Goal: Task Accomplishment & Management: Complete application form

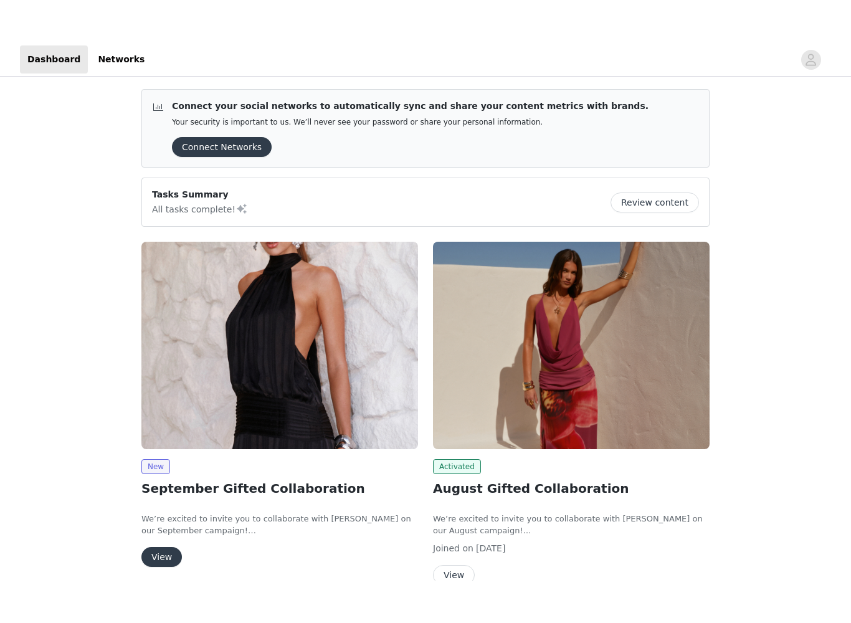
scroll to position [57, 0]
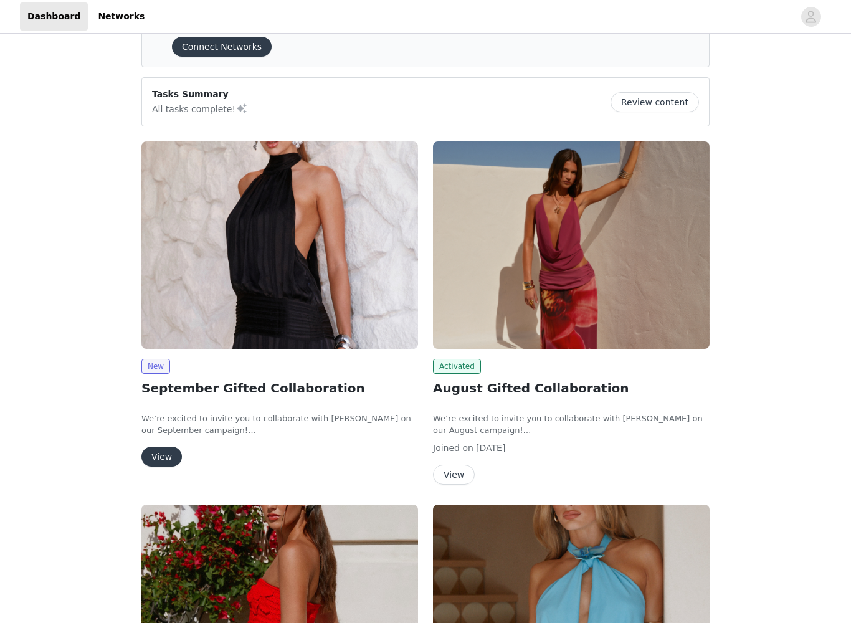
click at [163, 456] on button "View" at bounding box center [161, 457] width 40 height 20
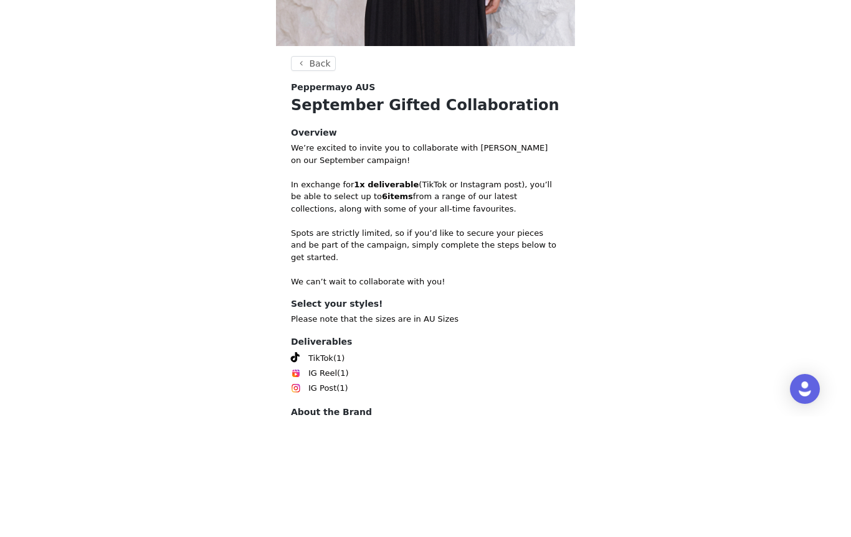
scroll to position [328, 0]
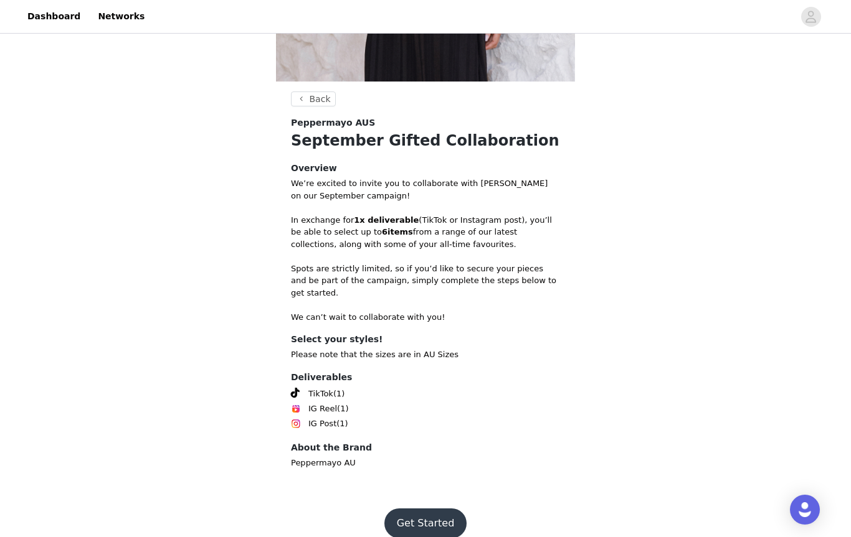
click at [434, 509] on button "Get Started" at bounding box center [425, 524] width 83 height 30
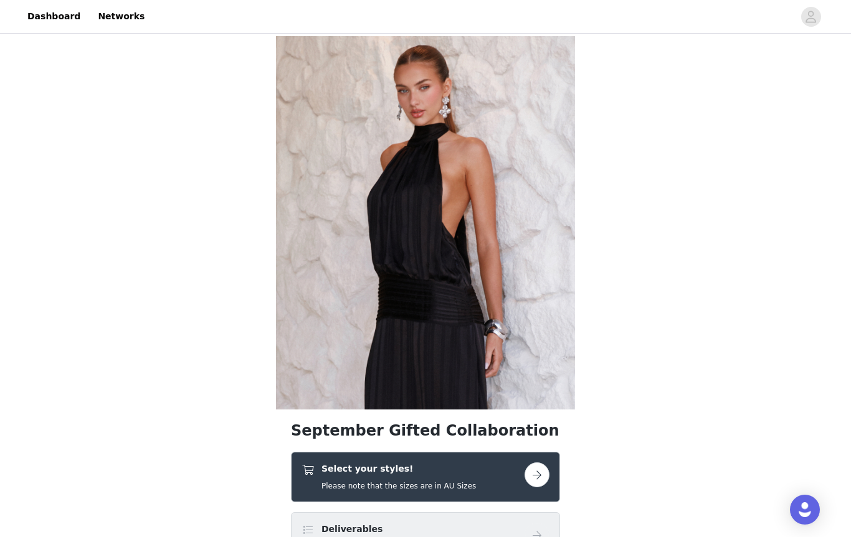
click at [532, 465] on button "button" at bounding box center [536, 475] width 25 height 25
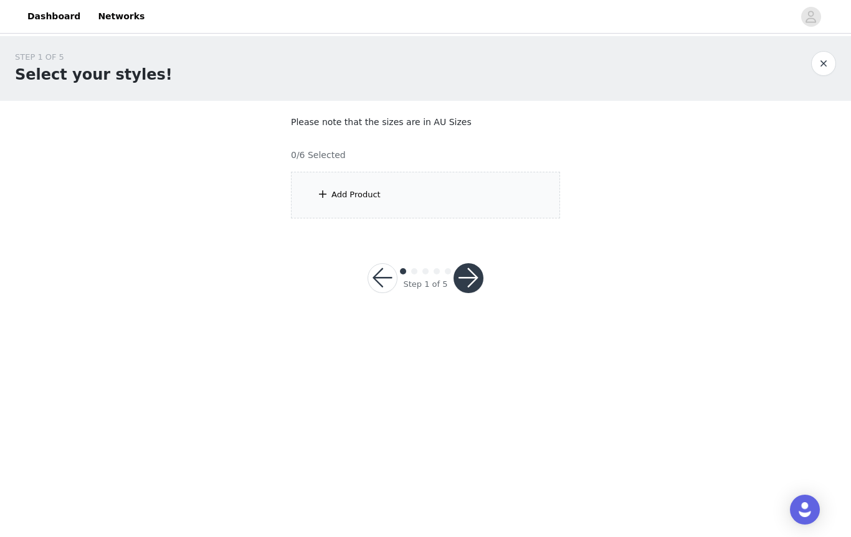
click at [423, 197] on div "Add Product" at bounding box center [425, 195] width 269 height 47
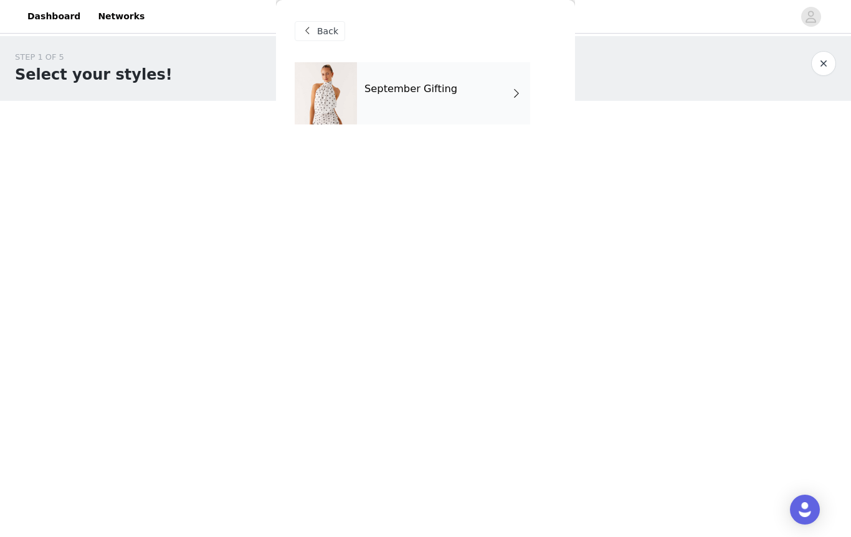
click at [478, 88] on div "September Gifting" at bounding box center [443, 93] width 173 height 62
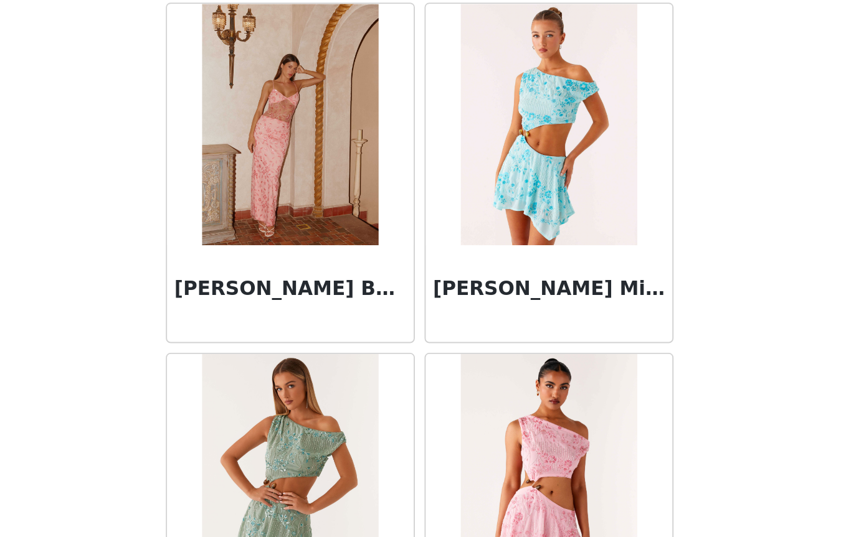
scroll to position [1014, 0]
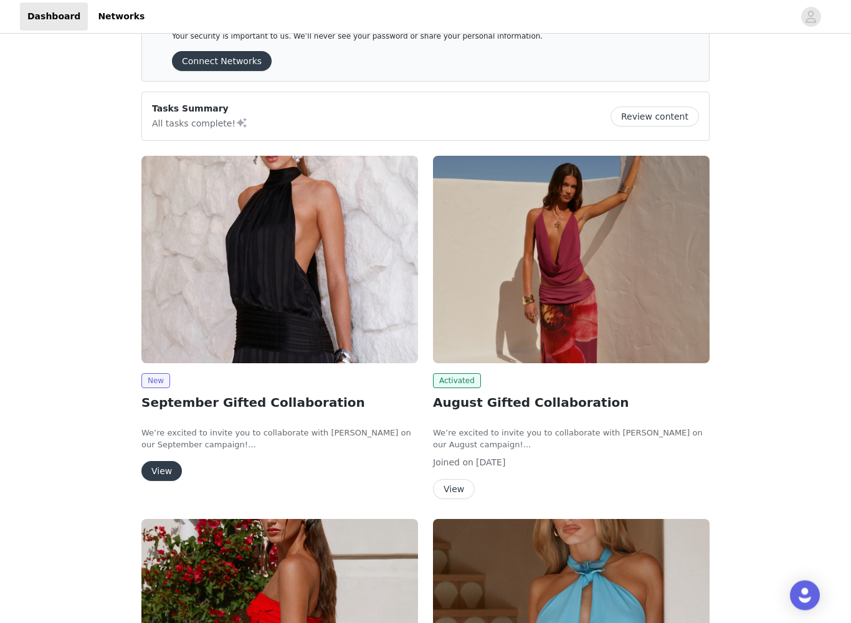
scroll to position [47, 0]
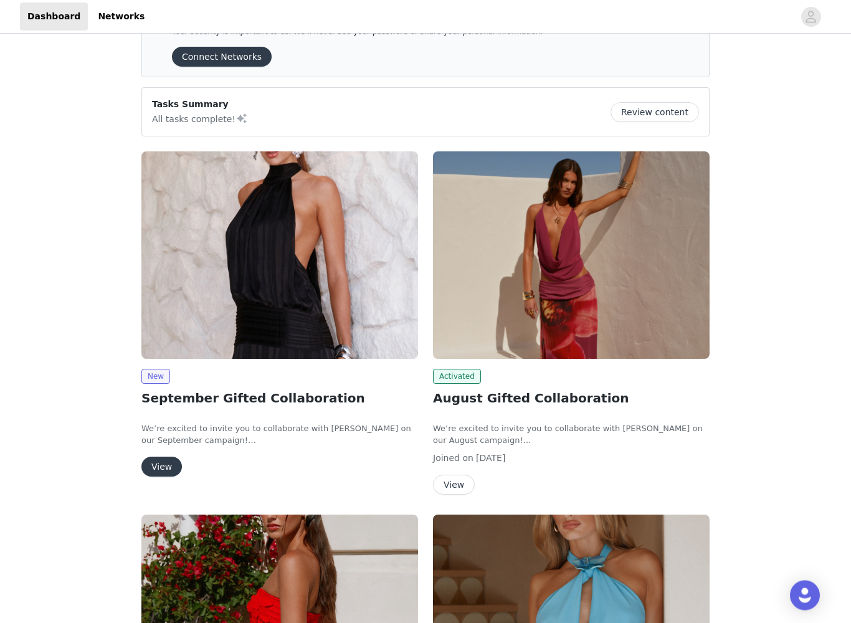
click at [155, 463] on button "View" at bounding box center [161, 467] width 40 height 20
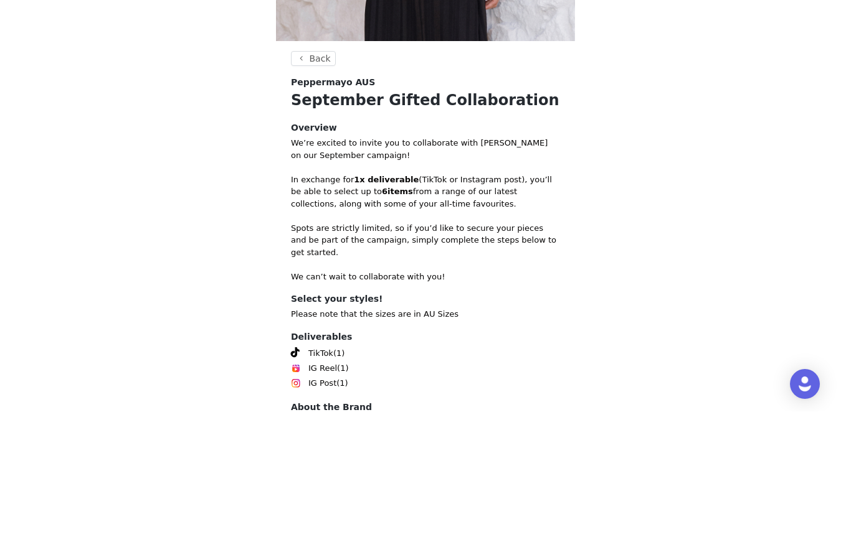
scroll to position [328, 0]
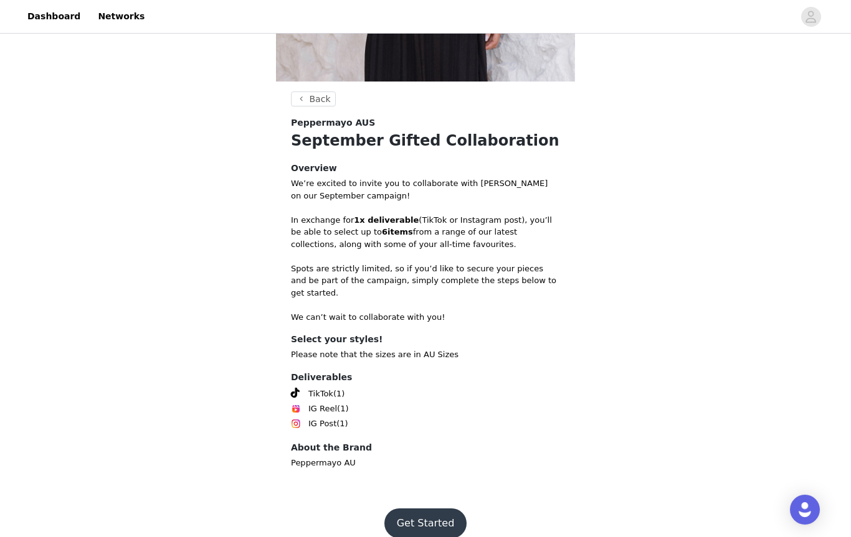
click at [433, 509] on button "Get Started" at bounding box center [425, 524] width 83 height 30
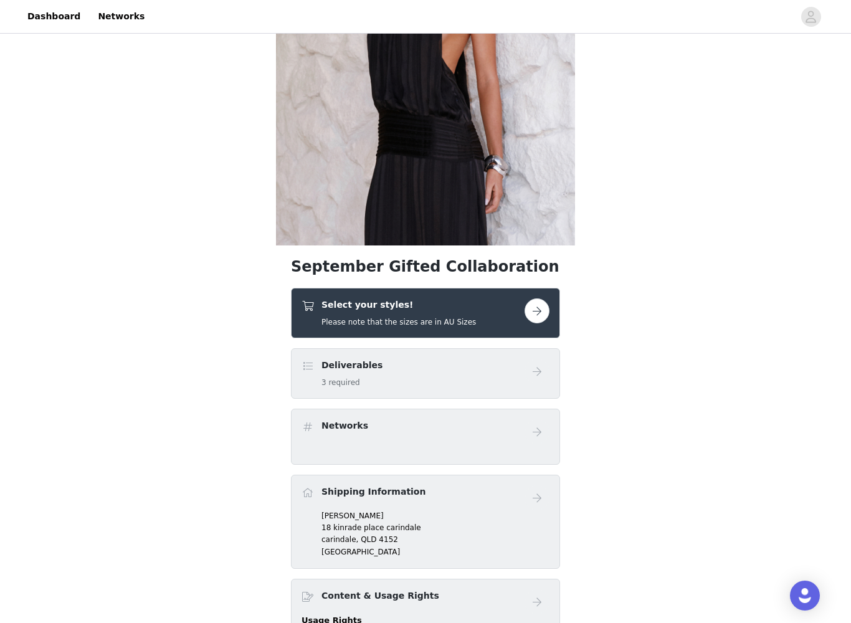
scroll to position [168, 0]
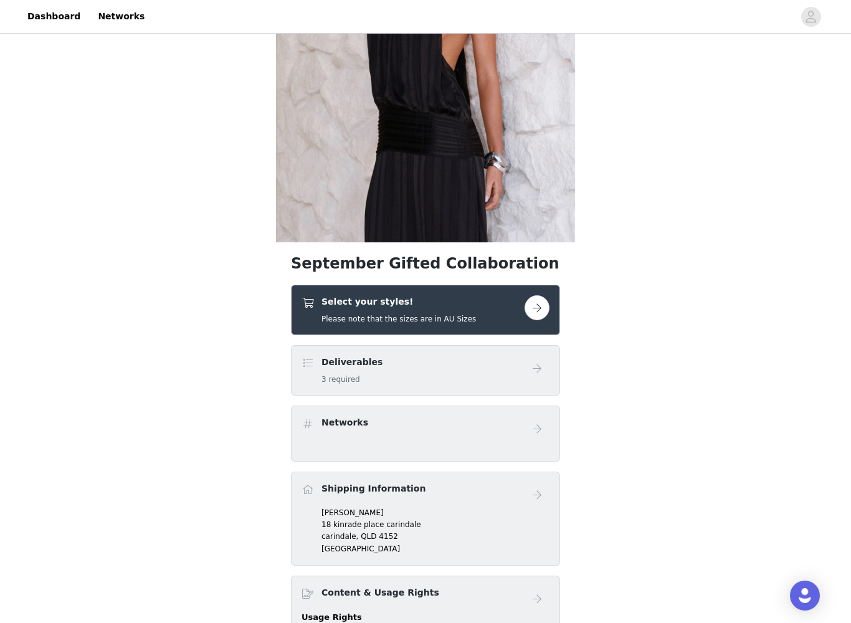
click at [530, 306] on button "button" at bounding box center [536, 307] width 25 height 25
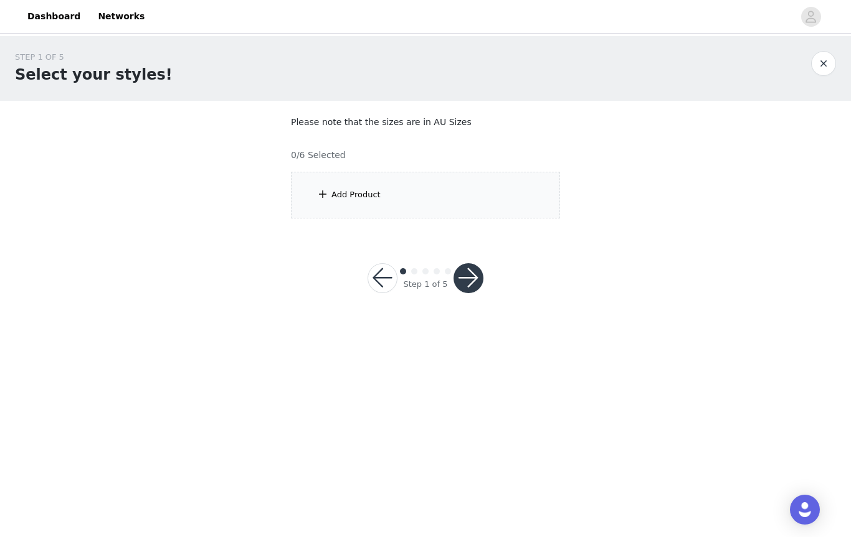
click at [336, 184] on div "Add Product" at bounding box center [425, 195] width 269 height 47
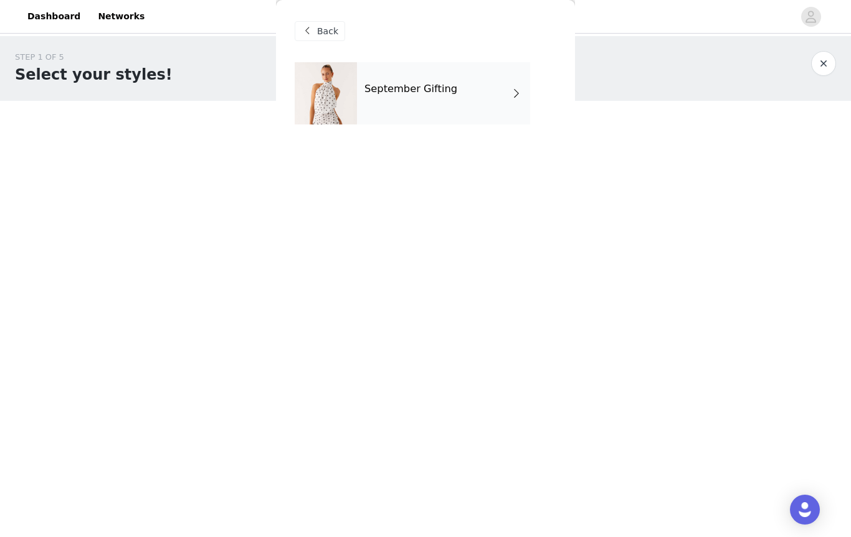
click at [471, 94] on div "September Gifting" at bounding box center [443, 93] width 173 height 62
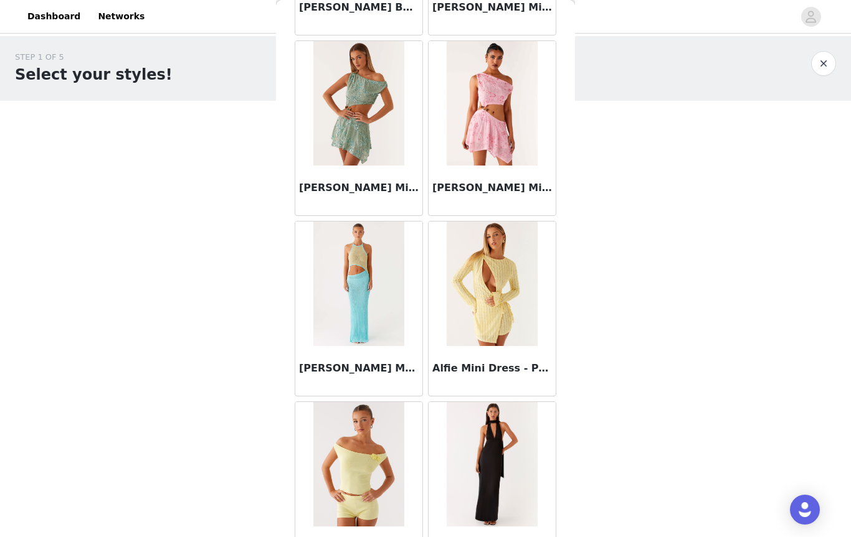
scroll to position [1292, 0]
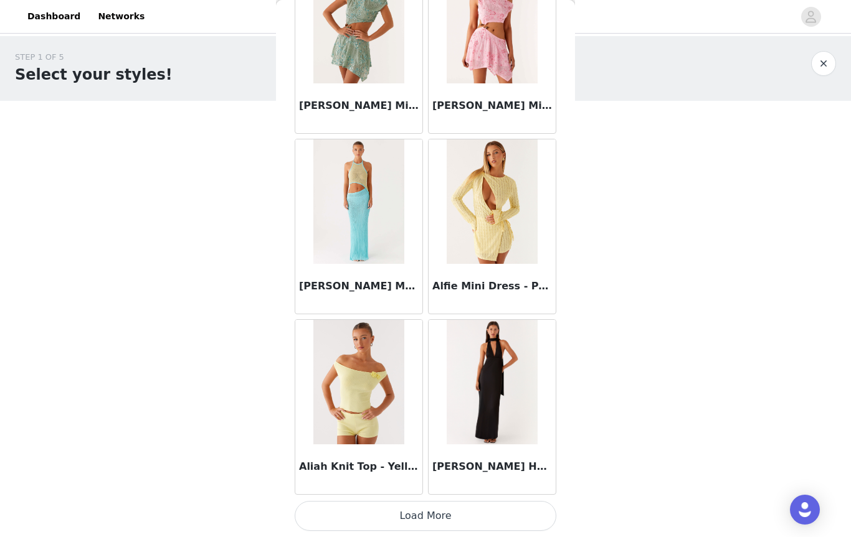
click at [445, 515] on button "Load More" at bounding box center [426, 516] width 262 height 30
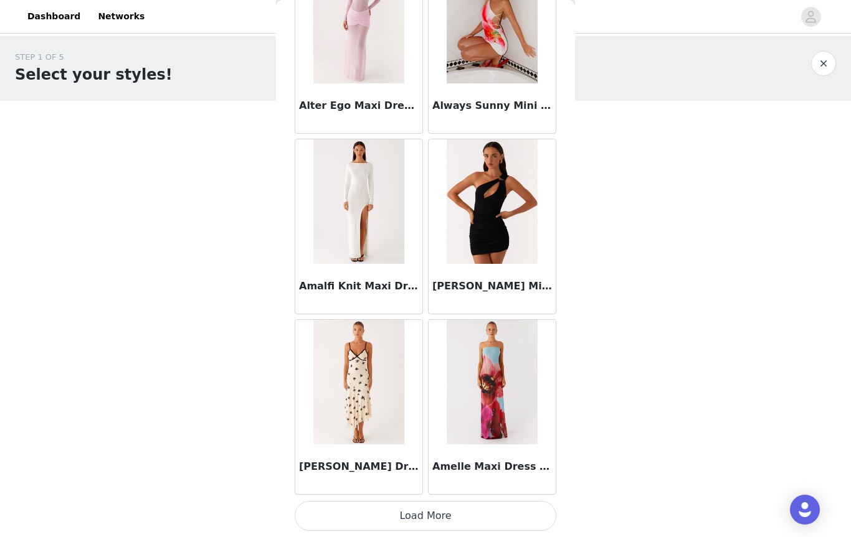
scroll to position [3174, 0]
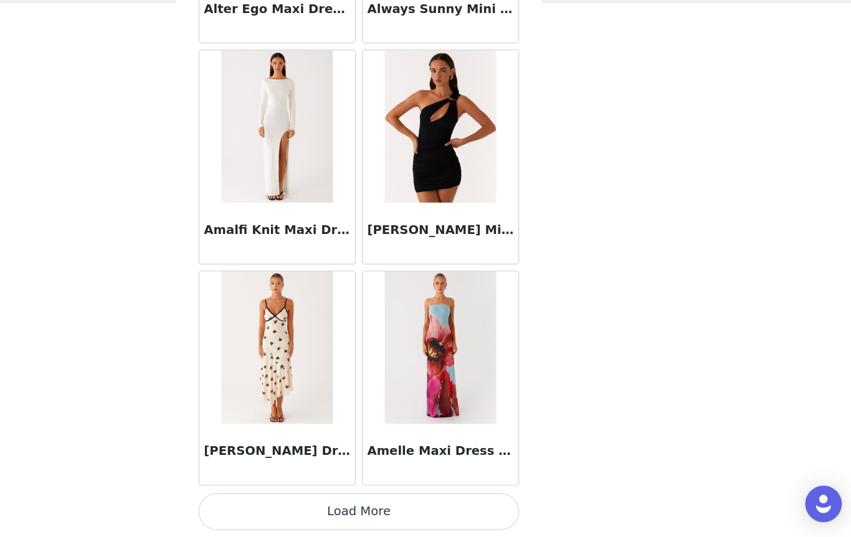
click at [313, 324] on img at bounding box center [358, 382] width 90 height 125
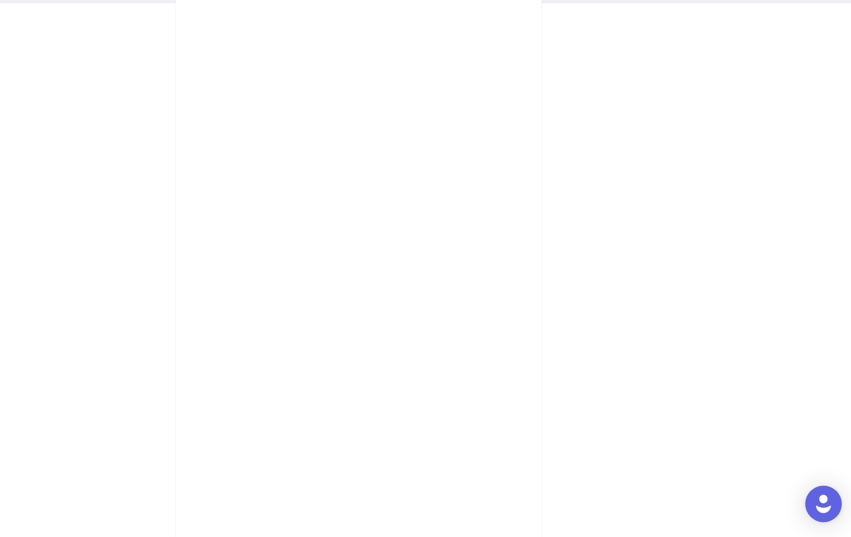
scroll to position [0, 0]
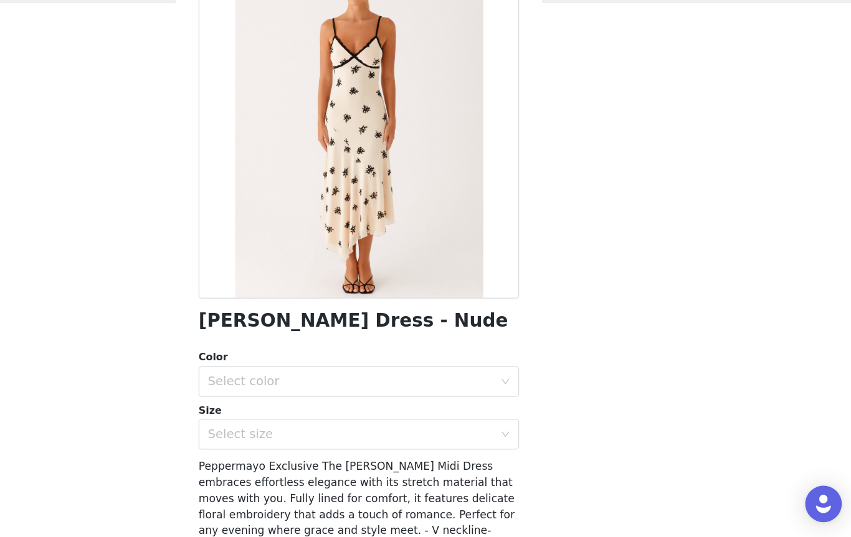
click at [364, 404] on div "Select color" at bounding box center [418, 410] width 233 height 12
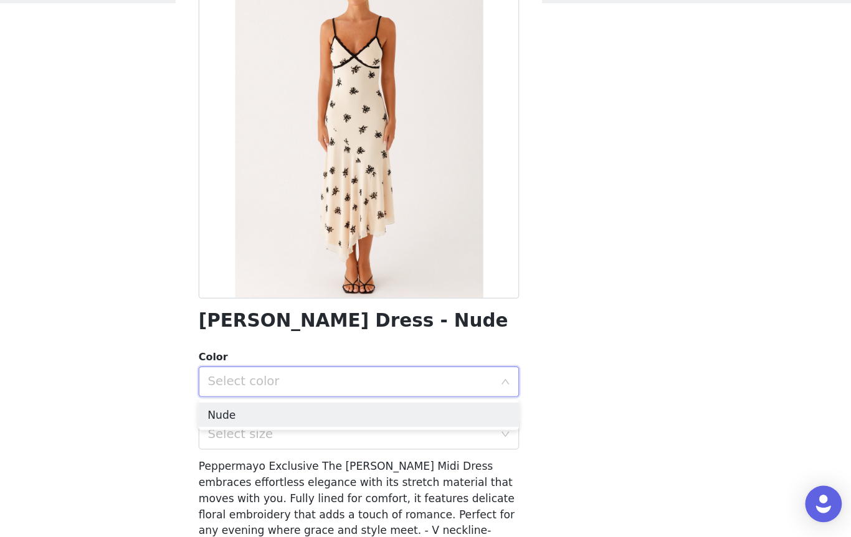
click at [296, 427] on li "Nude" at bounding box center [426, 437] width 262 height 20
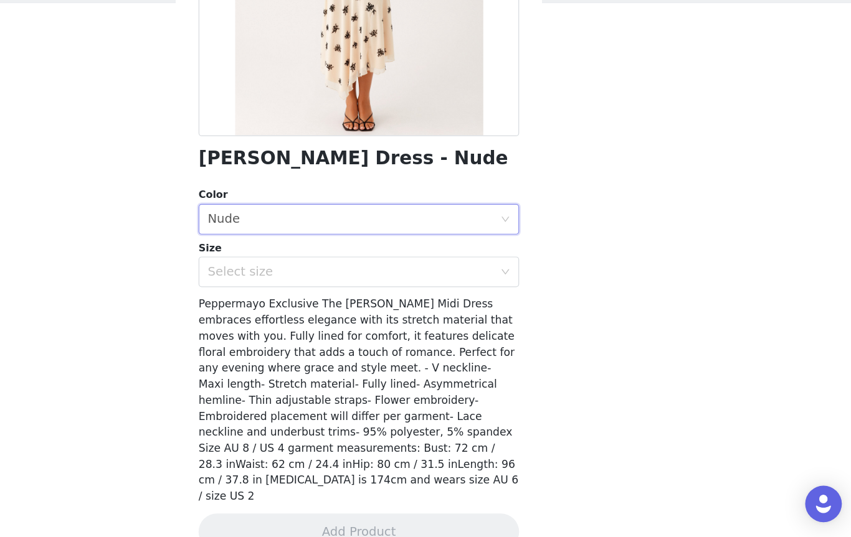
scroll to position [131, 0]
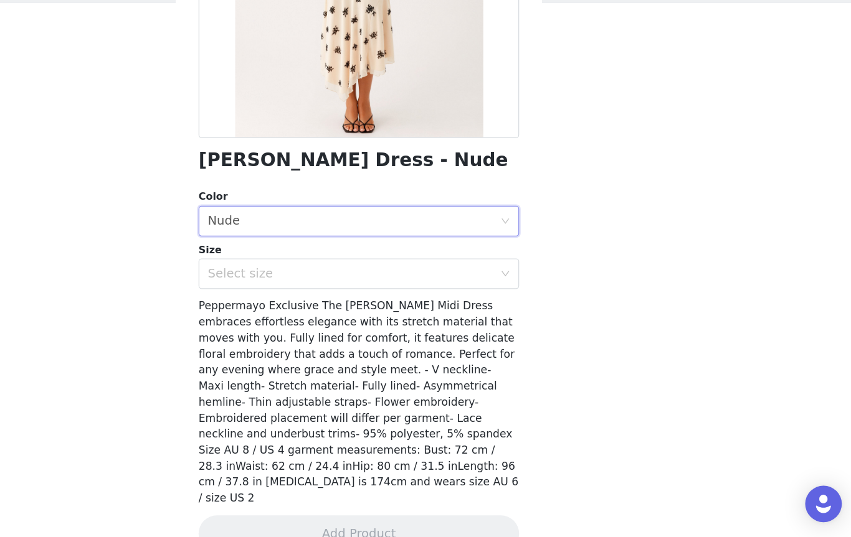
click at [379, 343] on span "Peppermayo Exclusive The [PERSON_NAME] Midi Dress embraces effortless elegance …" at bounding box center [425, 426] width 261 height 167
click at [390, 316] on div "Select size" at bounding box center [418, 322] width 233 height 12
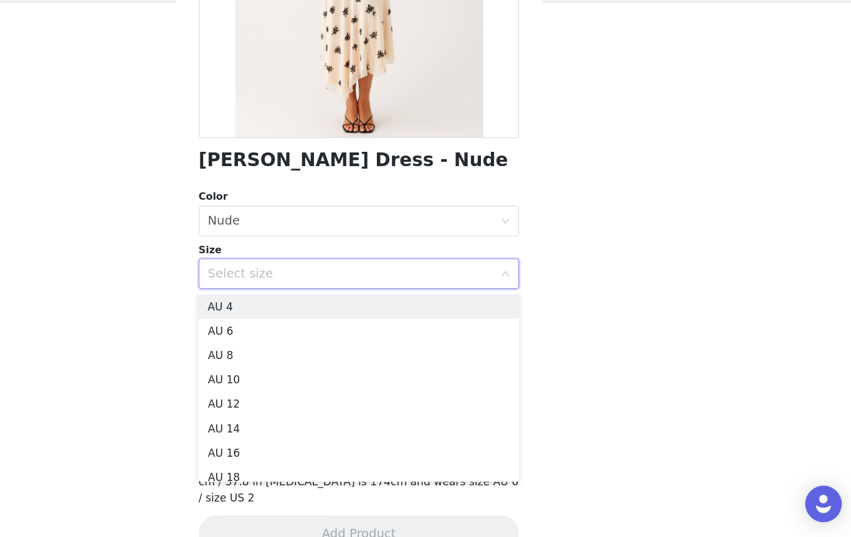
click at [295, 359] on li "AU 6" at bounding box center [426, 369] width 262 height 20
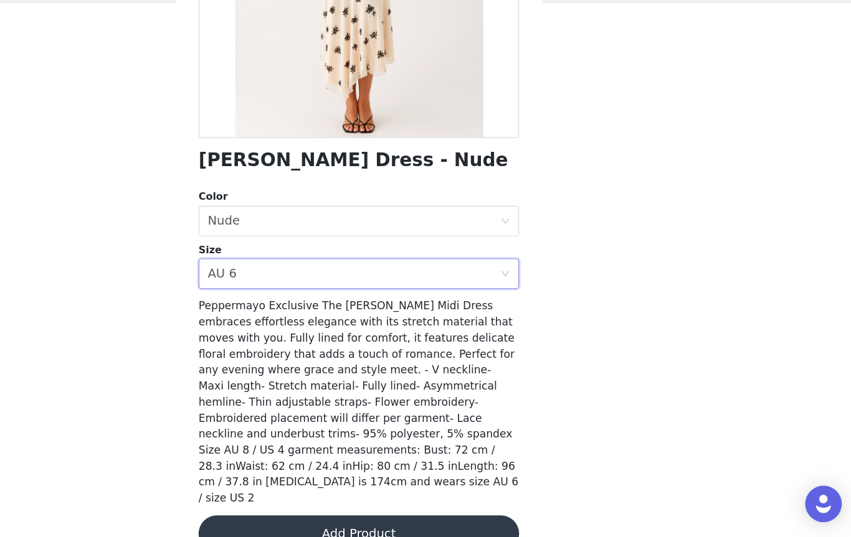
click at [328, 519] on button "Add Product" at bounding box center [426, 534] width 262 height 30
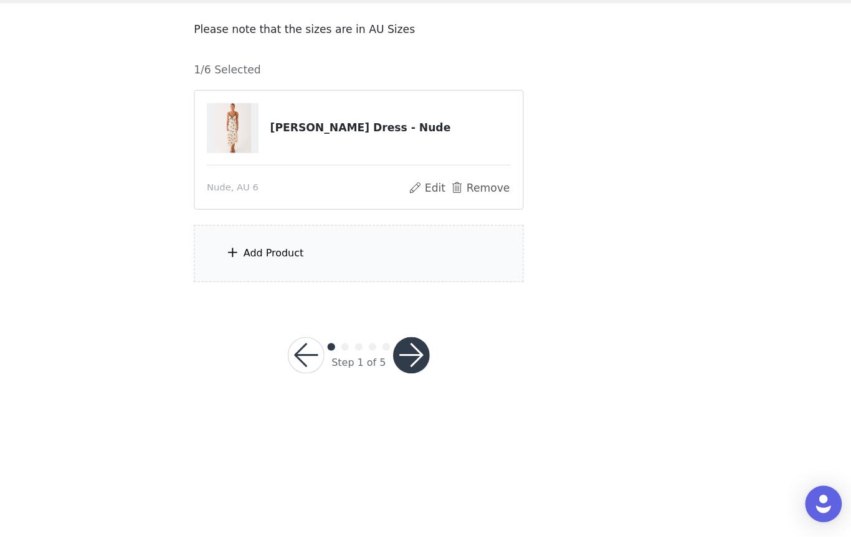
click at [310, 282] on div "Add Product" at bounding box center [425, 305] width 269 height 47
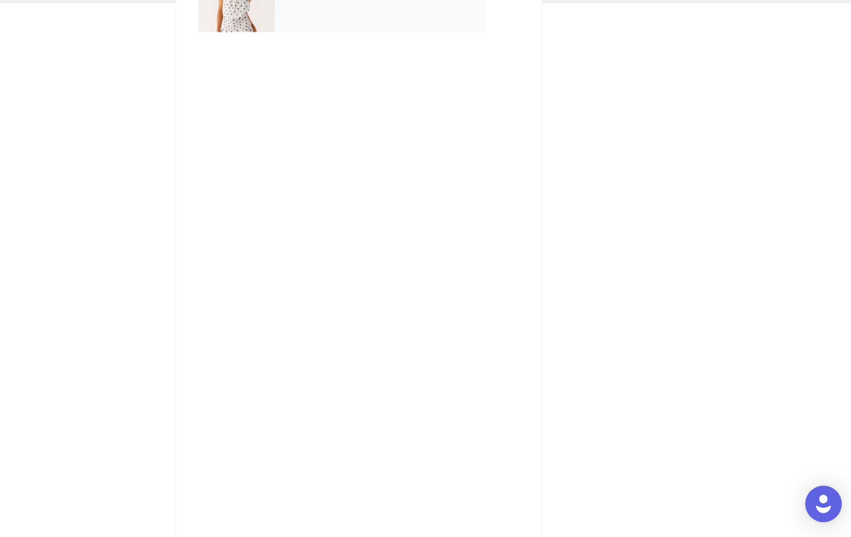
click at [369, 62] on div "September Gifting" at bounding box center [443, 93] width 173 height 62
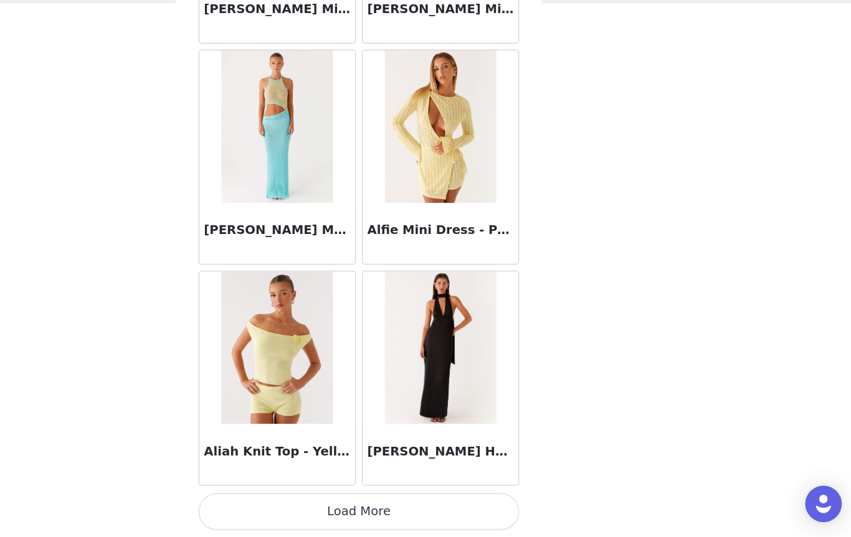
click at [297, 501] on button "Load More" at bounding box center [426, 516] width 262 height 30
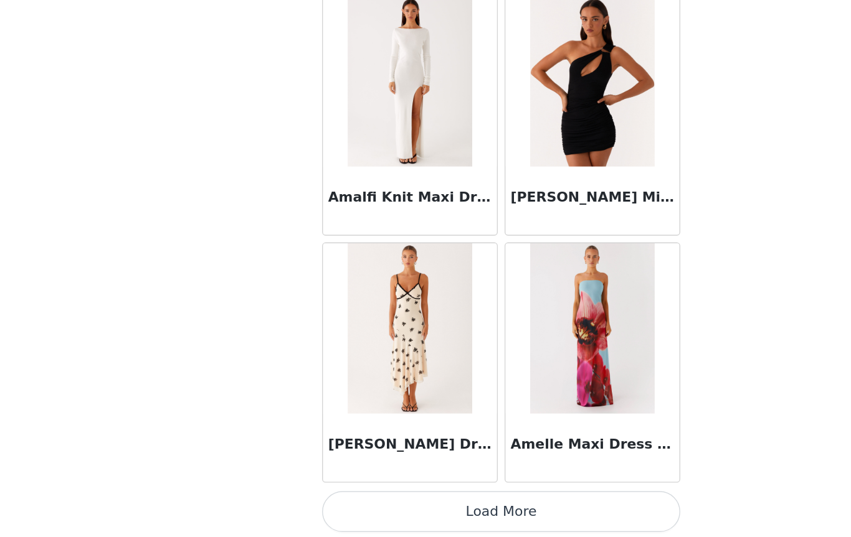
scroll to position [0, 0]
click at [378, 504] on button "Load More" at bounding box center [426, 519] width 262 height 30
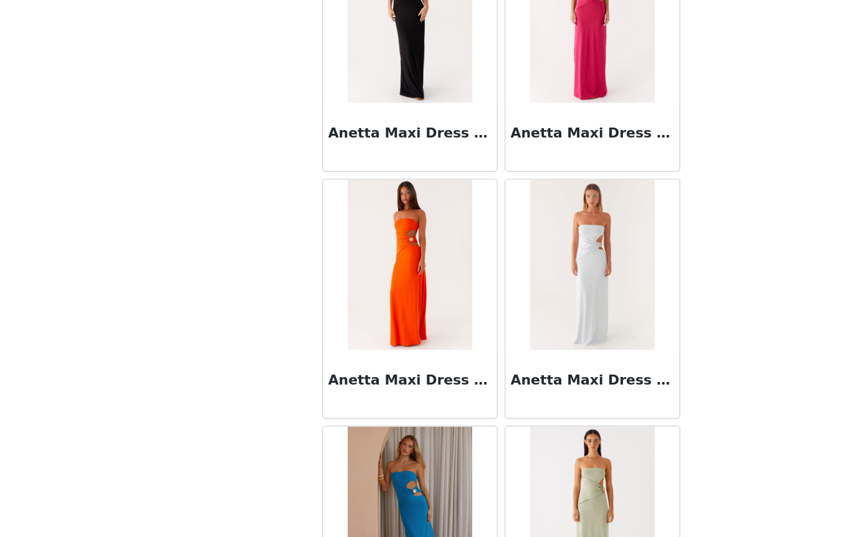
scroll to position [4356, 0]
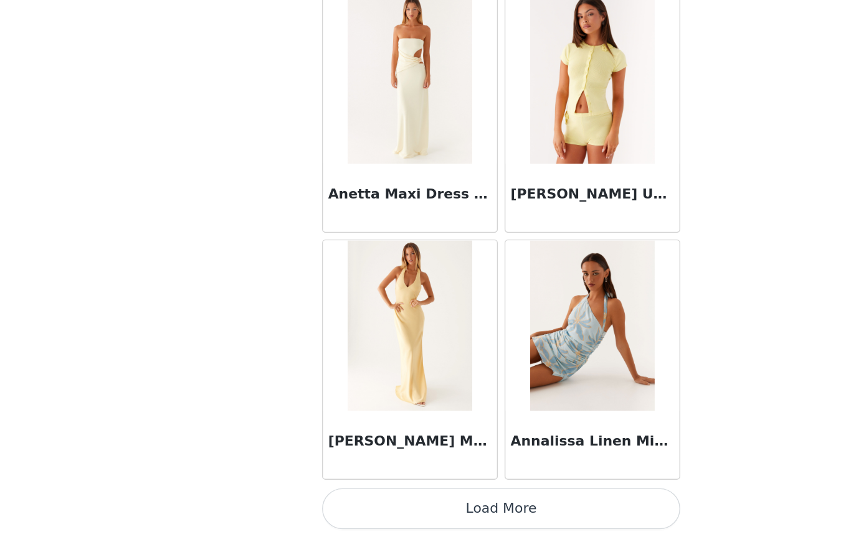
click at [370, 501] on button "Load More" at bounding box center [426, 516] width 262 height 30
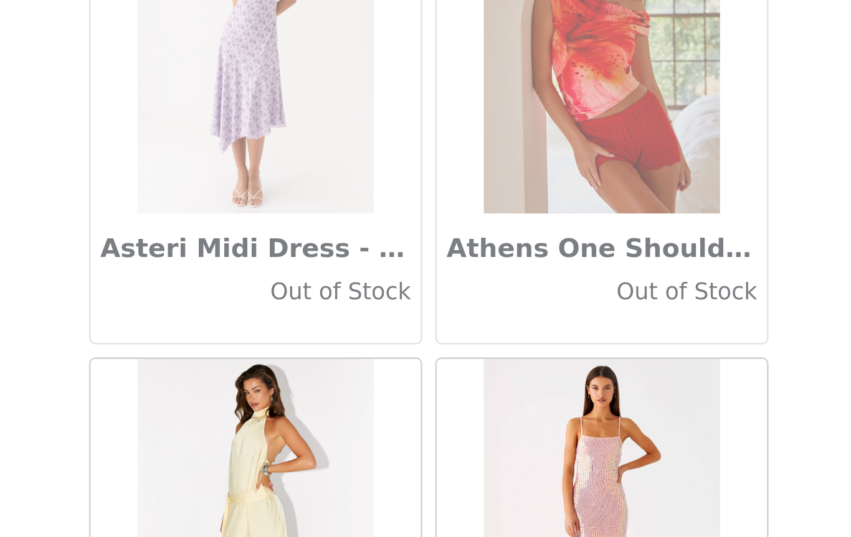
scroll to position [6786, 0]
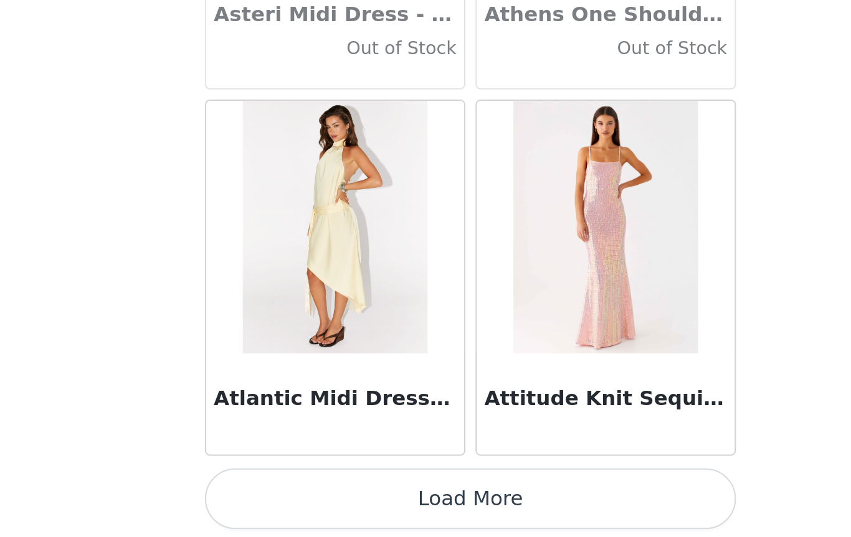
click at [295, 503] on button "Load More" at bounding box center [426, 518] width 262 height 30
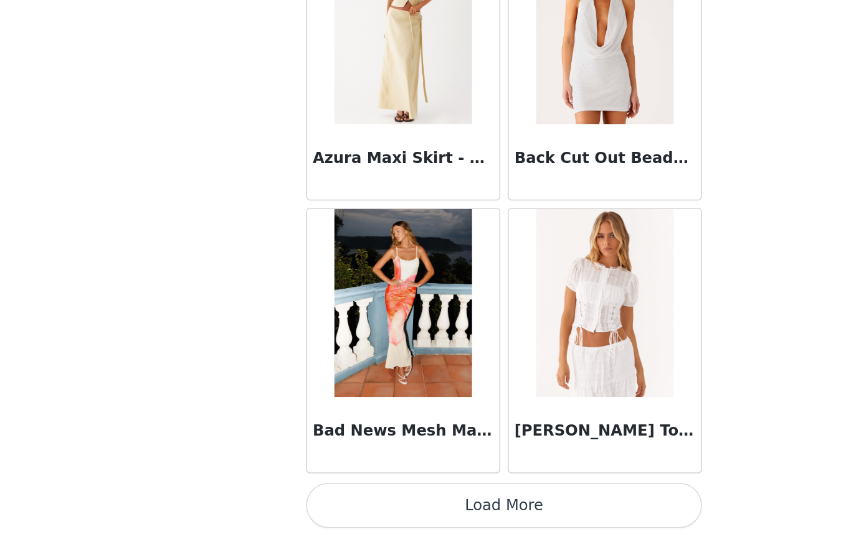
scroll to position [8592, 0]
click at [371, 501] on button "Load More" at bounding box center [426, 516] width 262 height 30
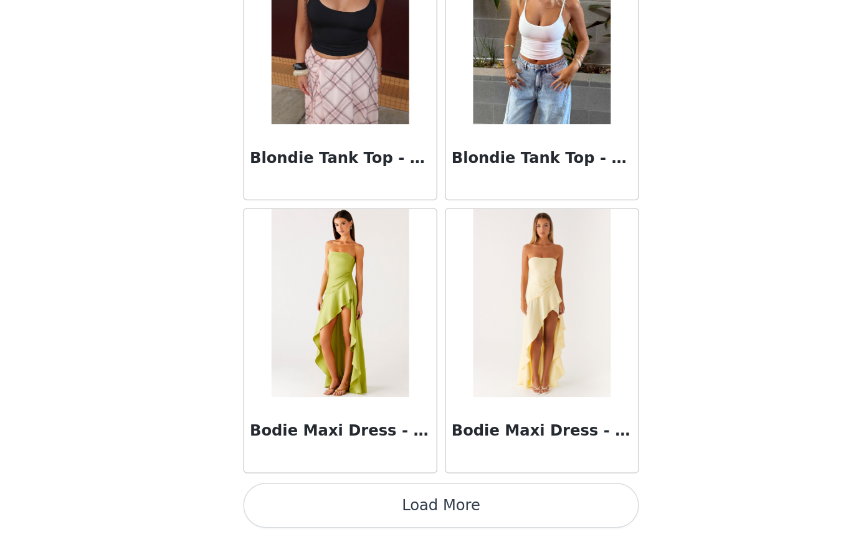
scroll to position [10398, 0]
click at [304, 501] on button "Load More" at bounding box center [426, 516] width 262 height 30
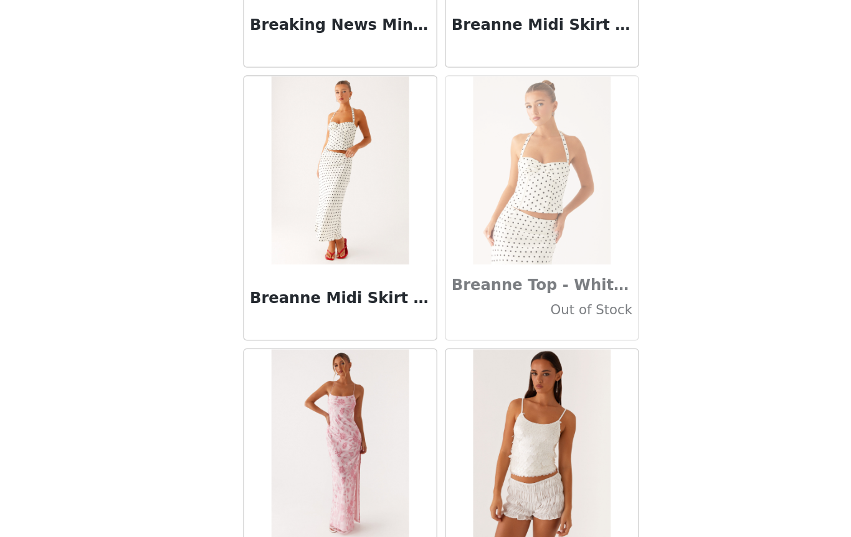
scroll to position [11209, 0]
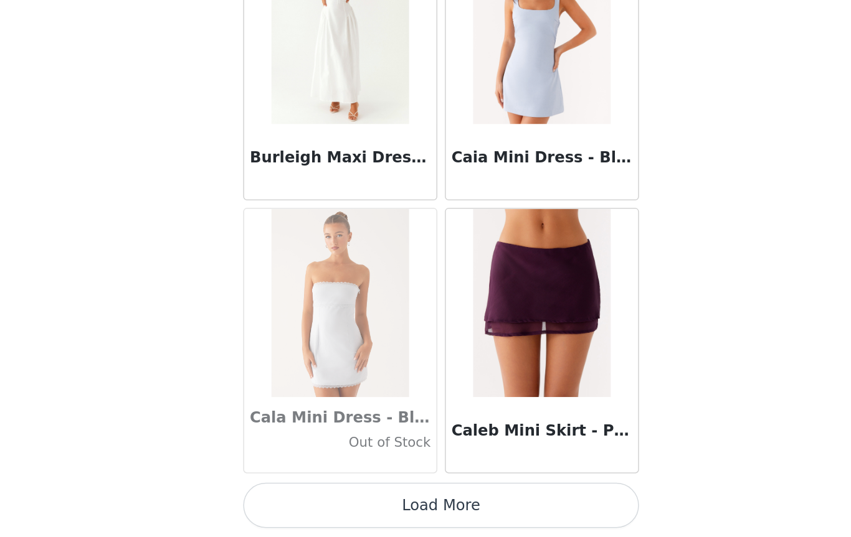
click at [295, 501] on button "Load More" at bounding box center [426, 516] width 262 height 30
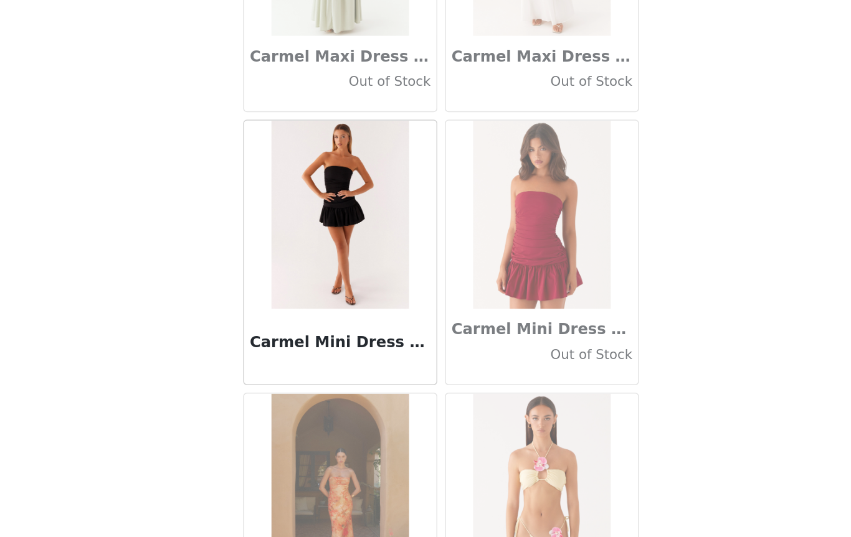
scroll to position [13888, 0]
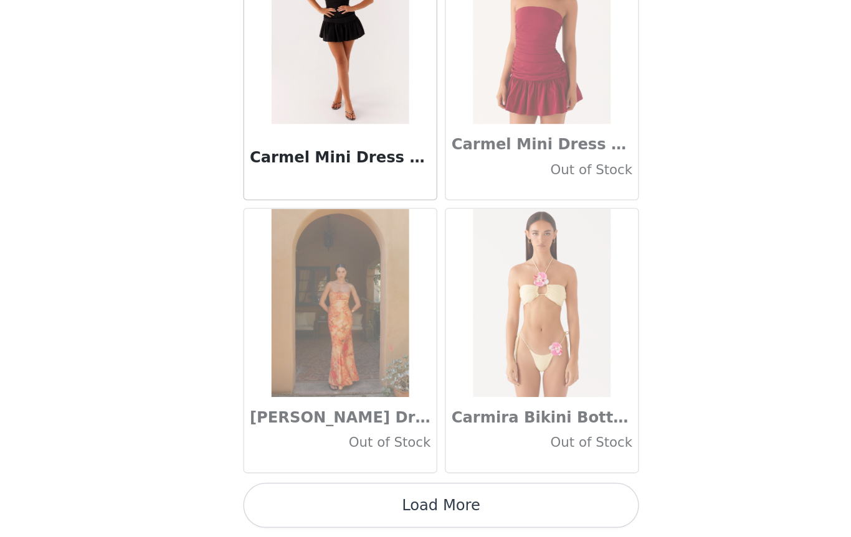
click at [301, 501] on button "Load More" at bounding box center [426, 516] width 262 height 30
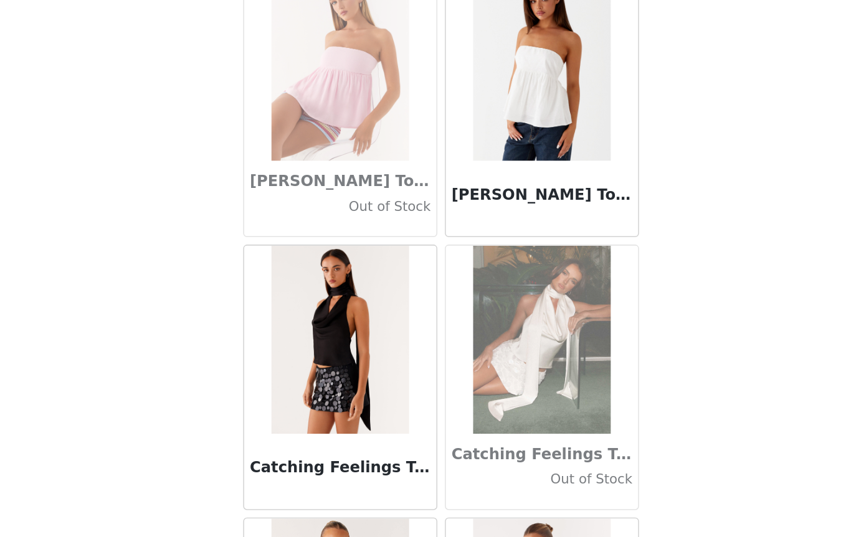
scroll to position [14525, 0]
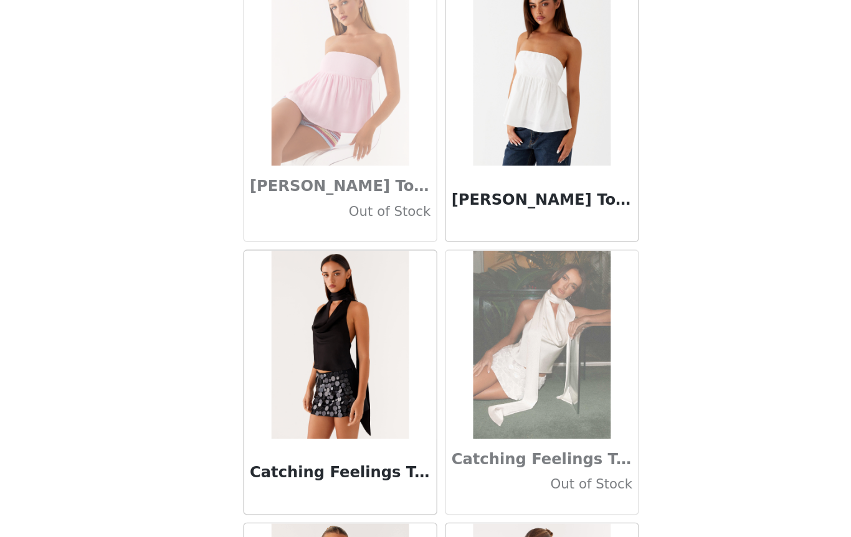
click at [432, 306] on h3 "[PERSON_NAME] Top - White" at bounding box center [492, 313] width 120 height 15
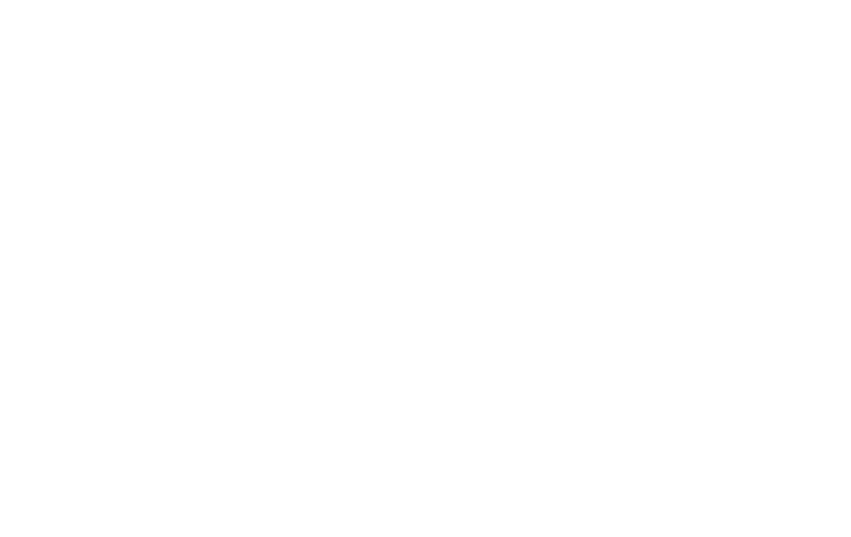
scroll to position [0, 0]
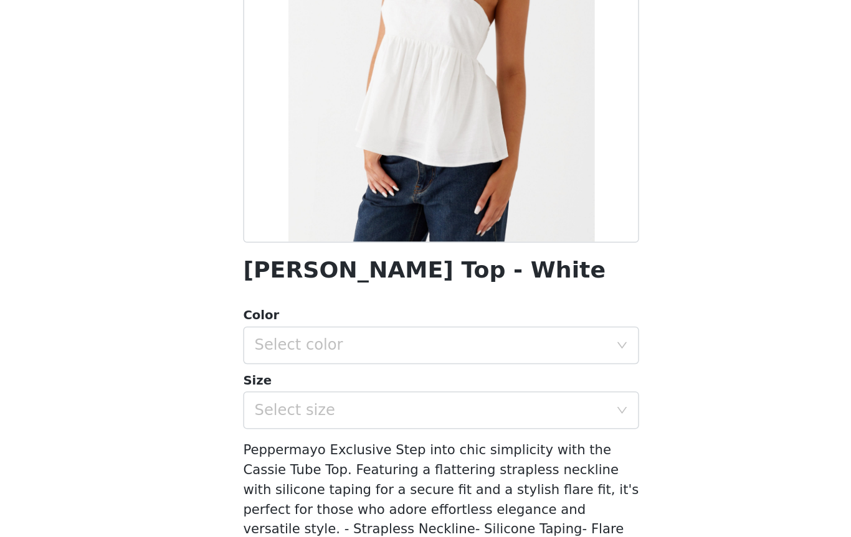
click at [333, 404] on div "Select color" at bounding box center [418, 410] width 233 height 12
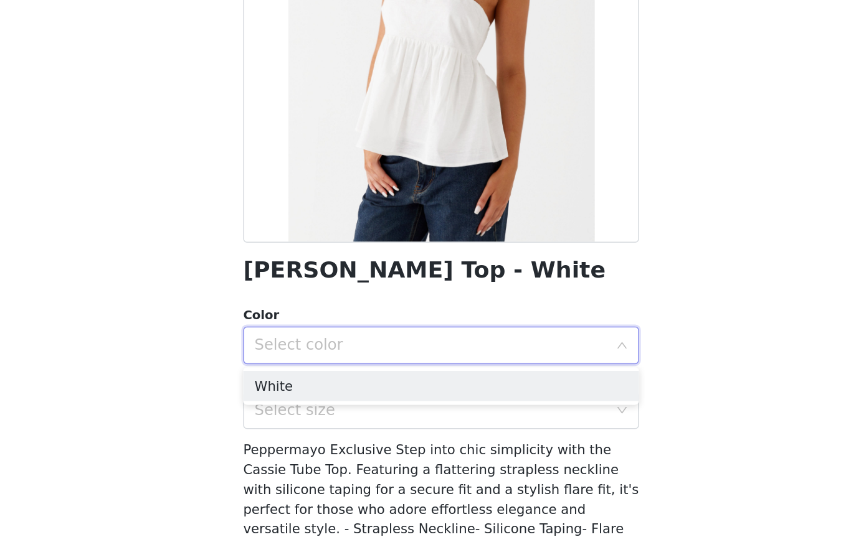
click at [295, 427] on li "White" at bounding box center [426, 437] width 262 height 20
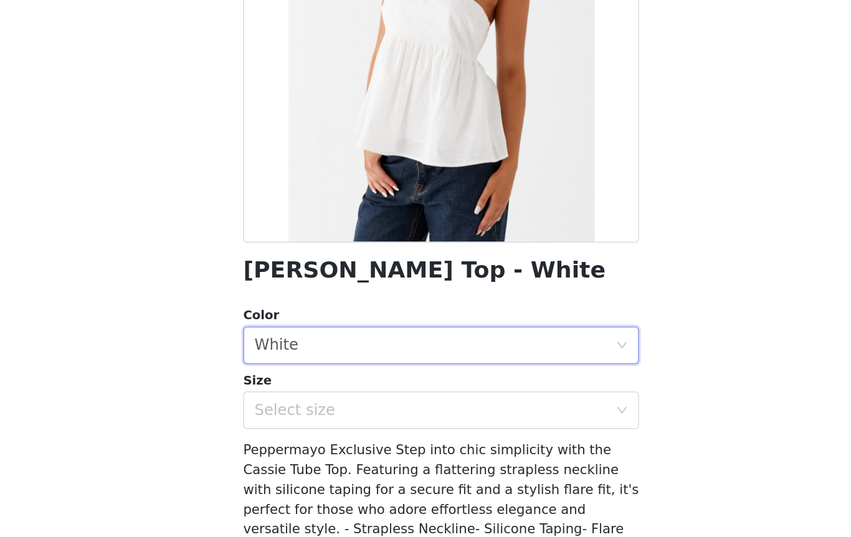
click at [302, 447] on div "Select size" at bounding box center [418, 453] width 233 height 12
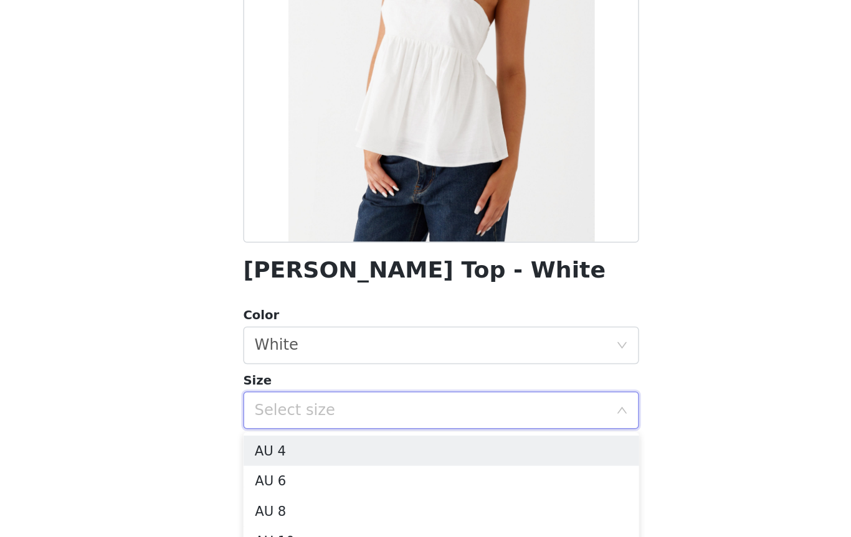
click at [295, 490] on li "AU 6" at bounding box center [426, 500] width 262 height 20
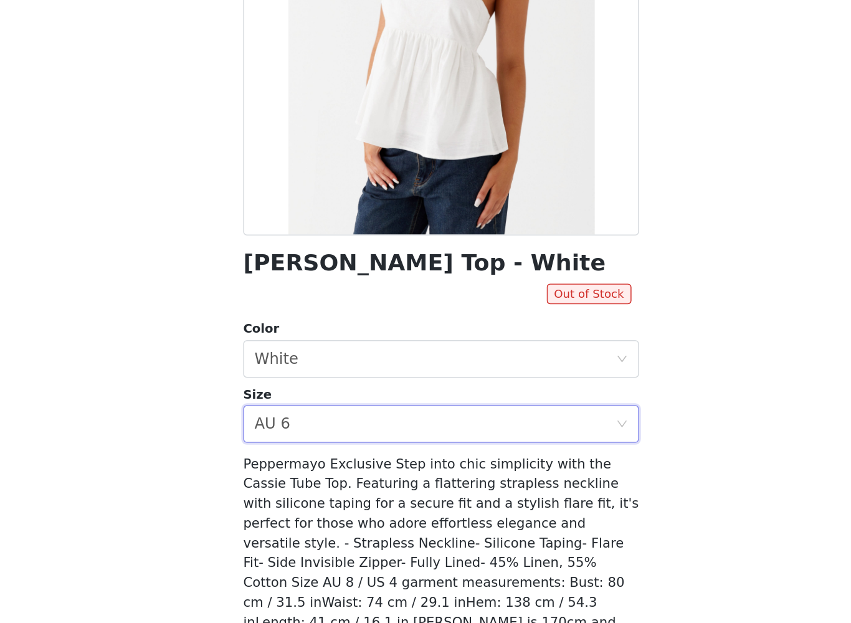
click at [380, 455] on div "Select size AU 6" at bounding box center [421, 467] width 239 height 24
click at [351, 455] on div "Select size AU 6" at bounding box center [421, 467] width 239 height 24
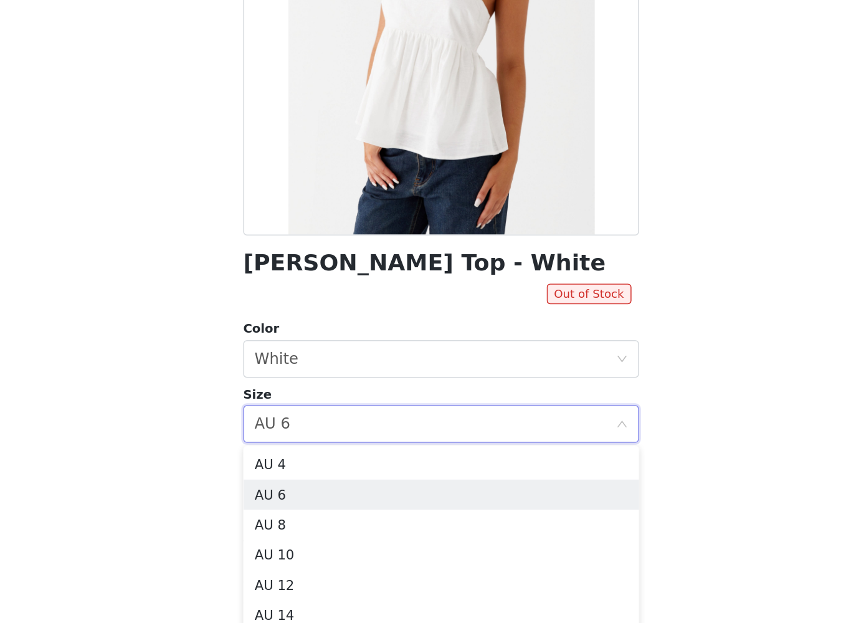
click at [295, 524] on li "AU 8" at bounding box center [426, 534] width 262 height 20
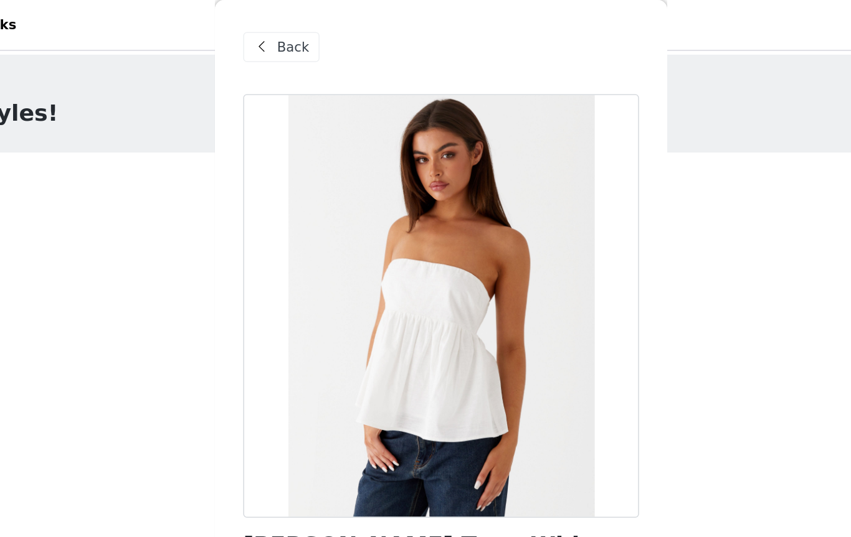
click at [295, 24] on div "Back" at bounding box center [320, 31] width 50 height 20
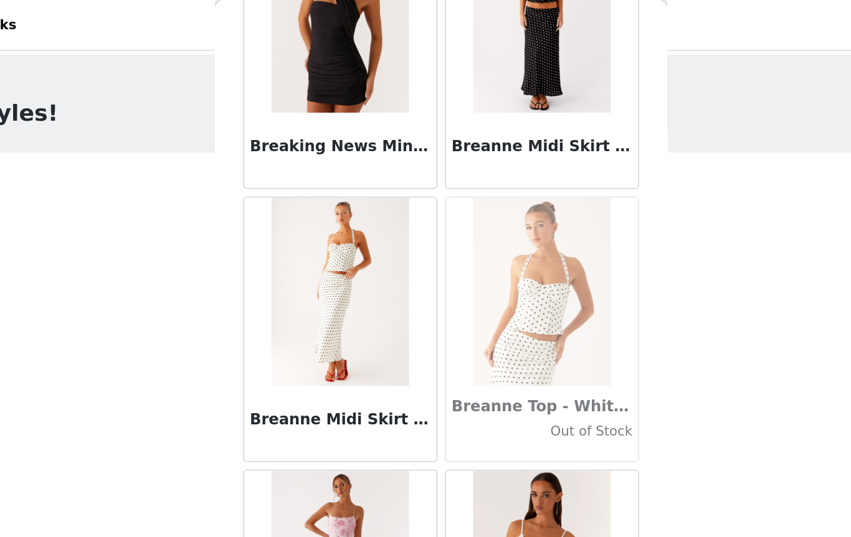
scroll to position [11308, 0]
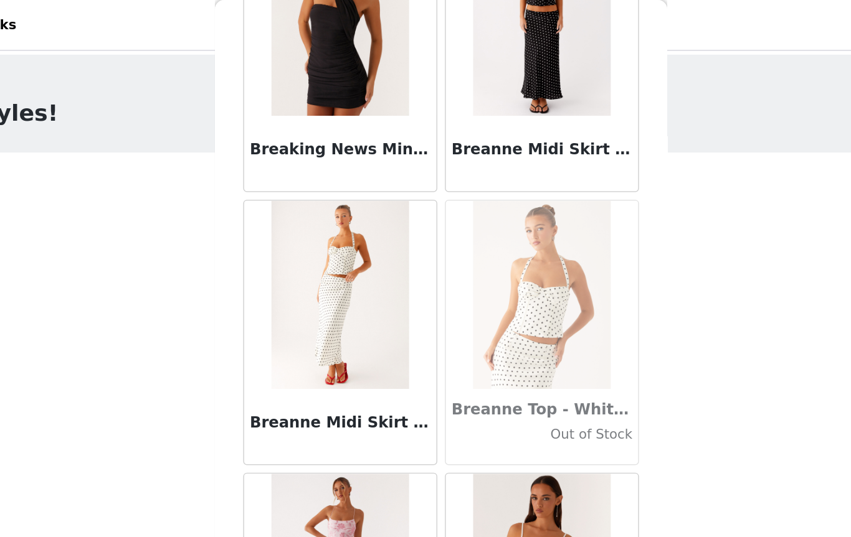
click at [299, 283] on h3 "Breanne Midi Skirt - White Polka Dot" at bounding box center [359, 279] width 120 height 15
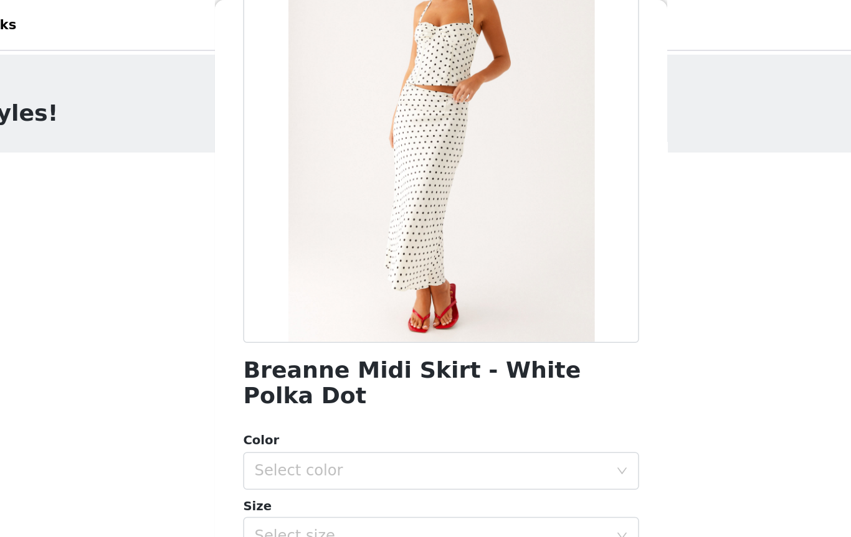
scroll to position [115, 0]
click at [337, 306] on div "Select color" at bounding box center [418, 312] width 233 height 12
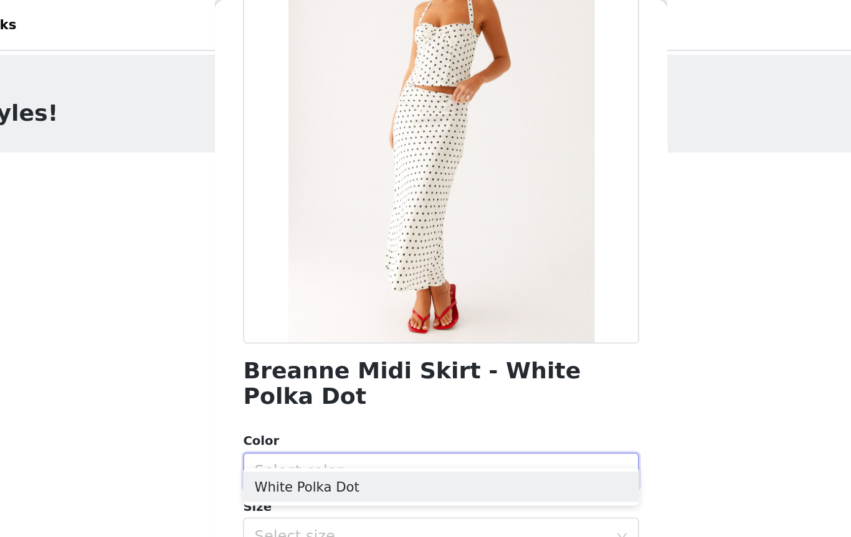
click at [295, 324] on li "White Polka Dot" at bounding box center [426, 322] width 262 height 20
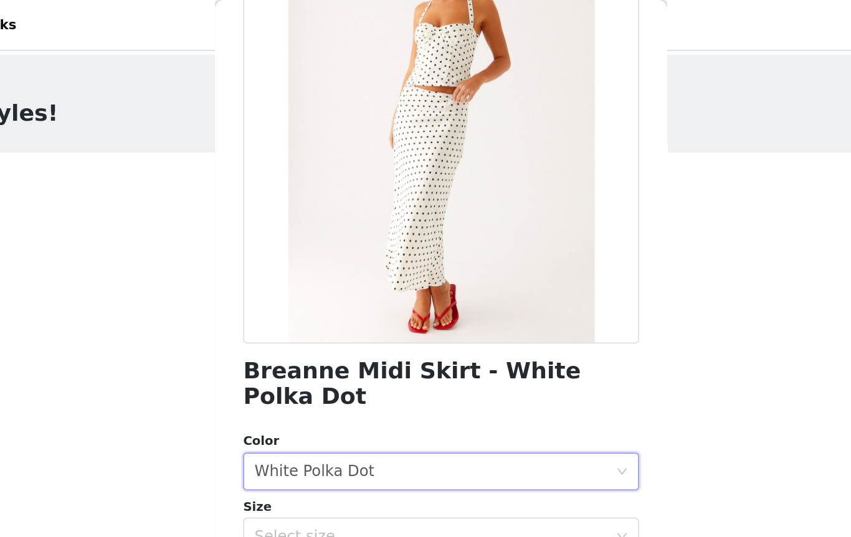
click at [302, 349] on div "Select size" at bounding box center [418, 355] width 233 height 12
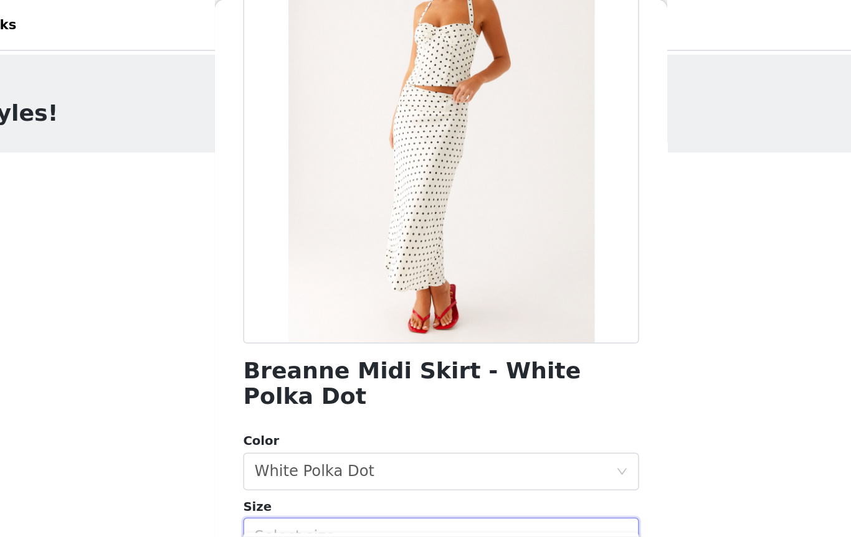
click at [302, 349] on div "Select size" at bounding box center [418, 355] width 233 height 12
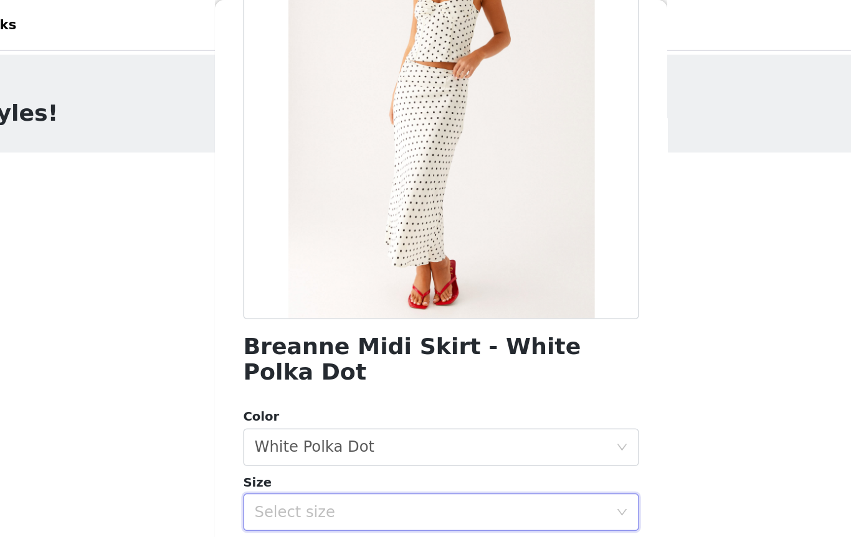
scroll to position [131, 0]
click at [400, 333] on div "Select size" at bounding box center [418, 339] width 233 height 12
click at [295, 343] on li "AU 6" at bounding box center [426, 343] width 262 height 20
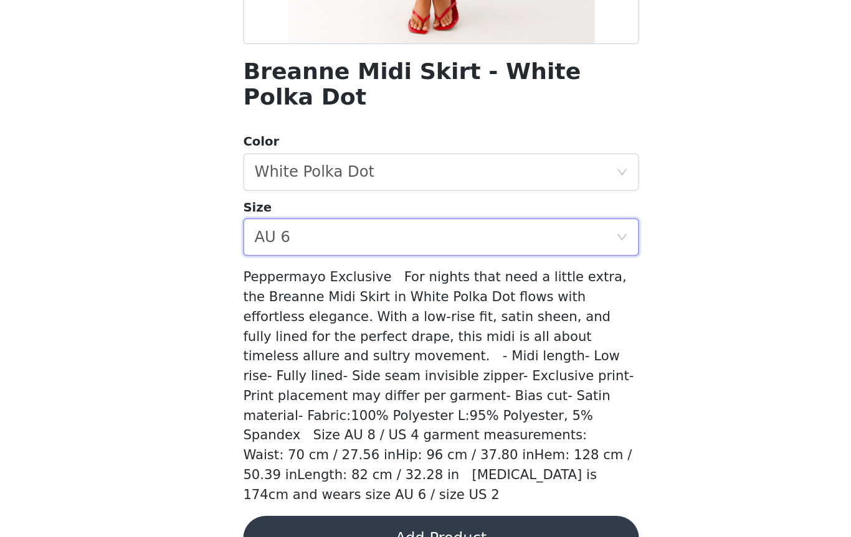
click at [306, 523] on button "Add Product" at bounding box center [426, 538] width 262 height 30
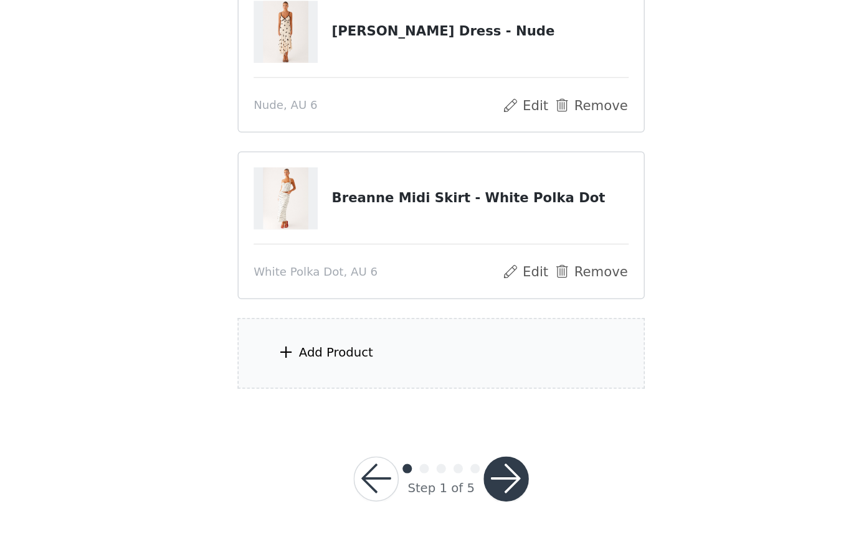
click at [331, 409] on div "Add Product" at bounding box center [355, 415] width 49 height 12
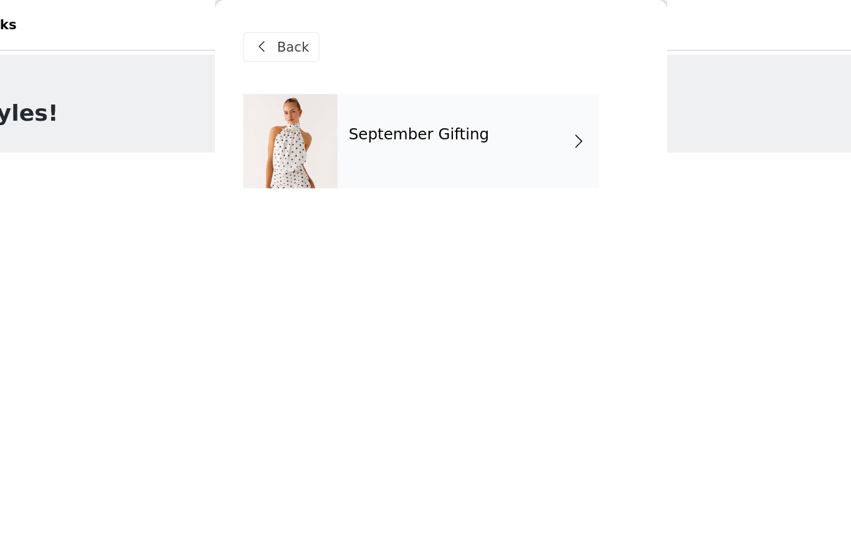
click at [357, 94] on div "September Gifting" at bounding box center [443, 93] width 173 height 62
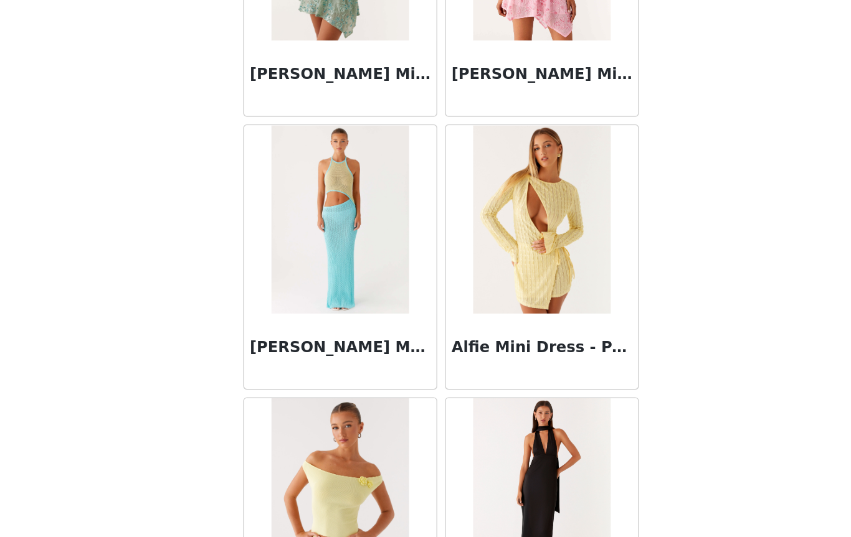
scroll to position [6, 0]
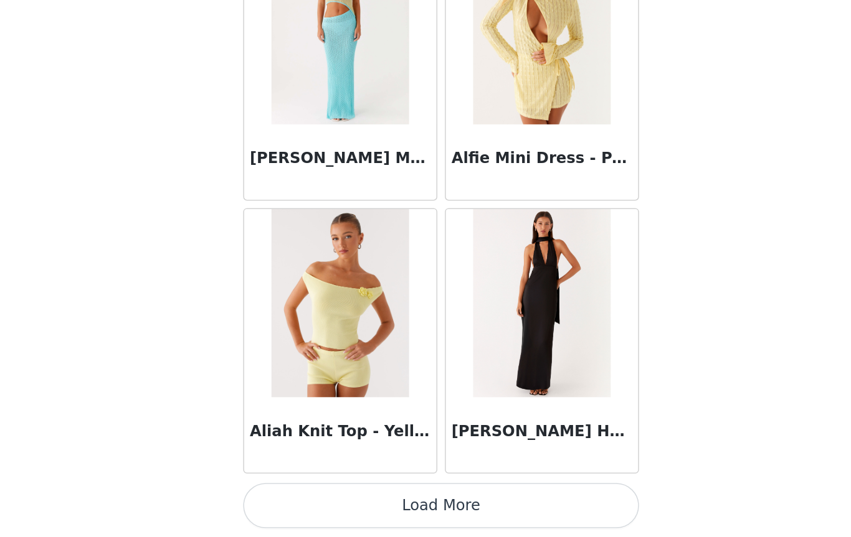
click at [311, 501] on button "Load More" at bounding box center [426, 516] width 262 height 30
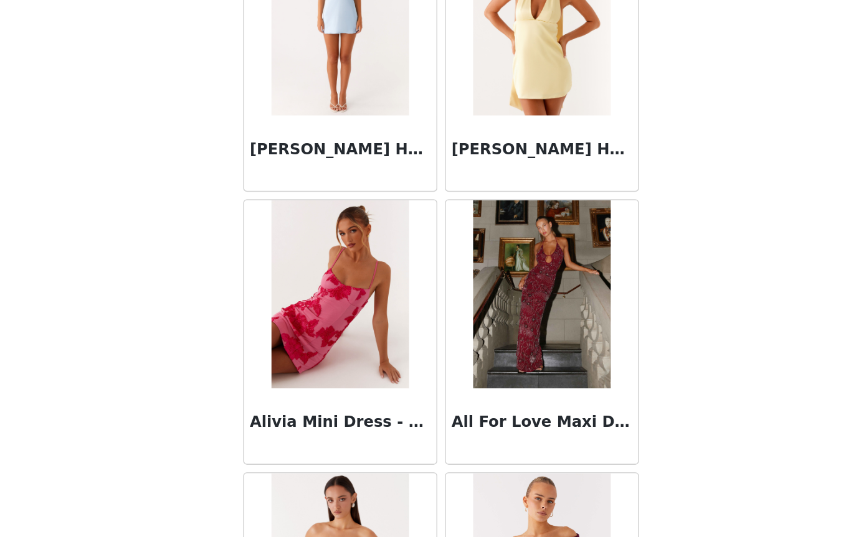
scroll to position [2119, 0]
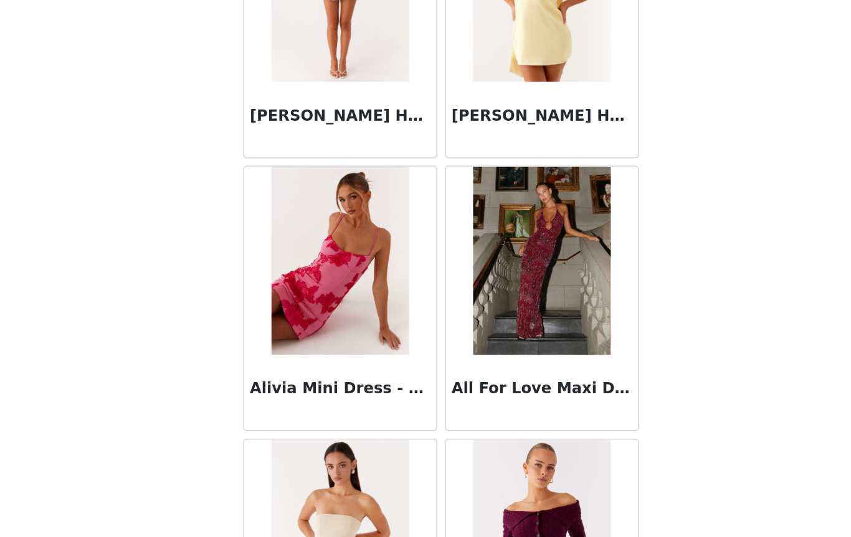
click at [299, 432] on h3 "Alivia Mini Dress - Pink" at bounding box center [359, 439] width 120 height 15
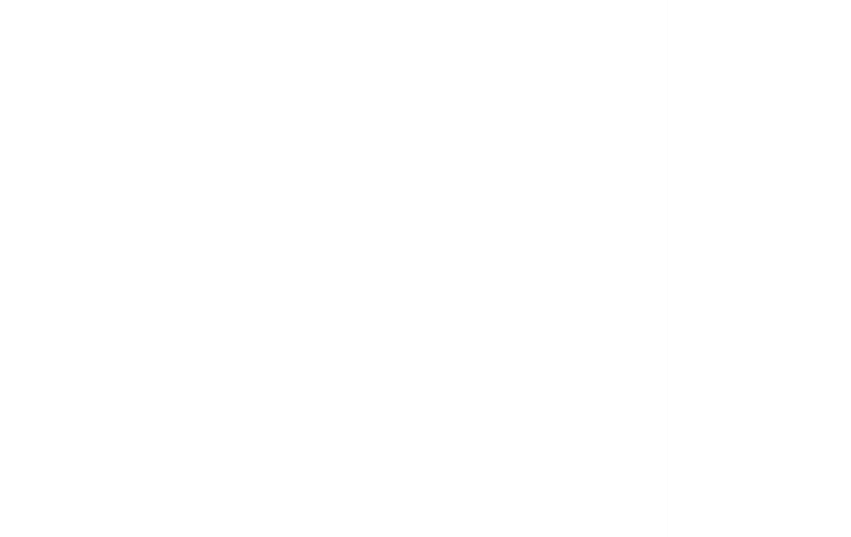
scroll to position [0, 0]
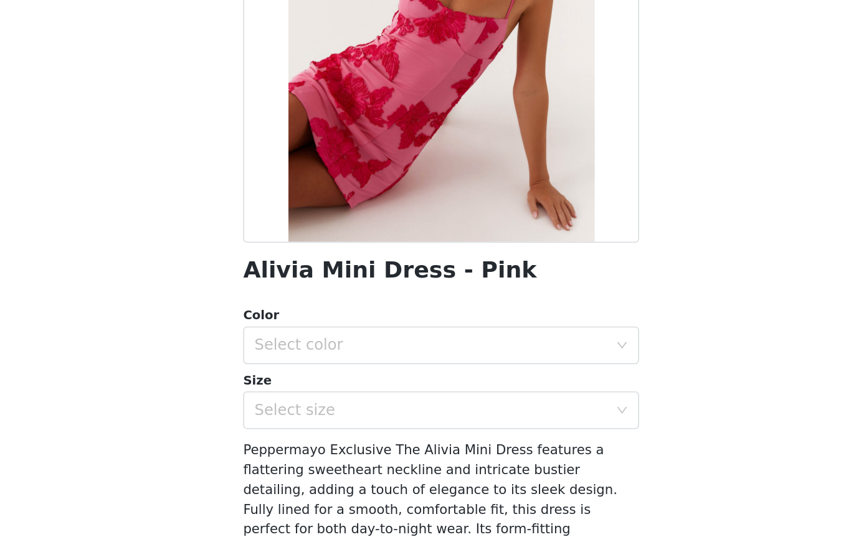
click at [354, 404] on div "Select color" at bounding box center [418, 410] width 233 height 12
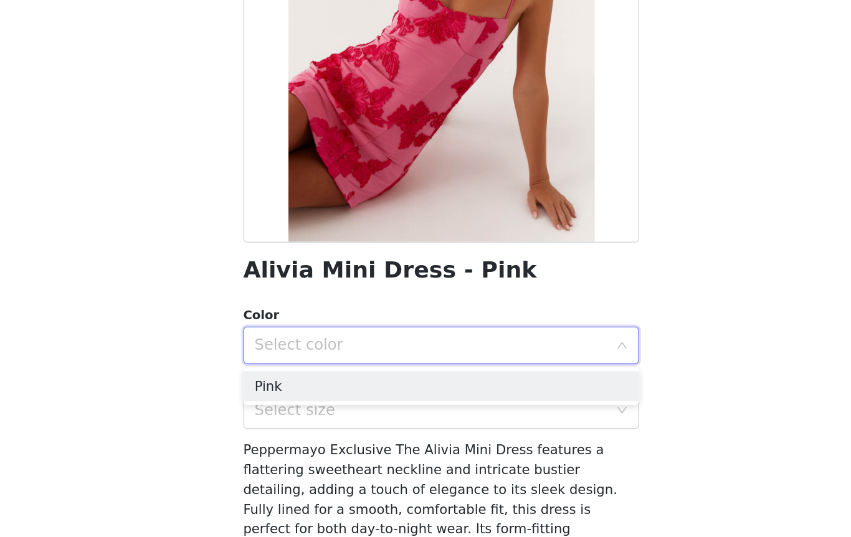
click at [295, 427] on li "Pink" at bounding box center [426, 437] width 262 height 20
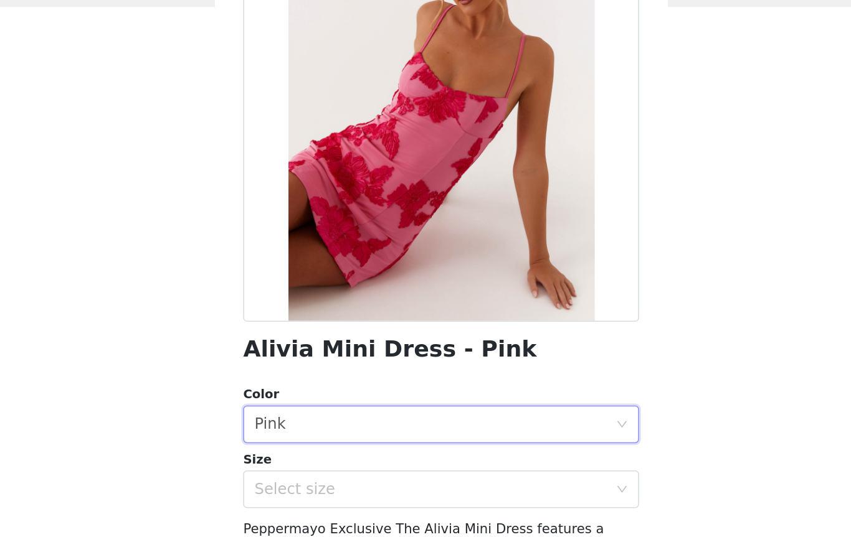
scroll to position [54, 0]
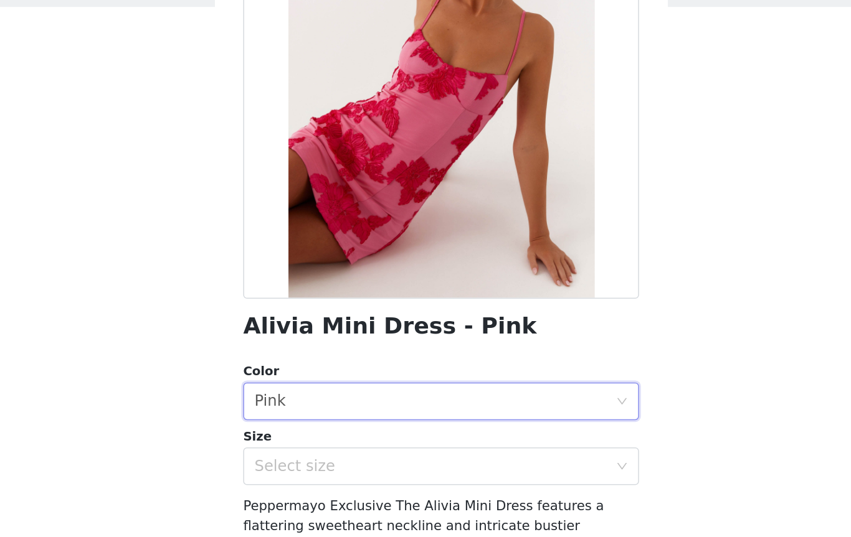
click at [392, 393] on div "Select size" at bounding box center [418, 399] width 233 height 12
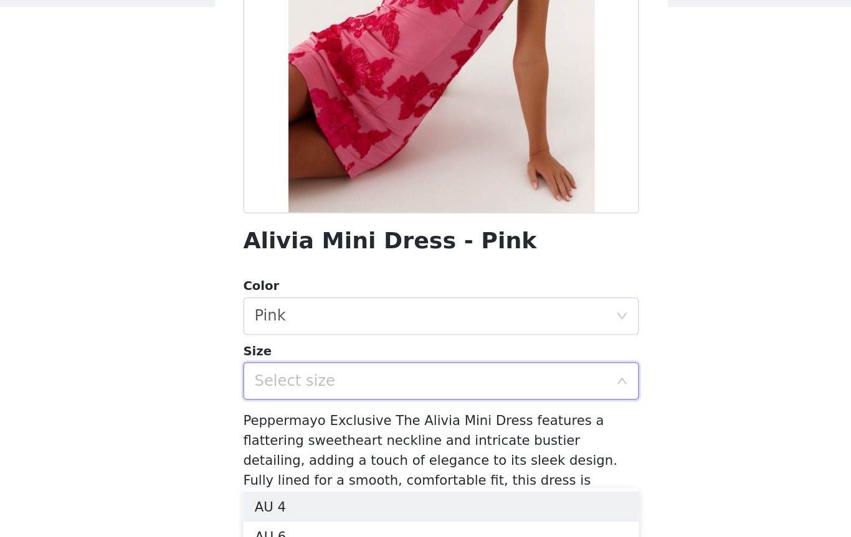
scroll to position [133, 0]
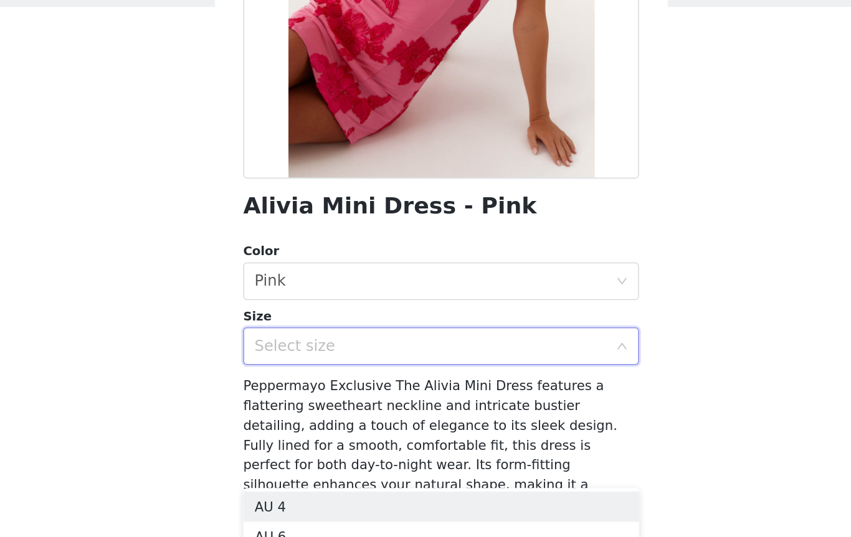
click at [295, 436] on li "AU 6" at bounding box center [426, 446] width 262 height 20
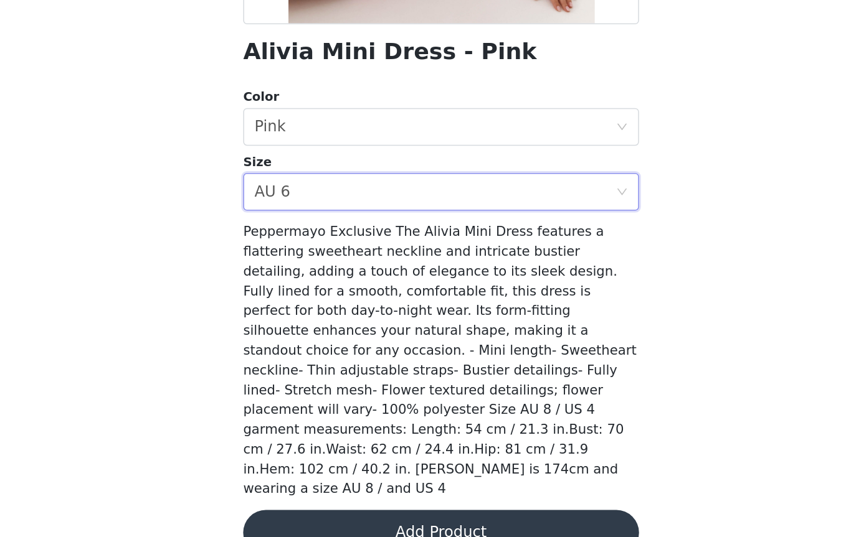
scroll to position [144, 0]
click at [305, 519] on button "Add Product" at bounding box center [426, 534] width 262 height 30
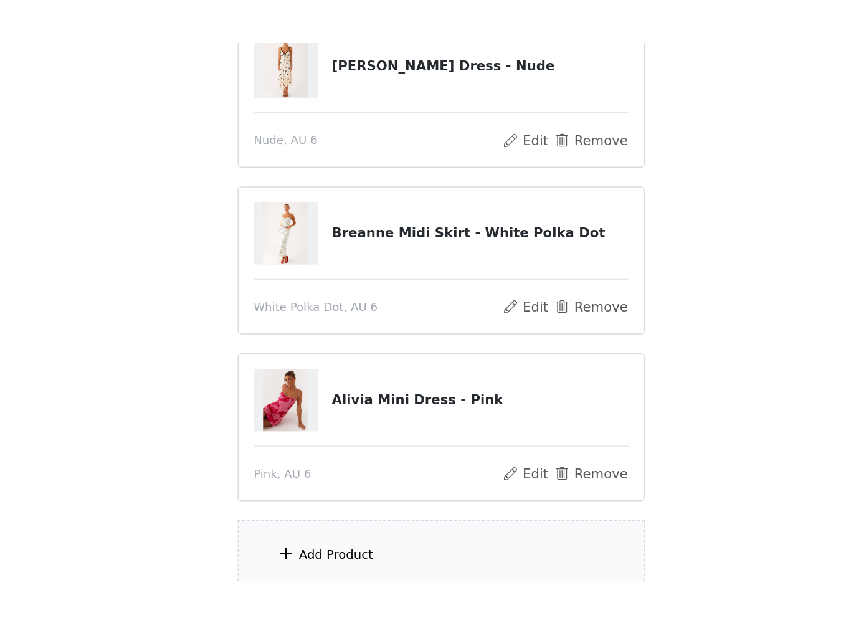
scroll to position [5, 0]
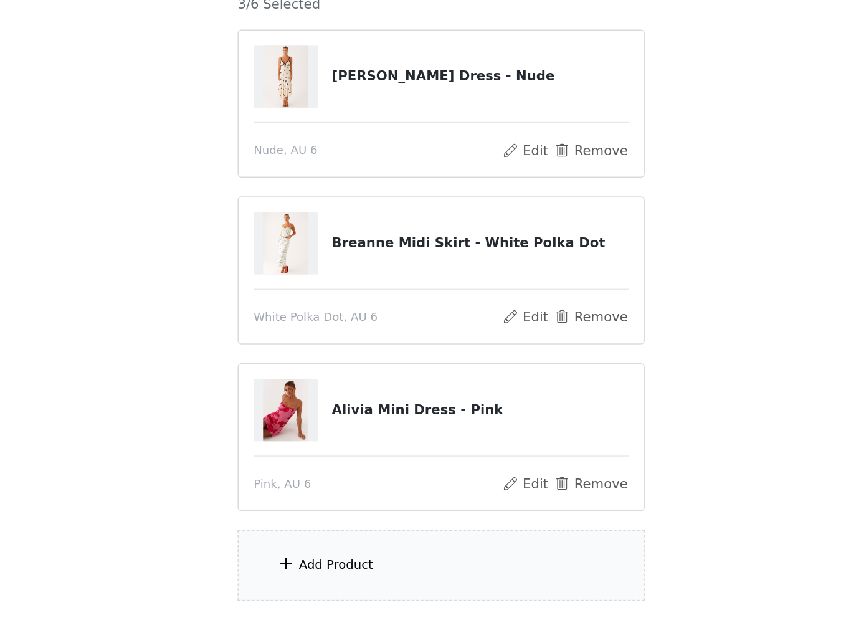
click at [499, 349] on button "Remove" at bounding box center [524, 356] width 50 height 15
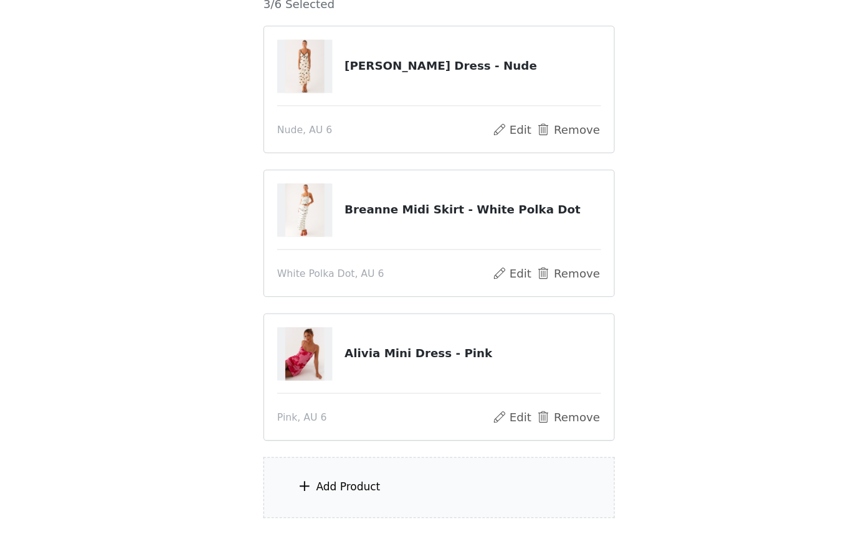
scroll to position [0, 0]
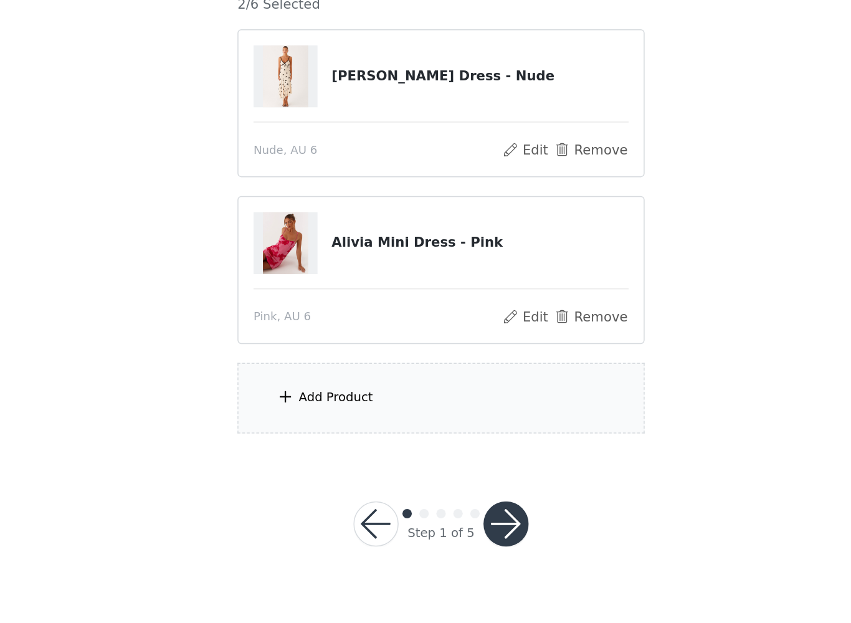
click at [291, 392] on div "Add Product" at bounding box center [425, 415] width 269 height 47
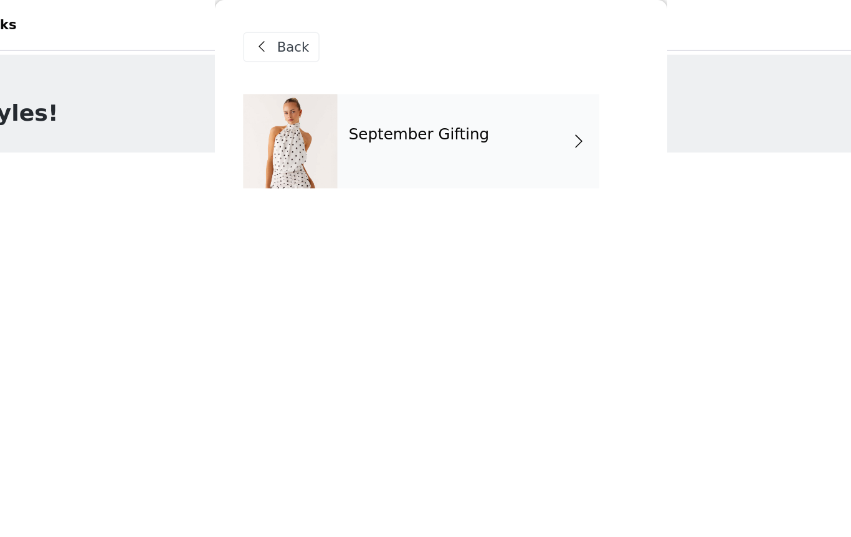
click at [357, 89] on div "September Gifting" at bounding box center [443, 93] width 173 height 62
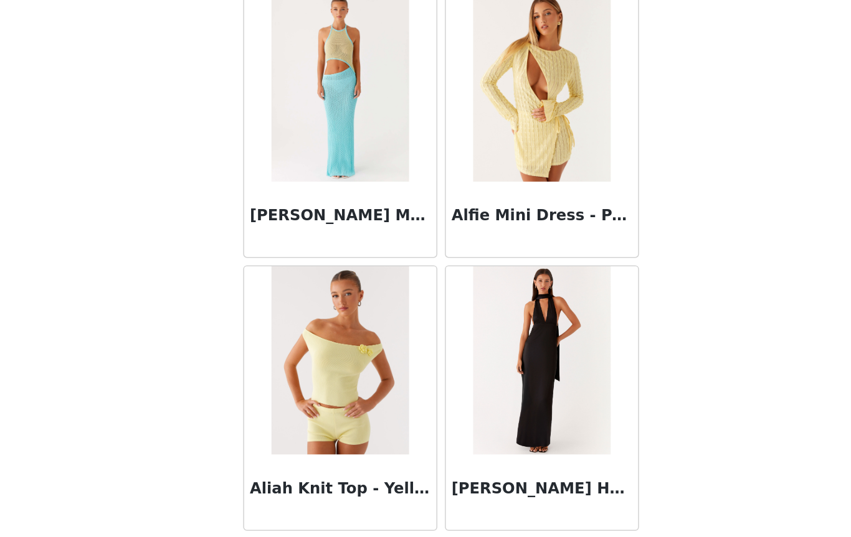
scroll to position [6, 0]
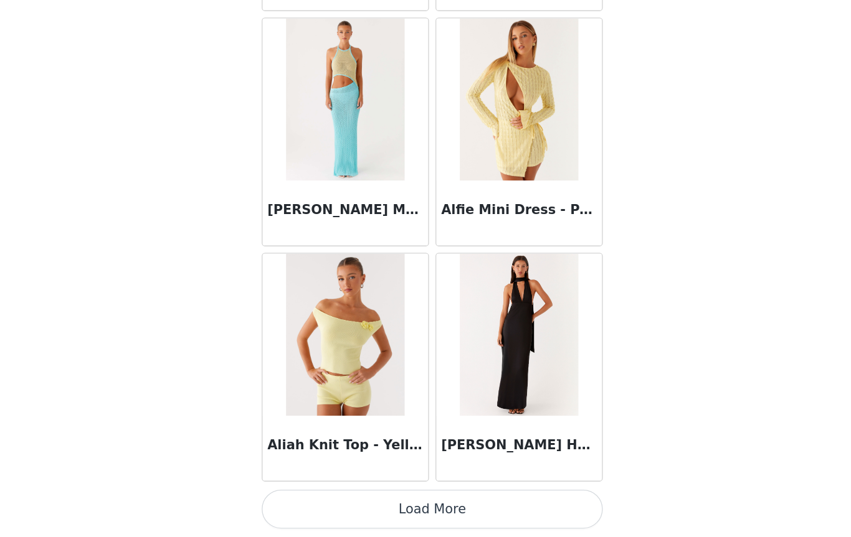
click at [334, 501] on button "Load More" at bounding box center [426, 516] width 262 height 30
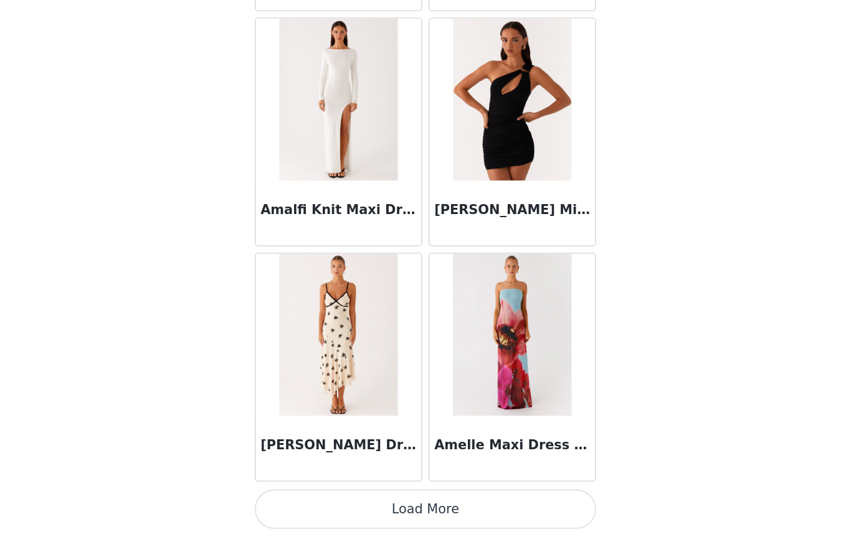
click at [347, 501] on button "Load More" at bounding box center [426, 516] width 262 height 30
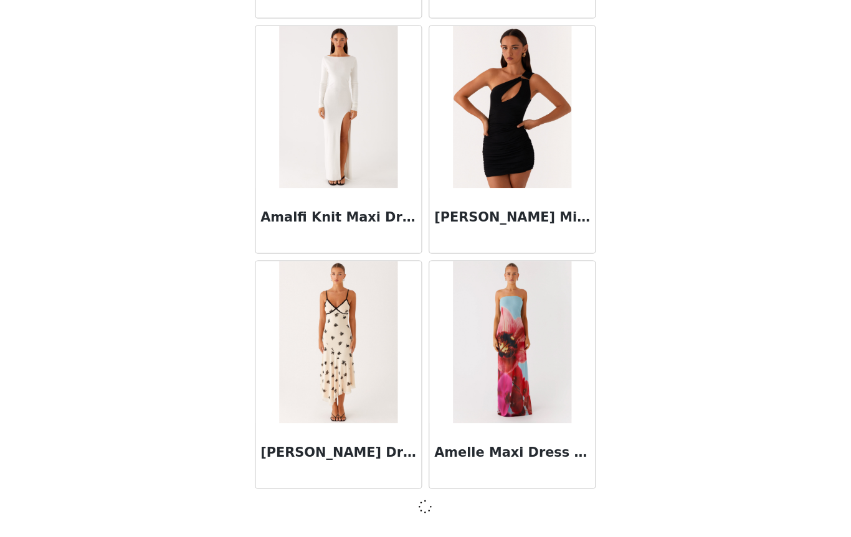
scroll to position [3169, 0]
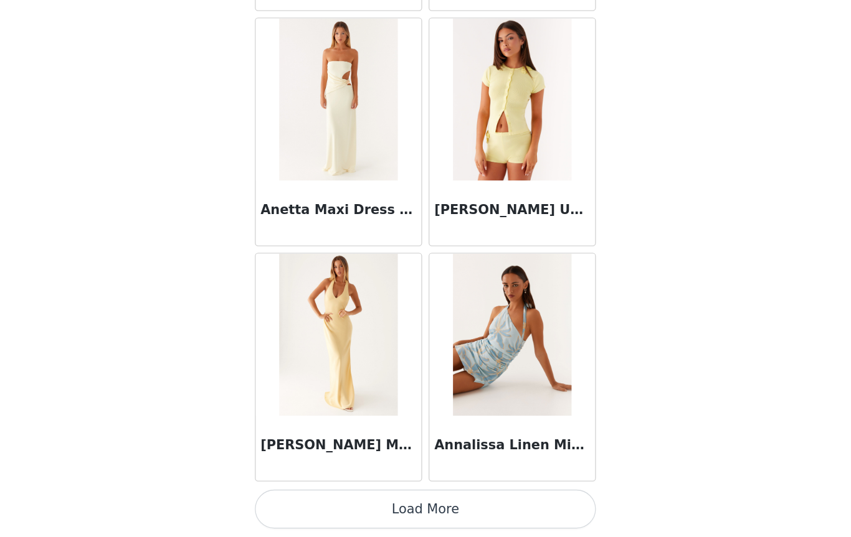
click at [343, 501] on button "Load More" at bounding box center [426, 516] width 262 height 30
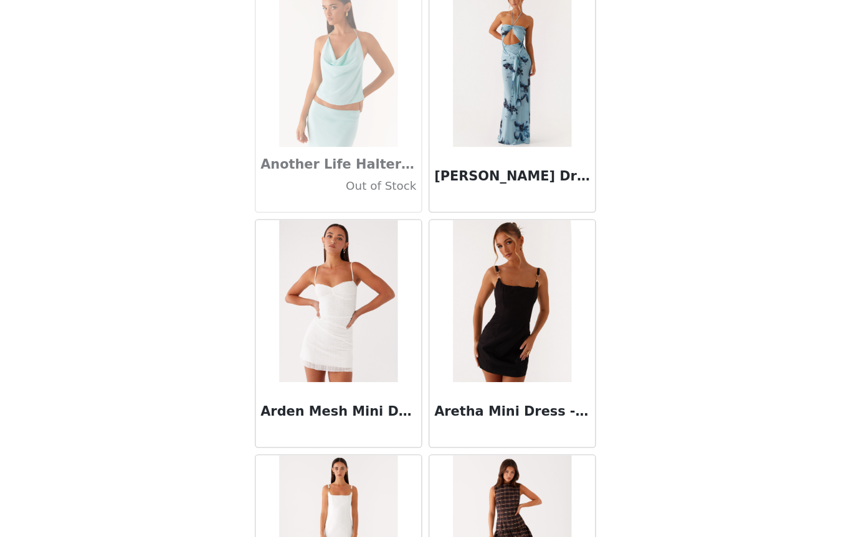
scroll to position [5553, 0]
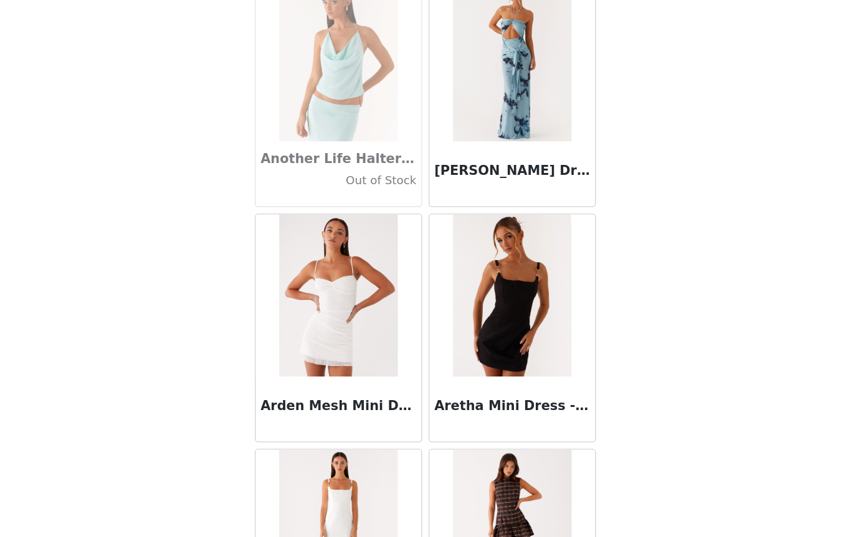
click at [428, 414] on div "Aretha Mini Dress - Black" at bounding box center [491, 439] width 127 height 50
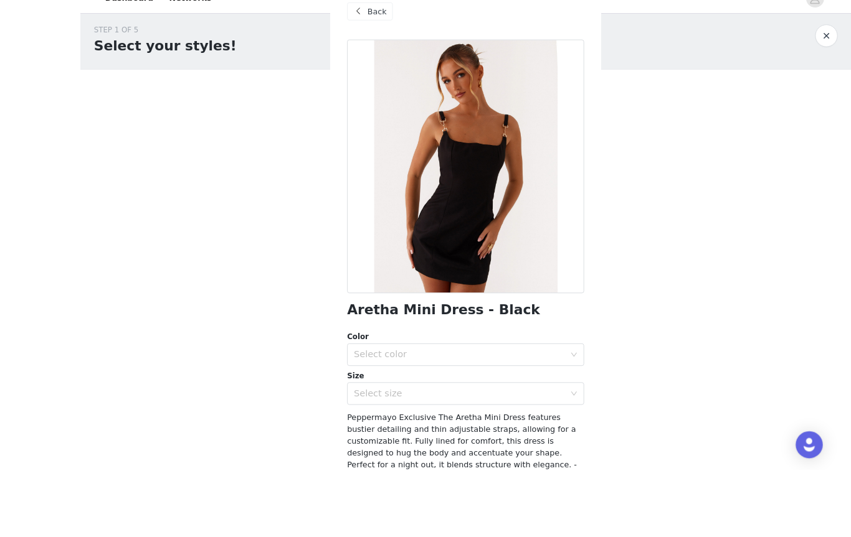
scroll to position [0, 0]
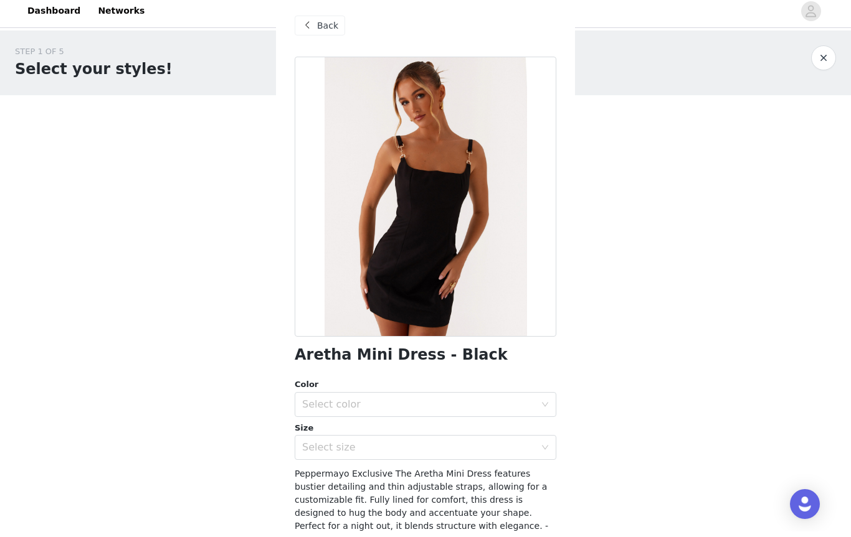
click at [319, 34] on div "Back" at bounding box center [320, 31] width 50 height 20
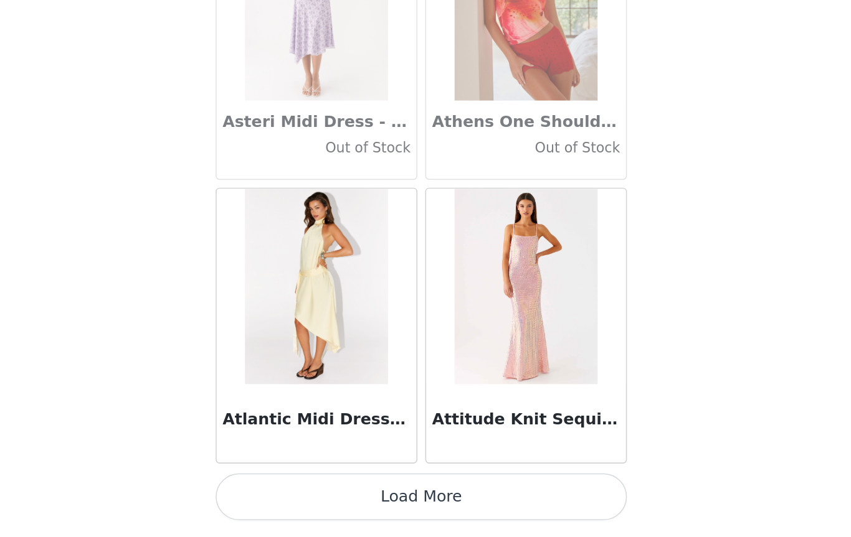
scroll to position [6, 0]
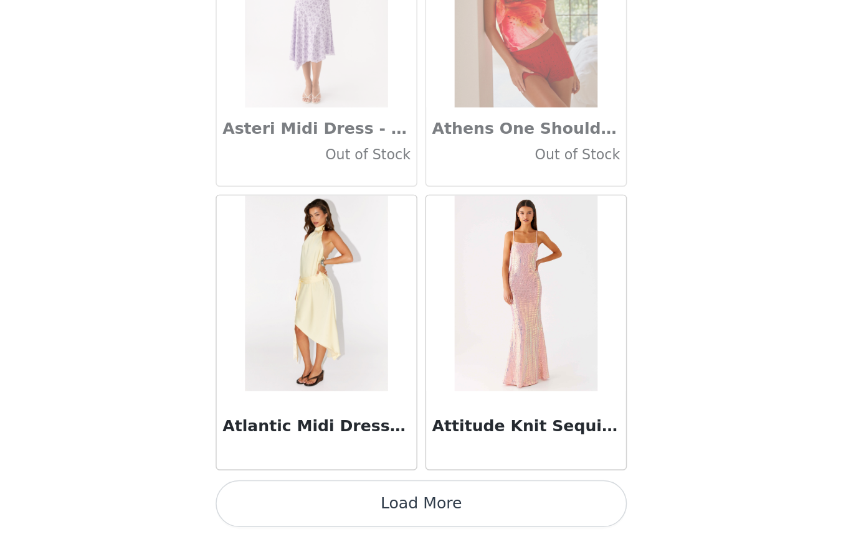
click at [295, 501] on button "Load More" at bounding box center [426, 516] width 262 height 30
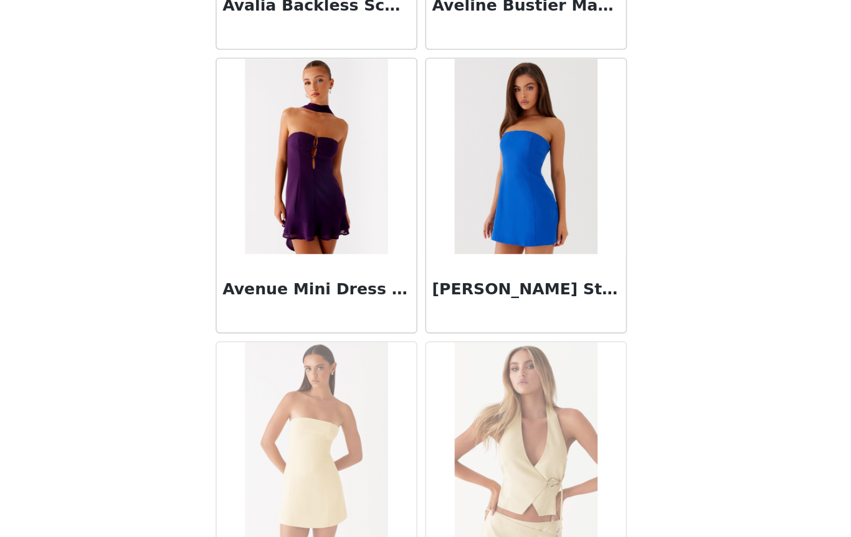
scroll to position [8143, 0]
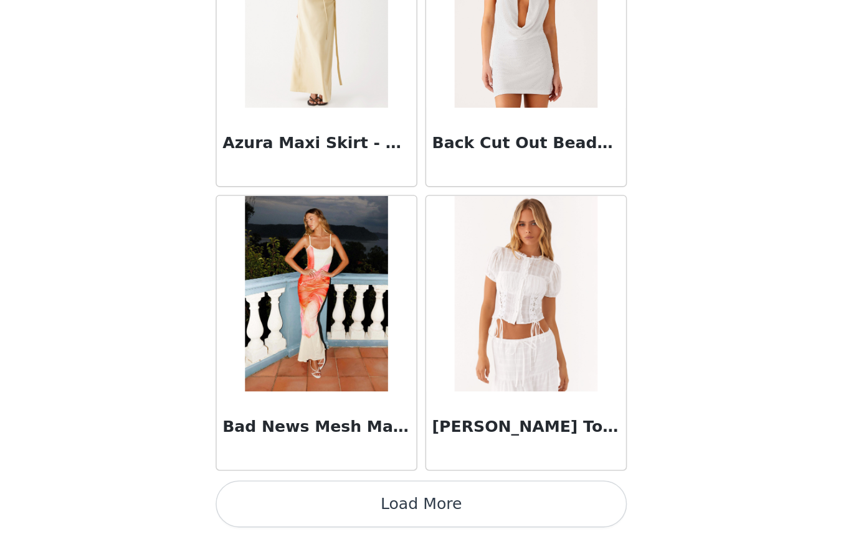
click at [295, 501] on button "Load More" at bounding box center [426, 516] width 262 height 30
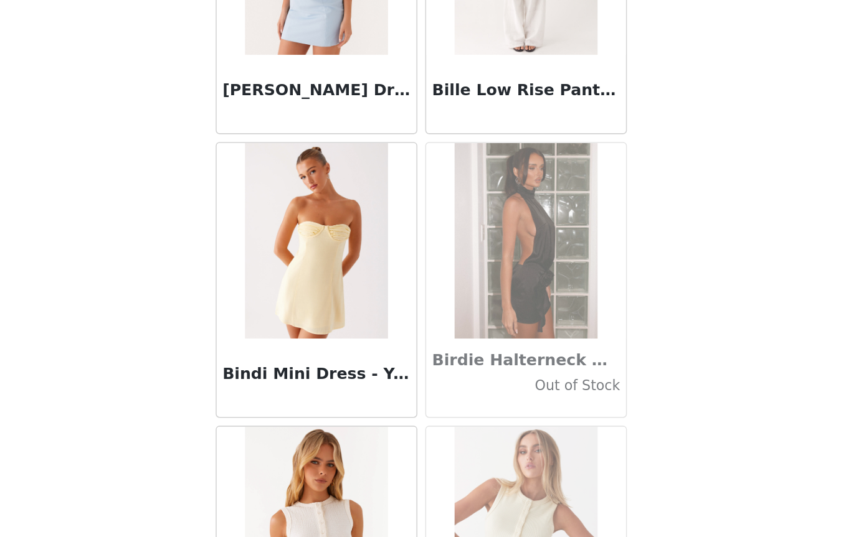
scroll to position [9892, 0]
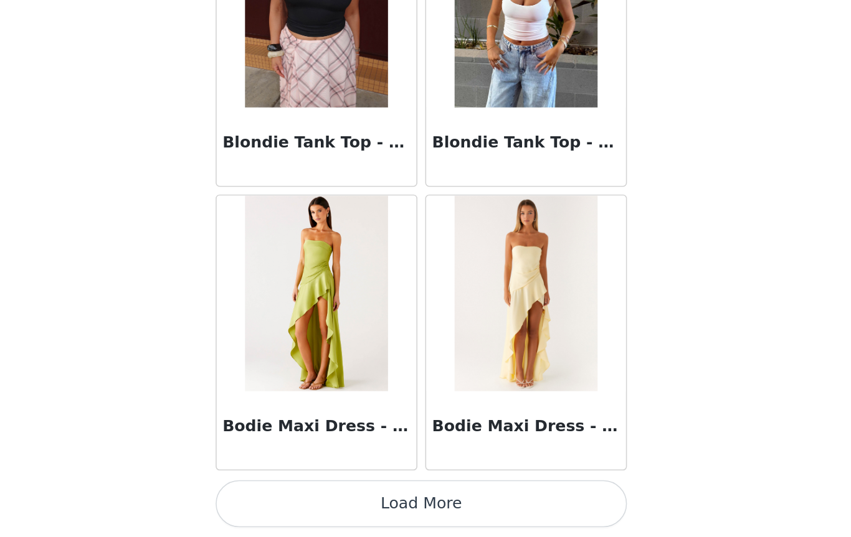
click at [295, 501] on button "Load More" at bounding box center [426, 516] width 262 height 30
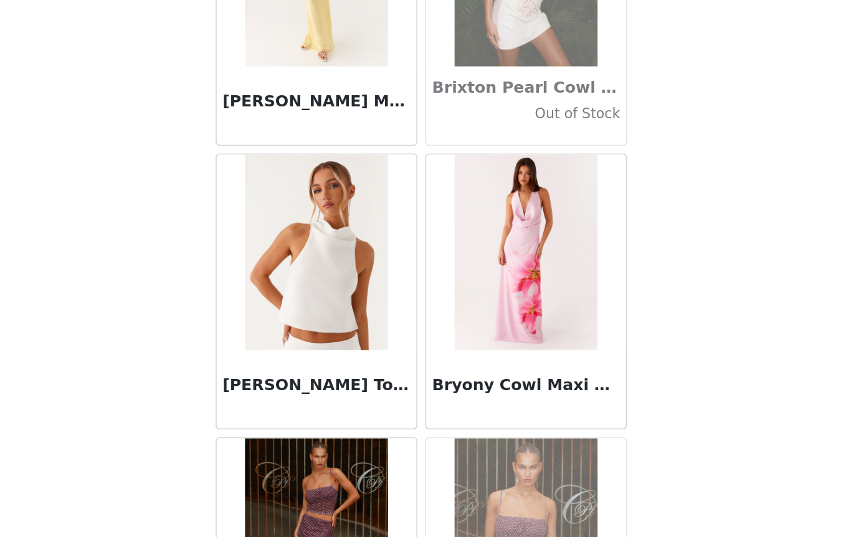
scroll to position [11709, 0]
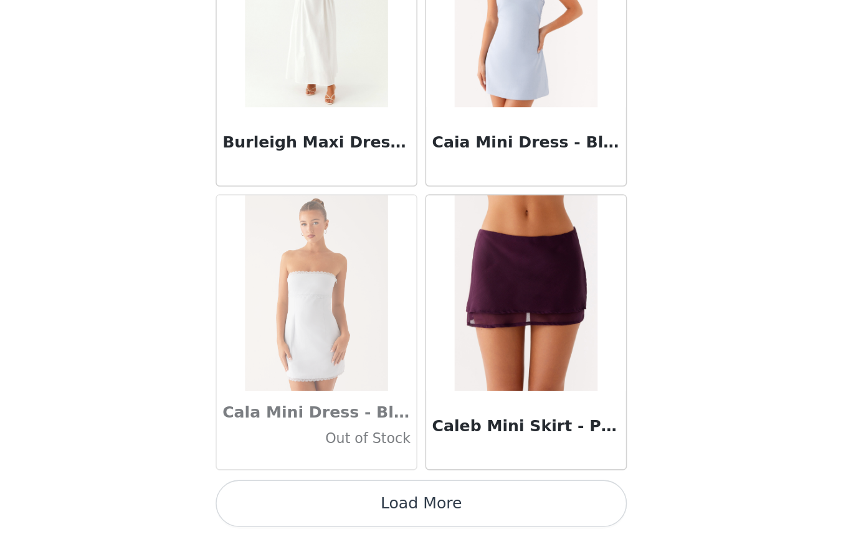
click at [295, 501] on button "Load More" at bounding box center [426, 516] width 262 height 30
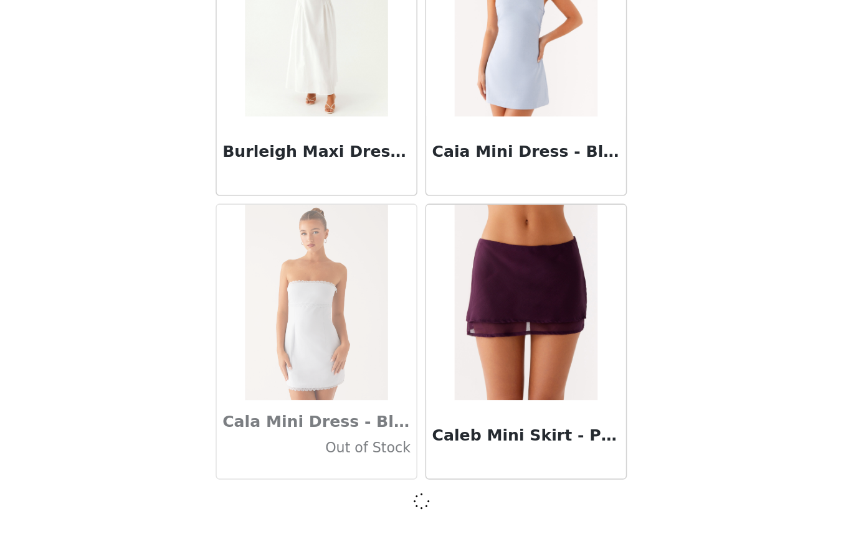
scroll to position [12199, 0]
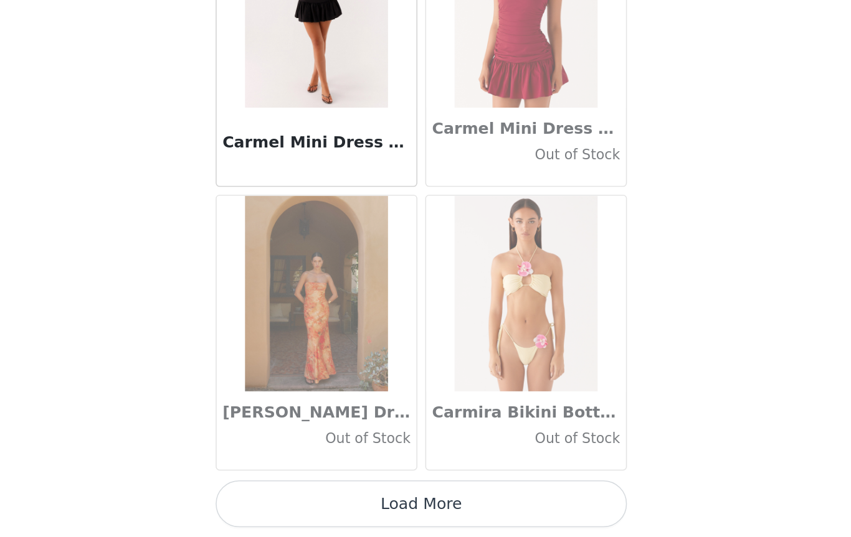
click at [295, 501] on button "Load More" at bounding box center [426, 516] width 262 height 30
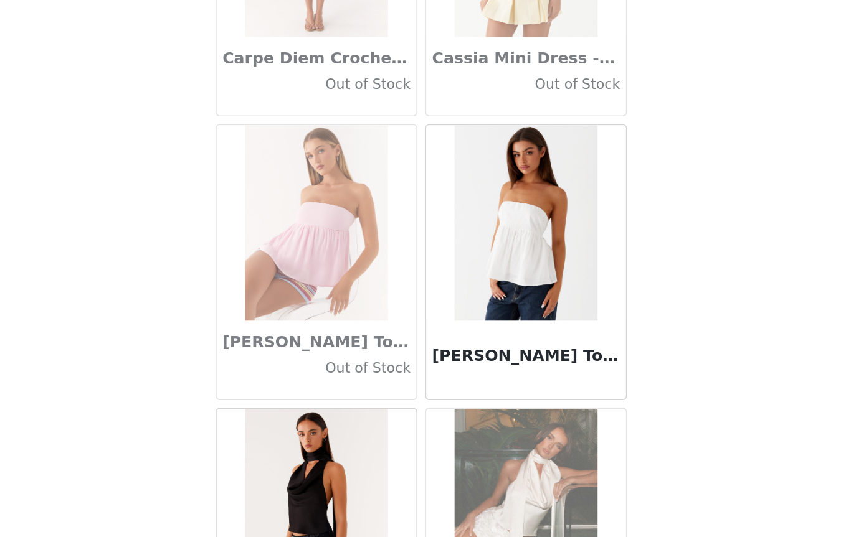
scroll to position [14418, 0]
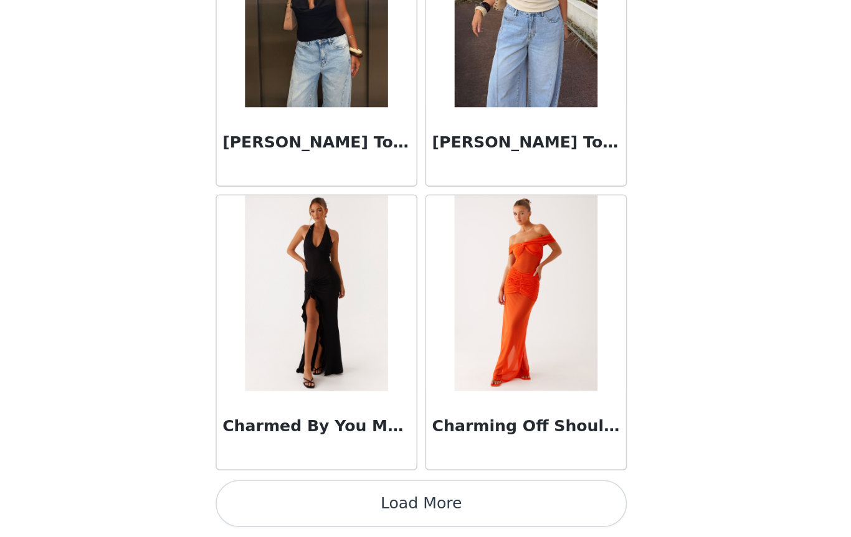
click at [295, 501] on button "Load More" at bounding box center [426, 516] width 262 height 30
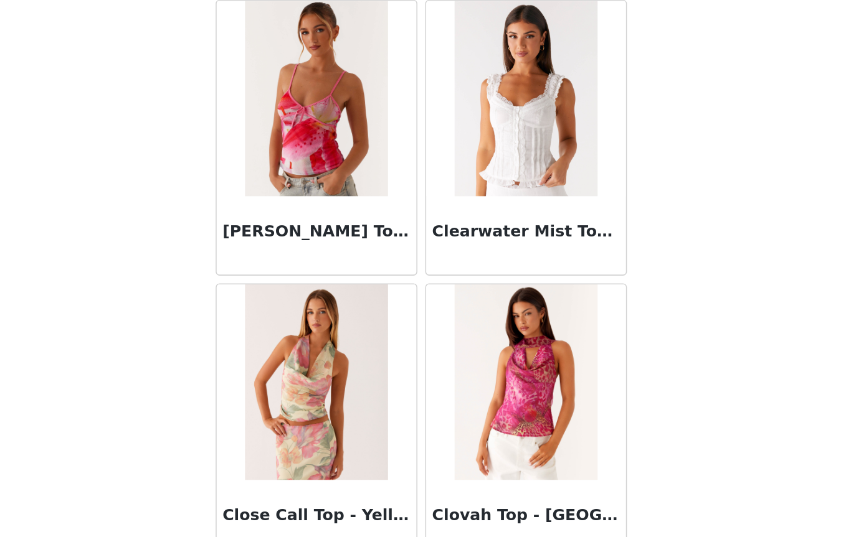
scroll to position [17021, 0]
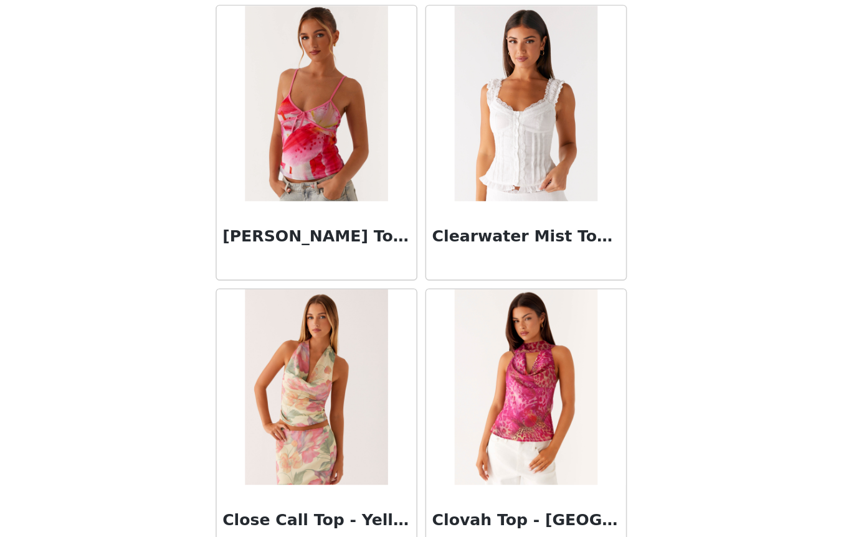
click at [432, 339] on h3 "Clearwater Mist Top - White" at bounding box center [492, 346] width 120 height 15
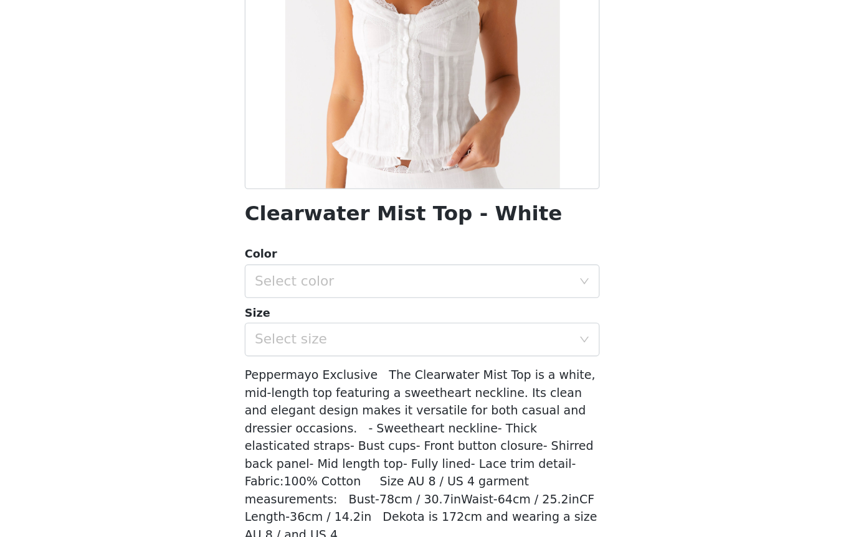
scroll to position [20, 0]
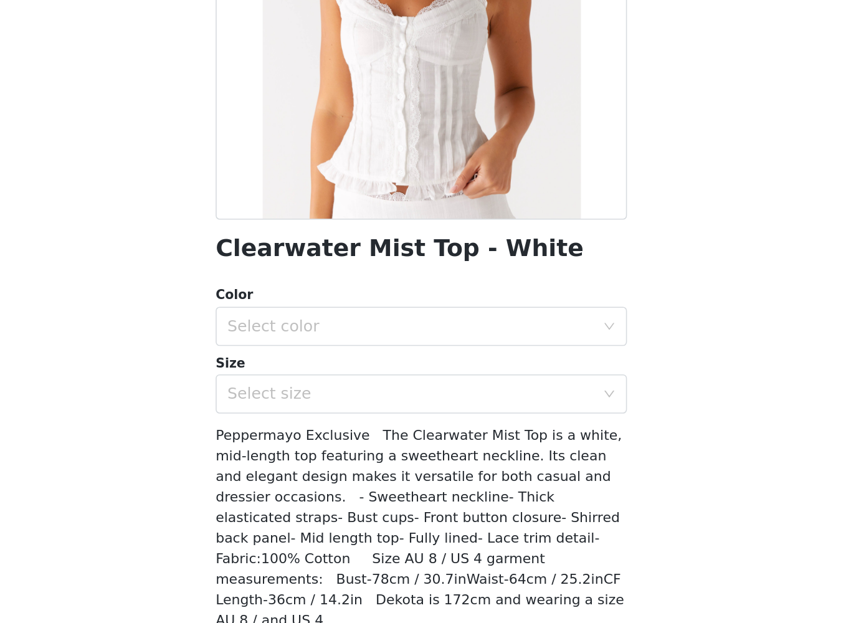
click at [352, 427] on div "Select size" at bounding box center [418, 433] width 233 height 12
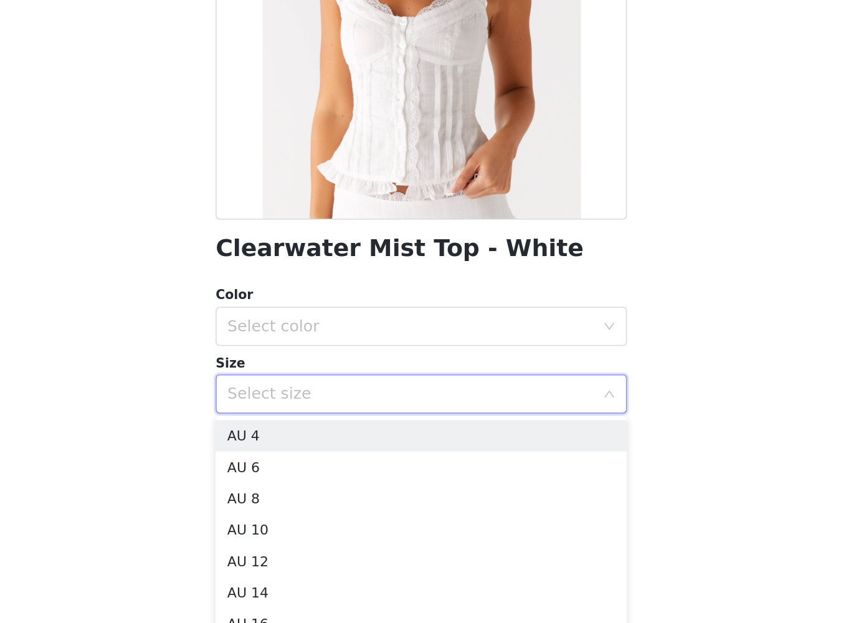
click at [295, 490] on li "AU 8" at bounding box center [426, 500] width 262 height 20
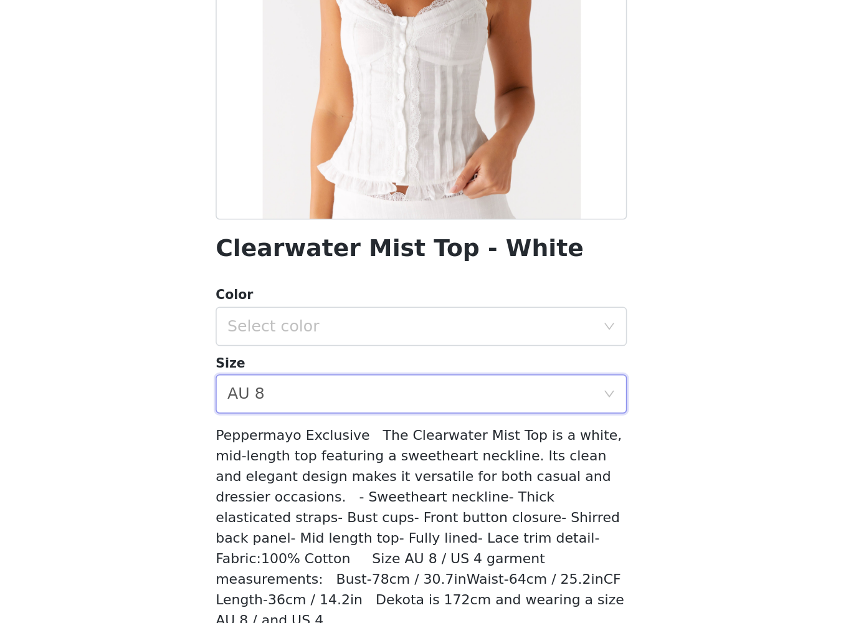
click at [349, 379] on div "Select color" at bounding box center [421, 391] width 239 height 24
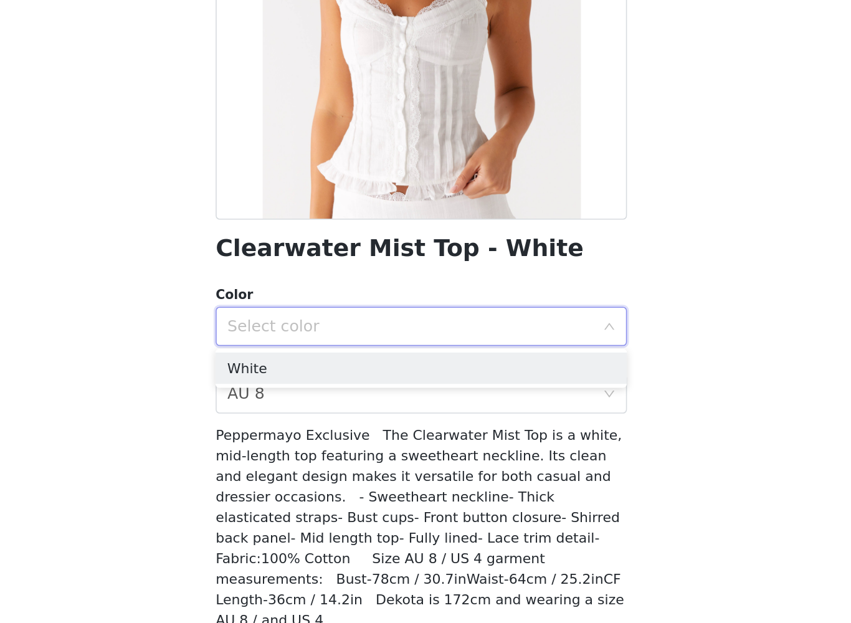
click at [295, 407] on li "White" at bounding box center [426, 417] width 262 height 20
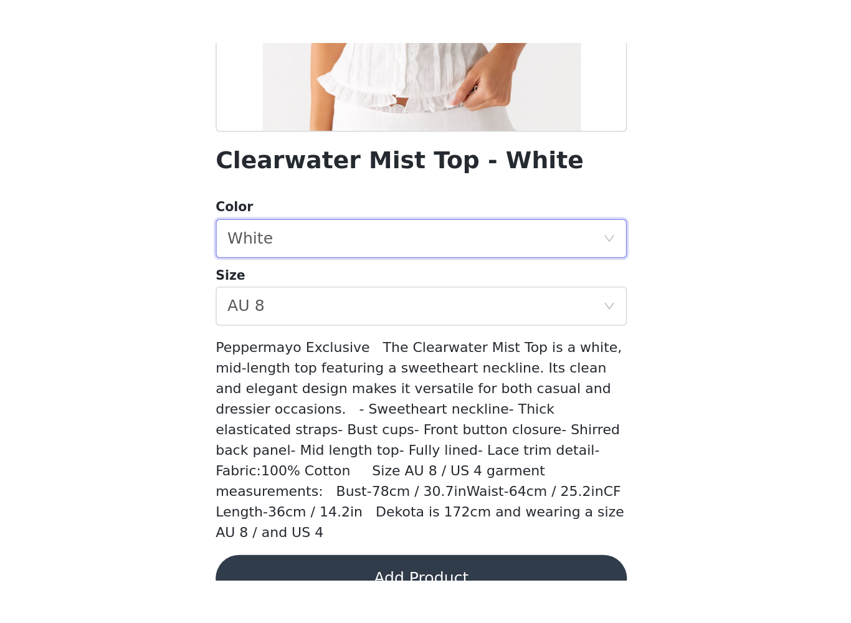
scroll to position [92, 0]
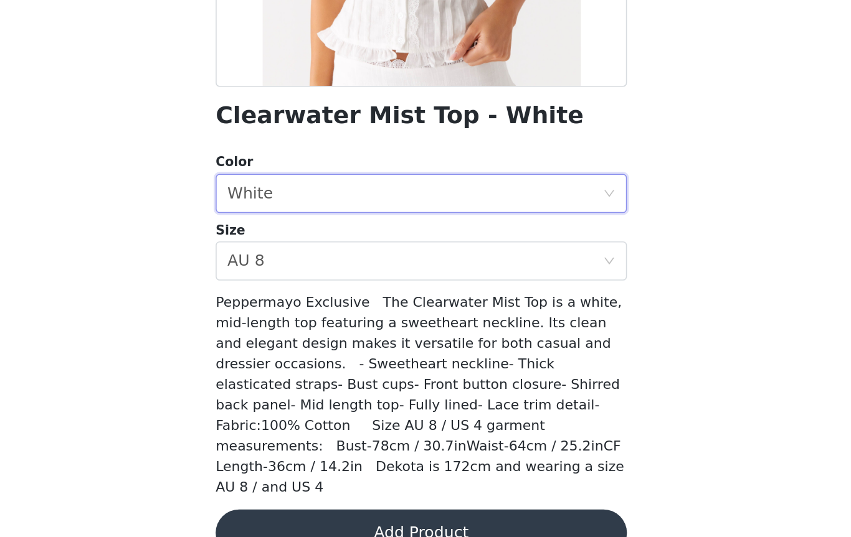
click at [295, 520] on button "Add Product" at bounding box center [426, 535] width 262 height 30
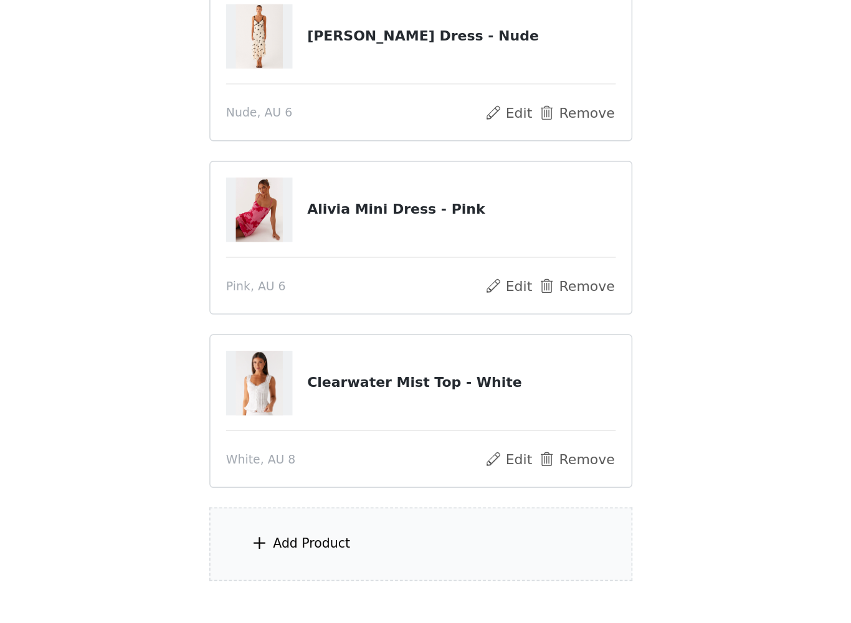
click at [291, 497] on div "Add Product" at bounding box center [425, 520] width 269 height 47
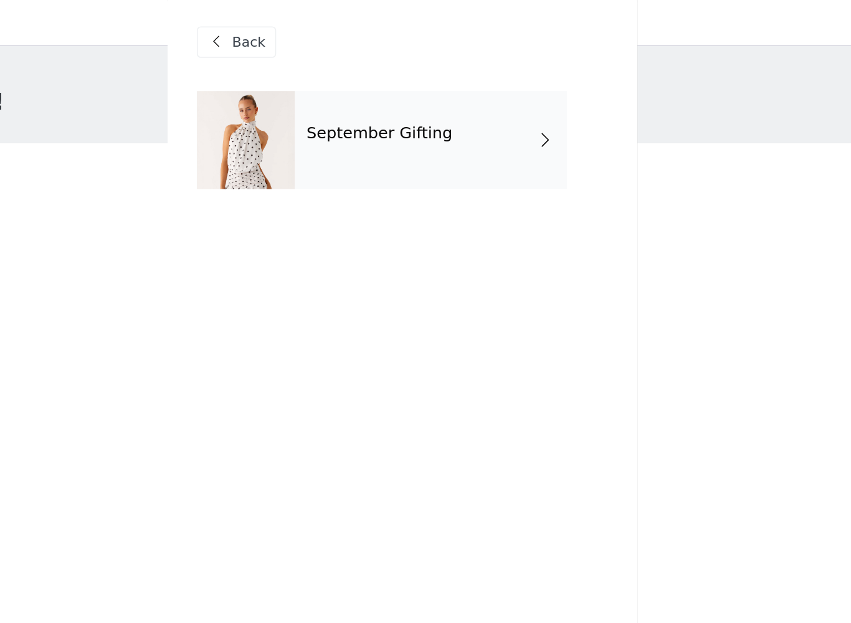
click at [357, 89] on div "September Gifting" at bounding box center [443, 93] width 173 height 62
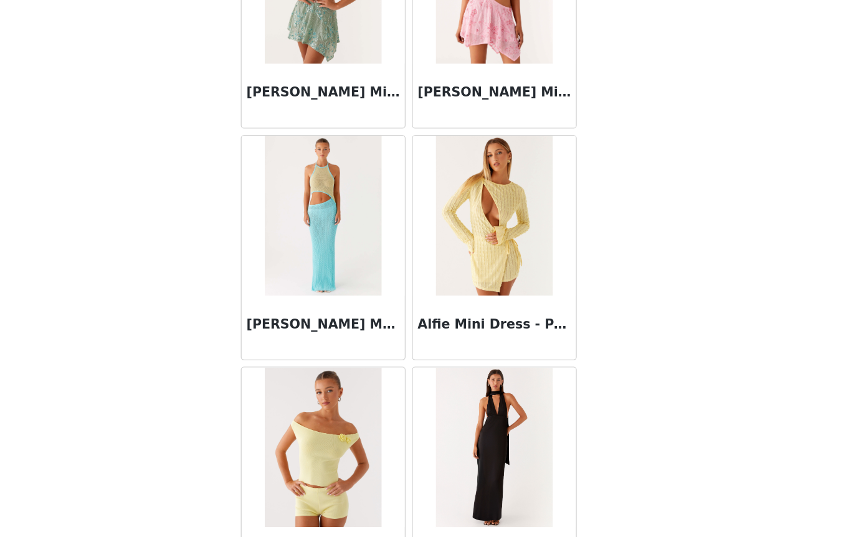
scroll to position [116, 0]
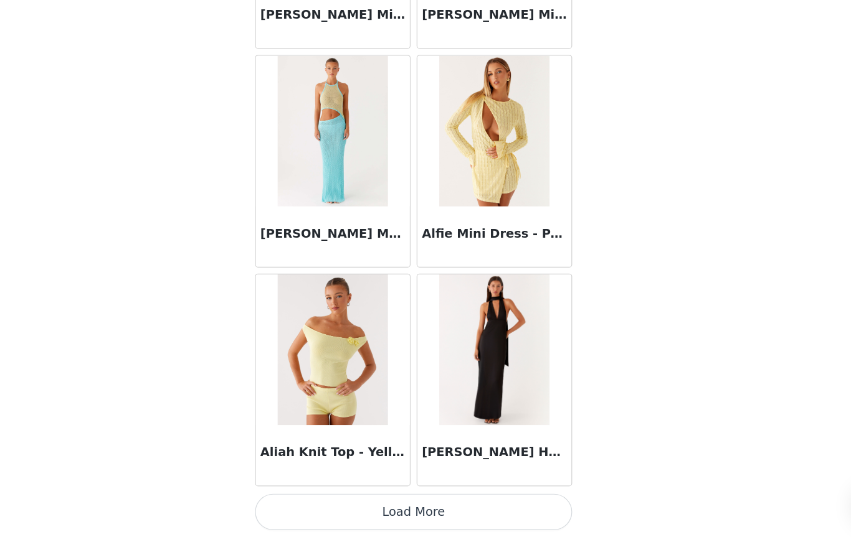
click at [357, 501] on button "Load More" at bounding box center [426, 516] width 262 height 30
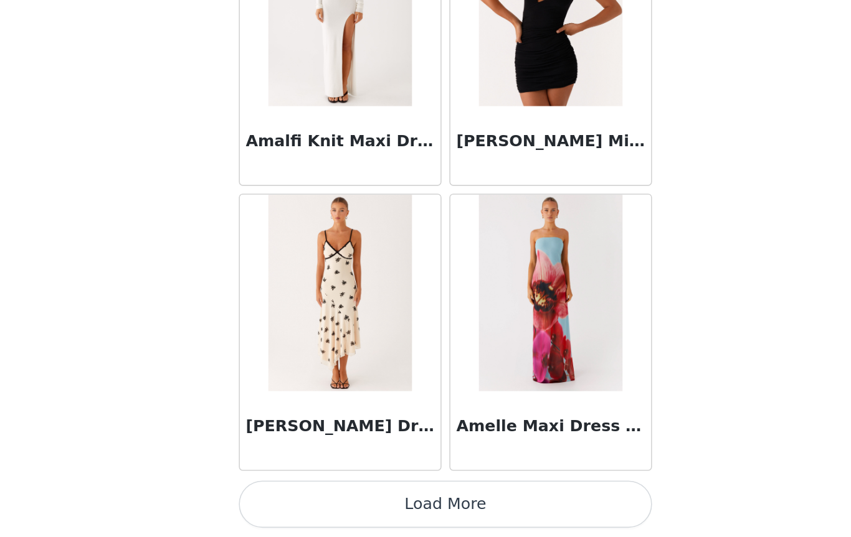
click at [301, 501] on button "Load More" at bounding box center [426, 516] width 262 height 30
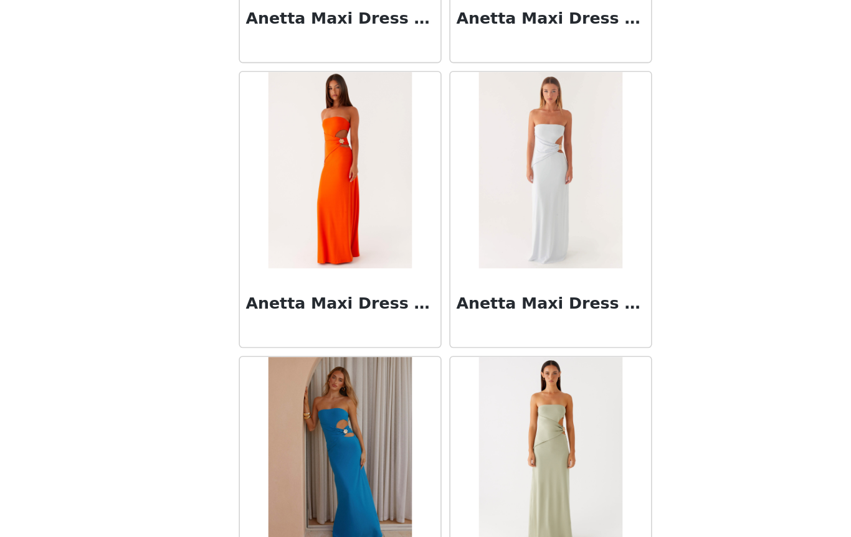
scroll to position [4523, 0]
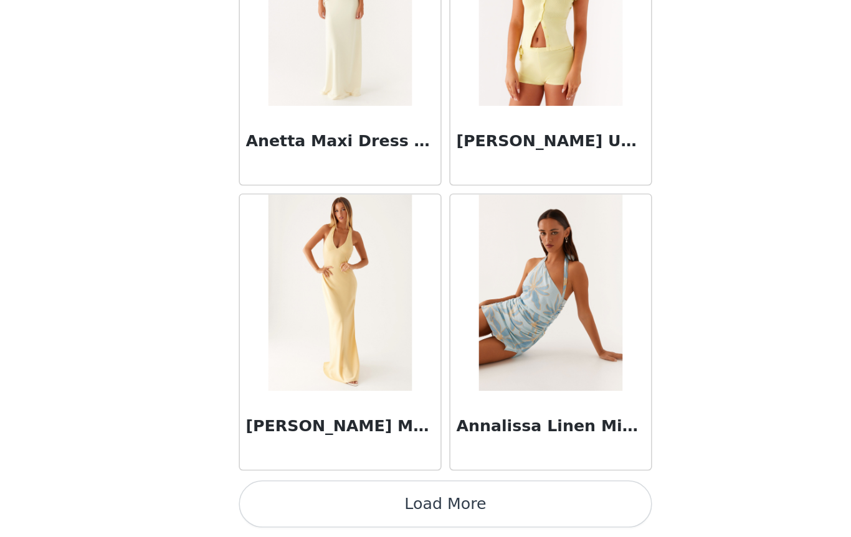
click at [298, 501] on button "Load More" at bounding box center [426, 516] width 262 height 30
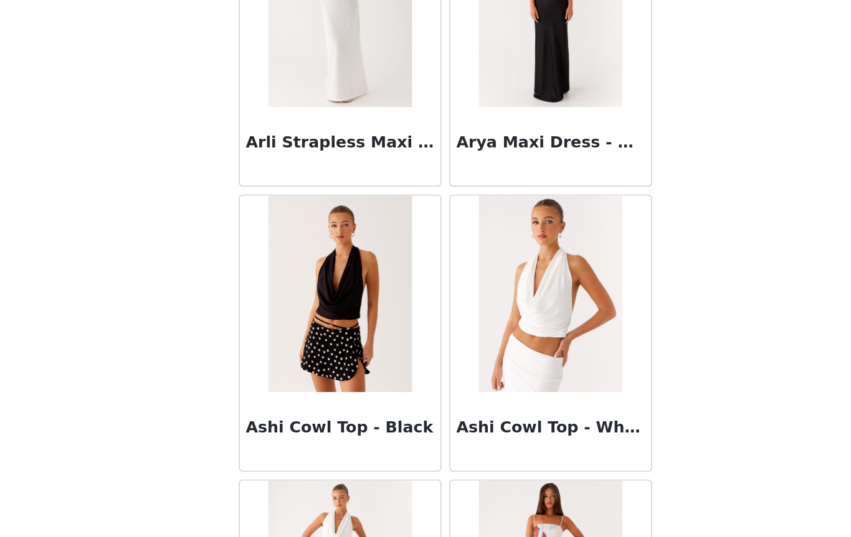
scroll to position [6074, 0]
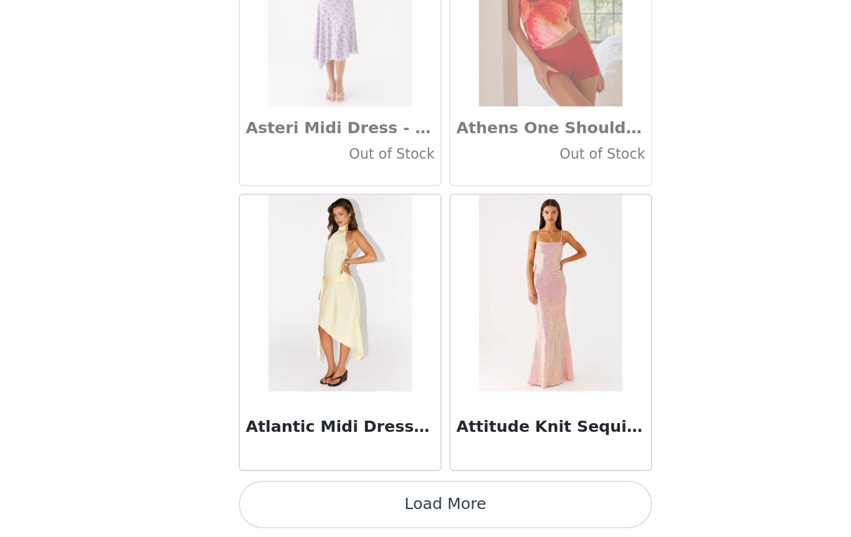
click at [295, 501] on button "Load More" at bounding box center [426, 516] width 262 height 30
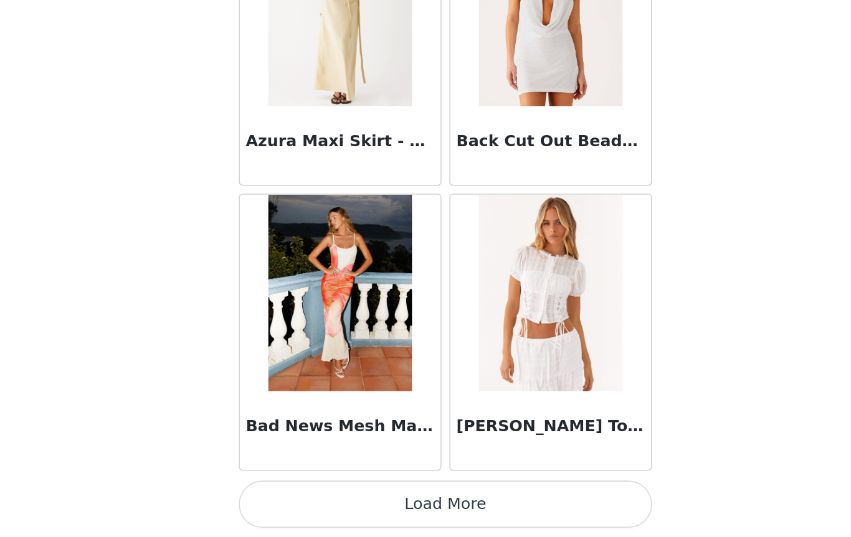
scroll to position [8592, 0]
click at [307, 501] on button "Load More" at bounding box center [426, 516] width 262 height 30
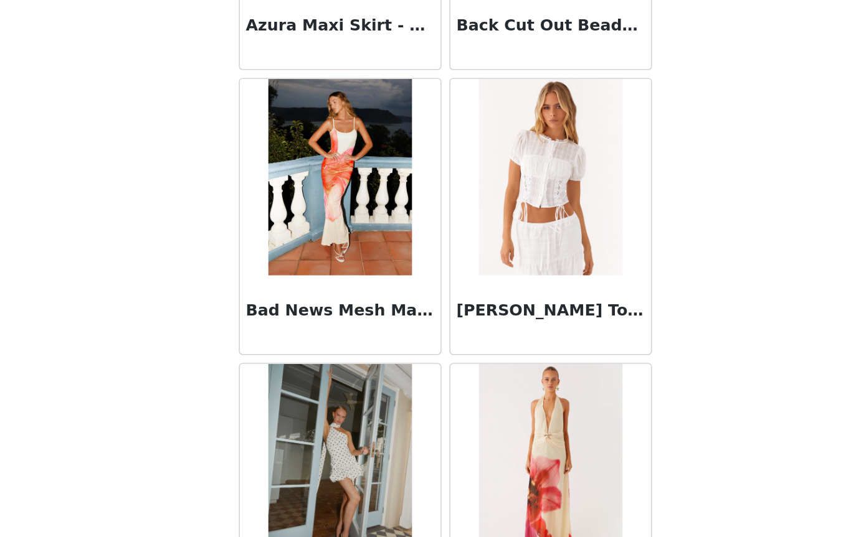
scroll to position [8667, 0]
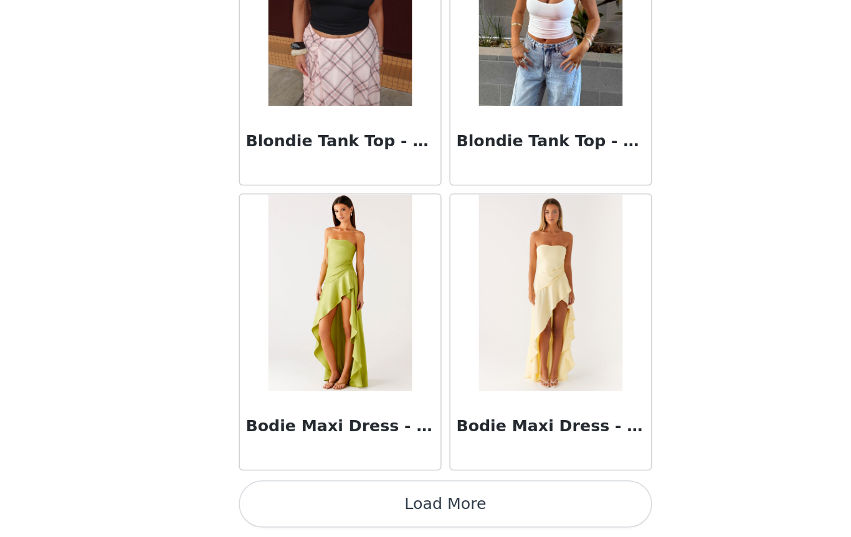
click at [295, 501] on button "Load More" at bounding box center [426, 516] width 262 height 30
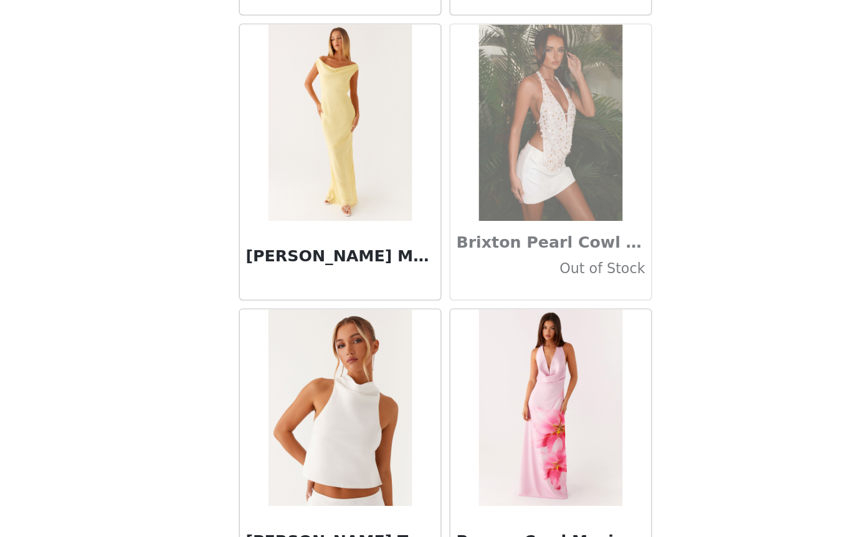
scroll to position [11598, 0]
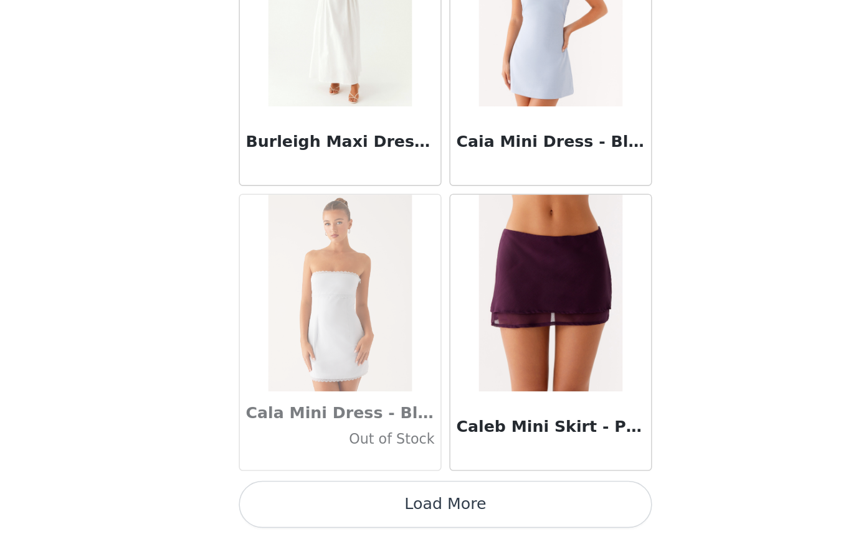
click at [296, 501] on button "Load More" at bounding box center [426, 516] width 262 height 30
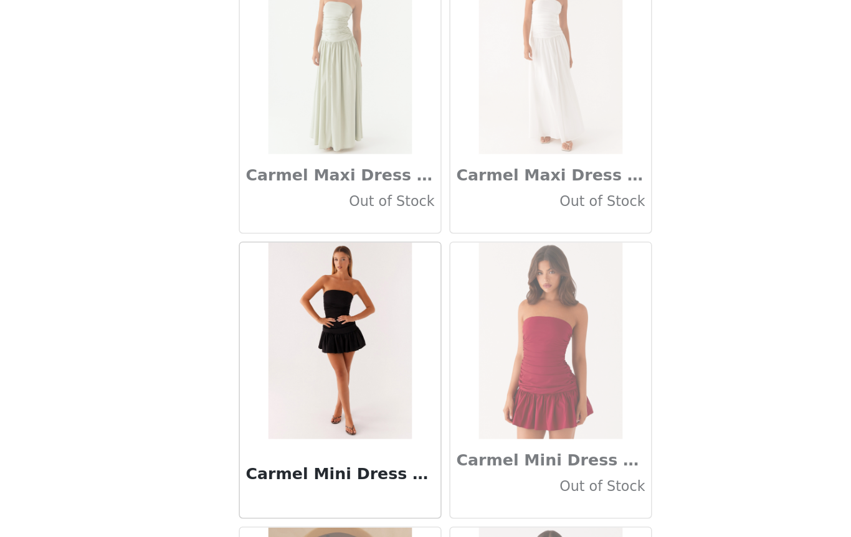
scroll to position [13800, 0]
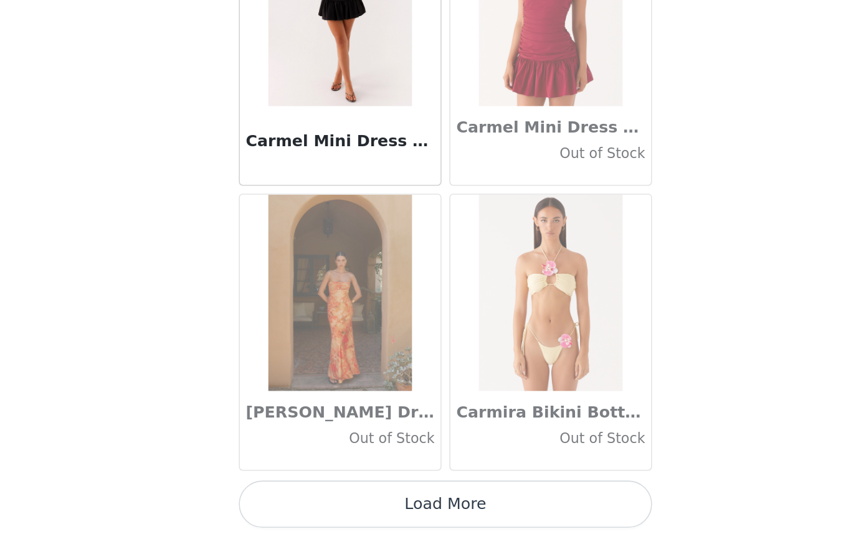
click at [301, 501] on button "Load More" at bounding box center [426, 516] width 262 height 30
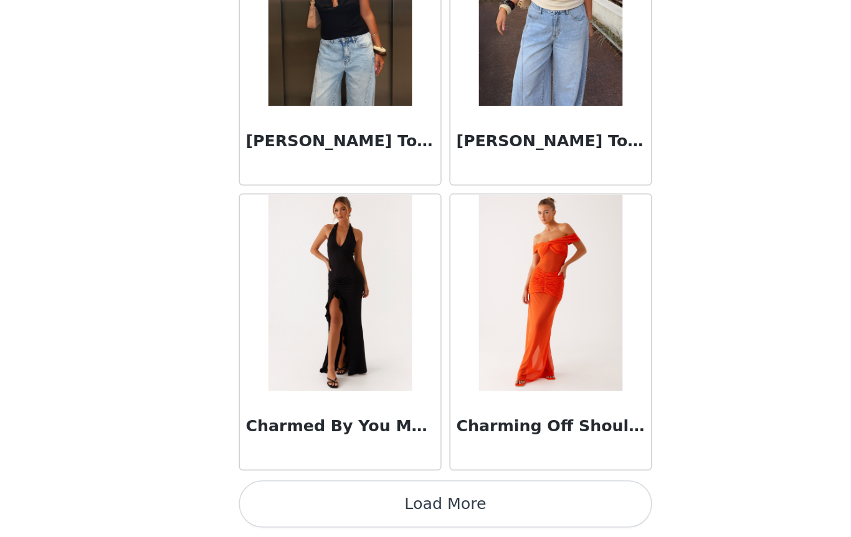
click at [306, 501] on button "Load More" at bounding box center [426, 516] width 262 height 30
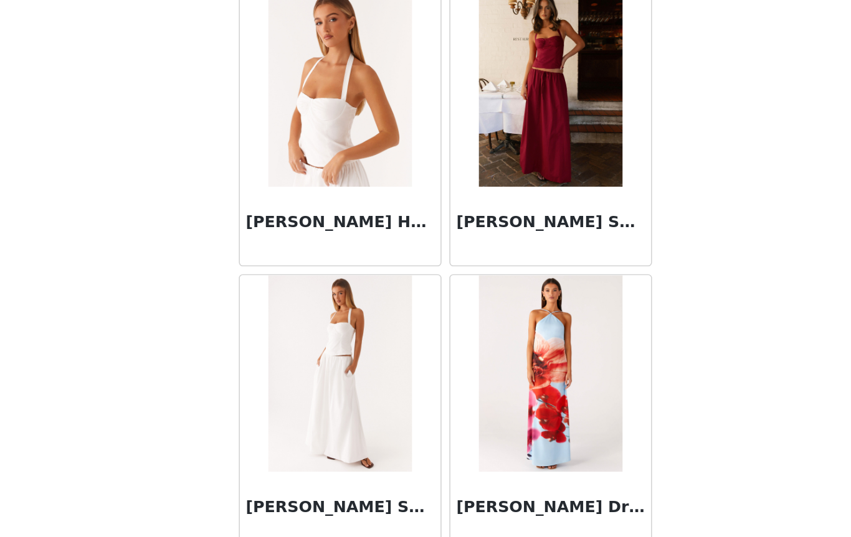
scroll to position [16302, 0]
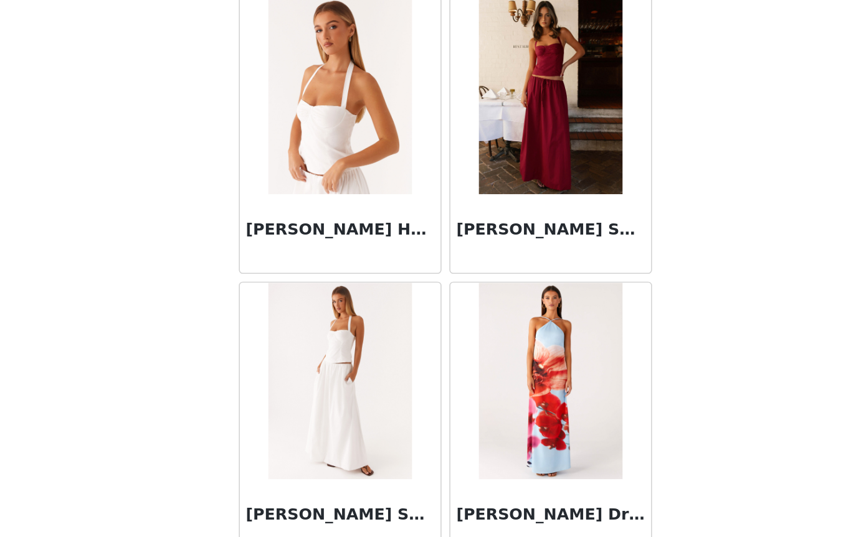
click at [299, 335] on h3 "[PERSON_NAME] Halter Top - White" at bounding box center [359, 342] width 120 height 15
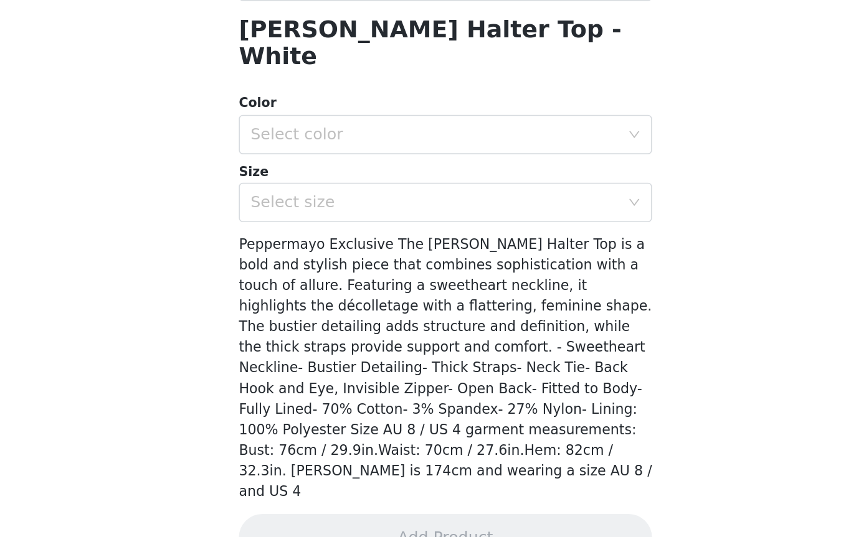
scroll to position [144, 0]
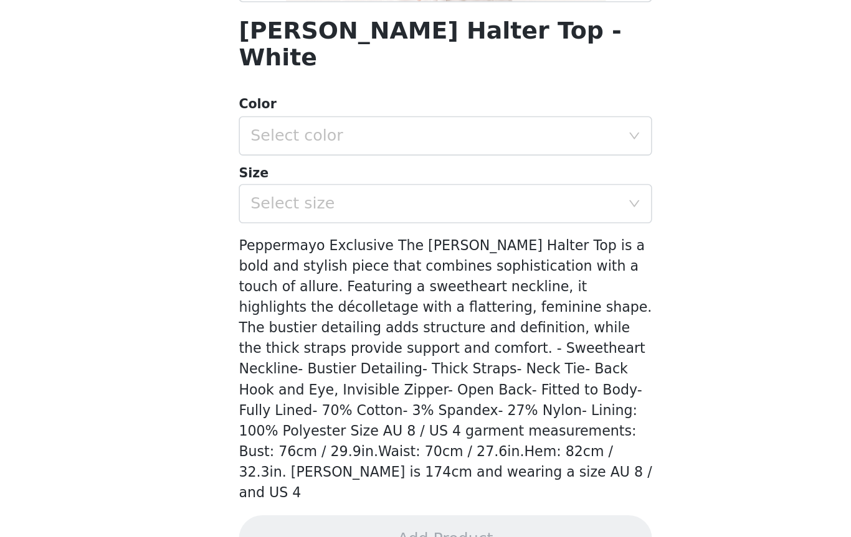
click at [379, 277] on div "Select color" at bounding box center [418, 283] width 233 height 12
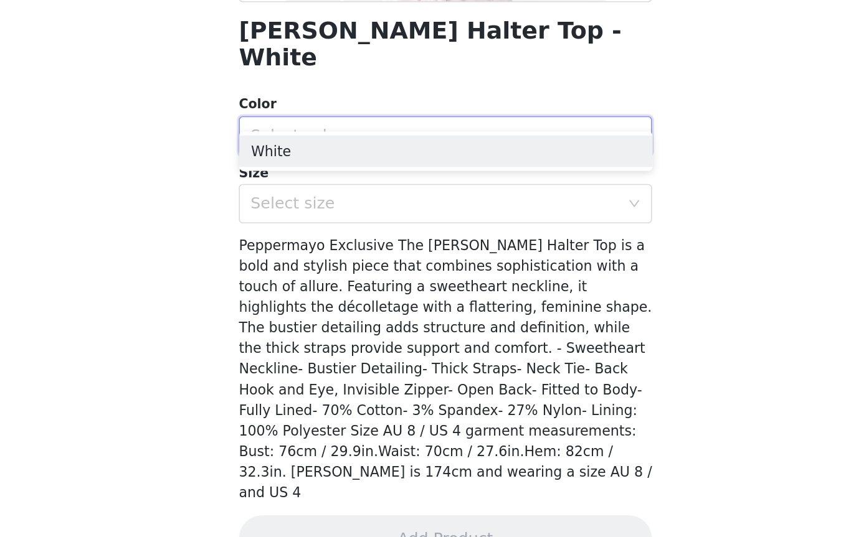
click at [308, 283] on li "White" at bounding box center [426, 293] width 262 height 20
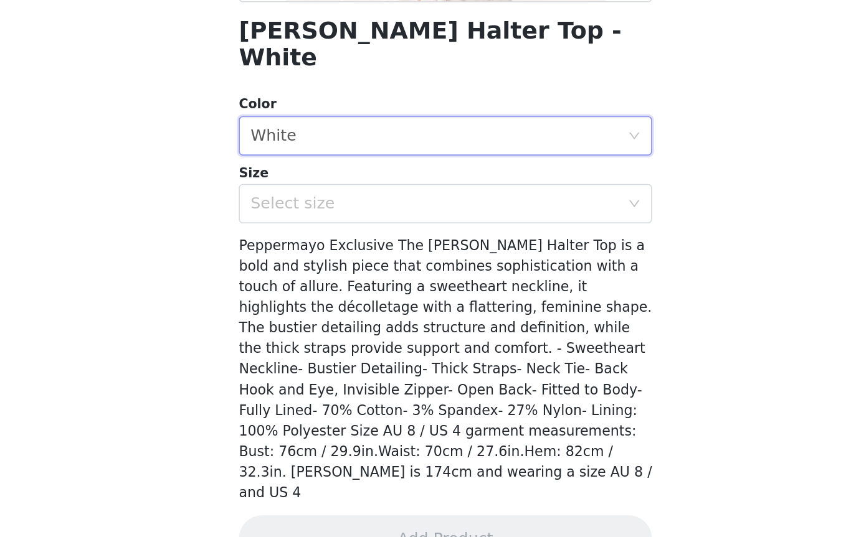
click at [381, 319] on div "Select size" at bounding box center [418, 325] width 233 height 12
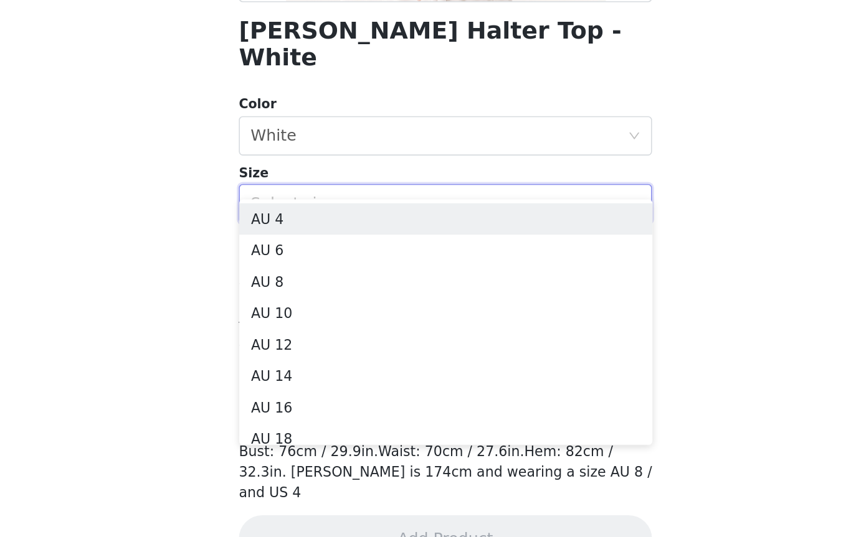
click at [295, 346] on li "AU 6" at bounding box center [426, 356] width 262 height 20
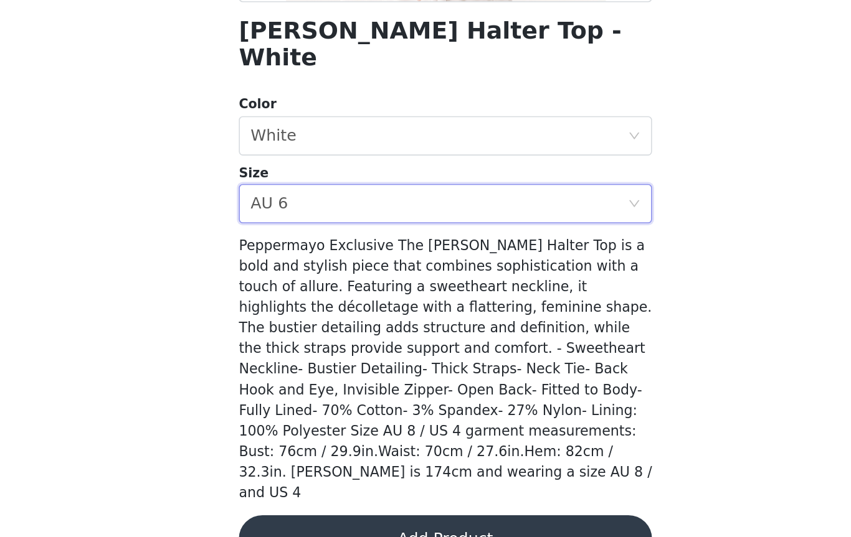
click at [298, 523] on button "Add Product" at bounding box center [426, 538] width 262 height 30
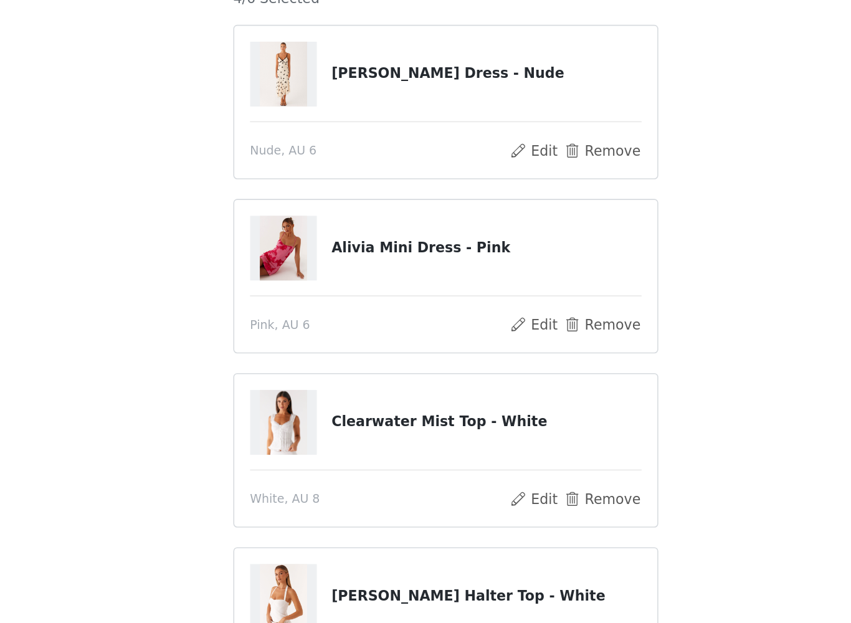
click at [499, 239] on button "Remove" at bounding box center [524, 246] width 50 height 15
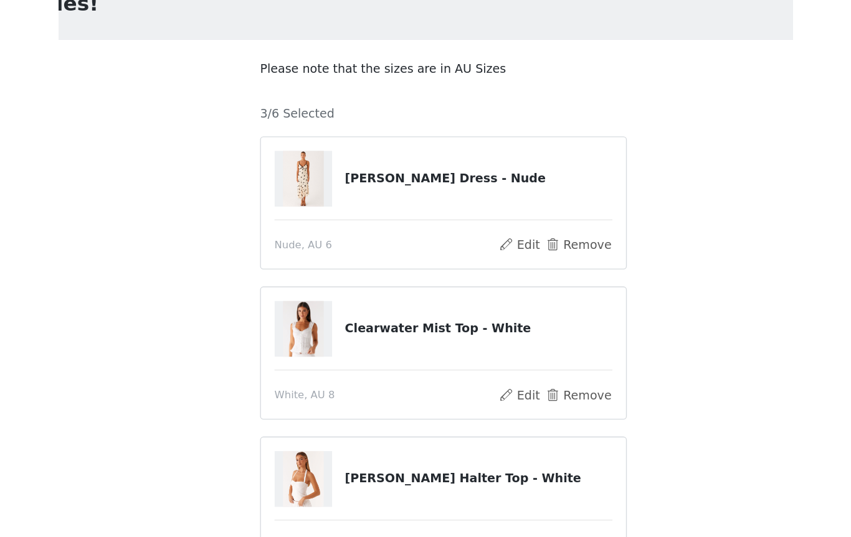
scroll to position [31, 0]
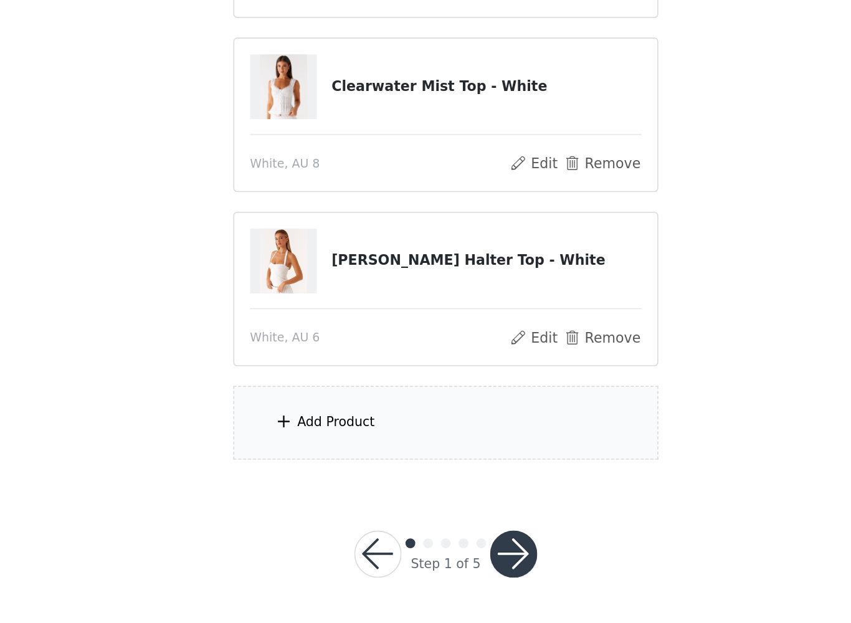
click at [331, 489] on div "Add Product" at bounding box center [355, 495] width 49 height 12
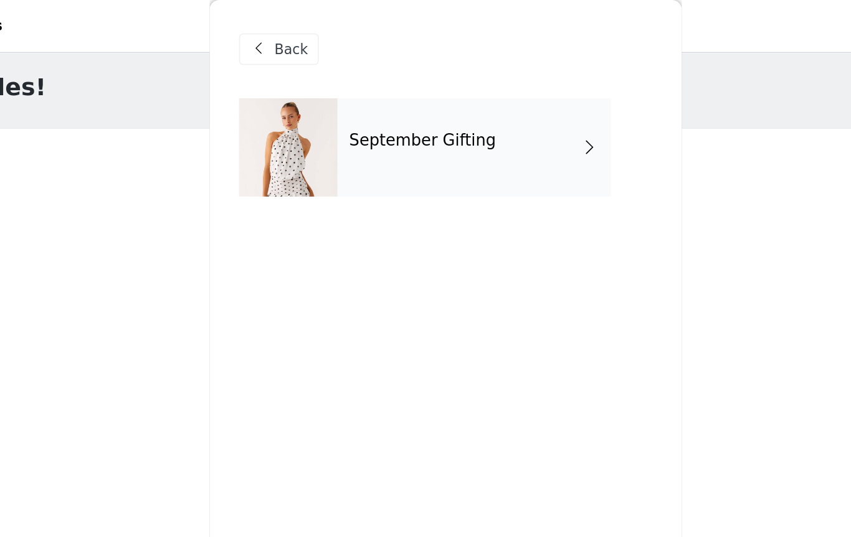
scroll to position [0, 0]
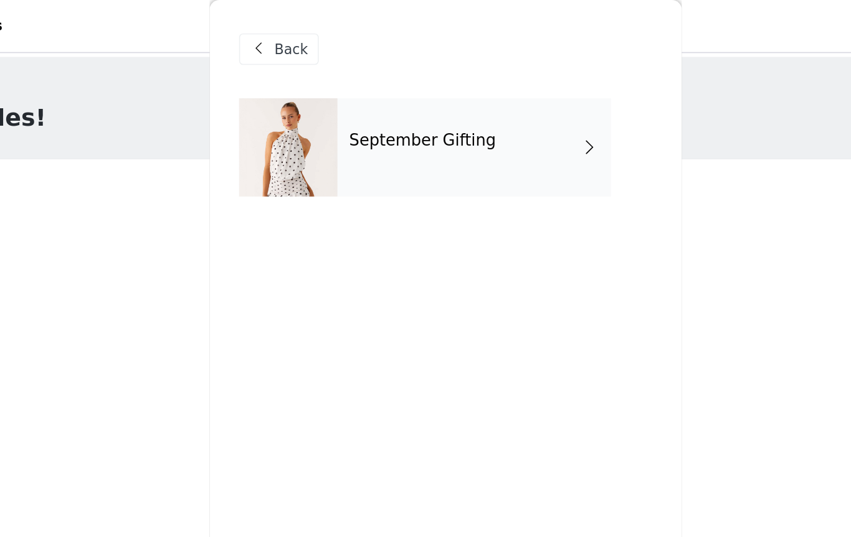
click at [364, 94] on h4 "September Gifting" at bounding box center [410, 88] width 93 height 11
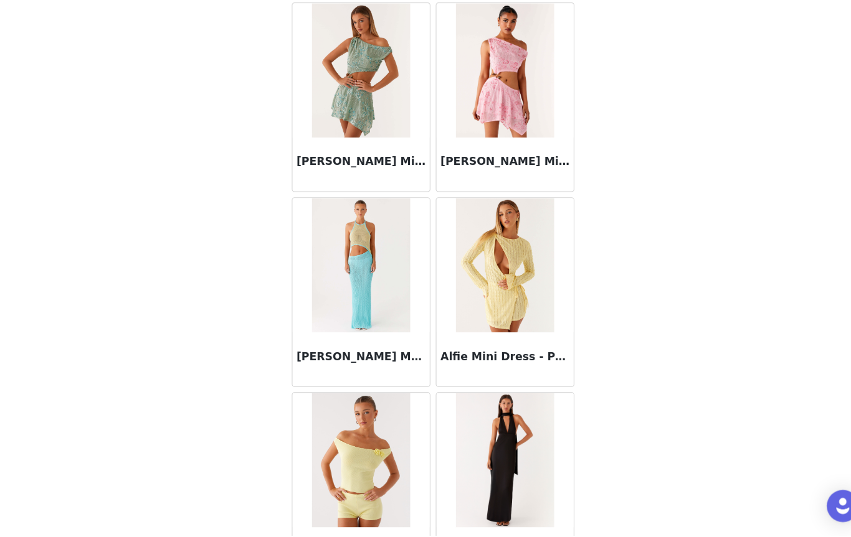
scroll to position [116, 0]
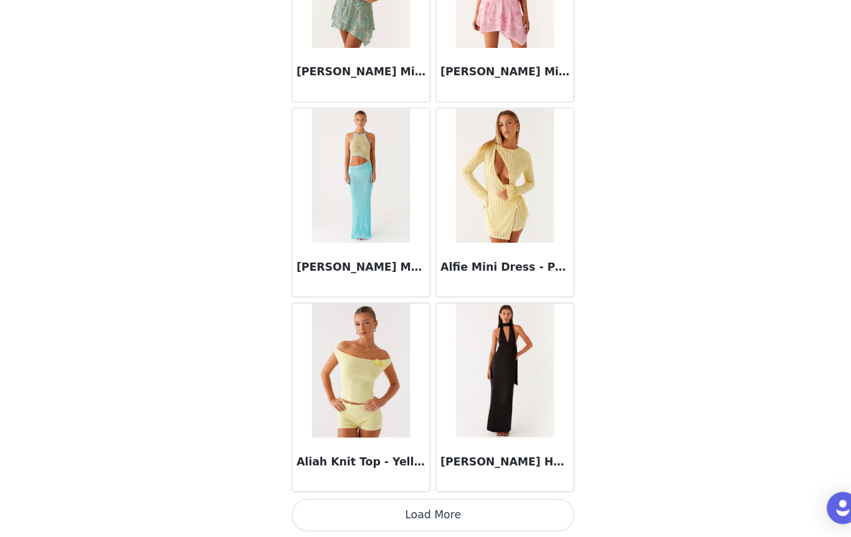
click at [405, 501] on button "Load More" at bounding box center [426, 516] width 262 height 30
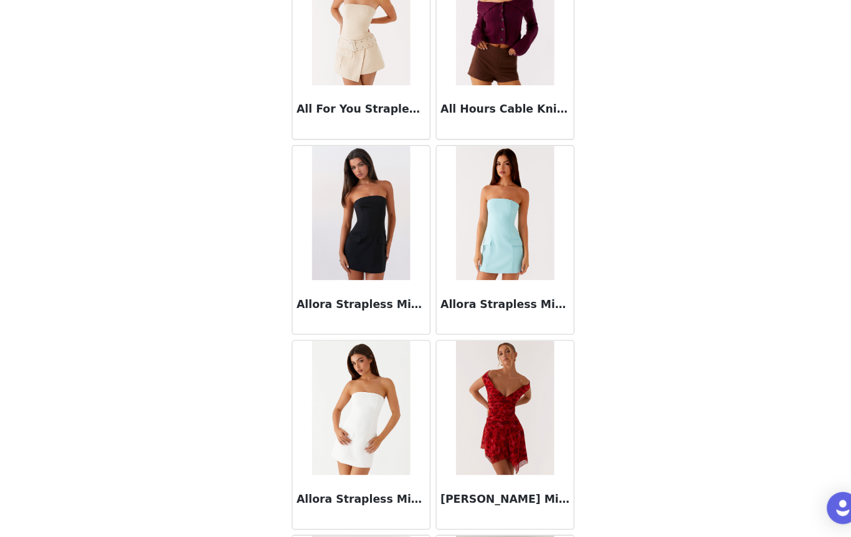
scroll to position [2599, 0]
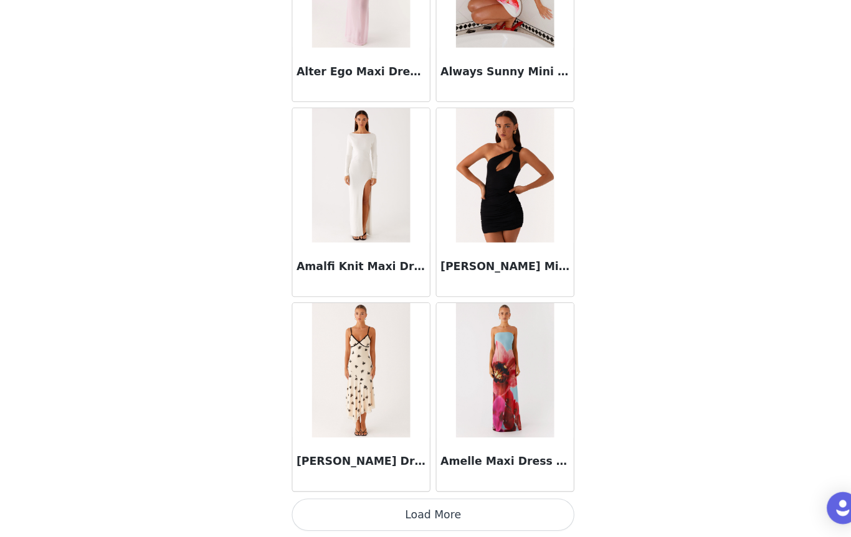
click at [415, 501] on button "Load More" at bounding box center [426, 516] width 262 height 30
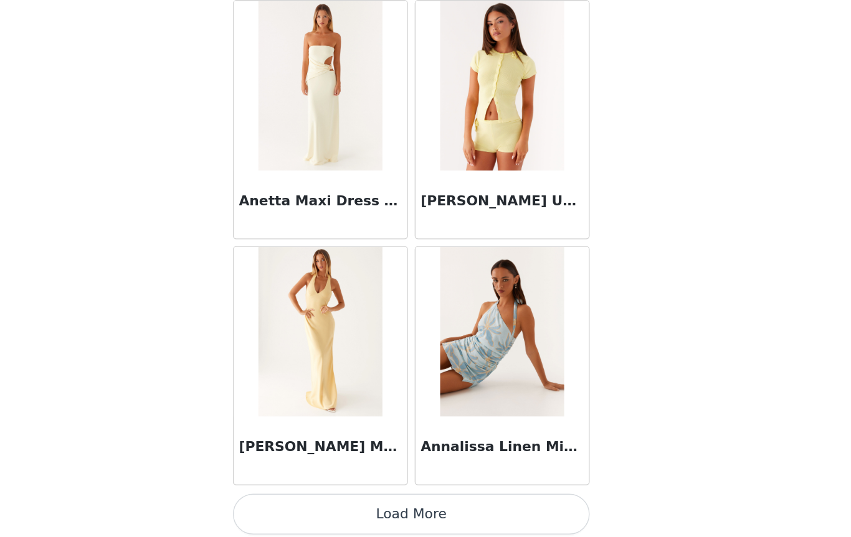
scroll to position [116, 0]
click at [328, 506] on button "Load More" at bounding box center [426, 521] width 262 height 30
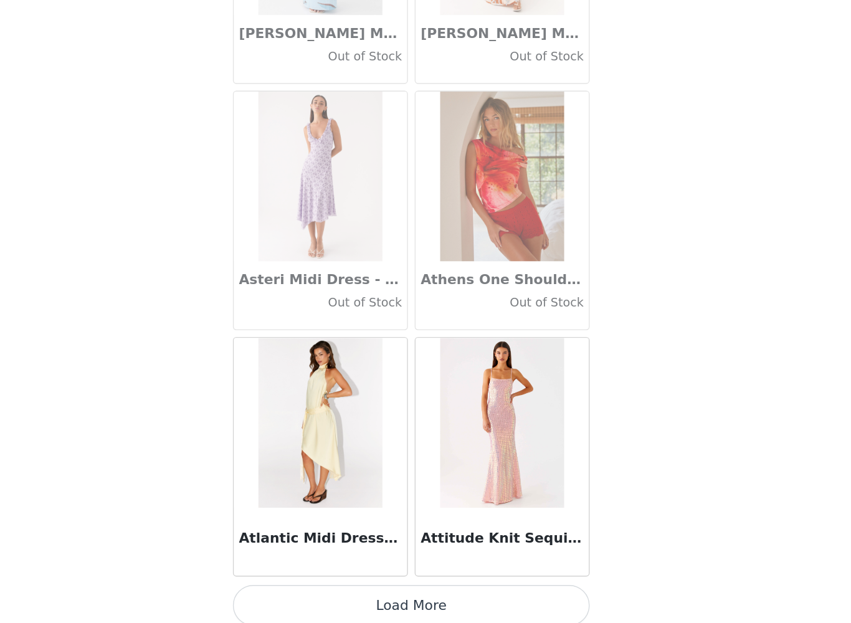
scroll to position [31, 0]
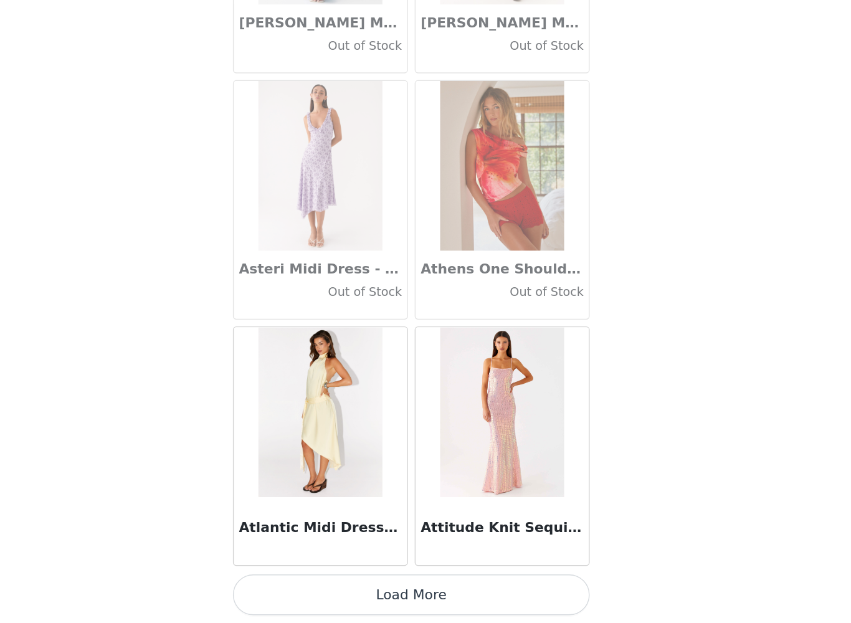
click at [323, 537] on button "Load More" at bounding box center [426, 602] width 262 height 30
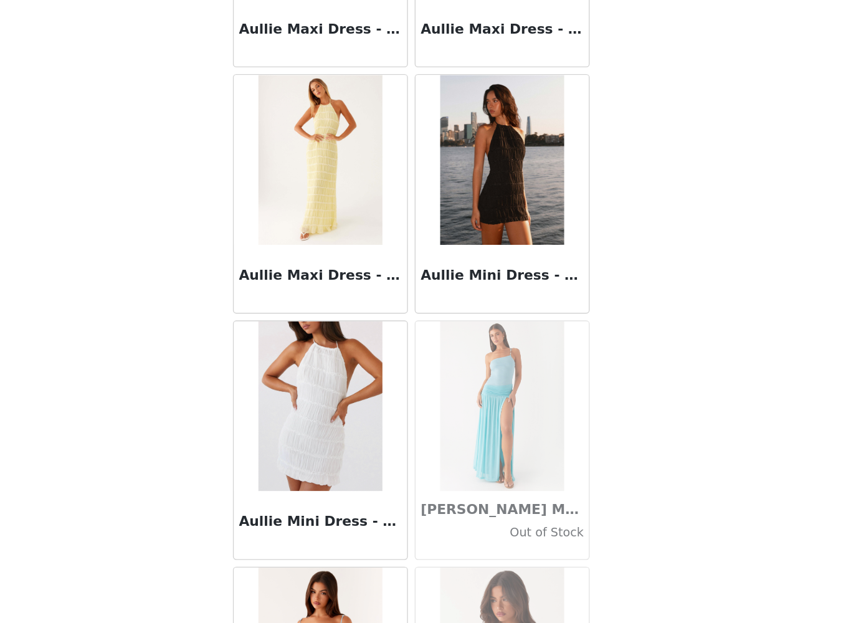
scroll to position [7429, 0]
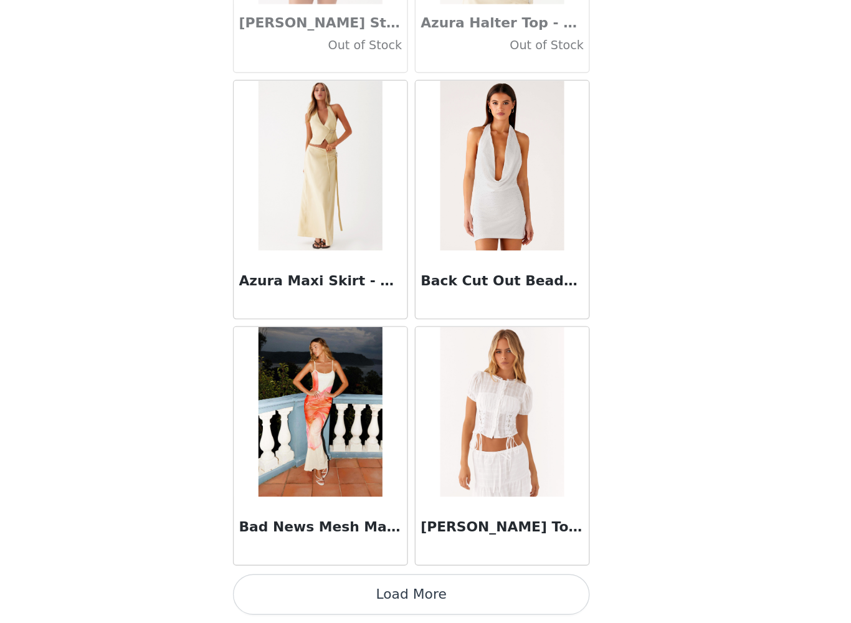
click at [312, 537] on button "Load More" at bounding box center [426, 602] width 262 height 30
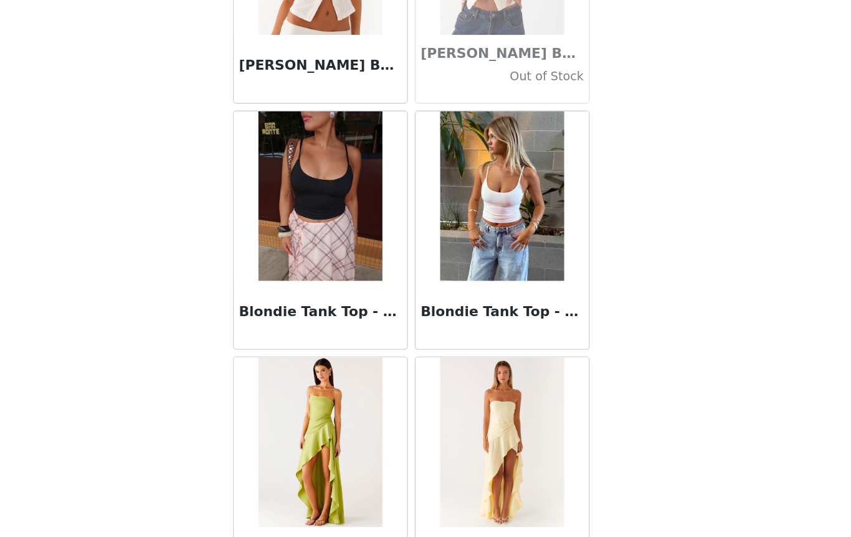
scroll to position [116, 0]
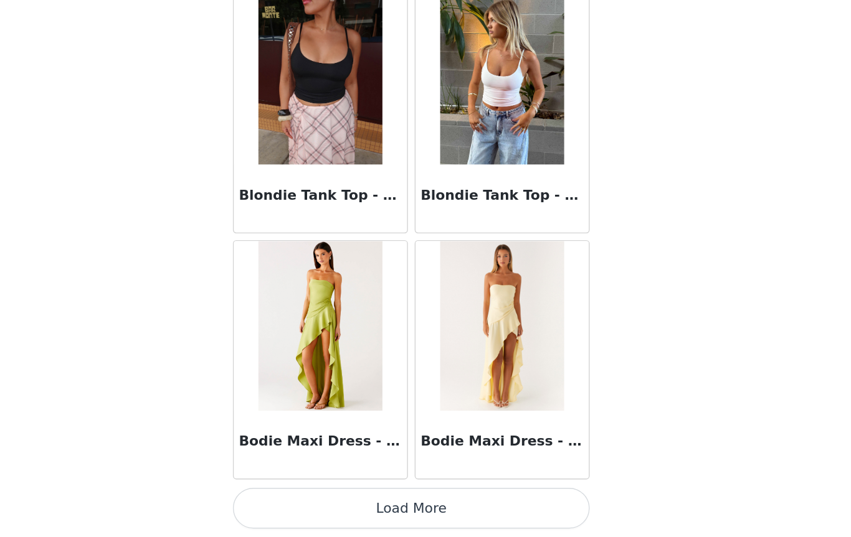
click at [324, 501] on button "Load More" at bounding box center [426, 516] width 262 height 30
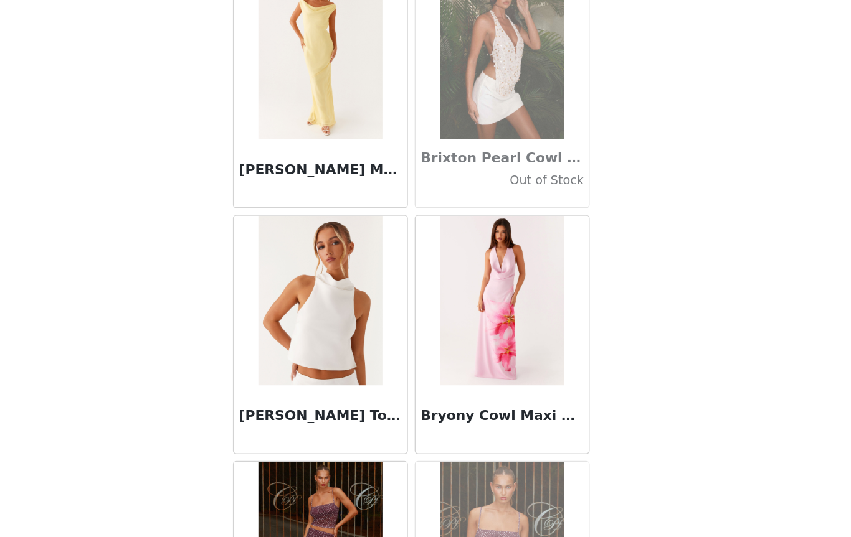
scroll to position [11680, 0]
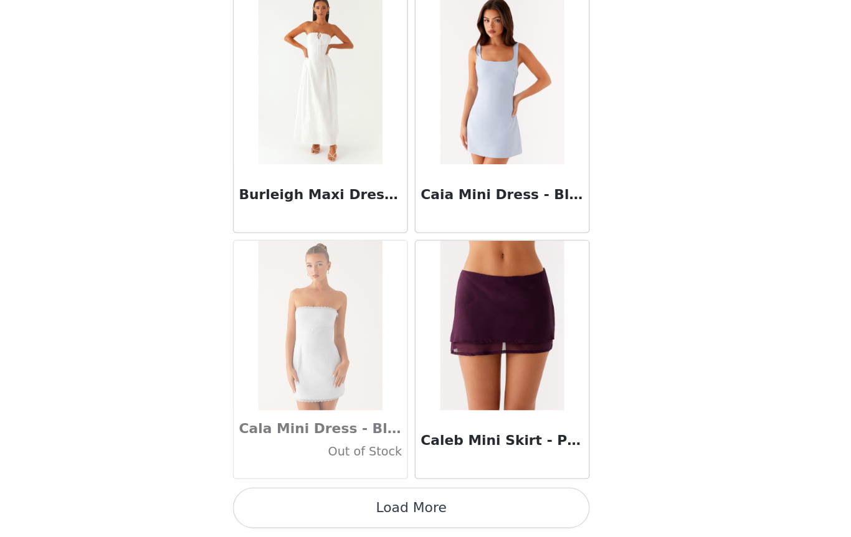
click at [303, 501] on button "Load More" at bounding box center [426, 516] width 262 height 30
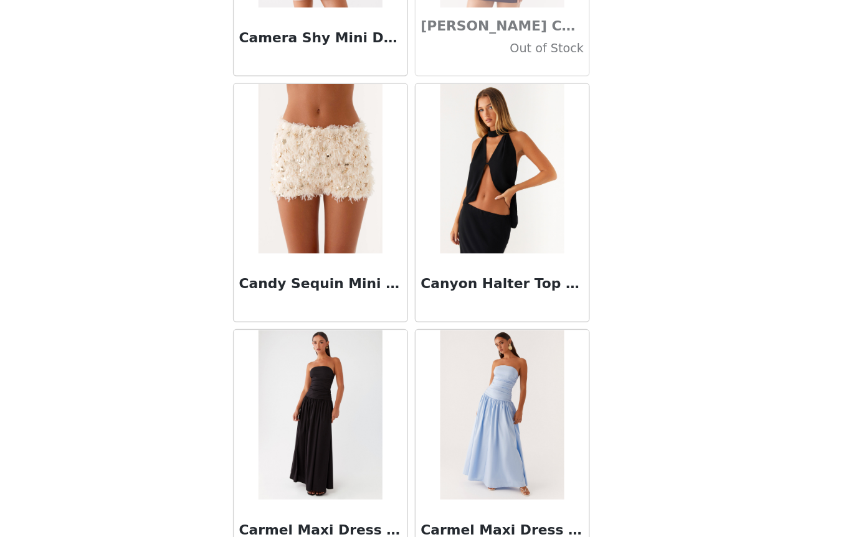
scroll to position [12904, 0]
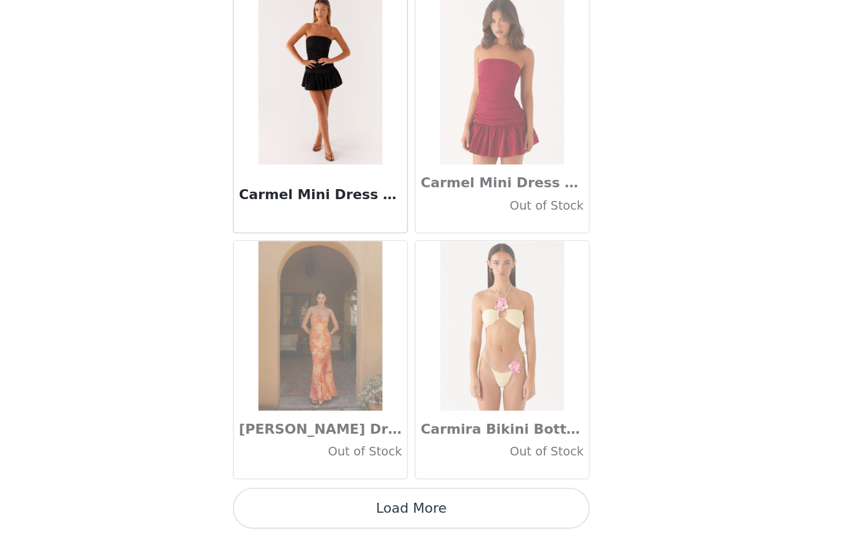
click at [315, 501] on button "Load More" at bounding box center [426, 516] width 262 height 30
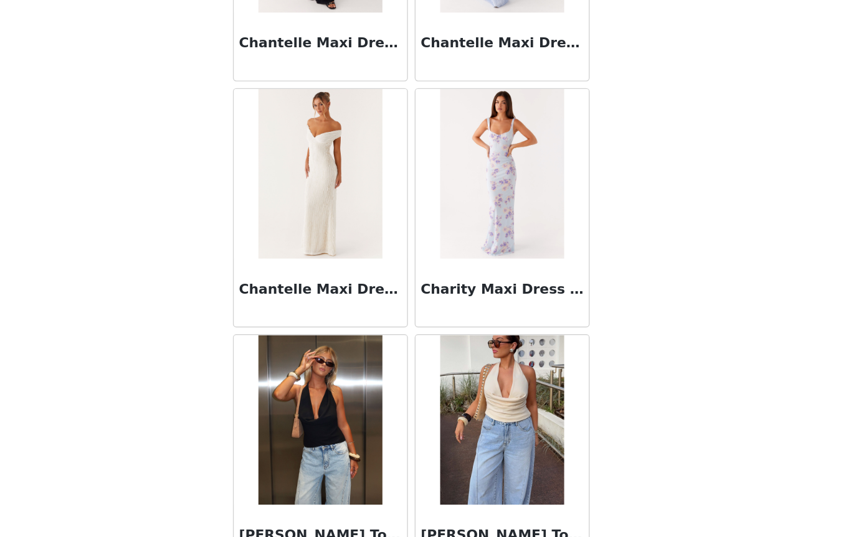
scroll to position [15568, 0]
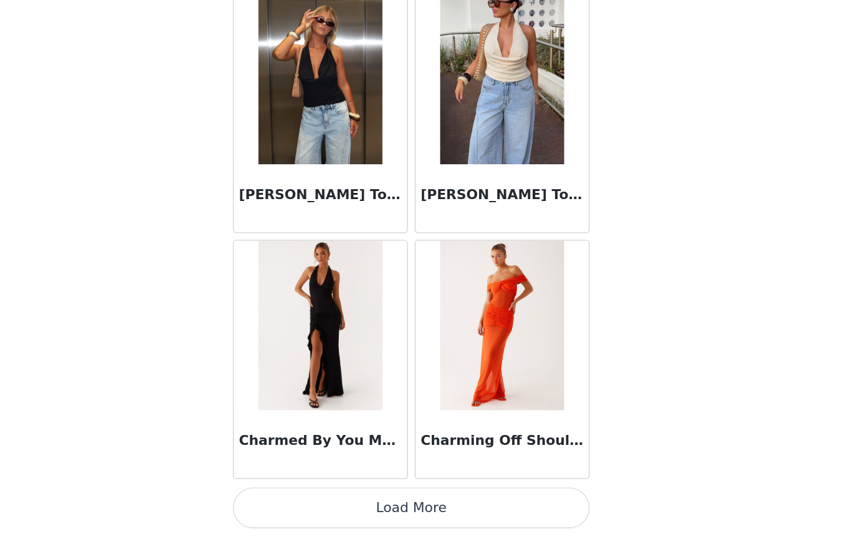
click at [316, 501] on button "Load More" at bounding box center [426, 516] width 262 height 30
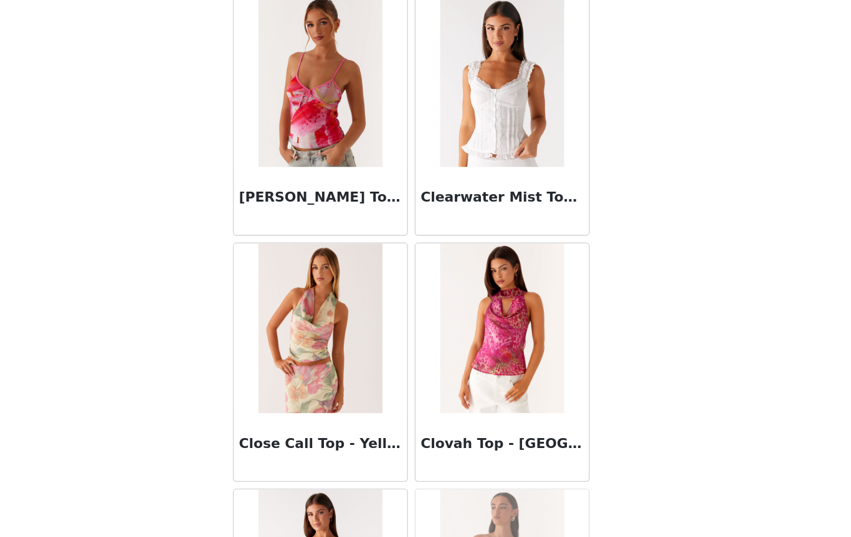
scroll to position [17079, 0]
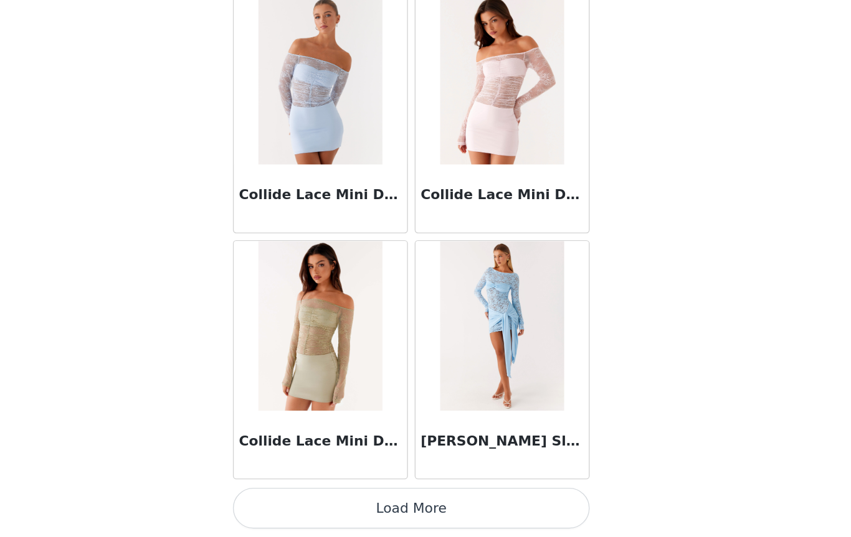
click at [312, 501] on button "Load More" at bounding box center [426, 516] width 262 height 30
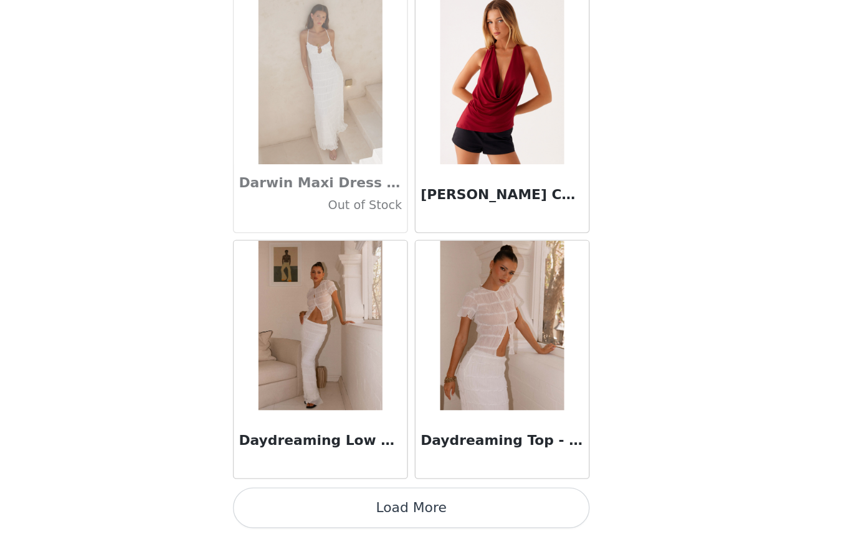
scroll to position [19428, 0]
click at [302, 501] on button "Load More" at bounding box center [426, 516] width 262 height 30
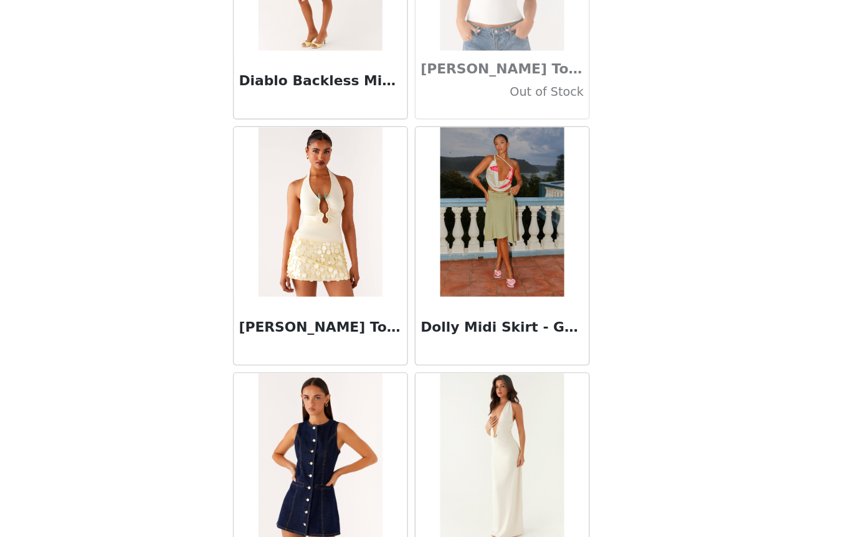
scroll to position [20777, 0]
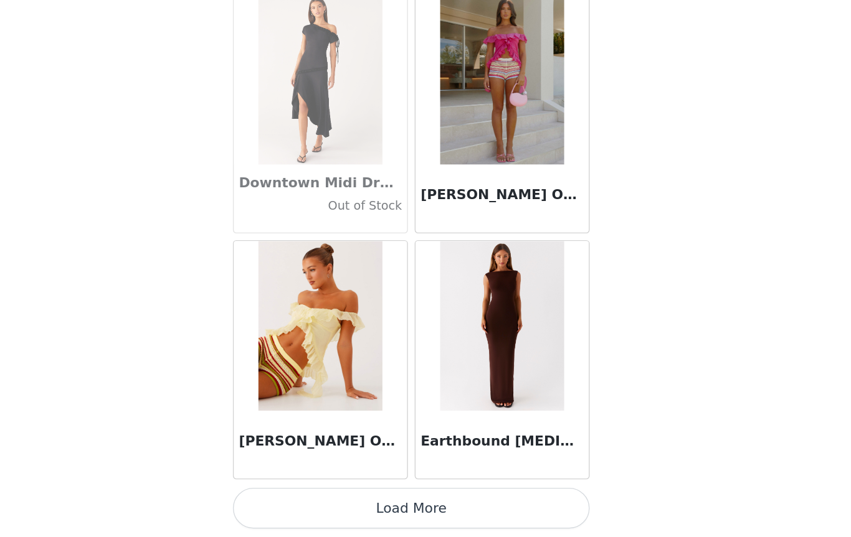
click at [321, 501] on button "Load More" at bounding box center [426, 516] width 262 height 30
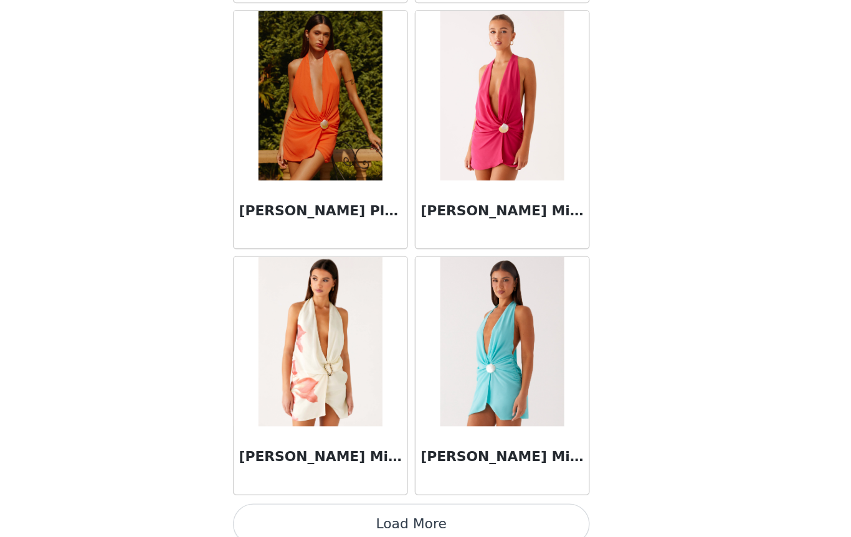
scroll to position [23030, 0]
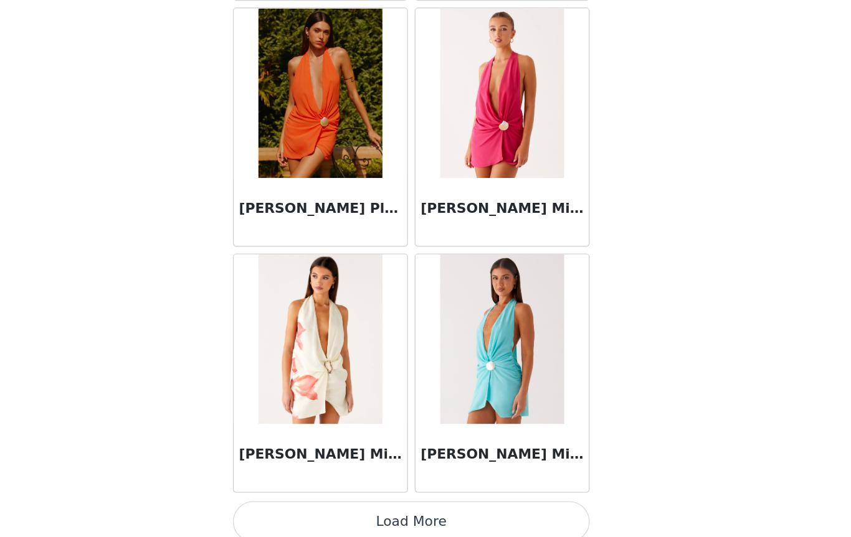
click at [305, 511] on button "Load More" at bounding box center [426, 526] width 262 height 30
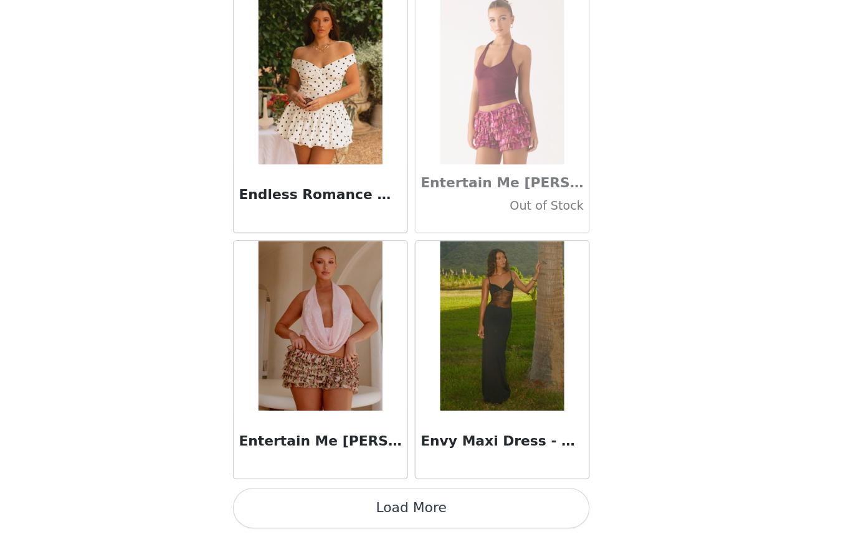
scroll to position [24846, 0]
click at [323, 501] on button "Load More" at bounding box center [426, 516] width 262 height 30
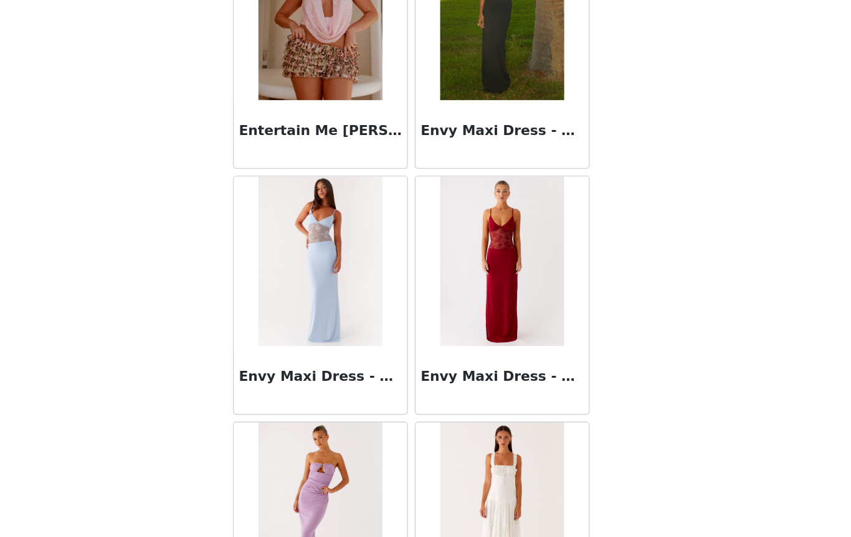
scroll to position [25085, 0]
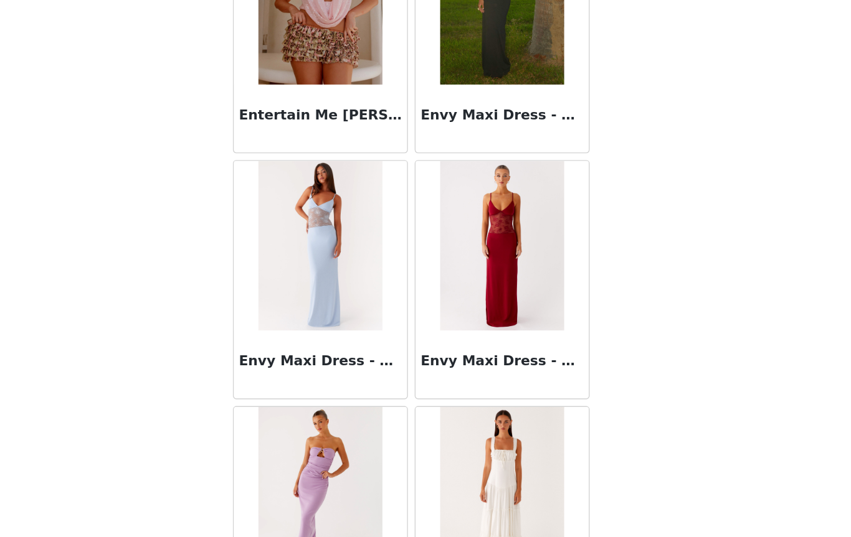
click at [432, 220] on h3 "Envy Maxi Dress - Black" at bounding box center [492, 227] width 120 height 15
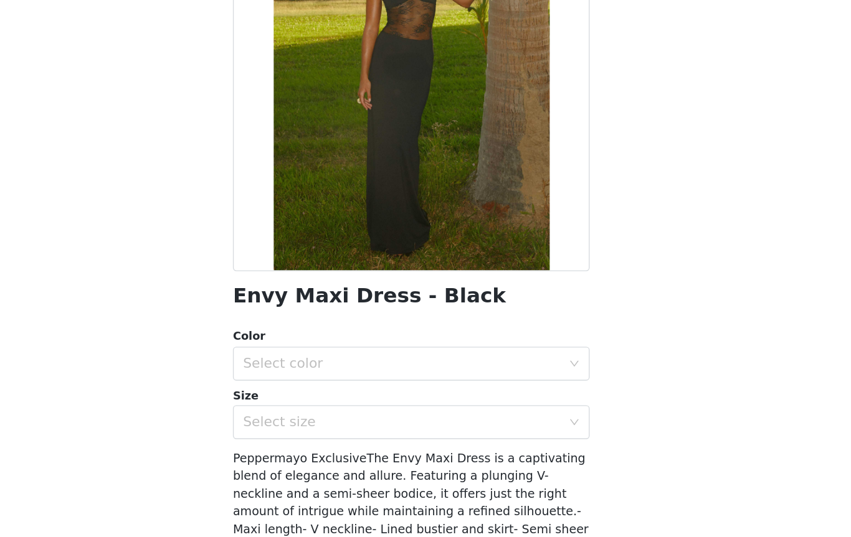
scroll to position [96, 0]
click at [410, 404] on div "Select color" at bounding box center [418, 410] width 233 height 12
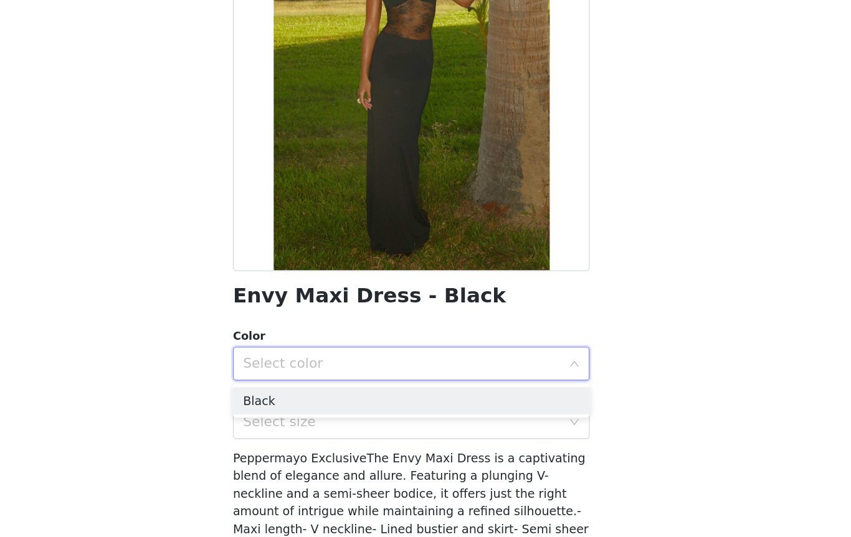
click at [295, 427] on li "Black" at bounding box center [426, 437] width 262 height 20
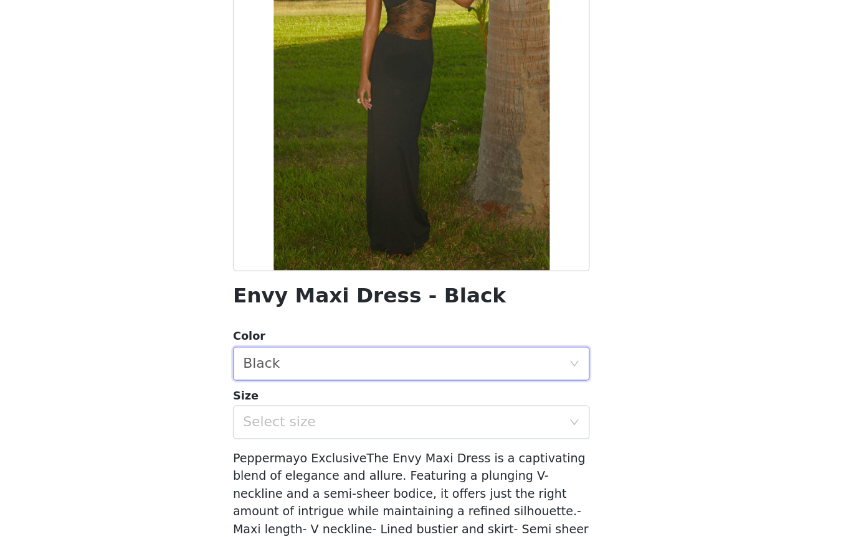
click at [306, 447] on div "Select size" at bounding box center [418, 453] width 233 height 12
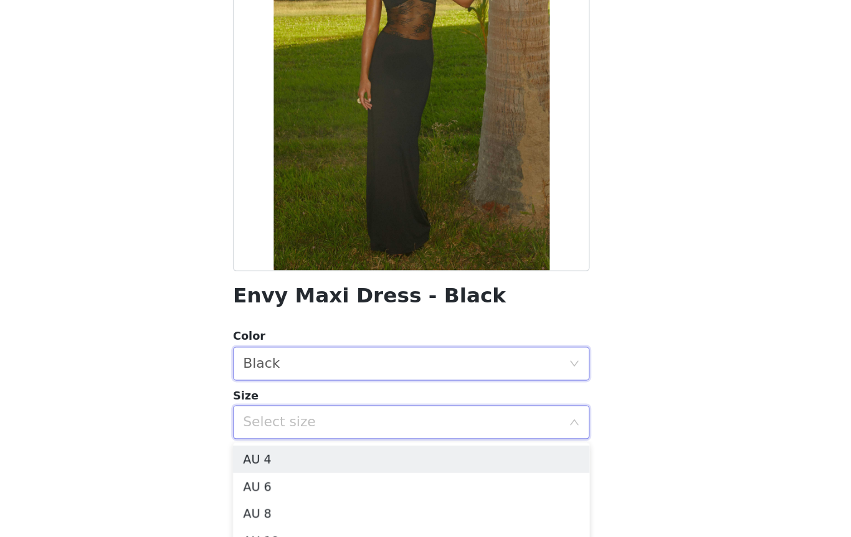
click at [308, 447] on div "Select size" at bounding box center [418, 453] width 233 height 12
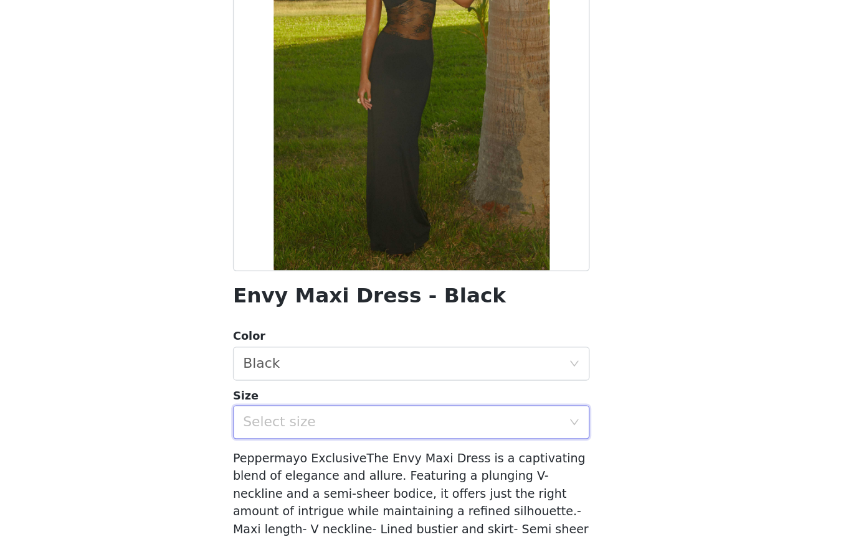
click at [302, 447] on div "Select size" at bounding box center [418, 453] width 233 height 12
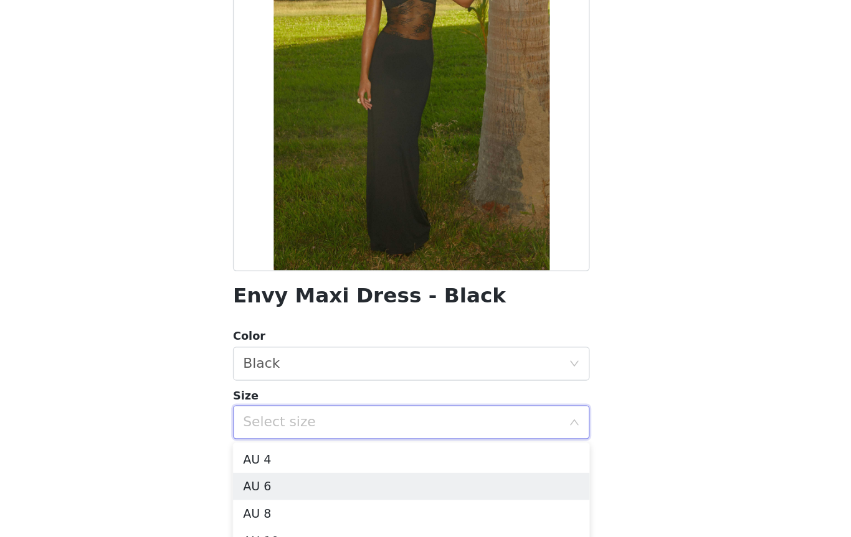
click at [295, 490] on li "AU 6" at bounding box center [426, 500] width 262 height 20
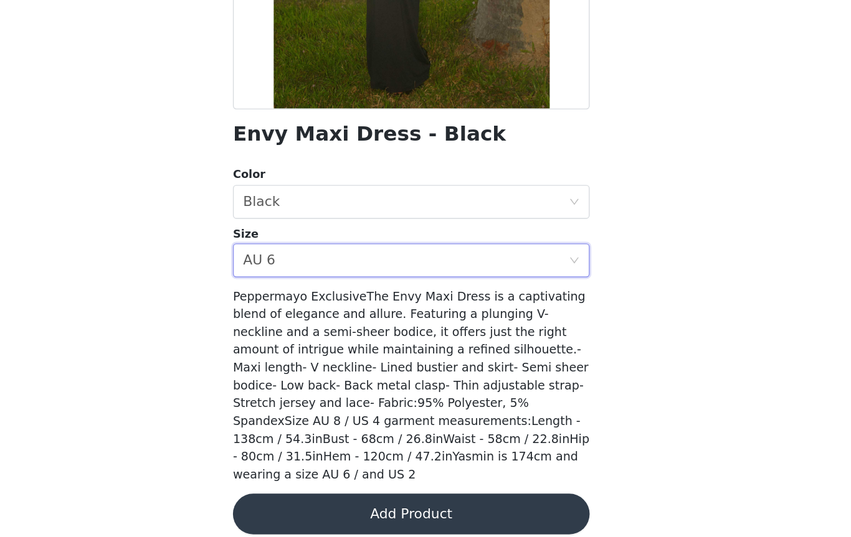
scroll to position [118, 0]
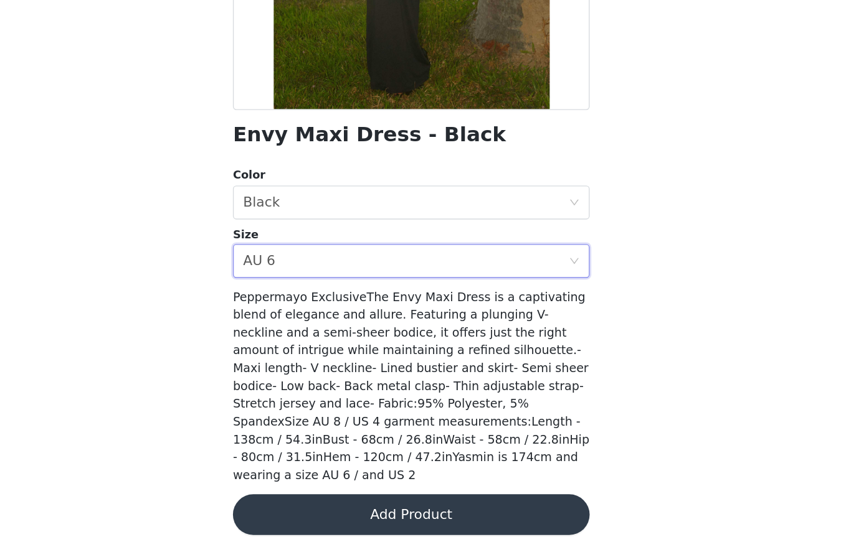
click at [302, 506] on button "Add Product" at bounding box center [426, 521] width 262 height 30
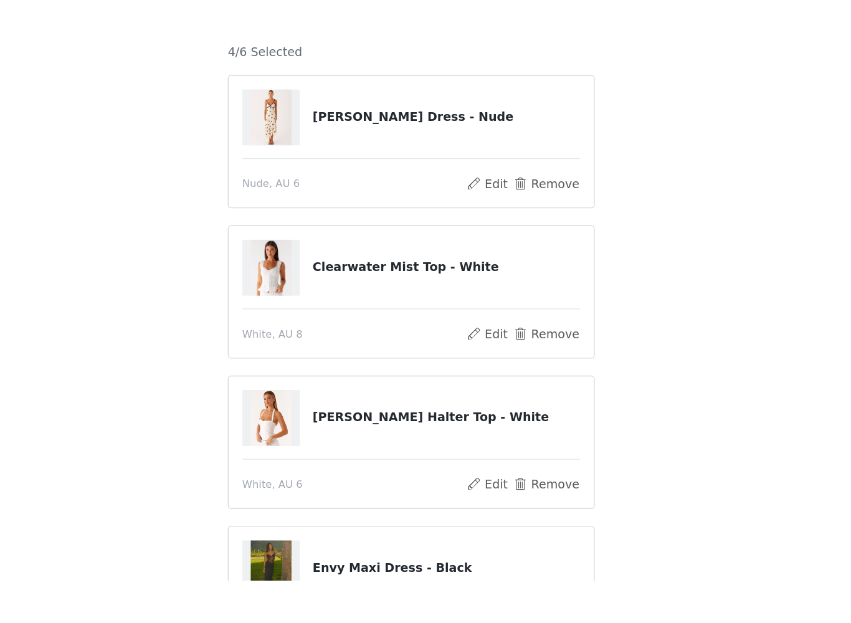
scroll to position [121, 0]
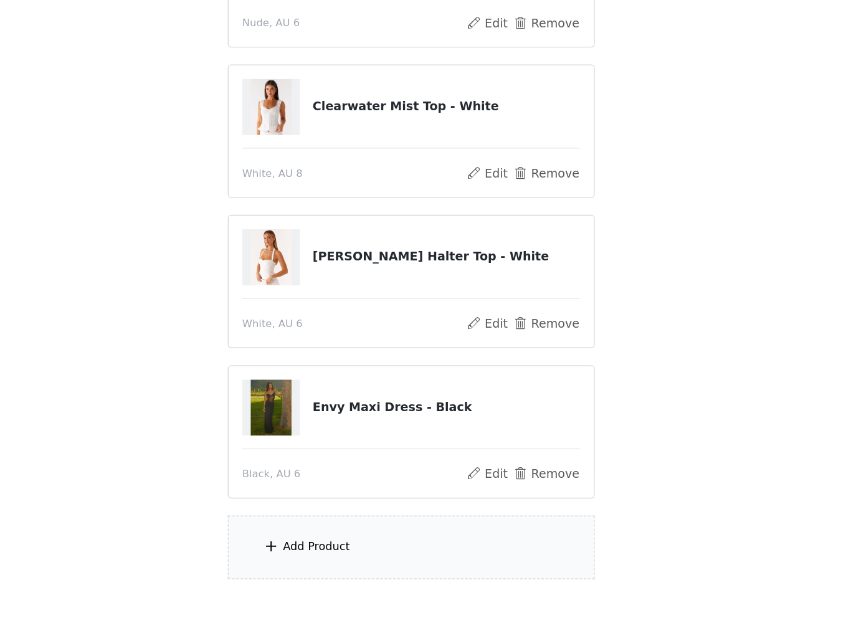
click at [331, 508] on div "Add Product" at bounding box center [355, 514] width 49 height 12
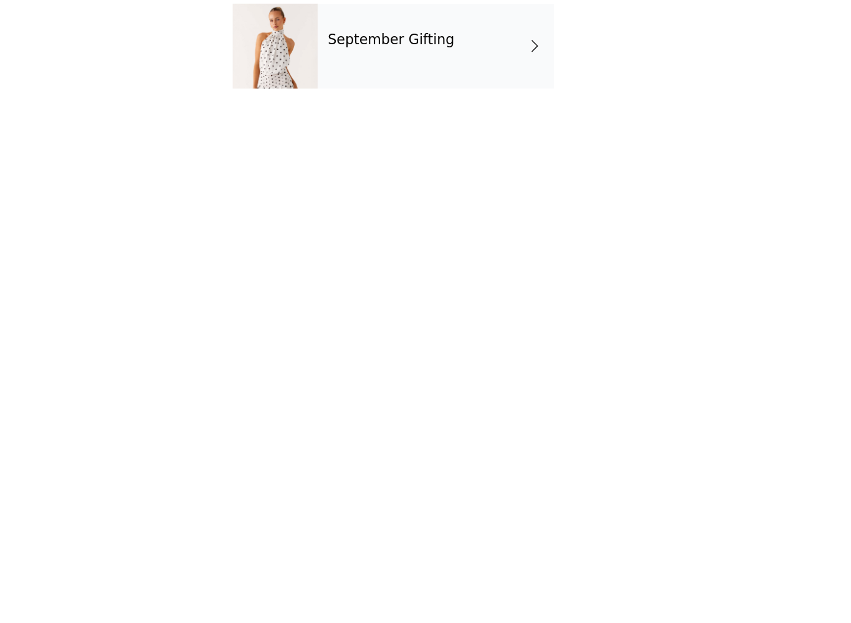
click at [364, 83] on h4 "September Gifting" at bounding box center [410, 88] width 93 height 11
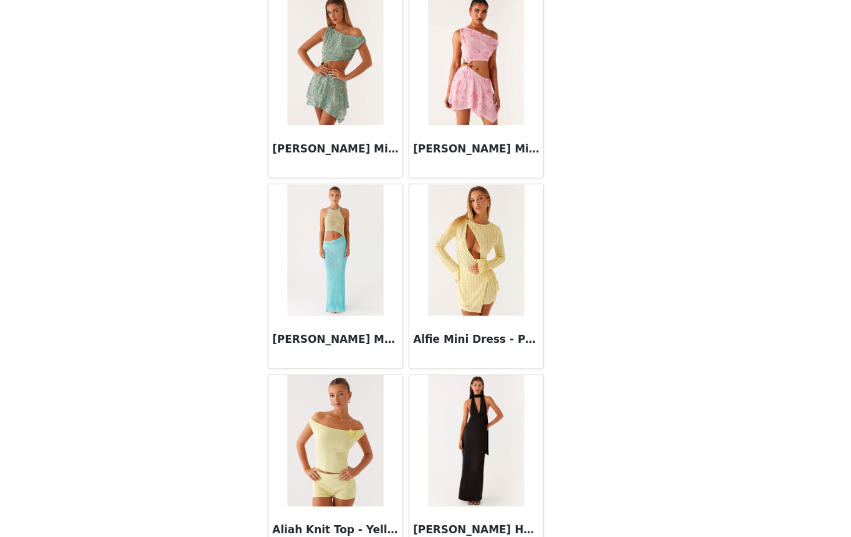
scroll to position [226, 0]
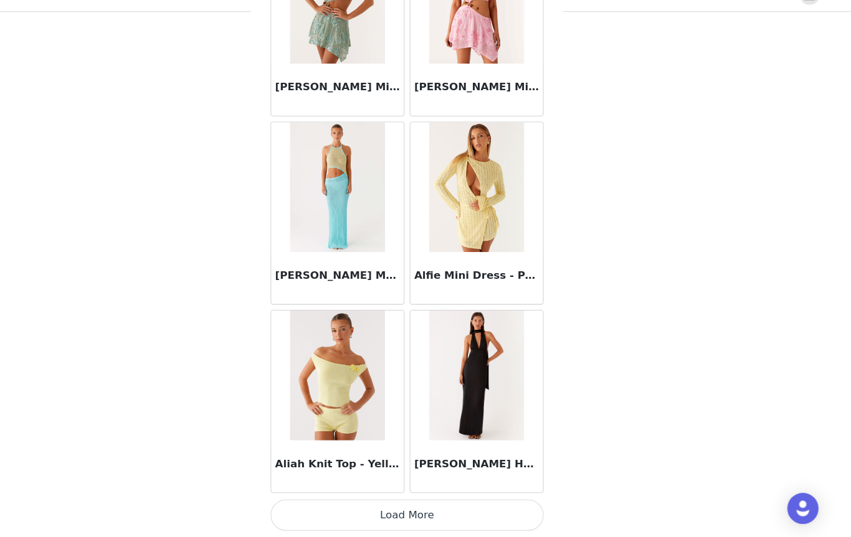
click at [396, 501] on button "Load More" at bounding box center [426, 516] width 262 height 30
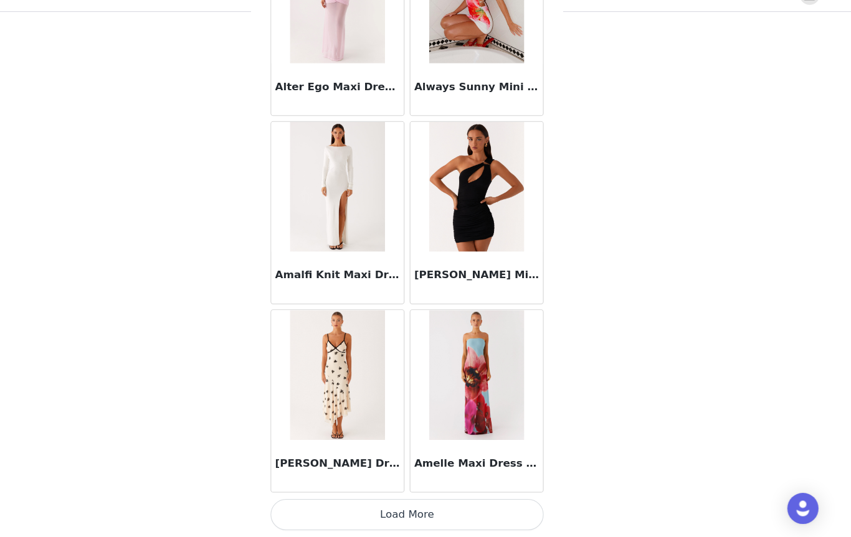
click at [394, 501] on button "Load More" at bounding box center [426, 516] width 262 height 30
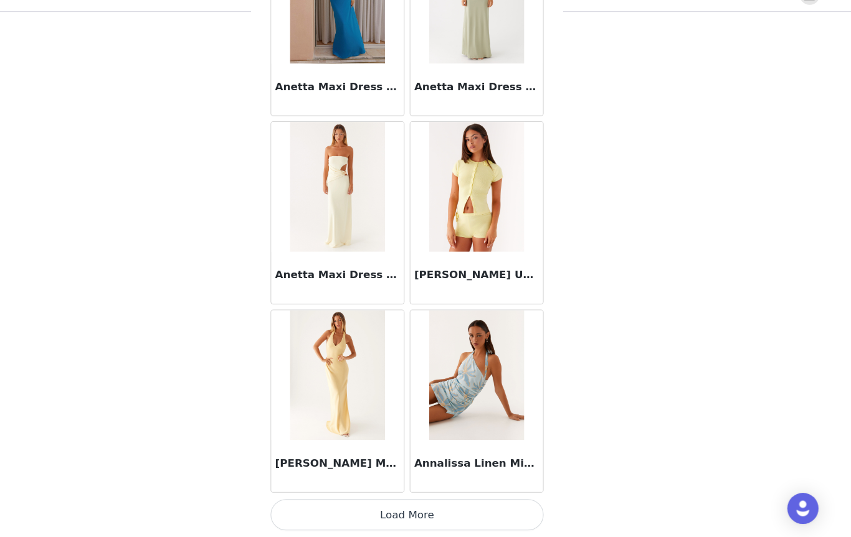
click at [401, 501] on button "Load More" at bounding box center [426, 516] width 262 height 30
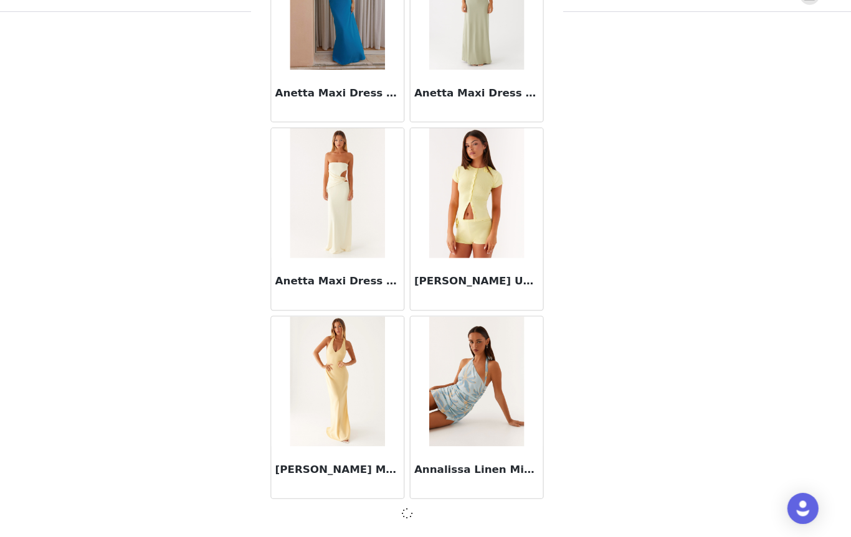
scroll to position [4975, 0]
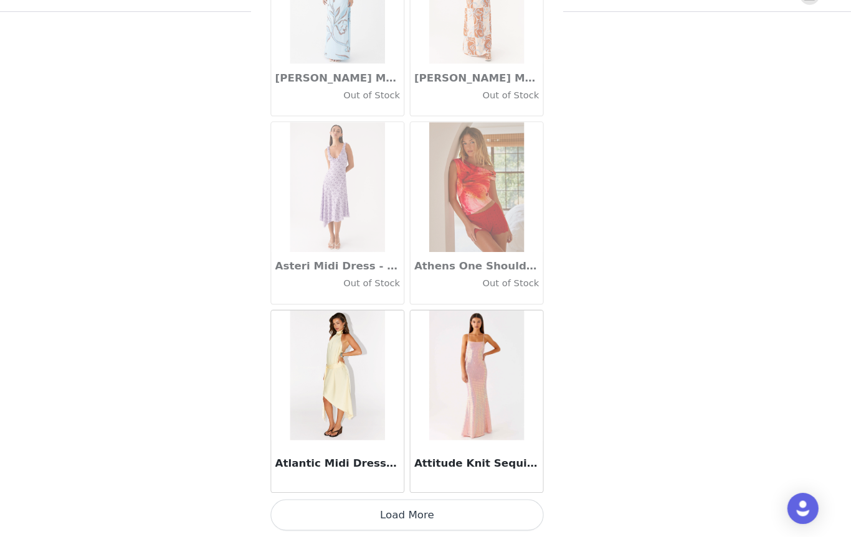
click at [410, 501] on button "Load More" at bounding box center [426, 516] width 262 height 30
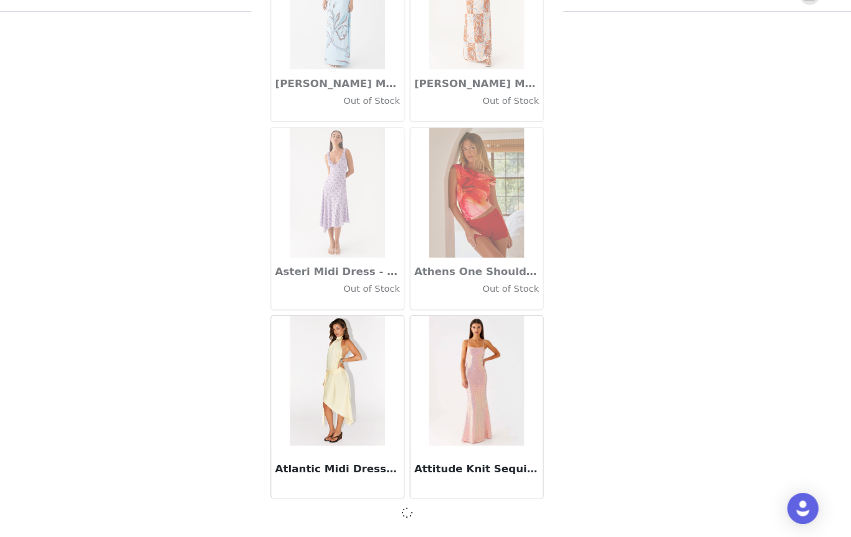
scroll to position [6781, 0]
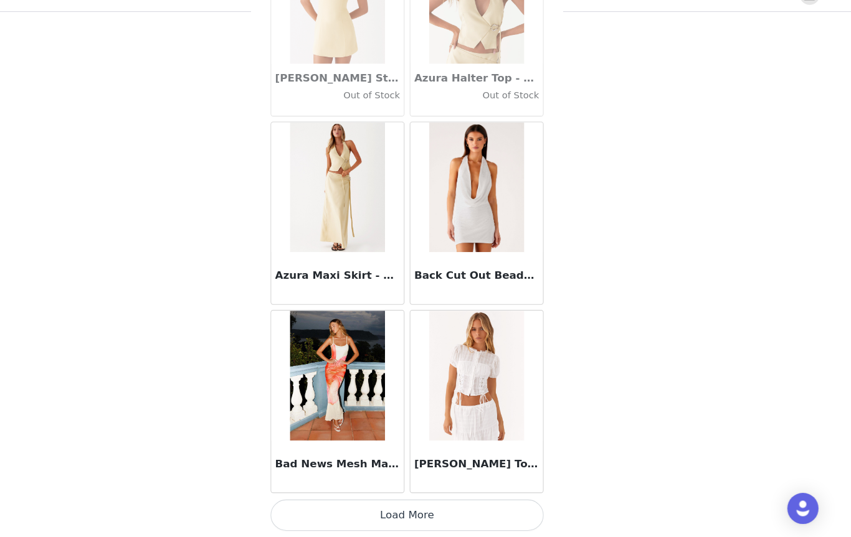
click at [401, 501] on button "Load More" at bounding box center [426, 516] width 262 height 30
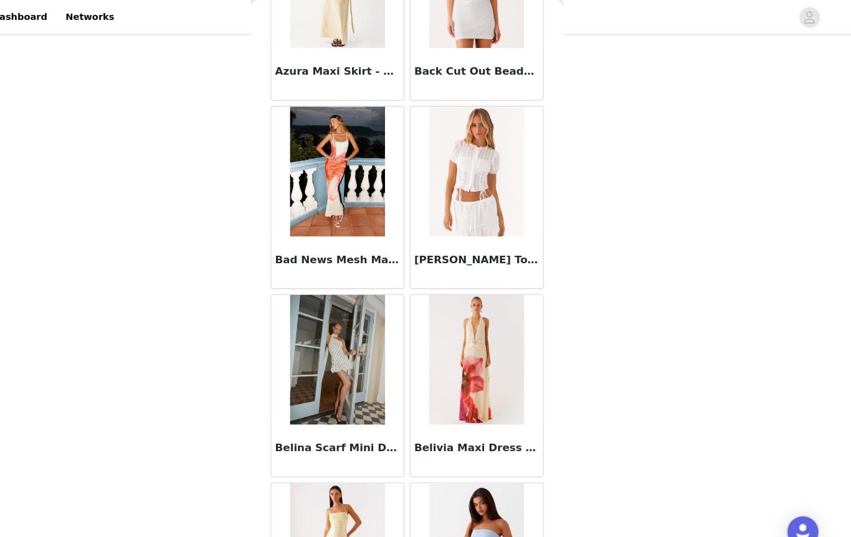
scroll to position [8815, 0]
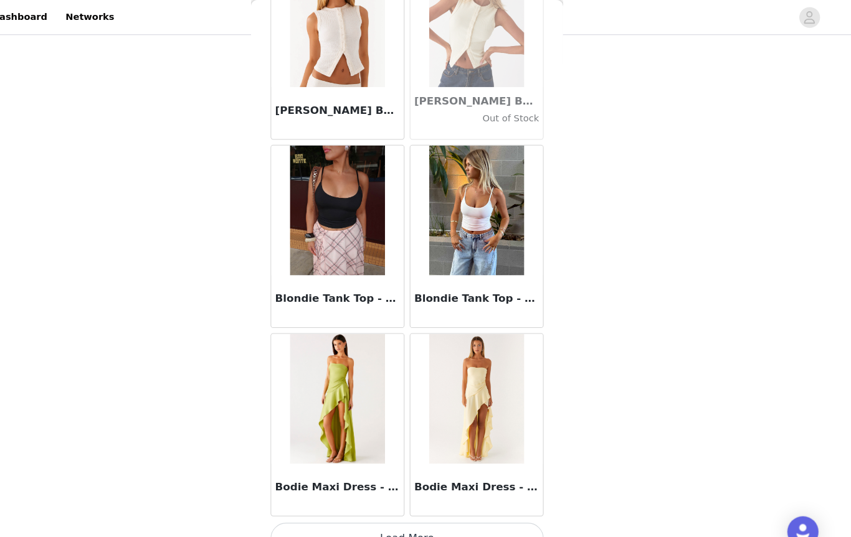
click at [397, 508] on button "Load More" at bounding box center [426, 516] width 262 height 30
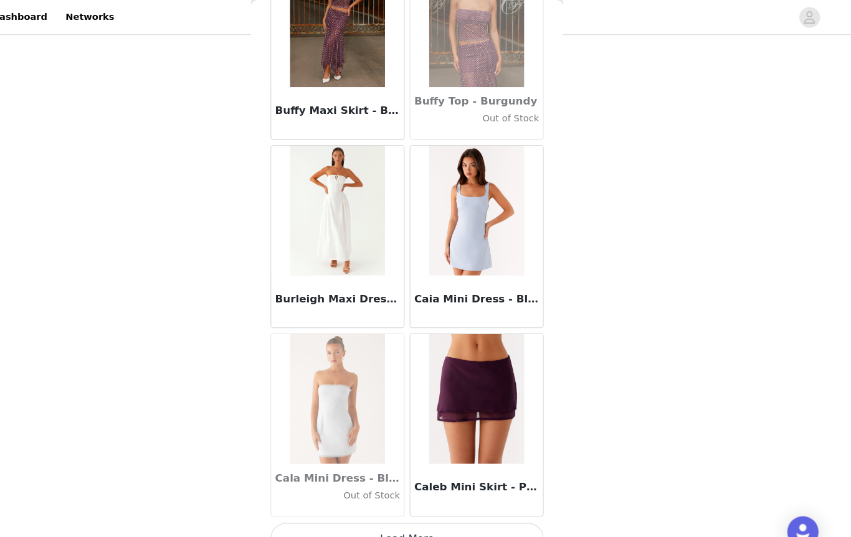
click at [405, 509] on button "Load More" at bounding box center [426, 516] width 262 height 30
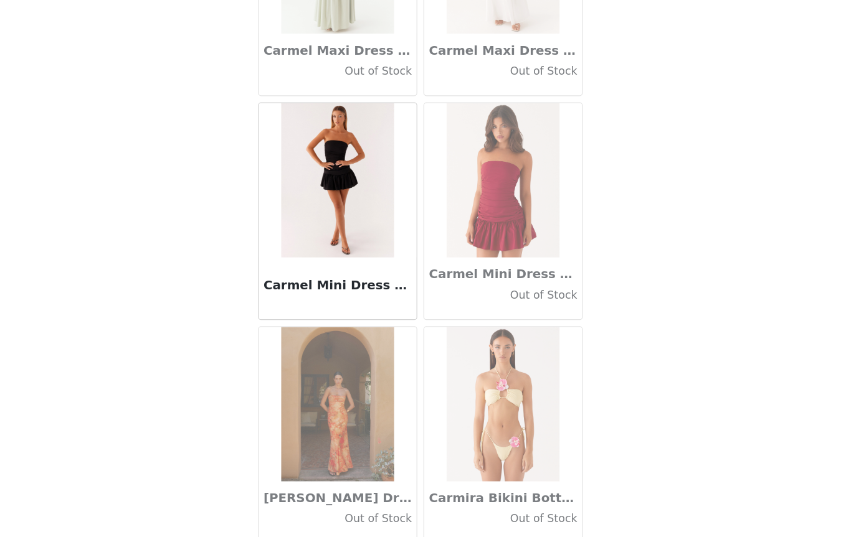
scroll to position [226, 0]
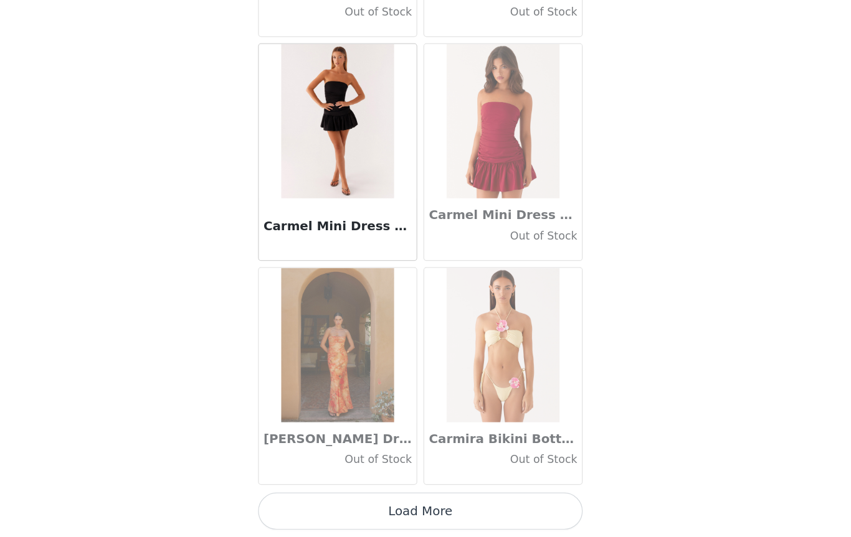
click at [362, 501] on button "Load More" at bounding box center [426, 516] width 262 height 30
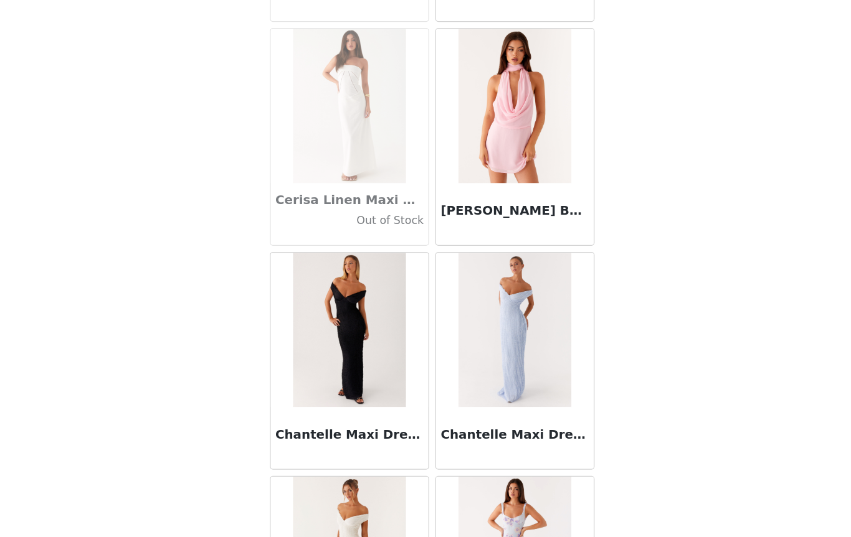
scroll to position [15307, 0]
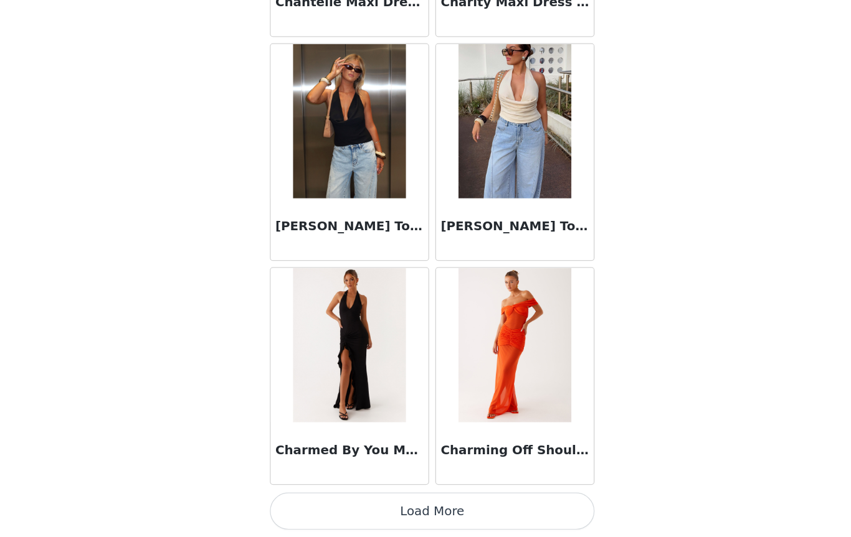
click at [365, 501] on button "Load More" at bounding box center [426, 516] width 262 height 30
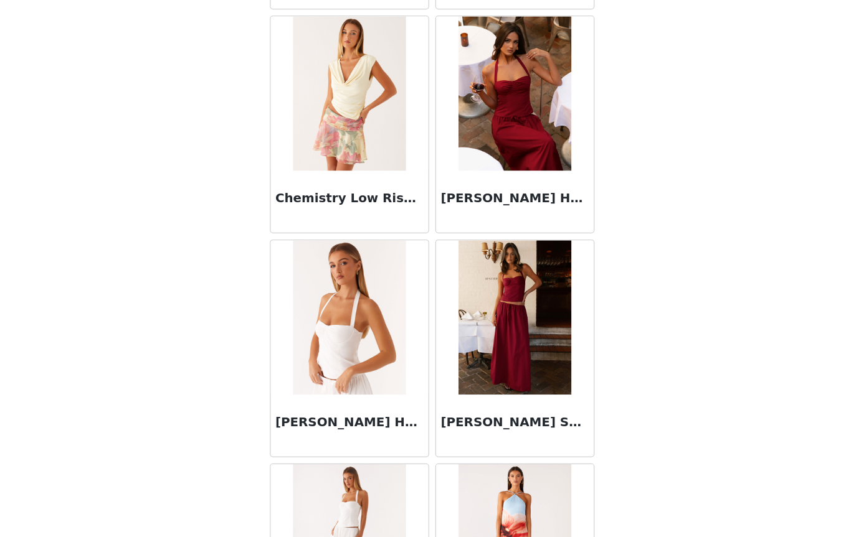
scroll to position [16200, 0]
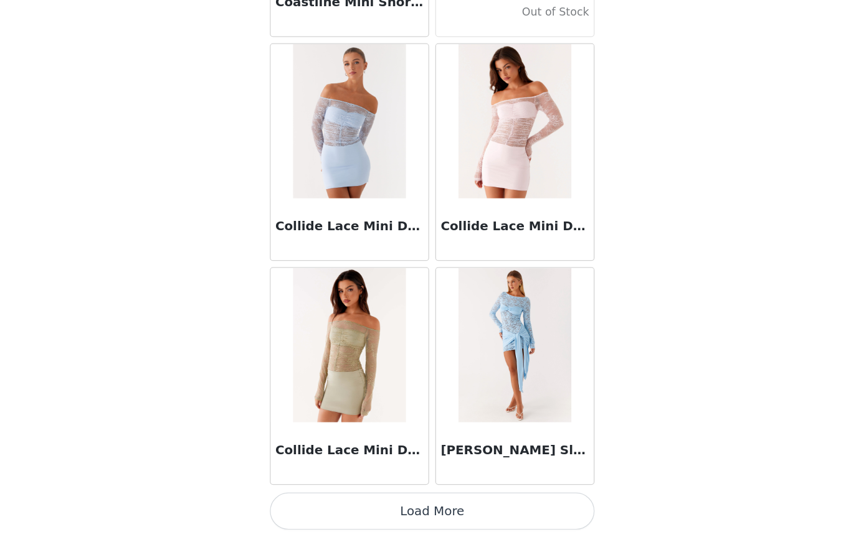
click at [362, 501] on button "Load More" at bounding box center [426, 516] width 262 height 30
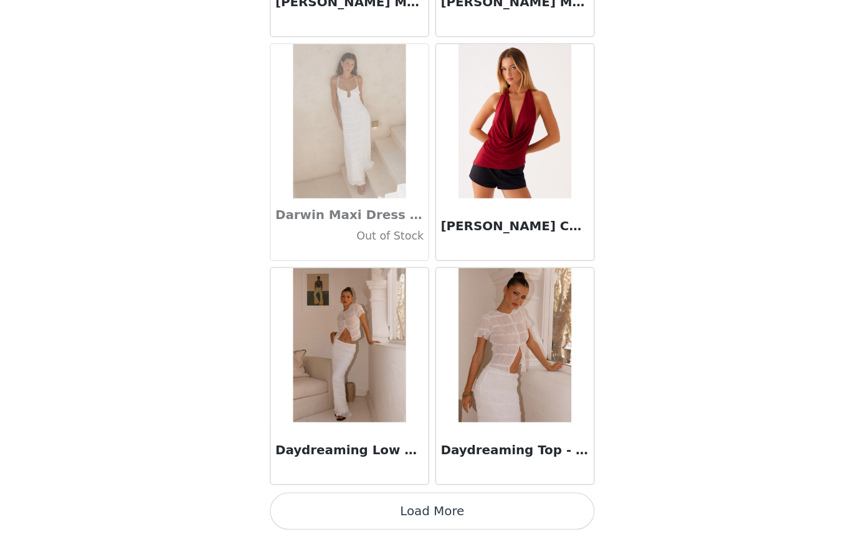
click at [368, 501] on button "Load More" at bounding box center [426, 516] width 262 height 30
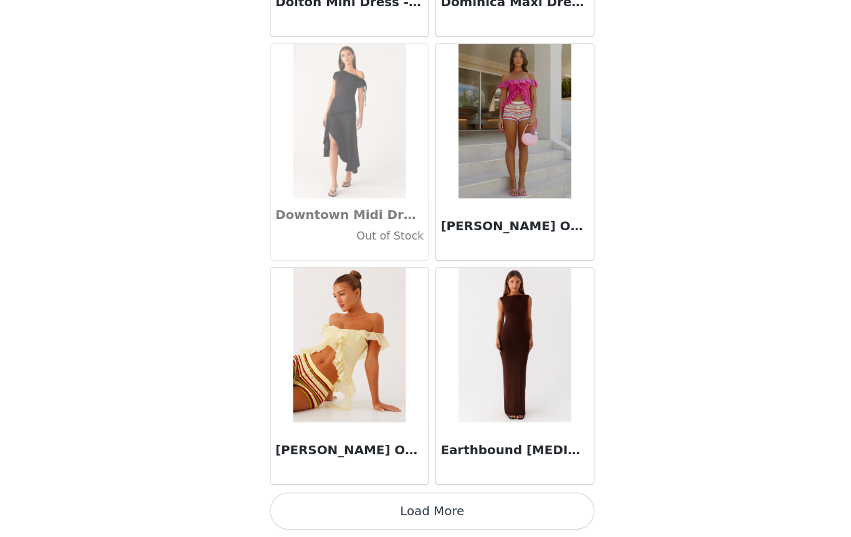
click at [363, 501] on button "Load More" at bounding box center [426, 516] width 262 height 30
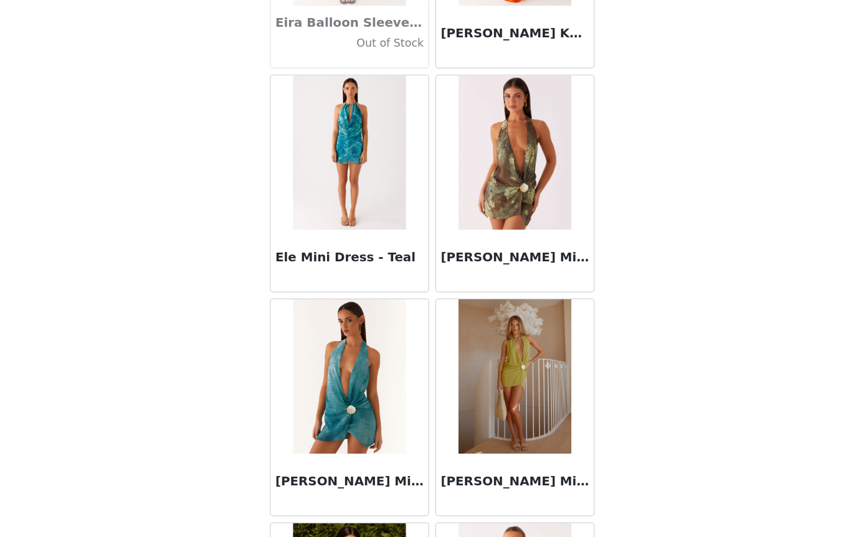
scroll to position [22655, 0]
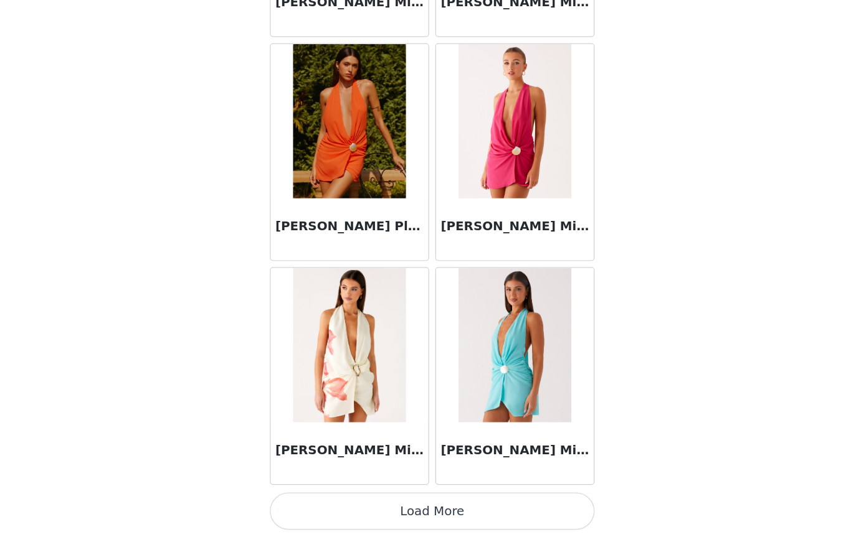
click at [365, 501] on button "Load More" at bounding box center [426, 516] width 262 height 30
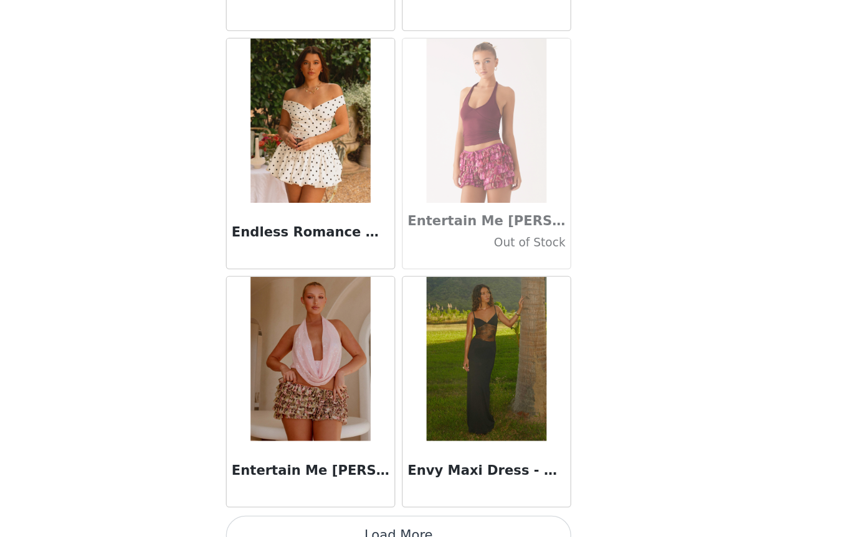
scroll to position [226, 0]
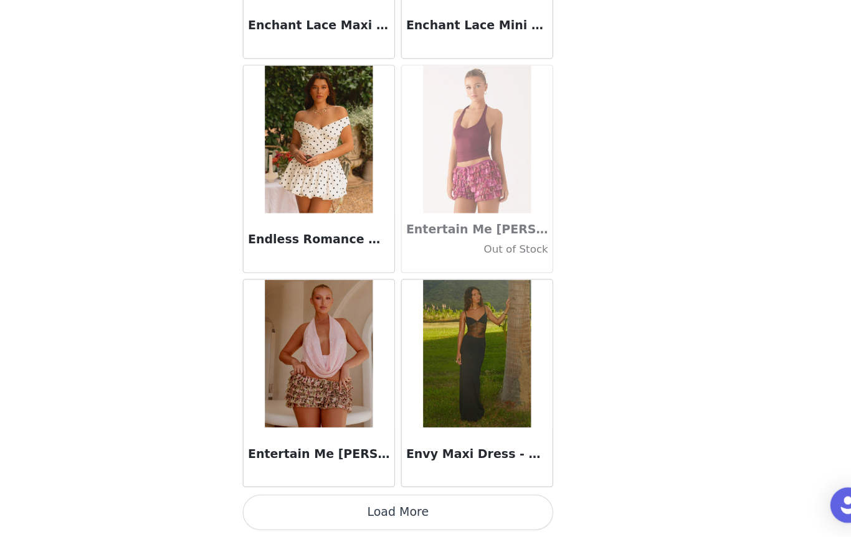
click at [366, 501] on button "Load More" at bounding box center [426, 516] width 262 height 30
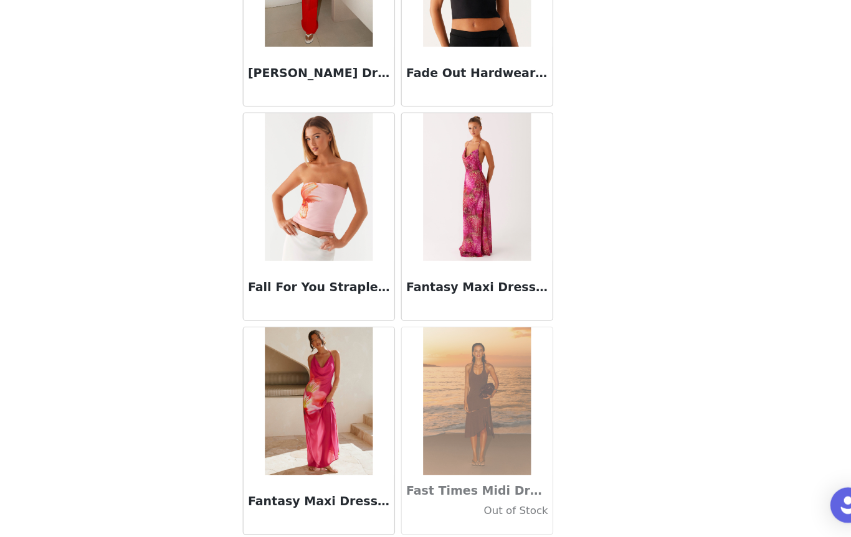
scroll to position [26441, 0]
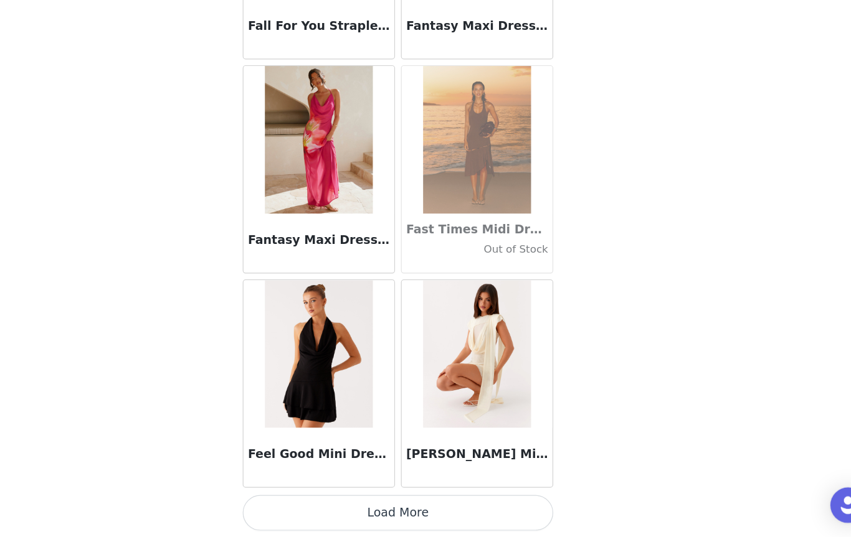
click at [352, 501] on button "Load More" at bounding box center [426, 516] width 262 height 30
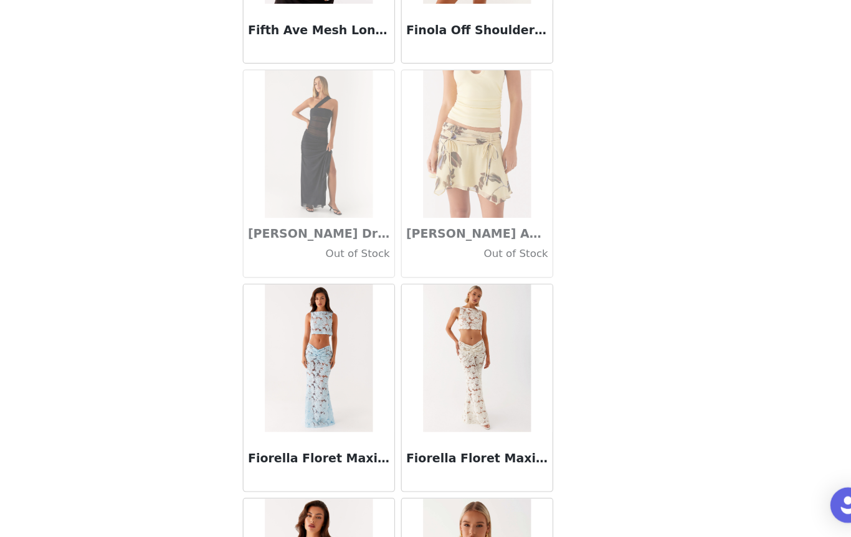
scroll to position [27552, 0]
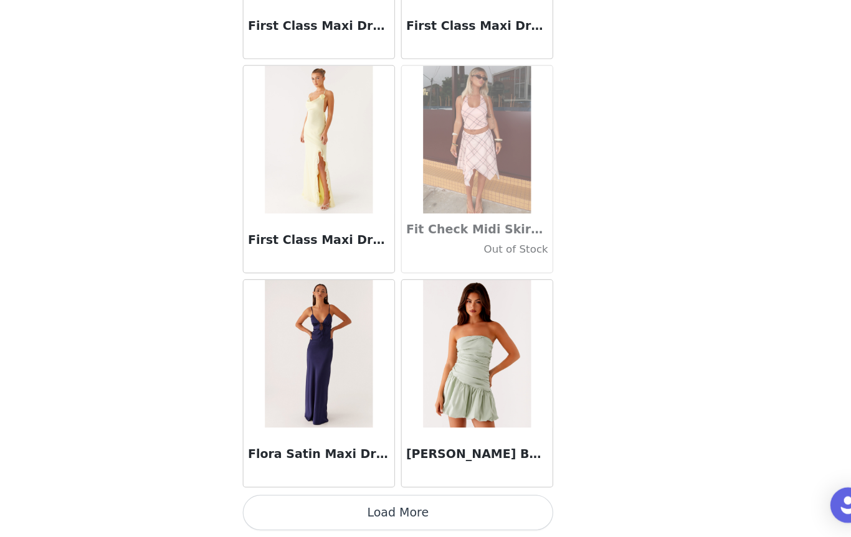
click at [348, 501] on button "Load More" at bounding box center [426, 516] width 262 height 30
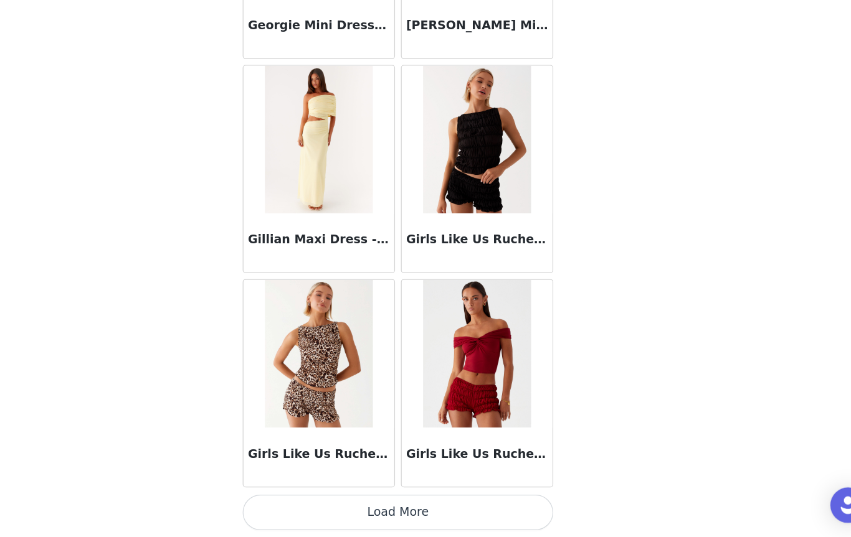
click at [374, 501] on button "Load More" at bounding box center [426, 516] width 262 height 30
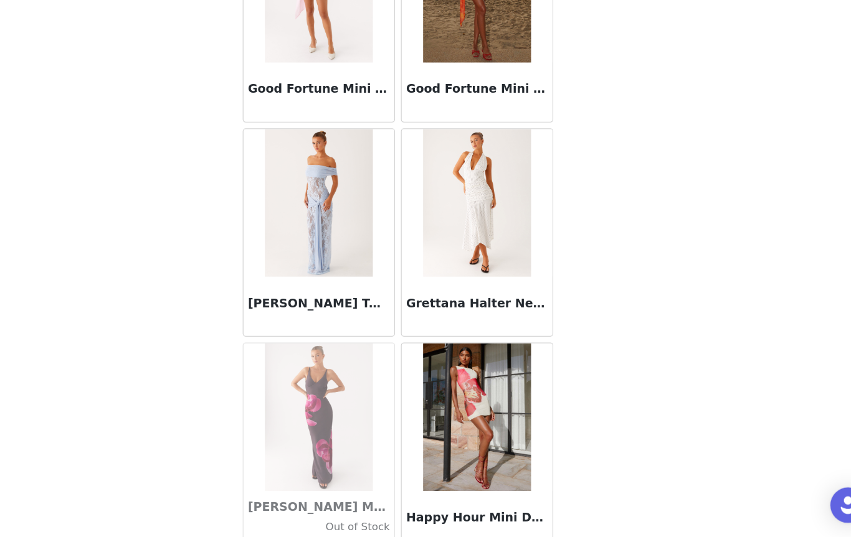
scroll to position [31307, 0]
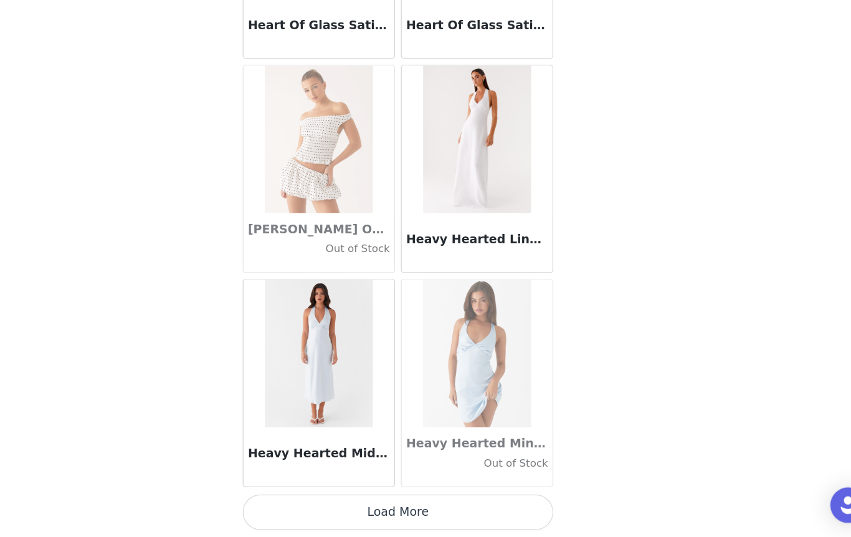
click at [346, 501] on button "Load More" at bounding box center [426, 516] width 262 height 30
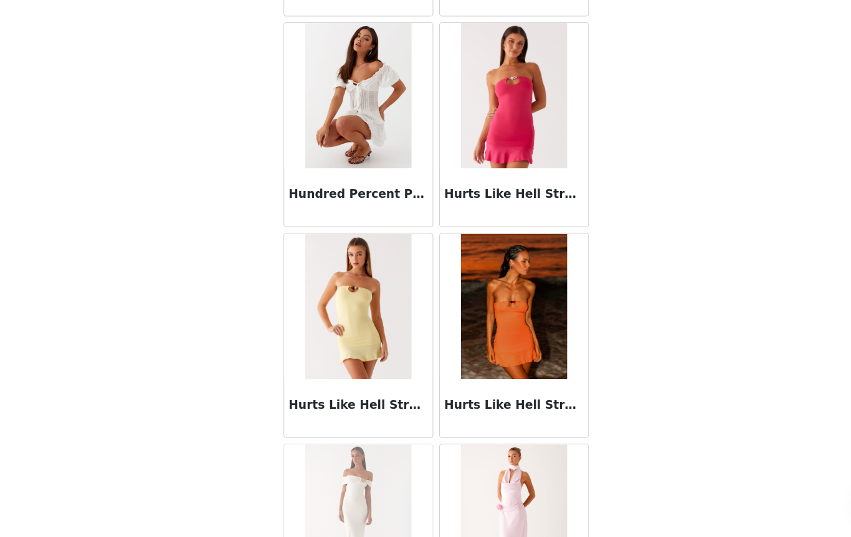
scroll to position [33558, 0]
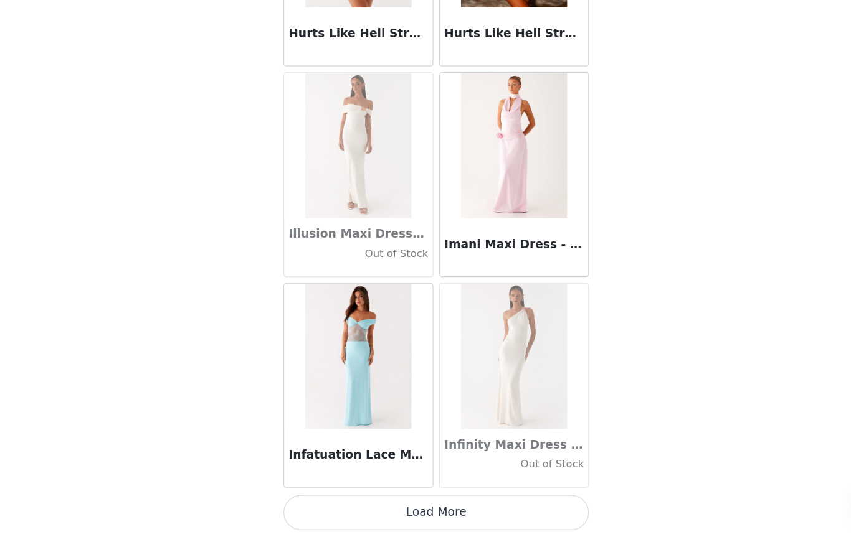
click at [399, 501] on button "Load More" at bounding box center [426, 516] width 262 height 30
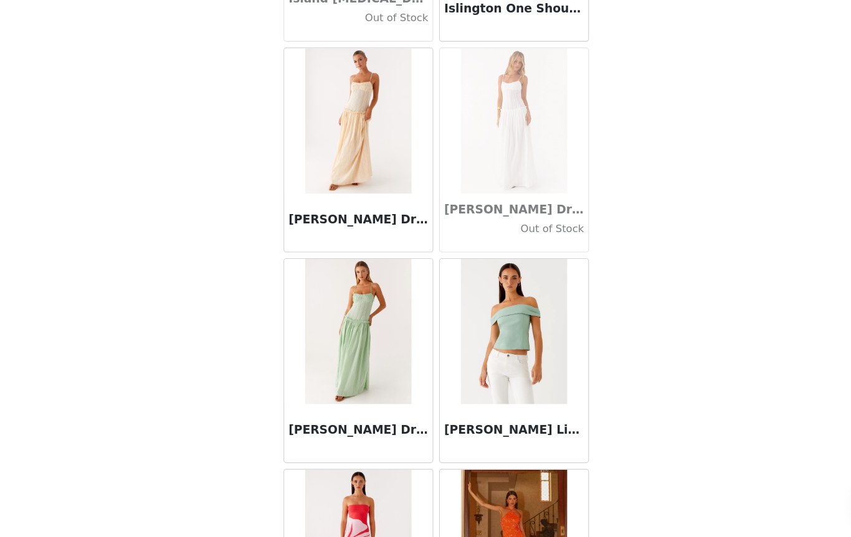
scroll to position [34625, 0]
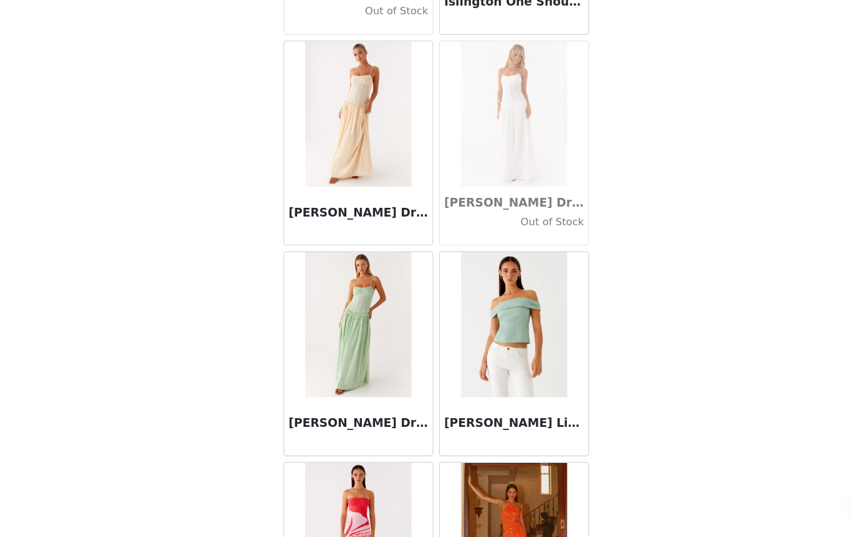
click at [559, 162] on div "STEP 1 OF 5 Select your styles! Please note that the sizes are in AU Sizes 4/6 …" at bounding box center [425, 129] width 851 height 638
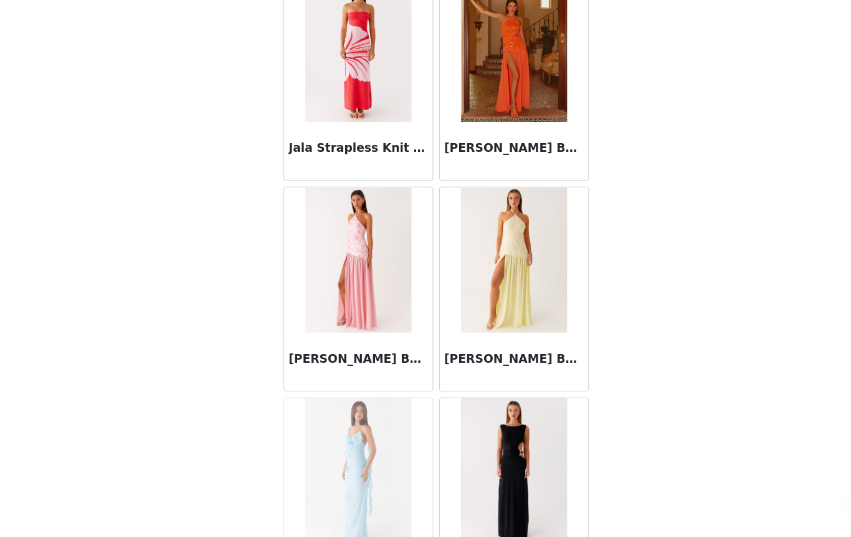
scroll to position [35048, 0]
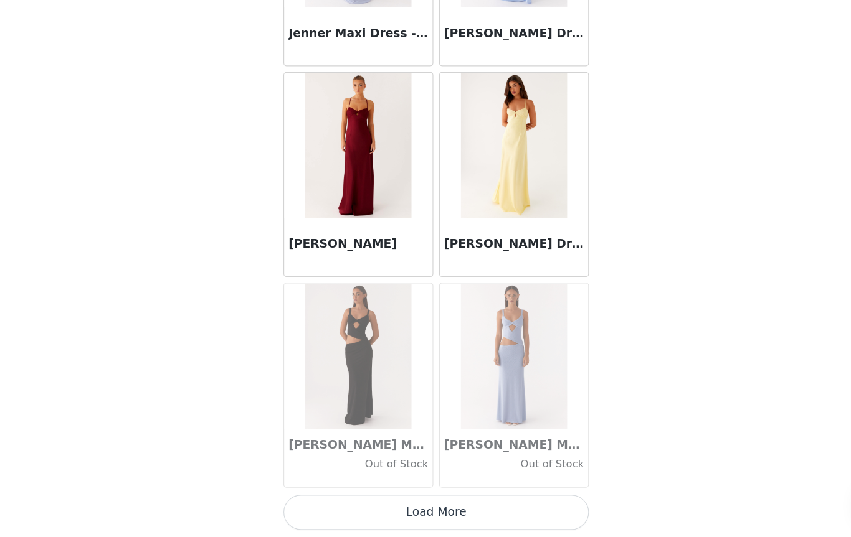
click at [367, 501] on button "Load More" at bounding box center [426, 516] width 262 height 30
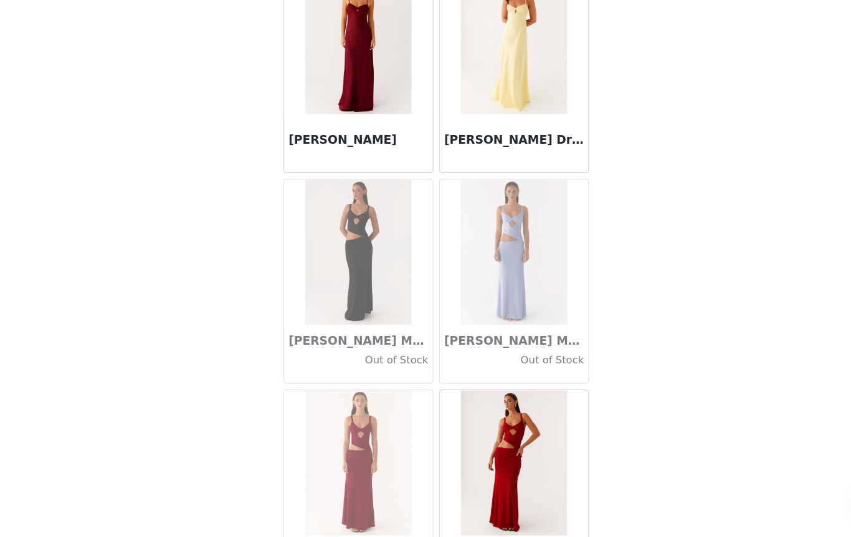
scroll to position [35804, 0]
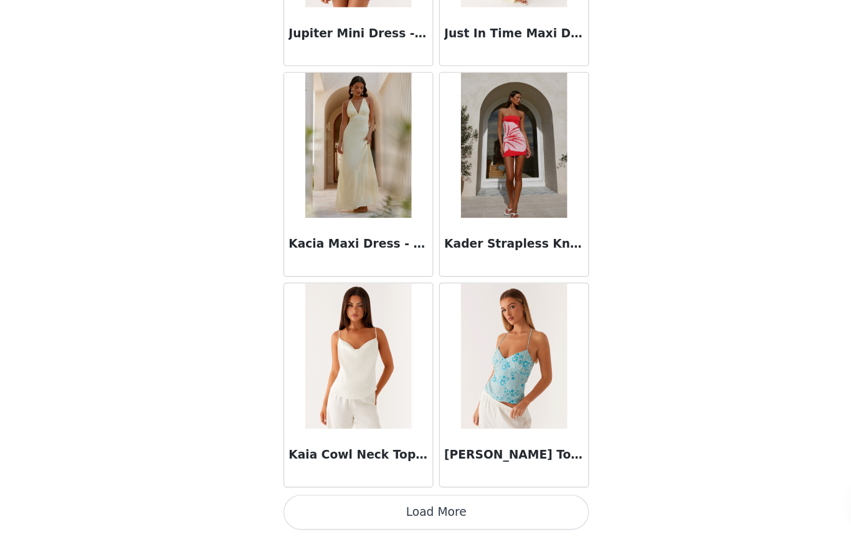
click at [395, 501] on button "Load More" at bounding box center [426, 516] width 262 height 30
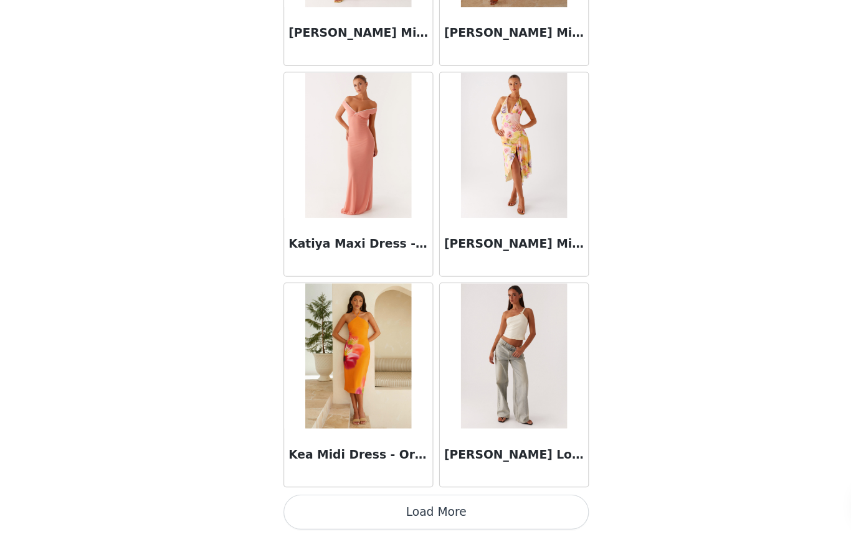
scroll to position [39294, 0]
click at [381, 501] on button "Load More" at bounding box center [426, 516] width 262 height 30
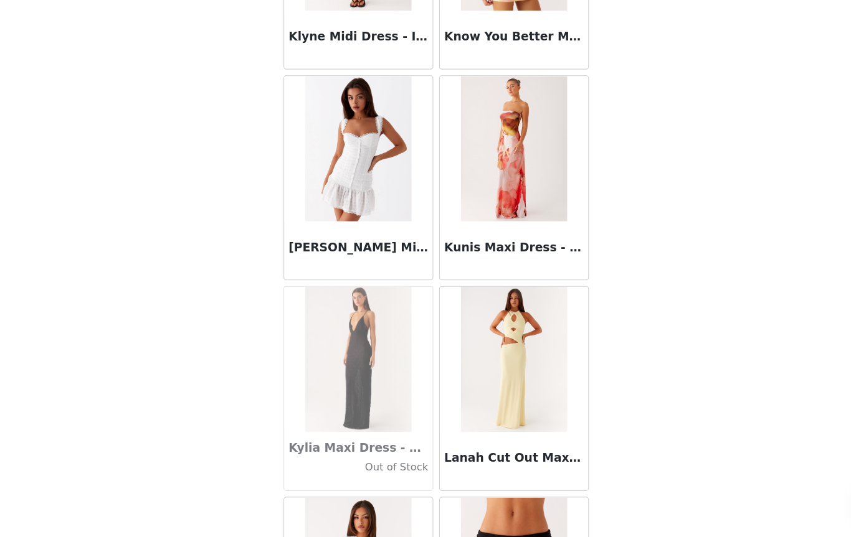
scroll to position [40737, 0]
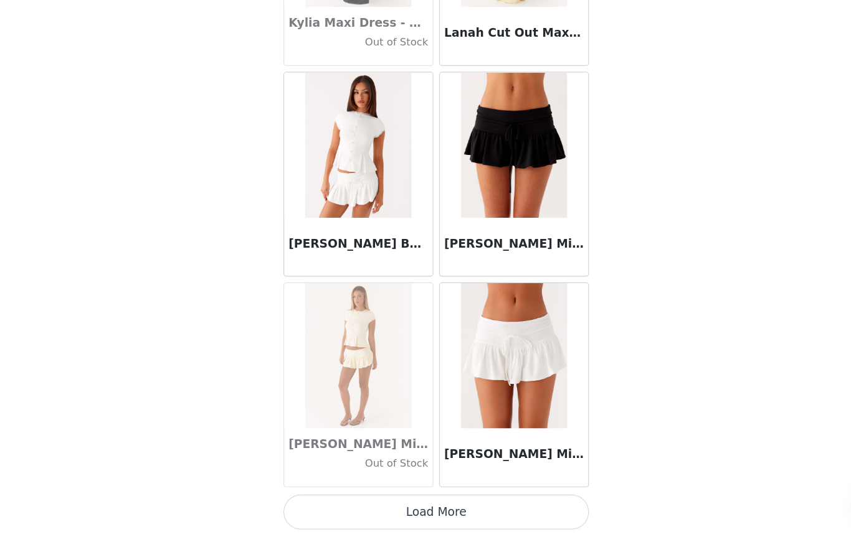
click at [387, 501] on button "Load More" at bounding box center [426, 516] width 262 height 30
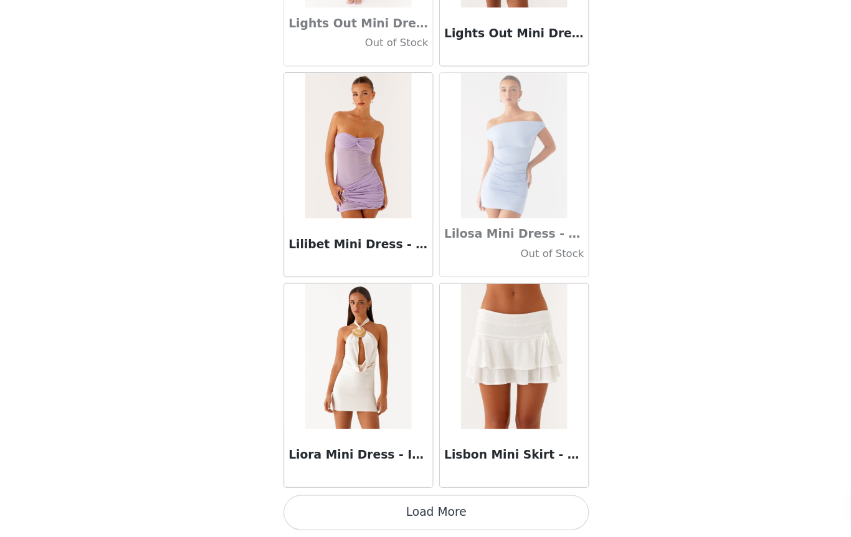
scroll to position [42906, 0]
click at [377, 501] on button "Load More" at bounding box center [426, 516] width 262 height 30
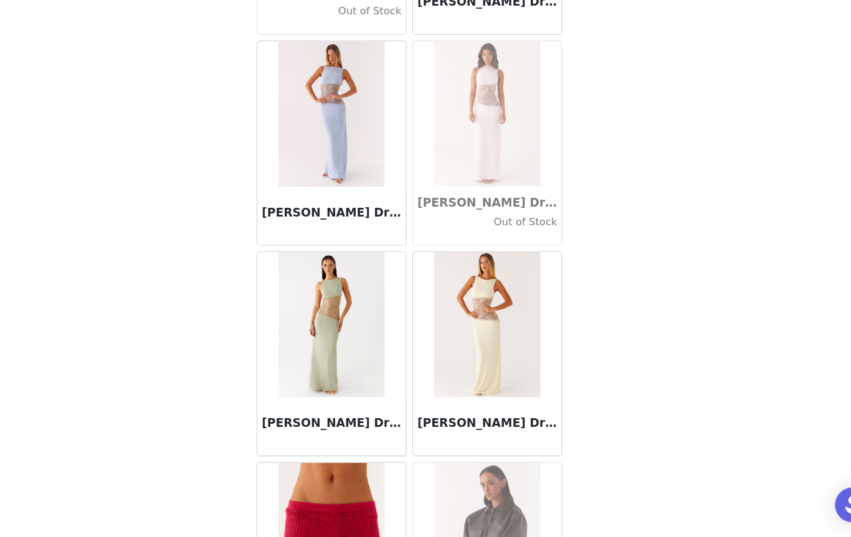
scroll to position [44562, 0]
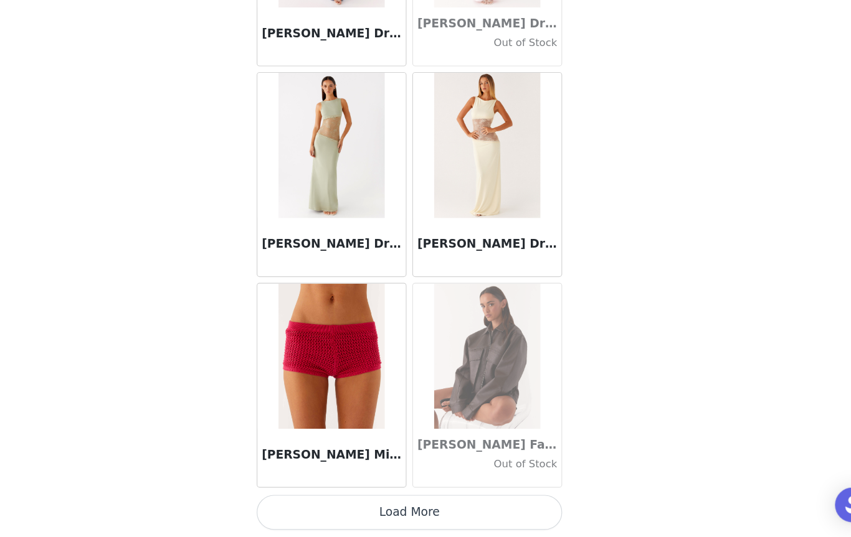
click at [372, 501] on button "Load More" at bounding box center [426, 516] width 262 height 30
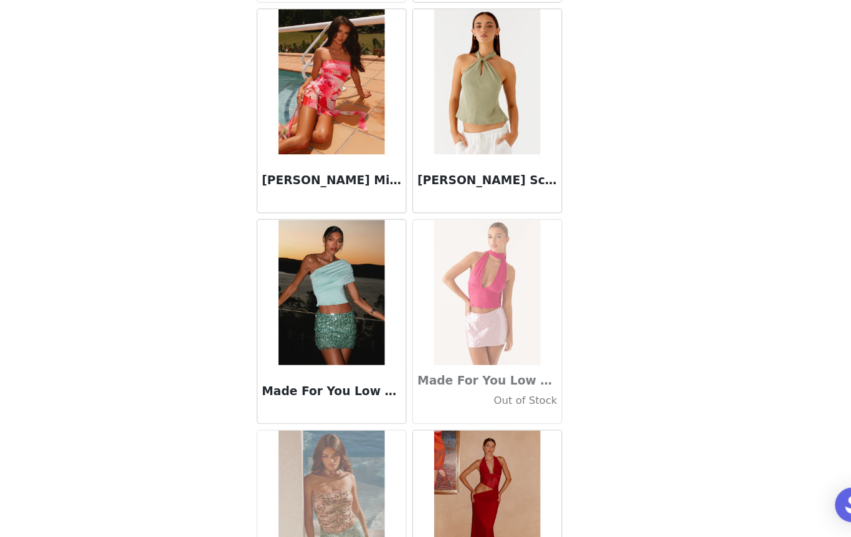
scroll to position [46213, 0]
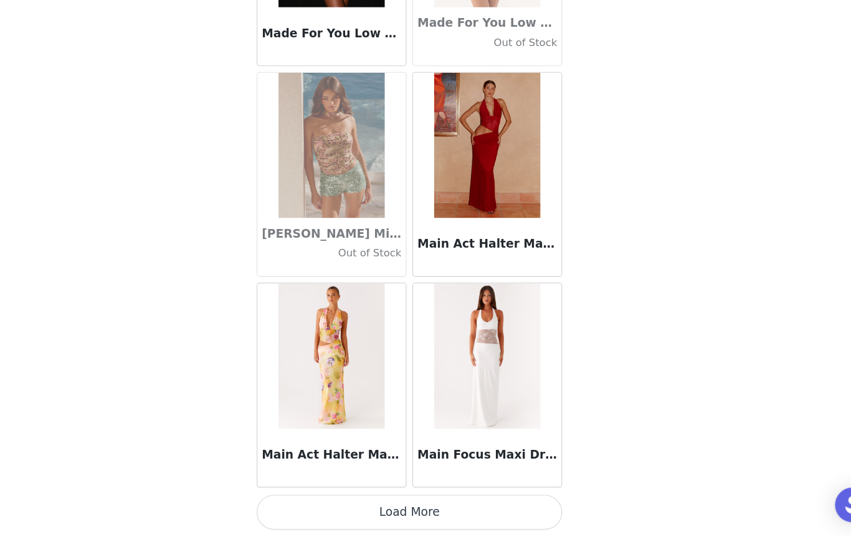
click at [418, 501] on button "Load More" at bounding box center [426, 516] width 262 height 30
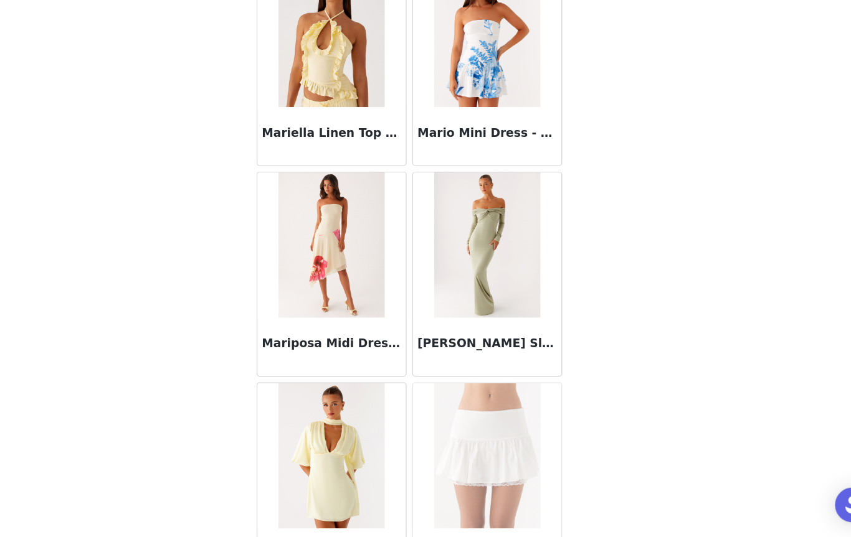
scroll to position [48060, 0]
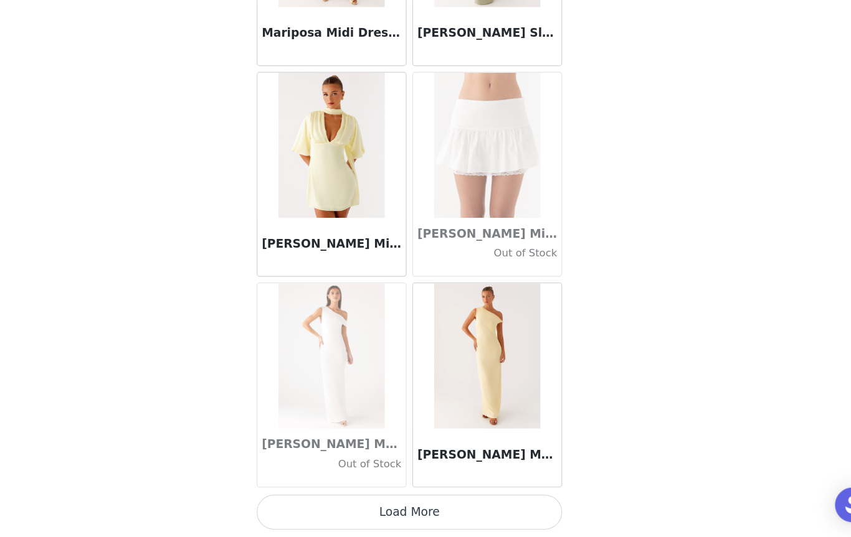
click at [374, 501] on button "Load More" at bounding box center [426, 516] width 262 height 30
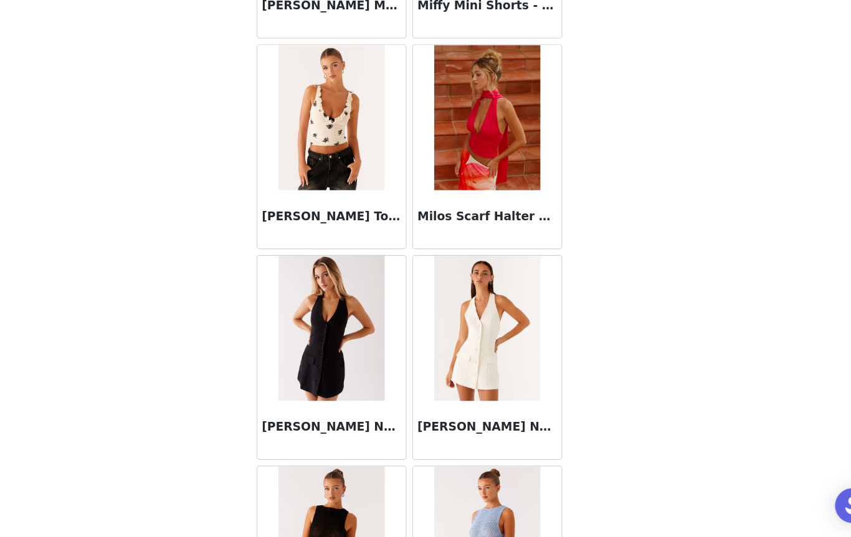
scroll to position [49826, 0]
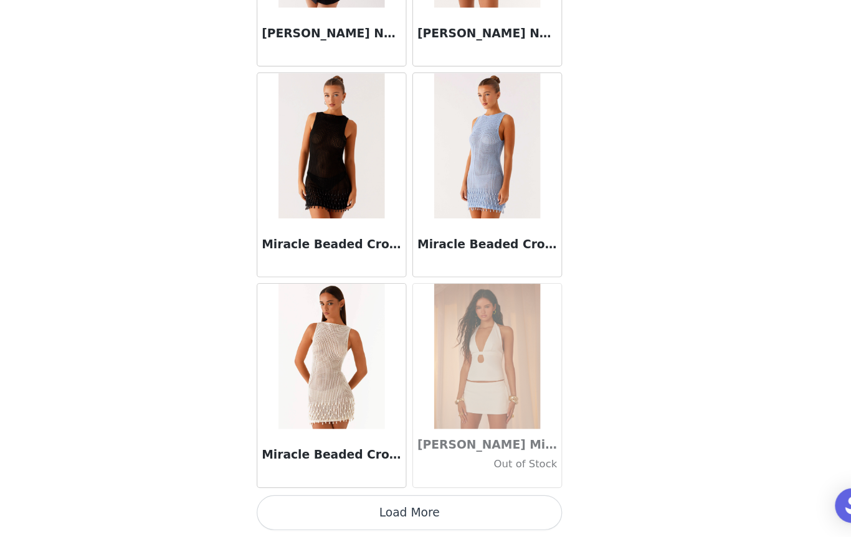
click at [392, 501] on button "Load More" at bounding box center [426, 516] width 262 height 30
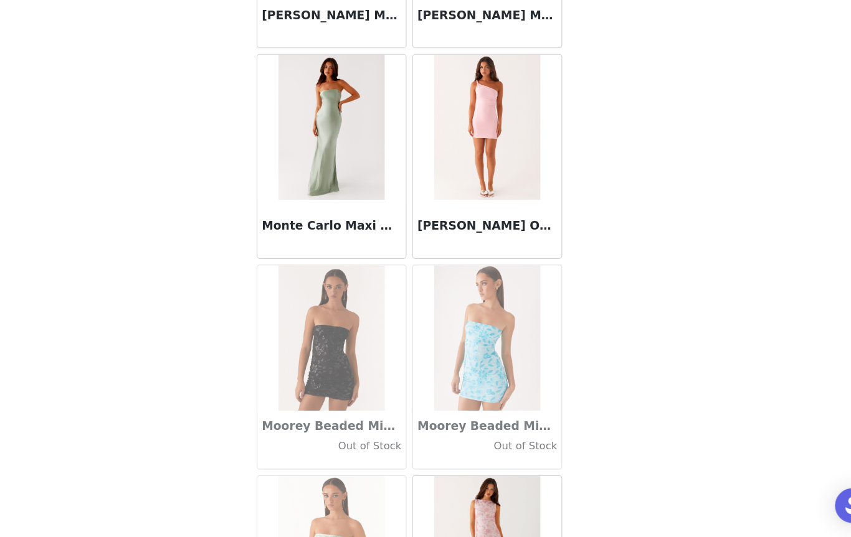
scroll to position [50870, 0]
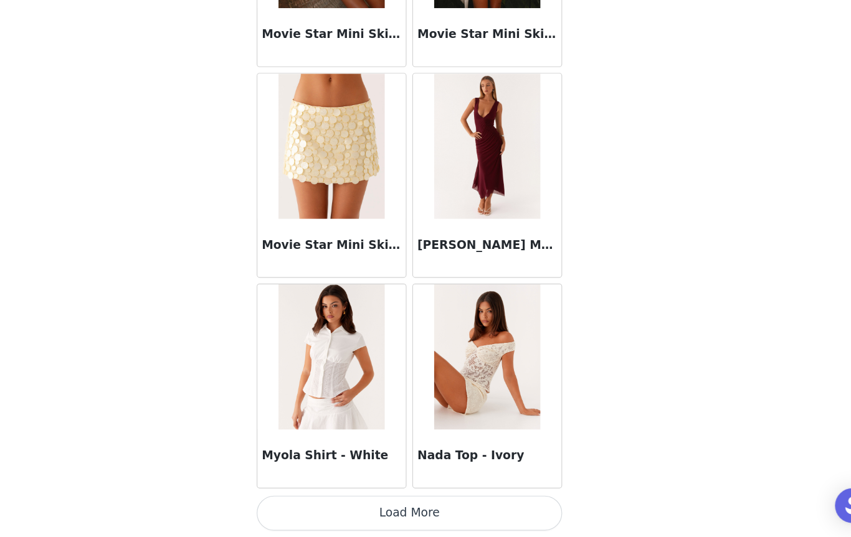
click at [367, 501] on button "Load More" at bounding box center [426, 516] width 262 height 30
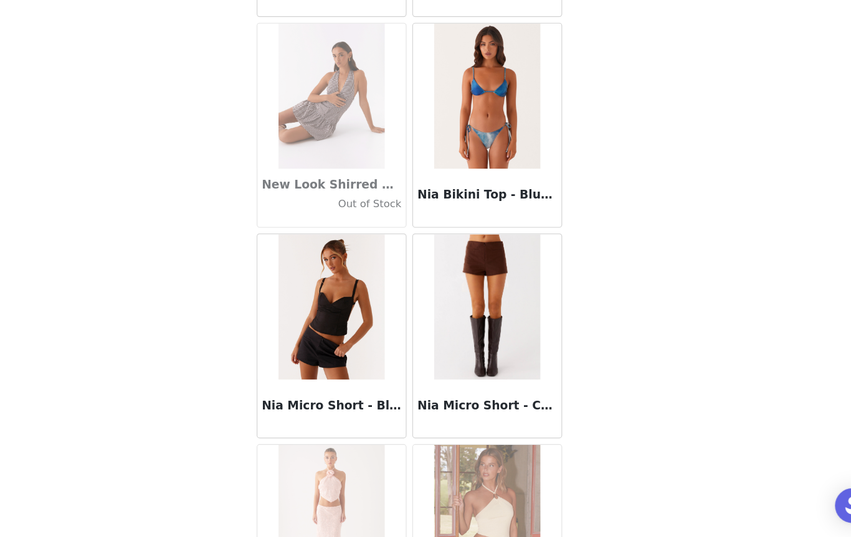
scroll to position [53063, 0]
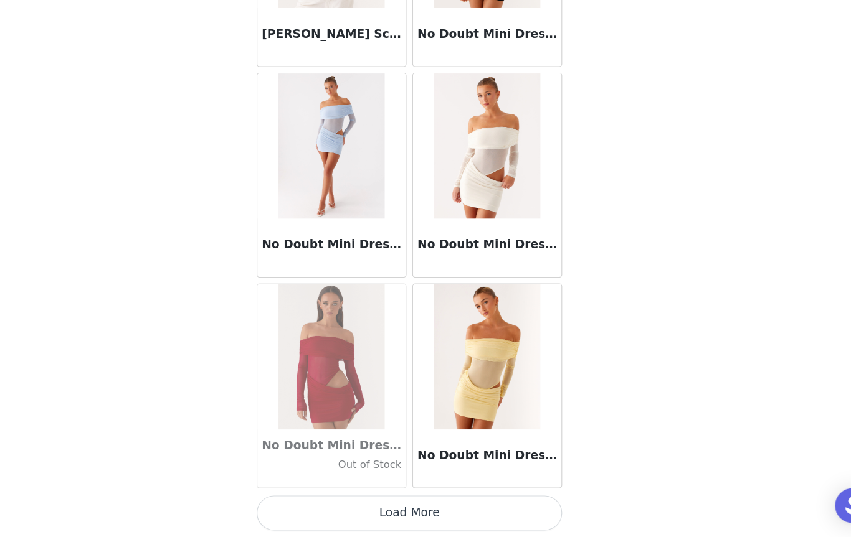
click at [358, 501] on button "Load More" at bounding box center [426, 516] width 262 height 30
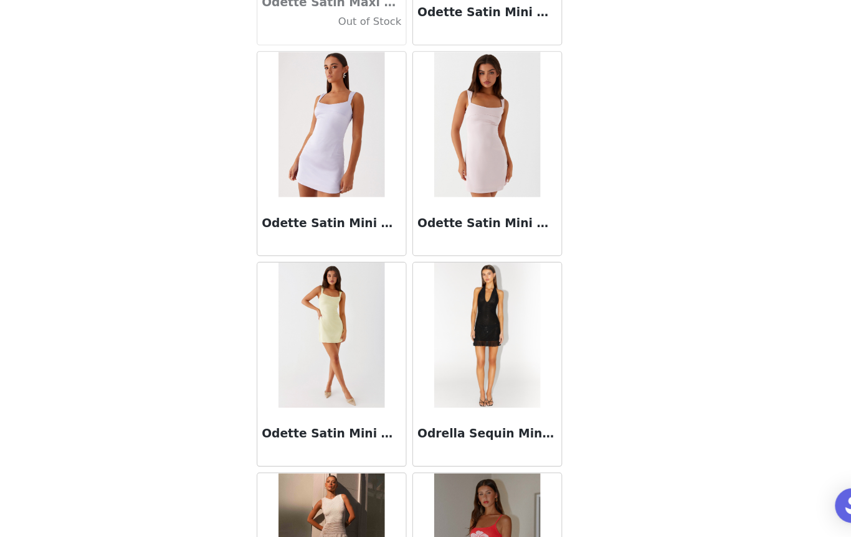
scroll to position [55400, 0]
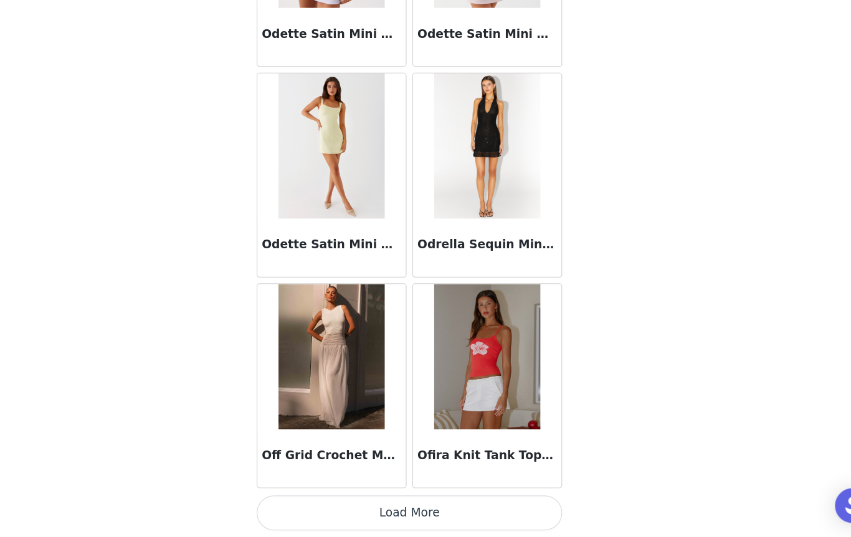
click at [384, 501] on button "Load More" at bounding box center [426, 516] width 262 height 30
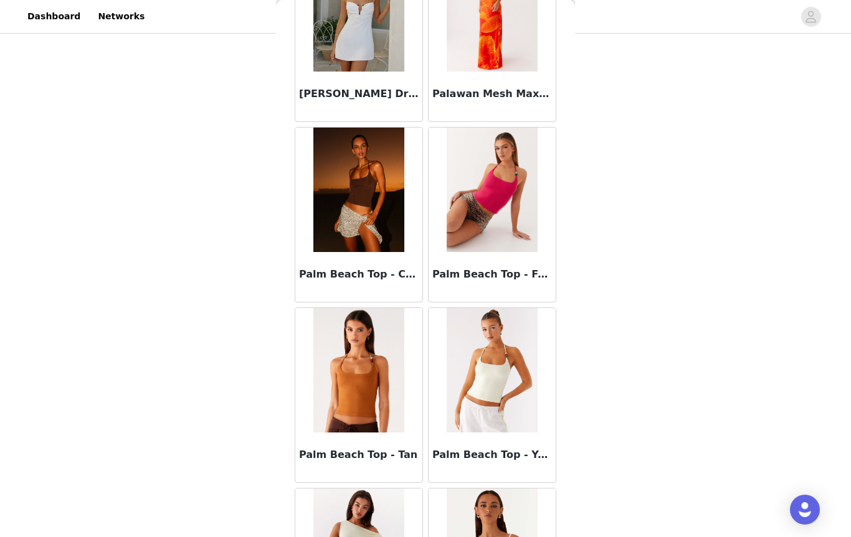
scroll to position [56643, 0]
click at [508, 277] on h3 "Palm Beach Top - Fuchsia" at bounding box center [492, 275] width 120 height 15
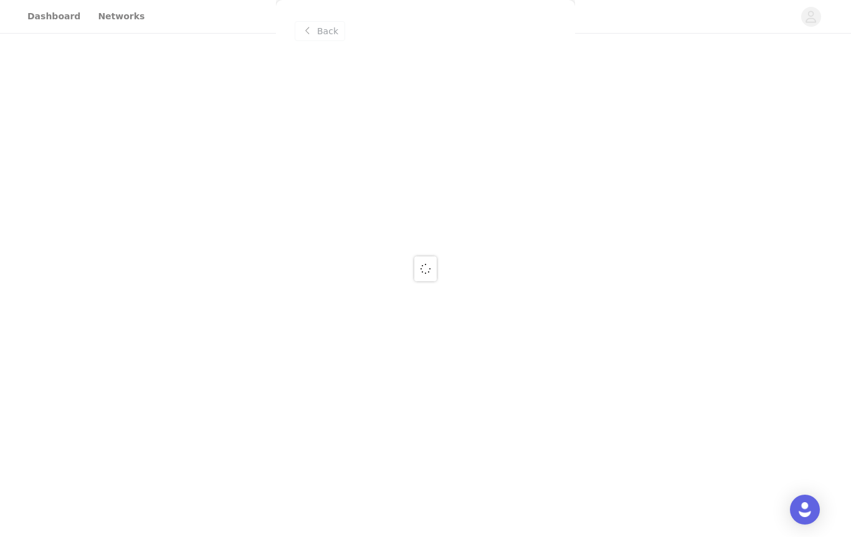
scroll to position [0, 0]
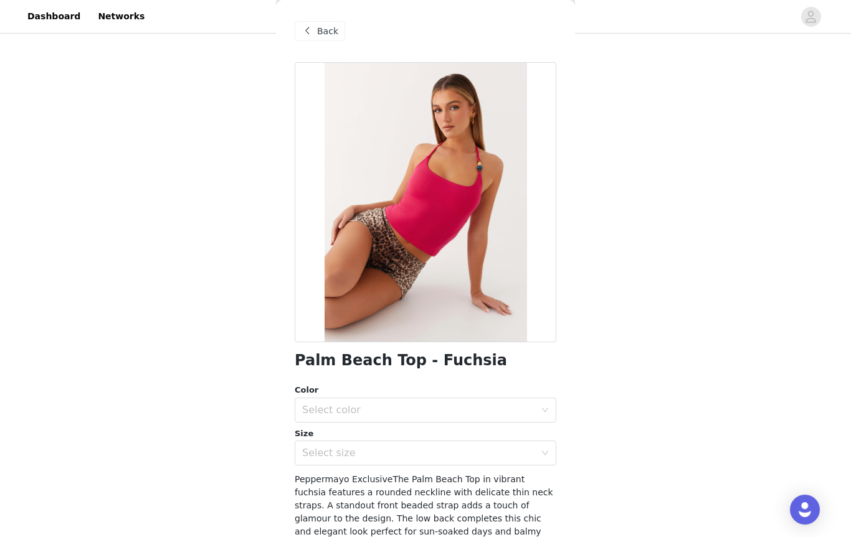
click at [491, 458] on div "Select size" at bounding box center [418, 453] width 233 height 12
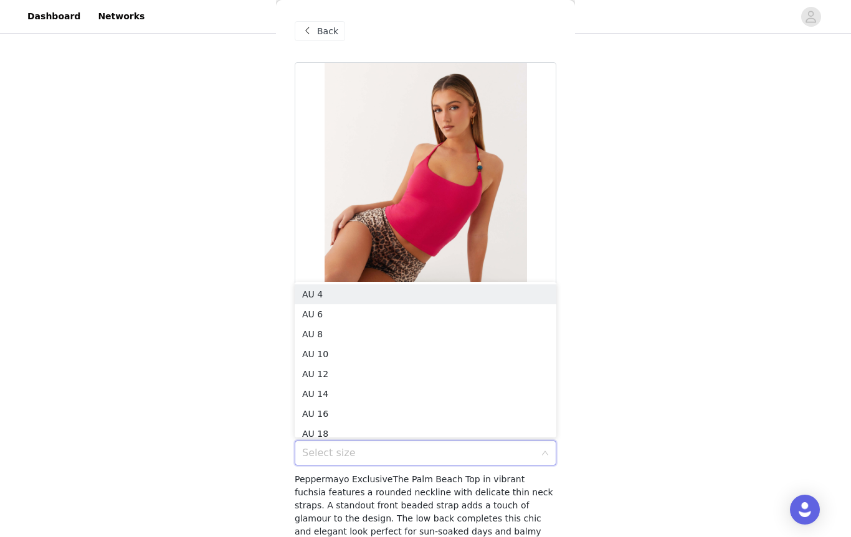
click at [348, 315] on li "AU 6" at bounding box center [426, 315] width 262 height 20
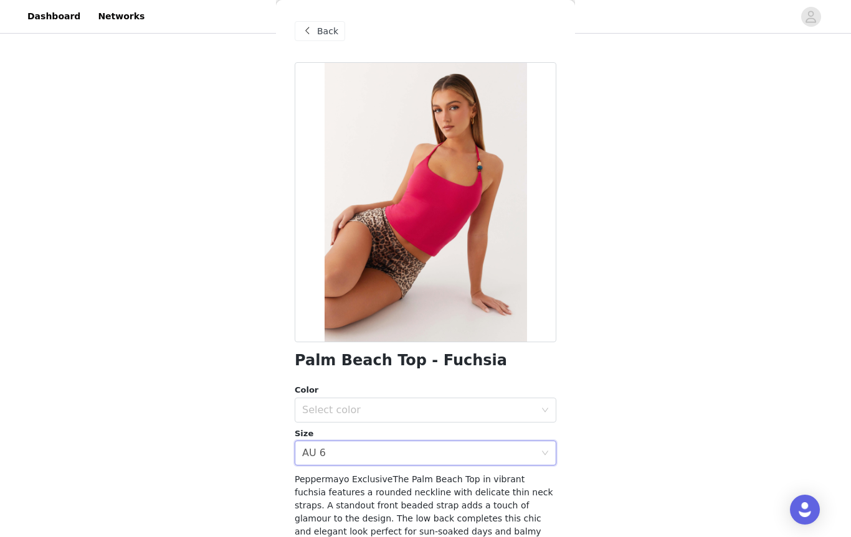
click at [494, 414] on div "Select color" at bounding box center [418, 410] width 233 height 12
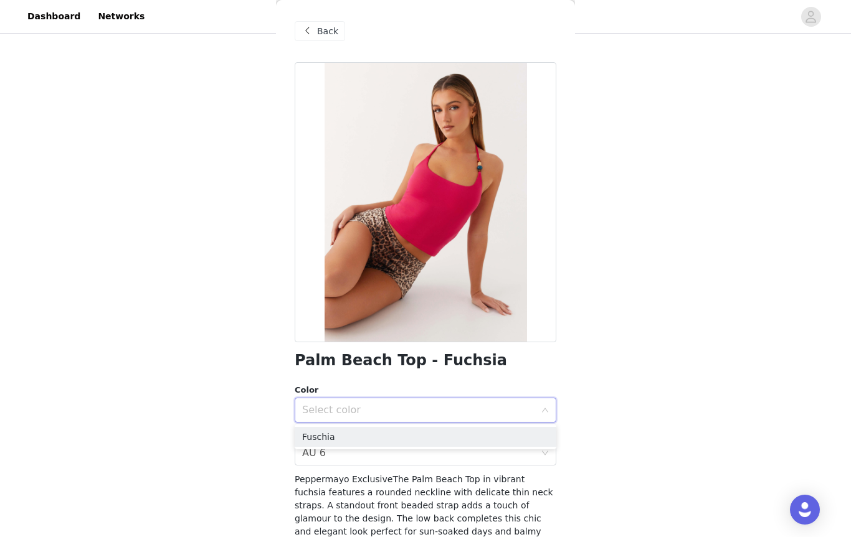
click at [440, 442] on li "Fuschia" at bounding box center [426, 437] width 262 height 20
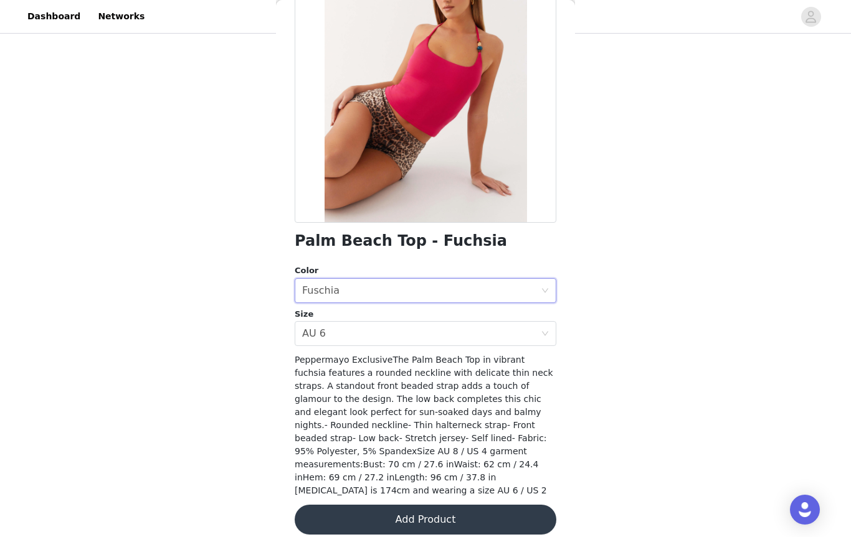
scroll to position [118, 0]
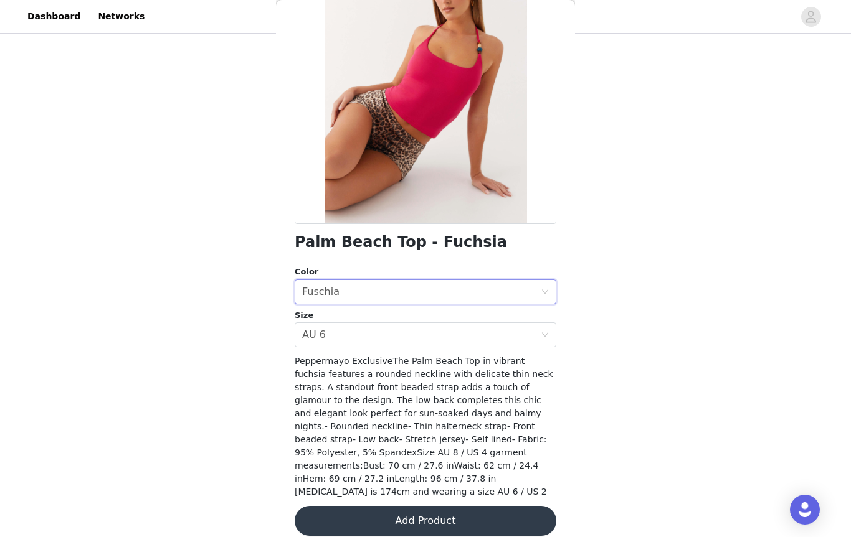
click at [452, 506] on button "Add Product" at bounding box center [426, 521] width 262 height 30
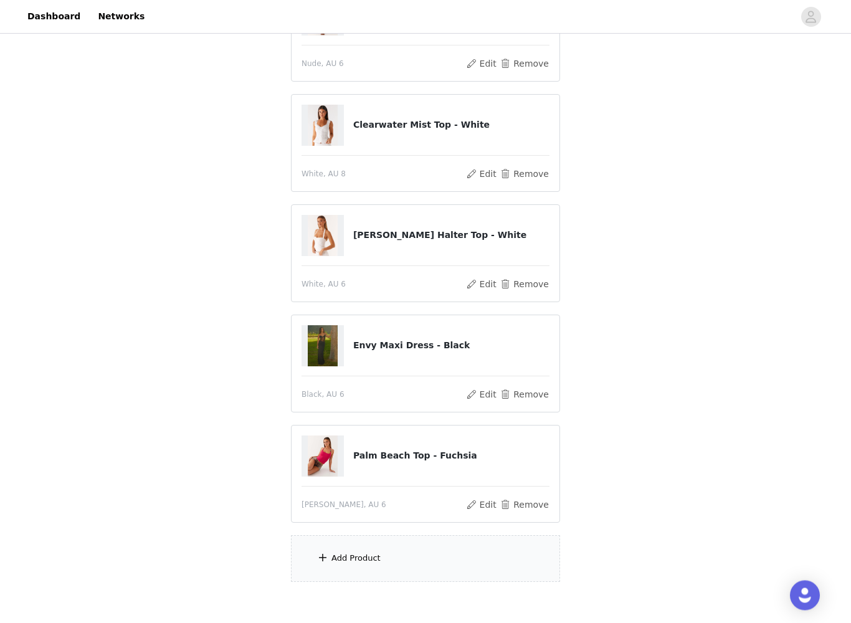
scroll to position [188, 0]
click at [402, 537] on div "Add Product" at bounding box center [425, 558] width 269 height 47
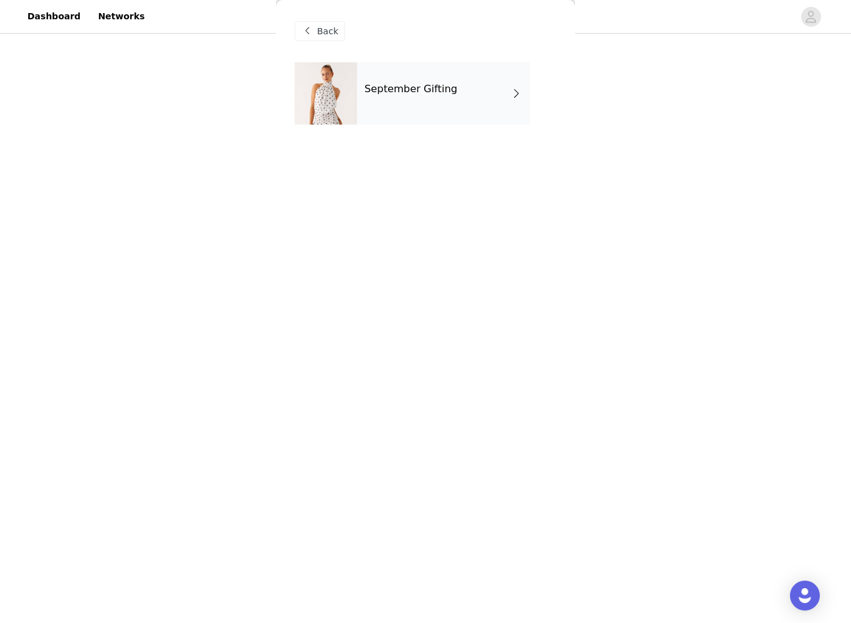
click at [471, 92] on div "September Gifting" at bounding box center [443, 93] width 173 height 62
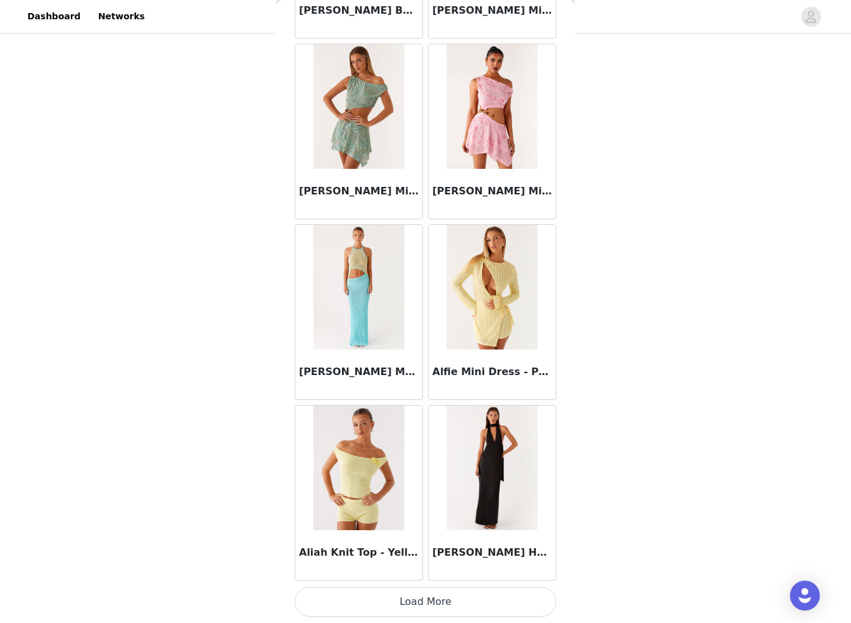
click at [461, 537] on button "Load More" at bounding box center [426, 602] width 262 height 30
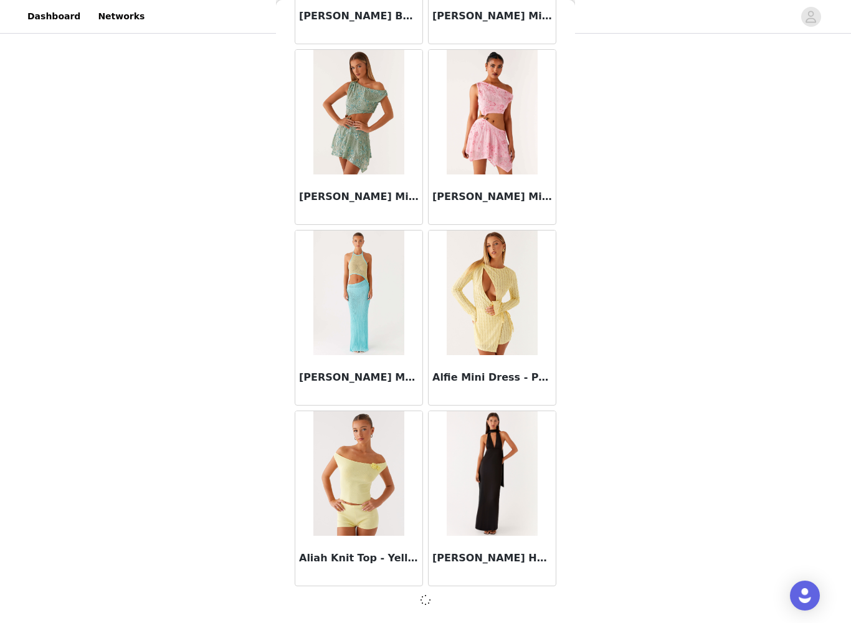
scroll to position [1277, 0]
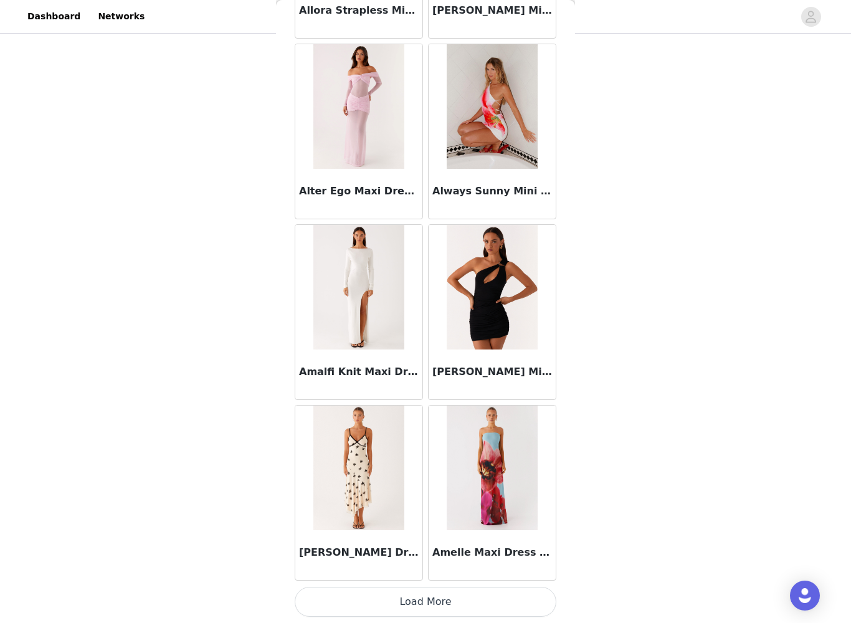
click at [453, 537] on button "Load More" at bounding box center [426, 602] width 262 height 30
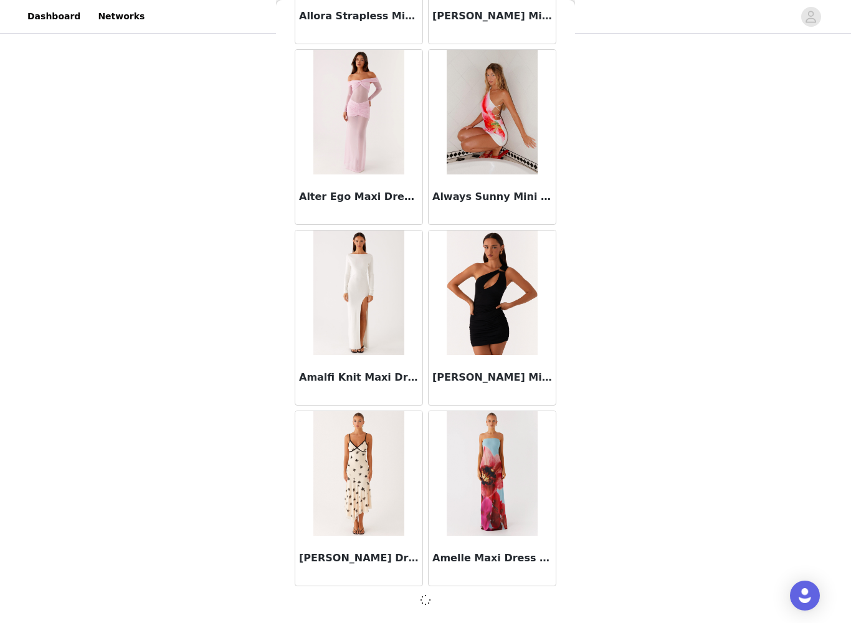
scroll to position [3083, 0]
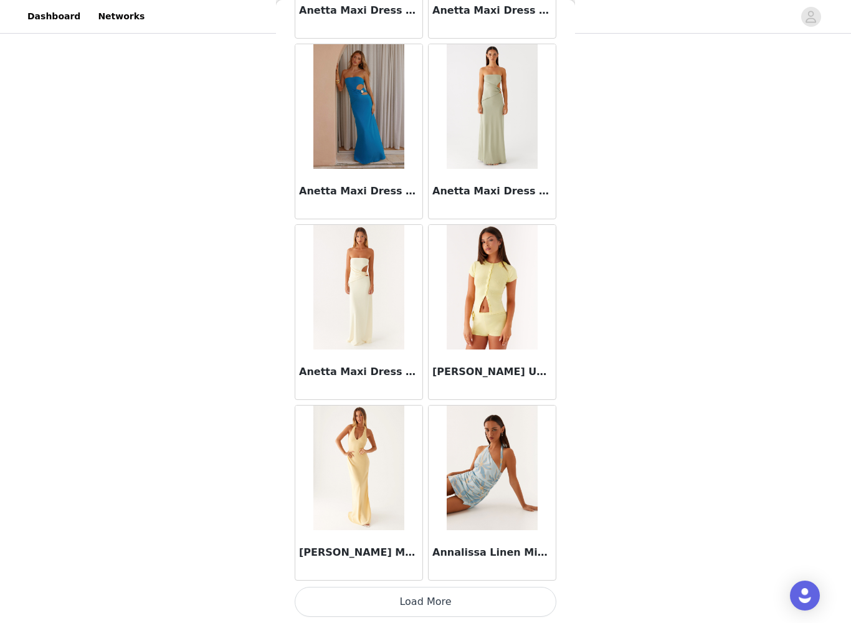
click at [442, 537] on button "Load More" at bounding box center [426, 602] width 262 height 30
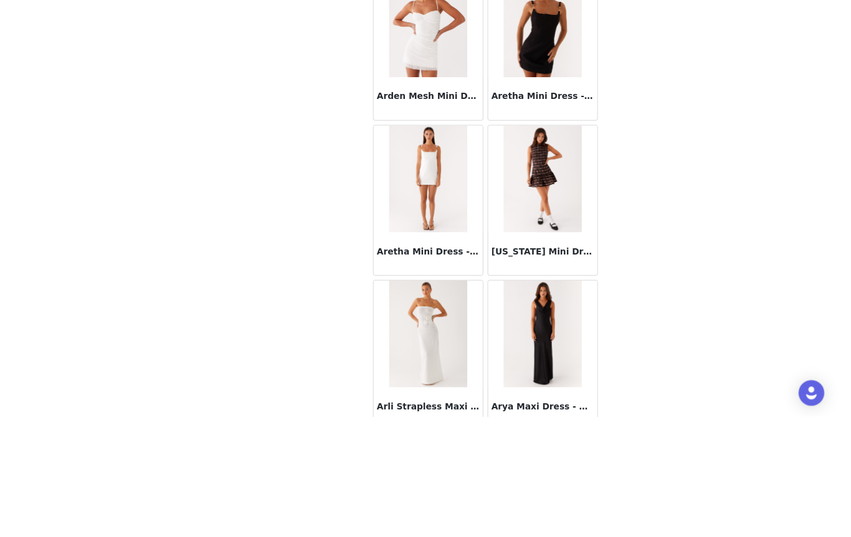
scroll to position [287, 0]
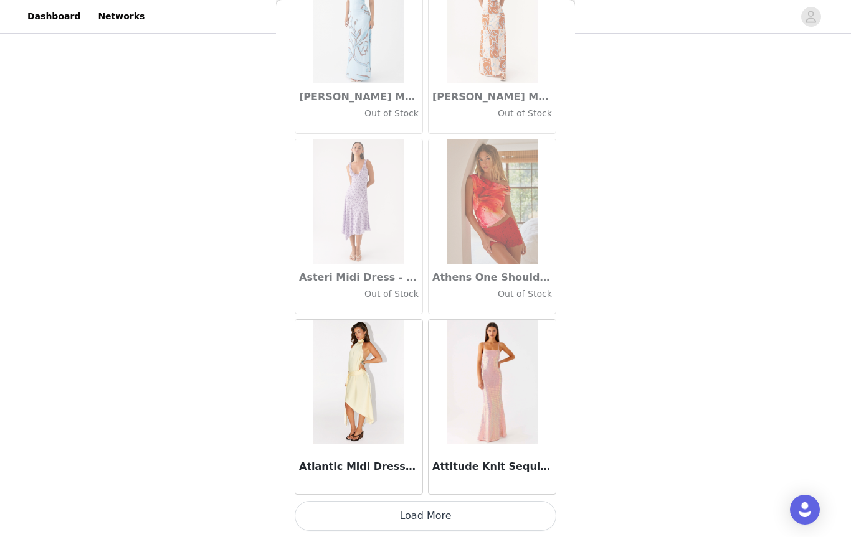
click at [442, 521] on button "Load More" at bounding box center [426, 516] width 262 height 30
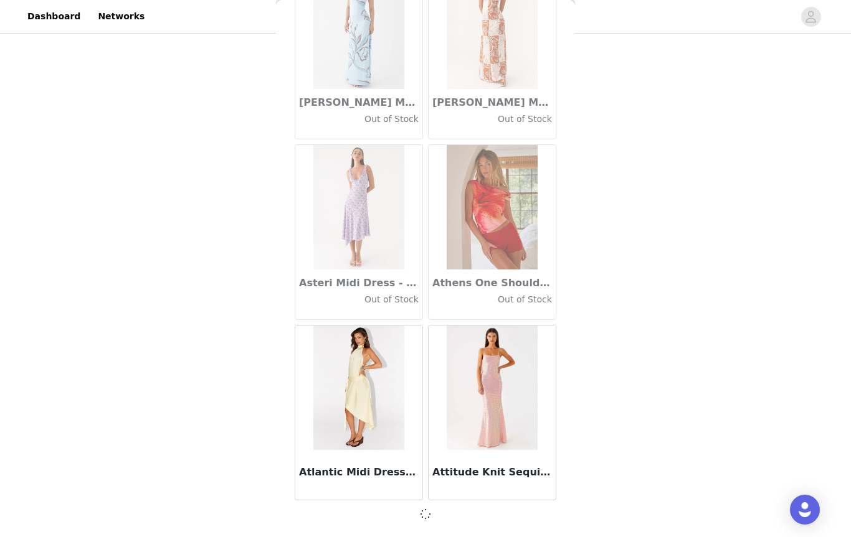
scroll to position [6781, 0]
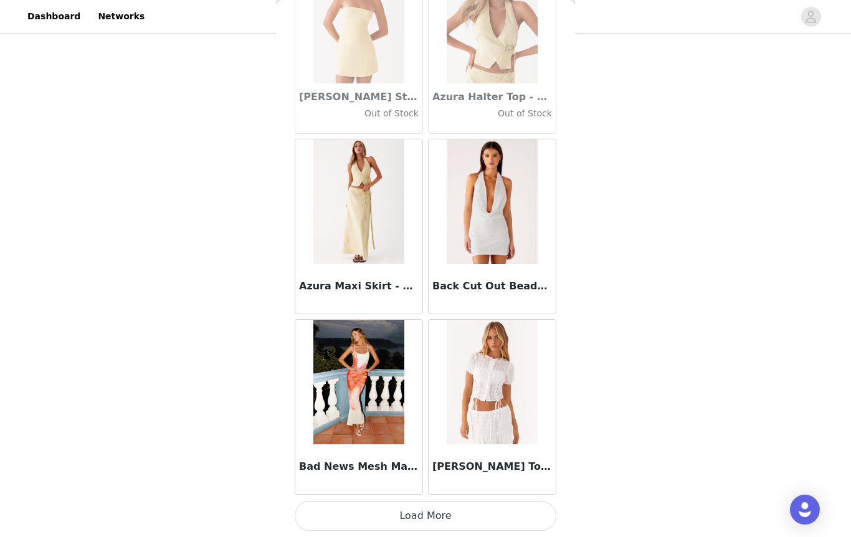
click at [438, 519] on button "Load More" at bounding box center [426, 516] width 262 height 30
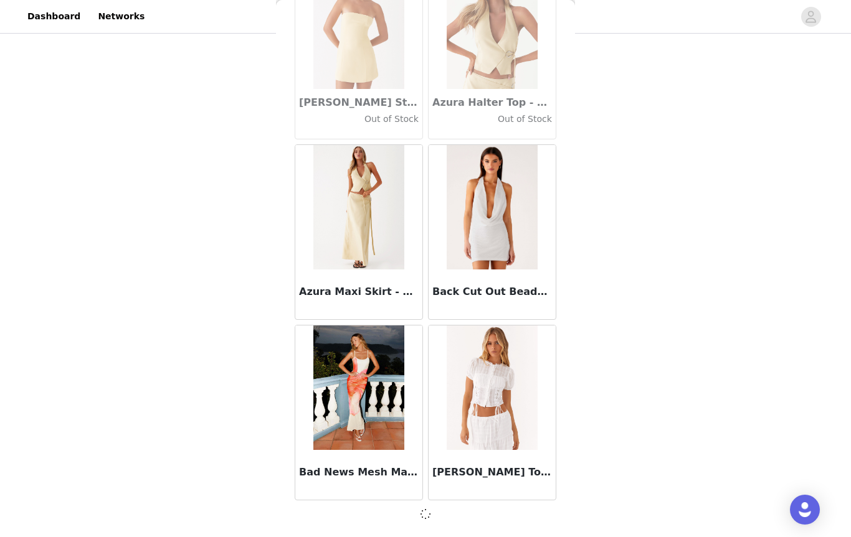
scroll to position [8587, 0]
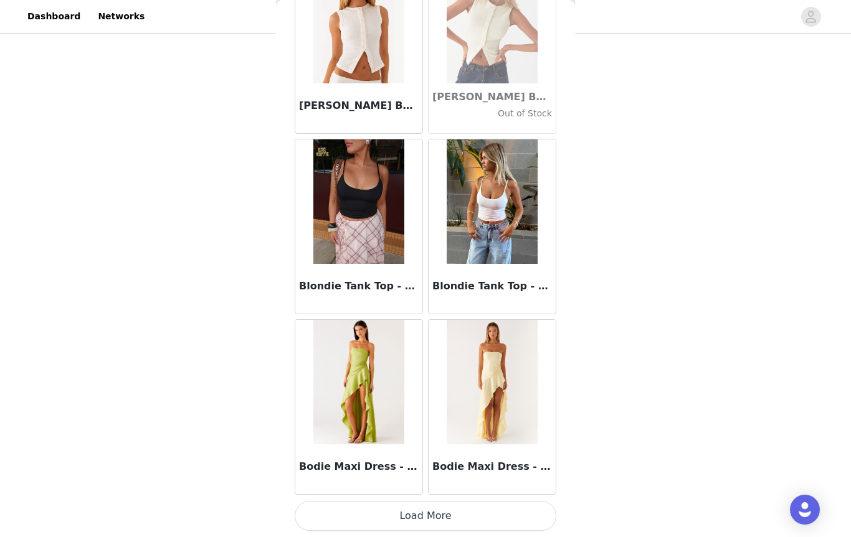
click at [445, 518] on button "Load More" at bounding box center [426, 516] width 262 height 30
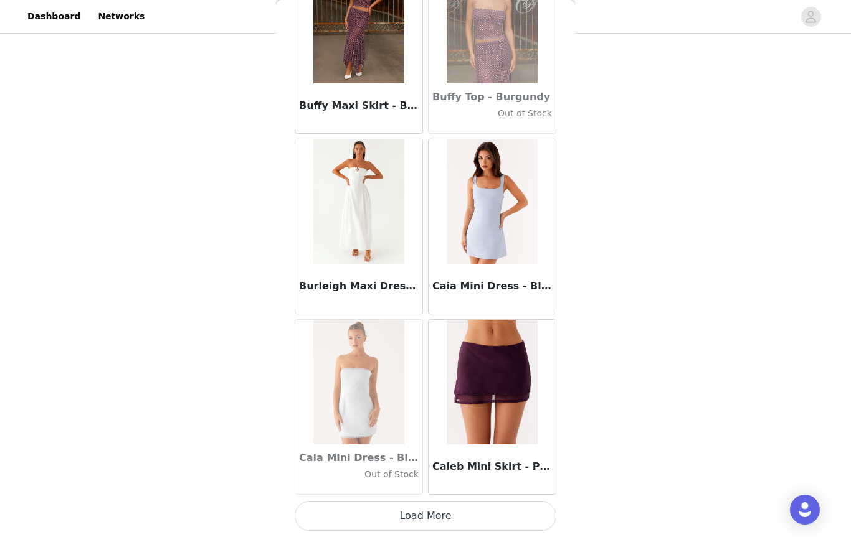
click at [438, 519] on button "Load More" at bounding box center [426, 516] width 262 height 30
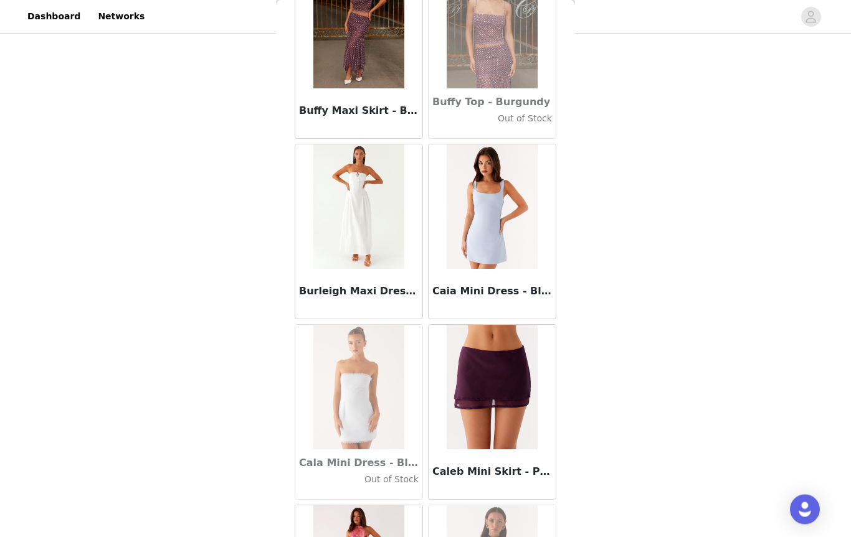
scroll to position [283, 0]
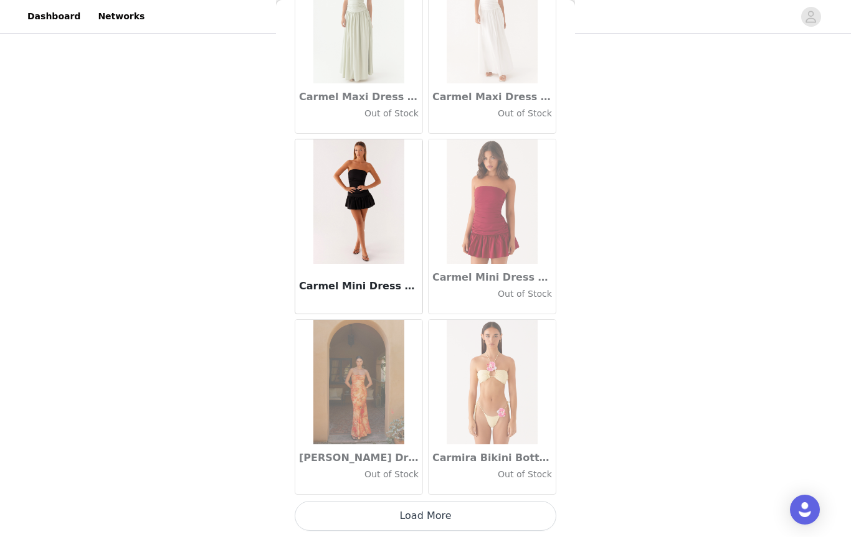
click at [441, 521] on button "Load More" at bounding box center [426, 516] width 262 height 30
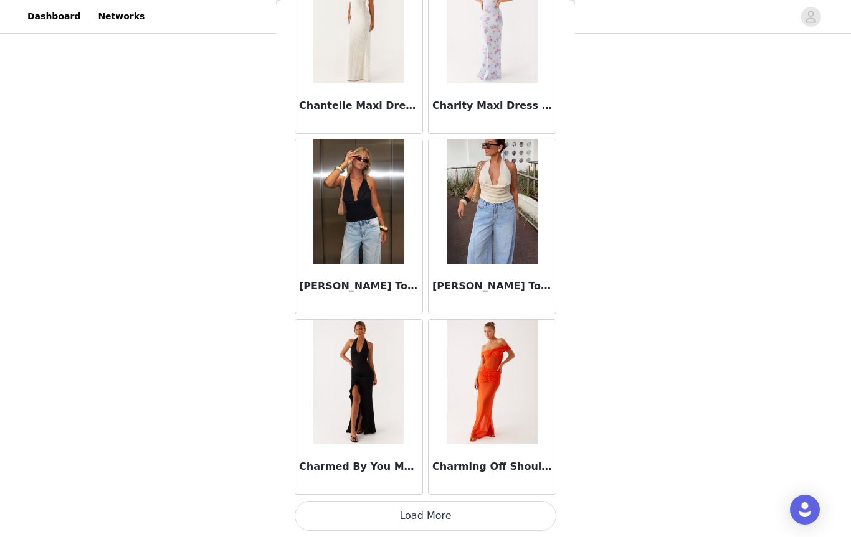
click at [438, 521] on button "Load More" at bounding box center [426, 516] width 262 height 30
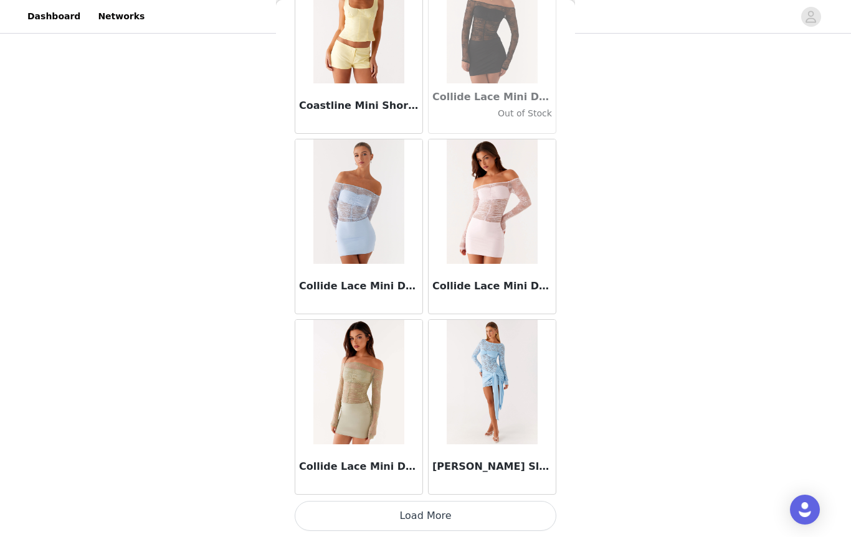
click at [444, 519] on button "Load More" at bounding box center [426, 516] width 262 height 30
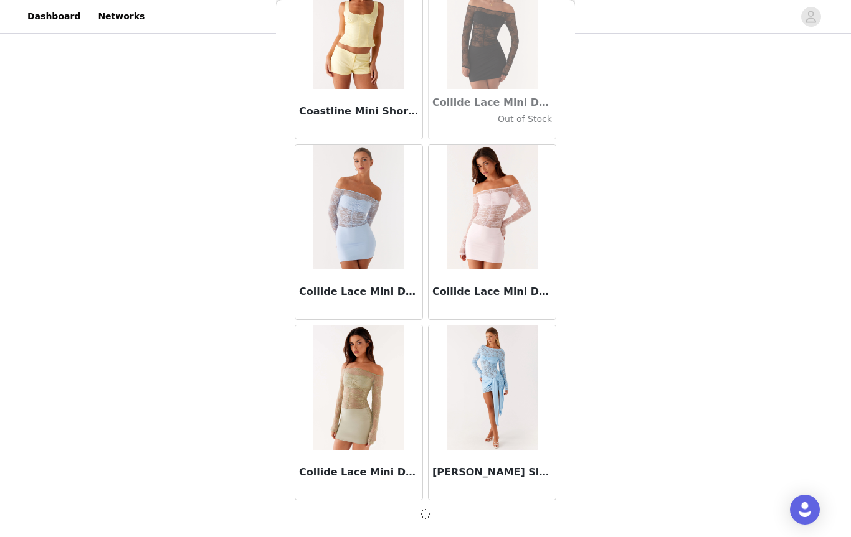
scroll to position [17617, 0]
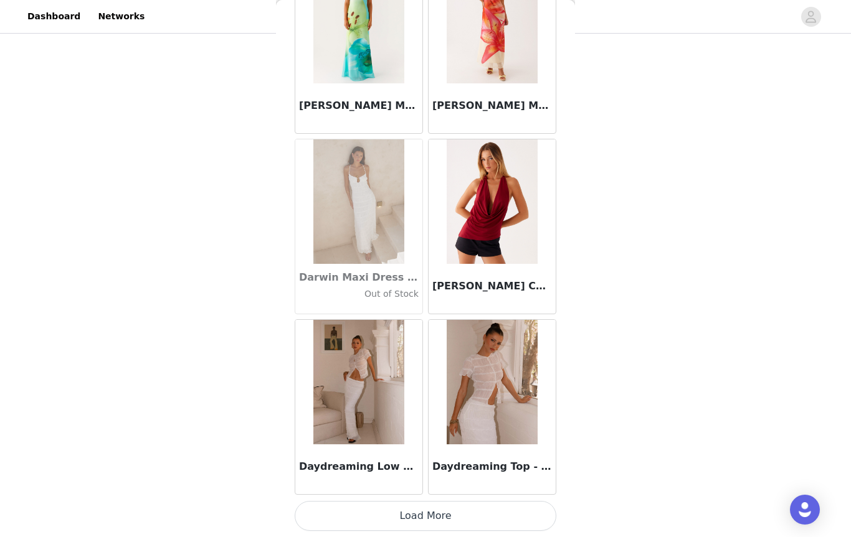
click at [433, 521] on button "Load More" at bounding box center [426, 516] width 262 height 30
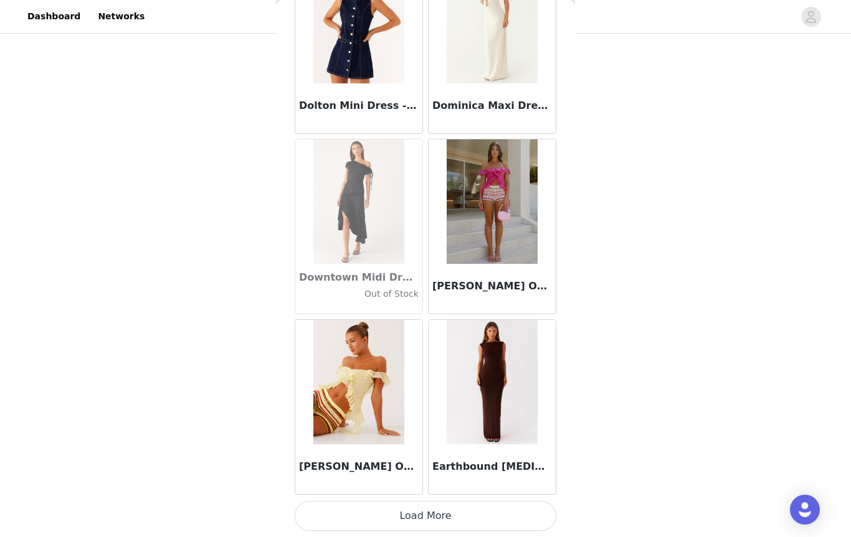
click at [452, 516] on button "Load More" at bounding box center [426, 516] width 262 height 30
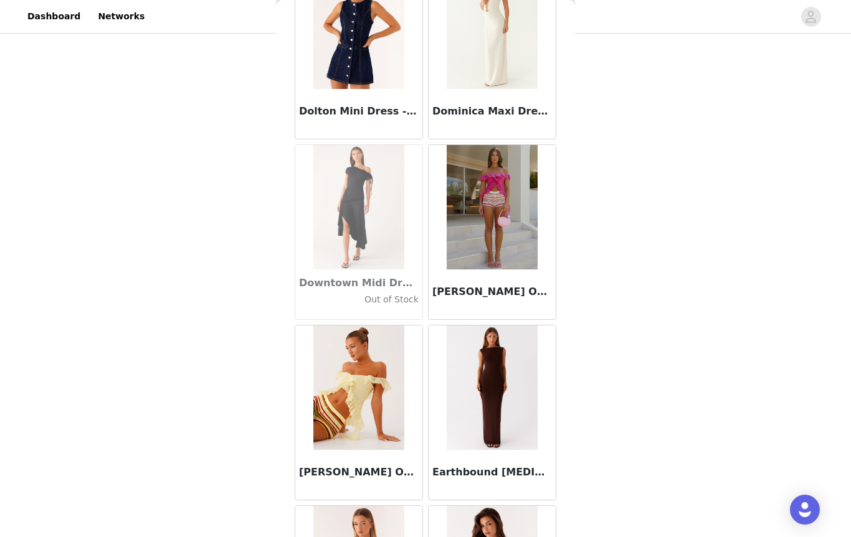
scroll to position [336, 0]
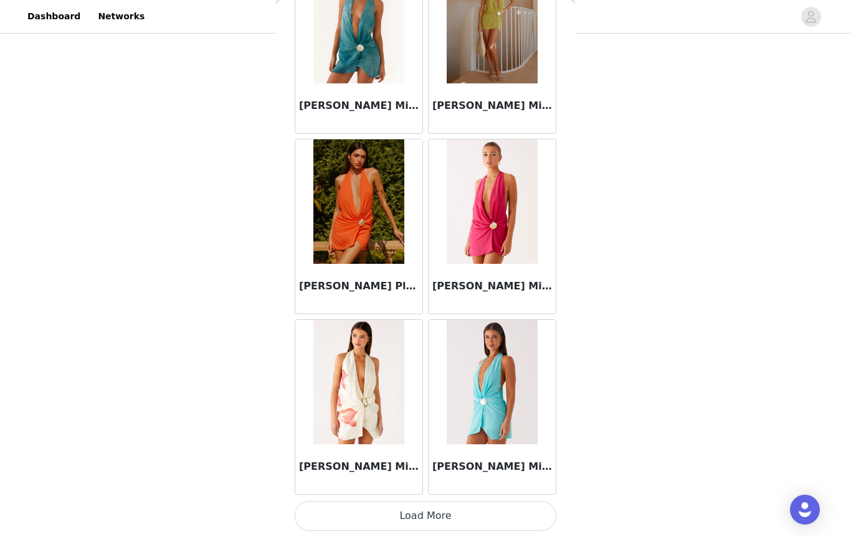
click at [442, 519] on button "Load More" at bounding box center [426, 516] width 262 height 30
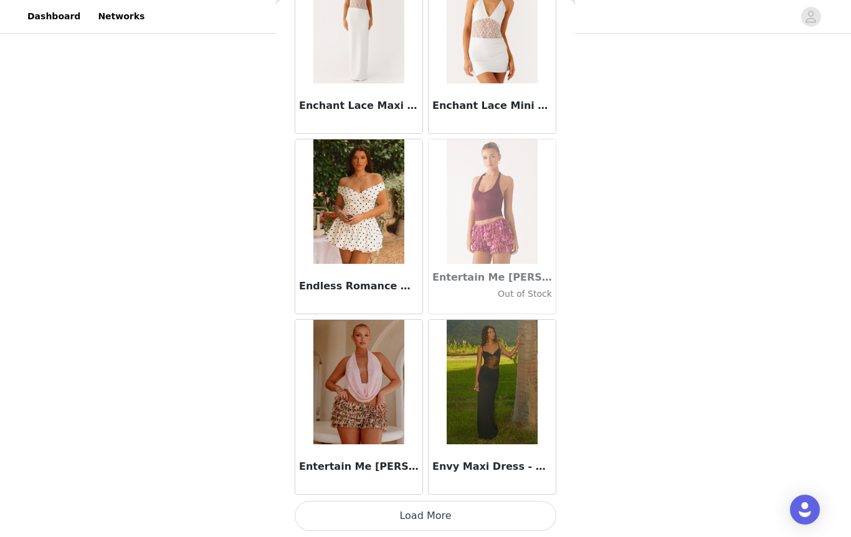
click at [440, 521] on button "Load More" at bounding box center [426, 516] width 262 height 30
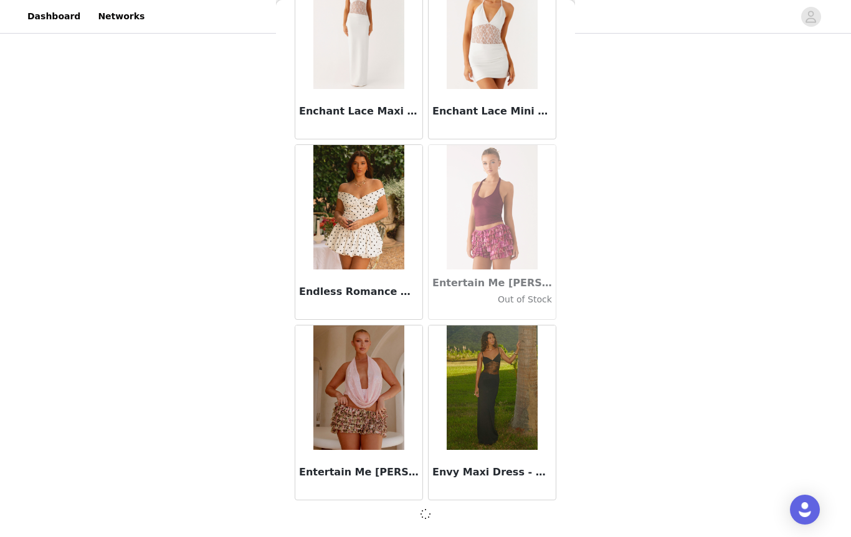
scroll to position [24841, 0]
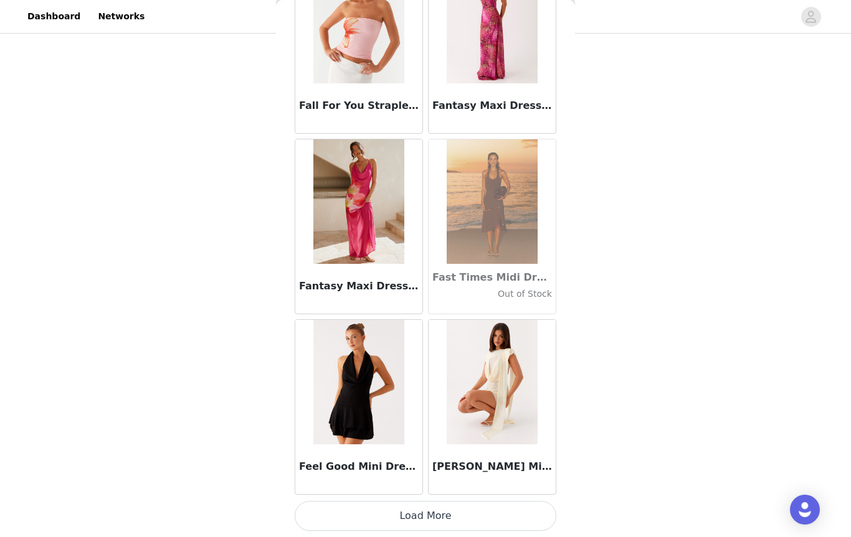
click at [430, 518] on button "Load More" at bounding box center [426, 516] width 262 height 30
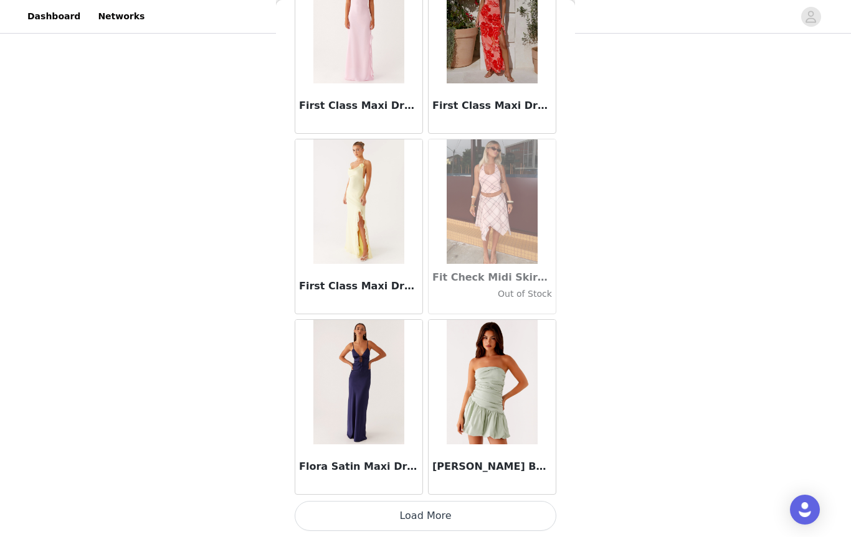
click at [445, 518] on button "Load More" at bounding box center [426, 516] width 262 height 30
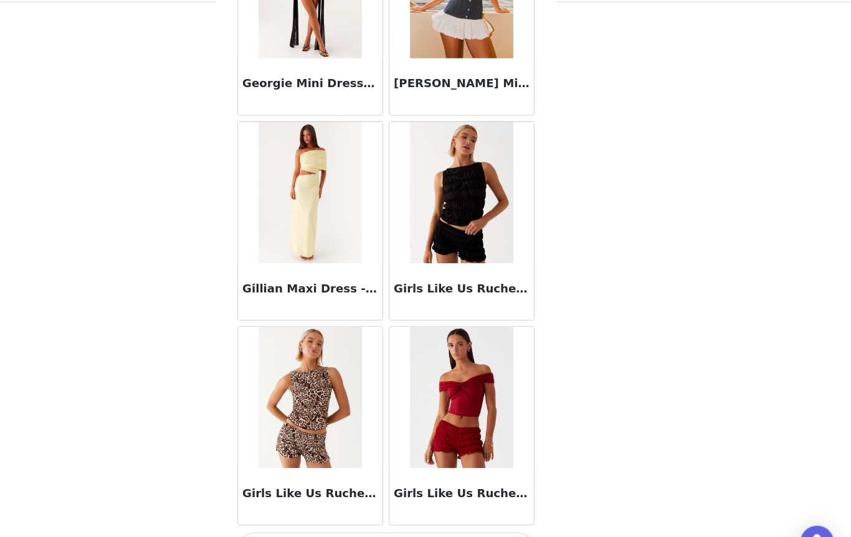
scroll to position [30264, 0]
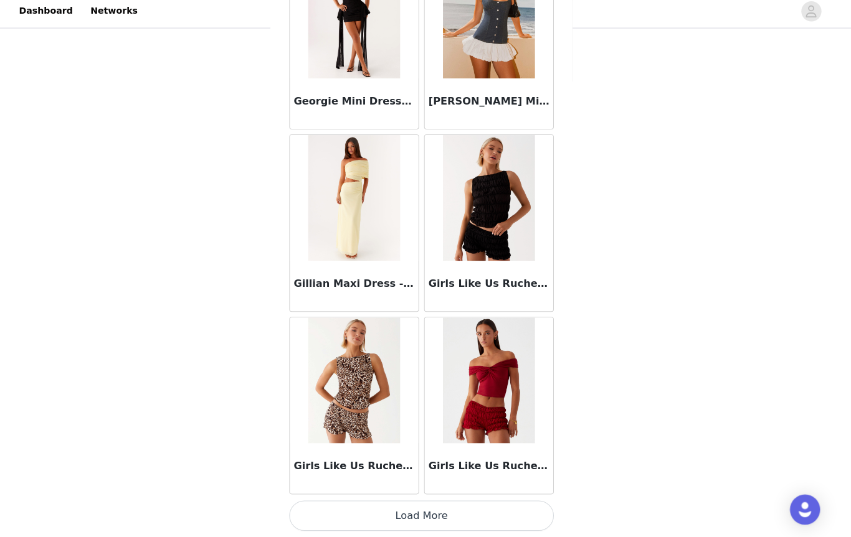
click at [437, 511] on button "Load More" at bounding box center [426, 516] width 262 height 30
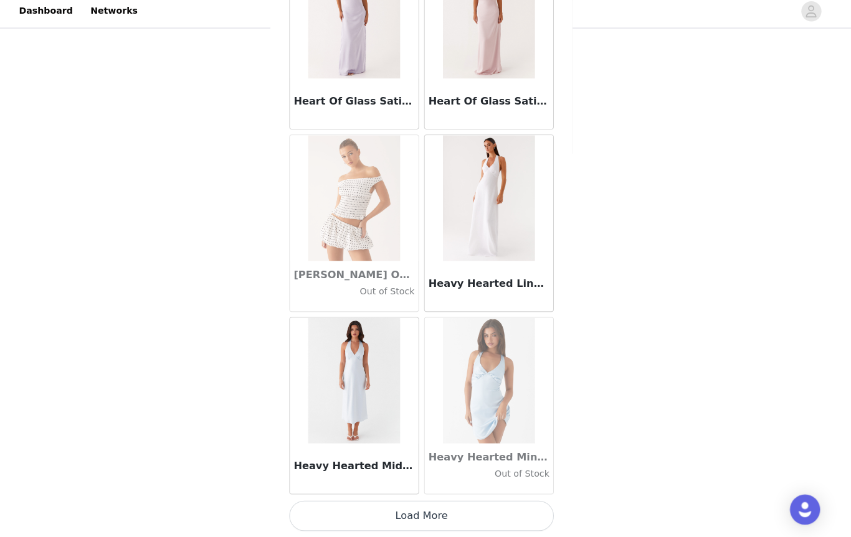
click at [438, 506] on button "Load More" at bounding box center [426, 516] width 262 height 30
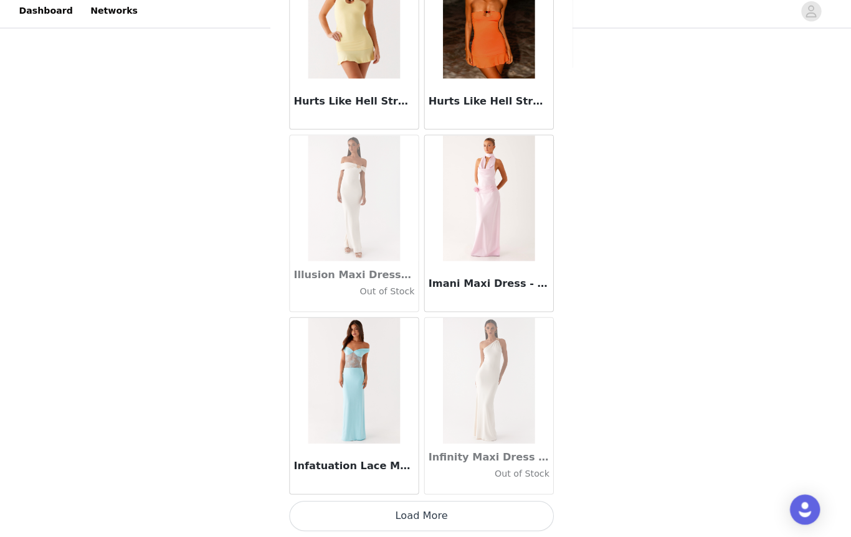
scroll to position [33876, 0]
click at [482, 508] on button "Load More" at bounding box center [426, 516] width 262 height 30
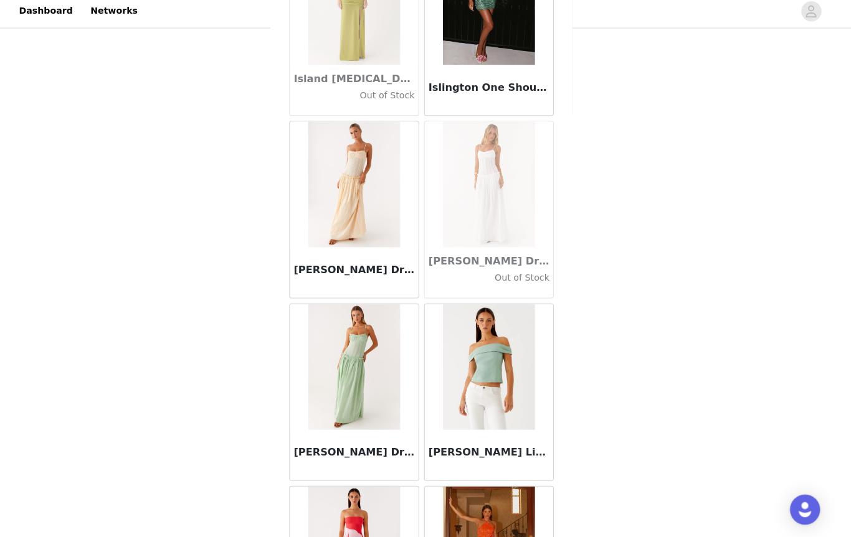
scroll to position [34622, 0]
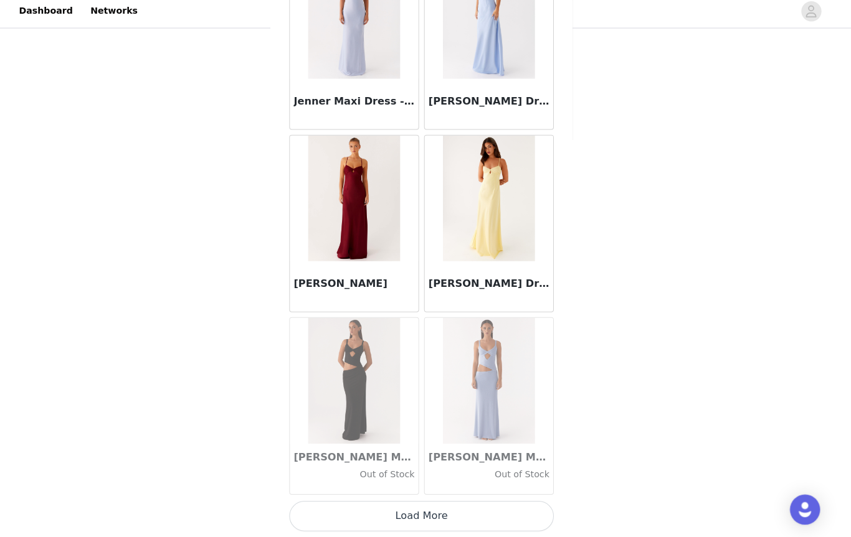
click at [454, 502] on button "Load More" at bounding box center [426, 516] width 262 height 30
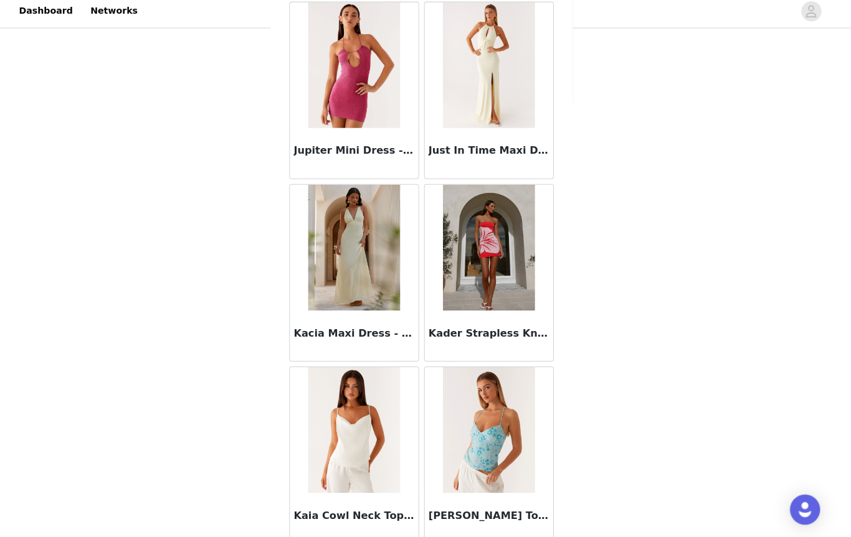
scroll to position [37438, 0]
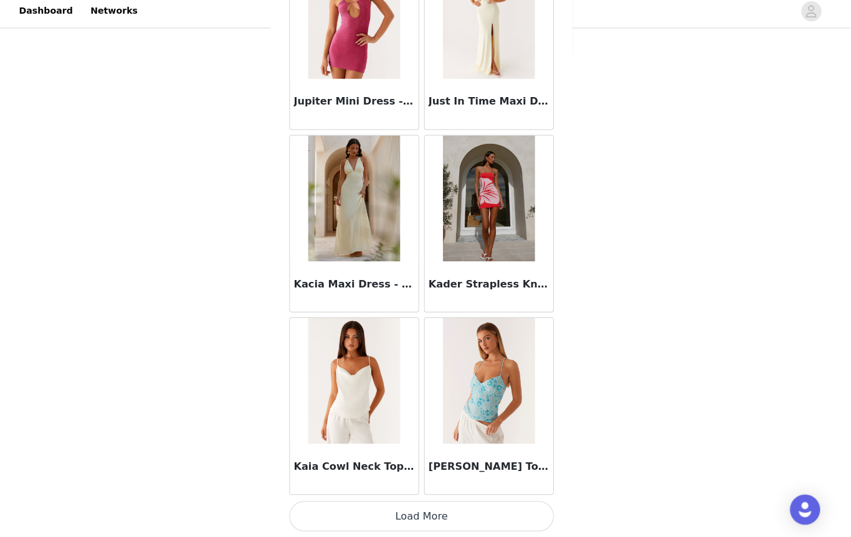
click at [438, 513] on button "Load More" at bounding box center [426, 516] width 262 height 30
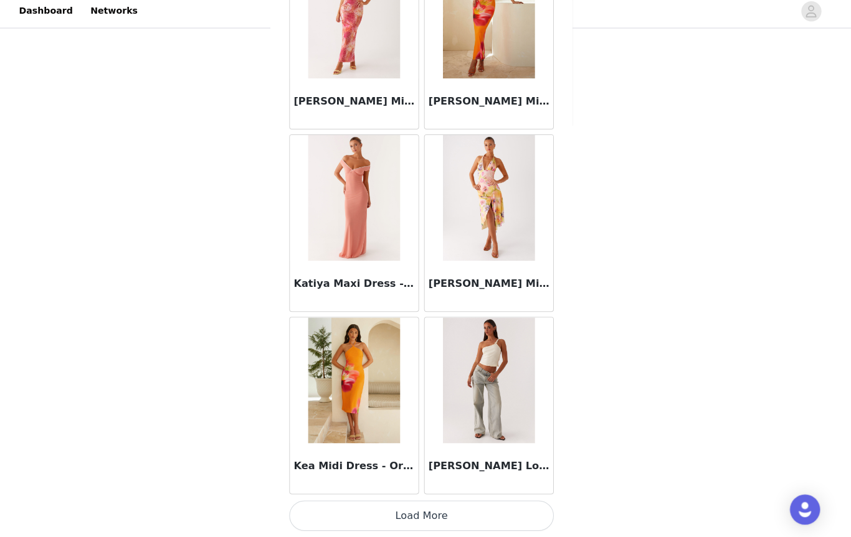
scroll to position [39294, 0]
click at [458, 516] on button "Load More" at bounding box center [426, 516] width 262 height 30
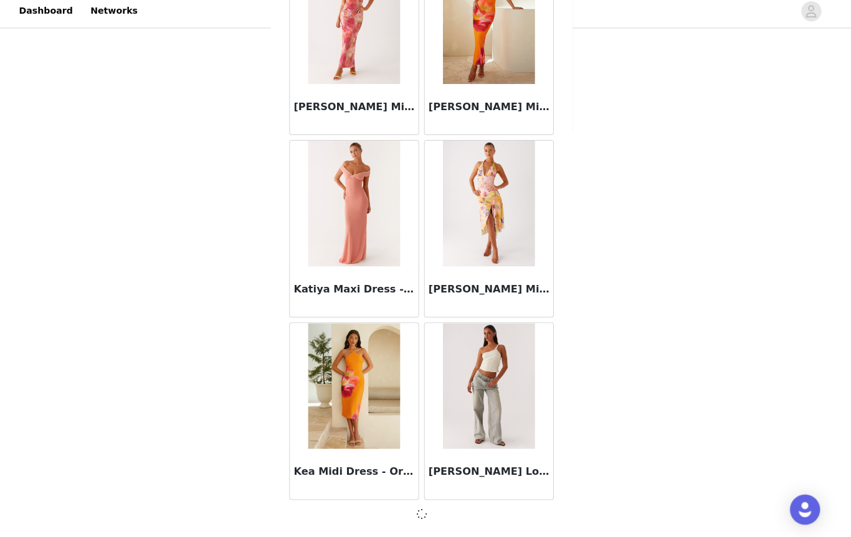
scroll to position [39289, 0]
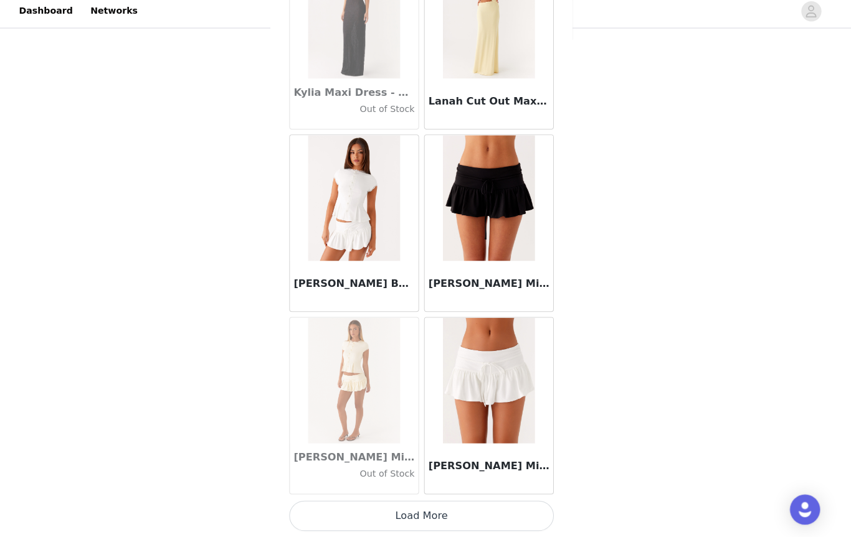
click at [458, 514] on button "Load More" at bounding box center [426, 516] width 262 height 30
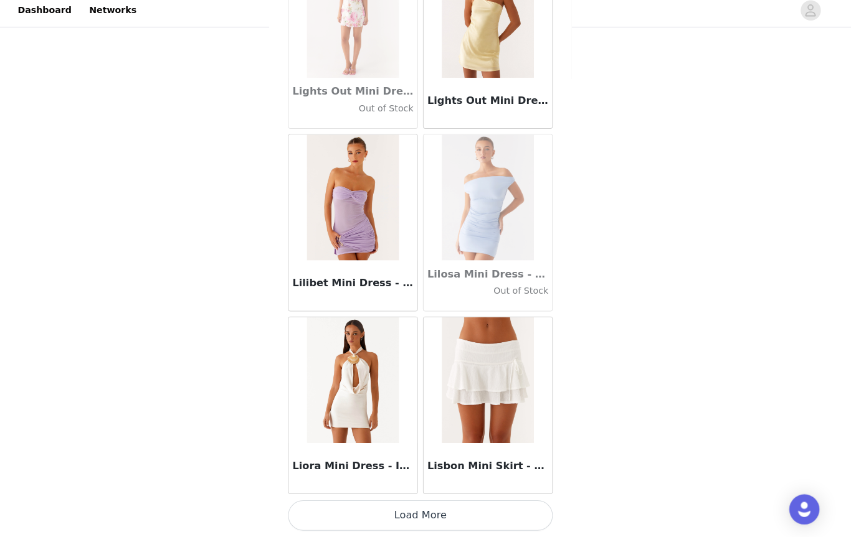
click at [452, 514] on button "Load More" at bounding box center [426, 516] width 262 height 30
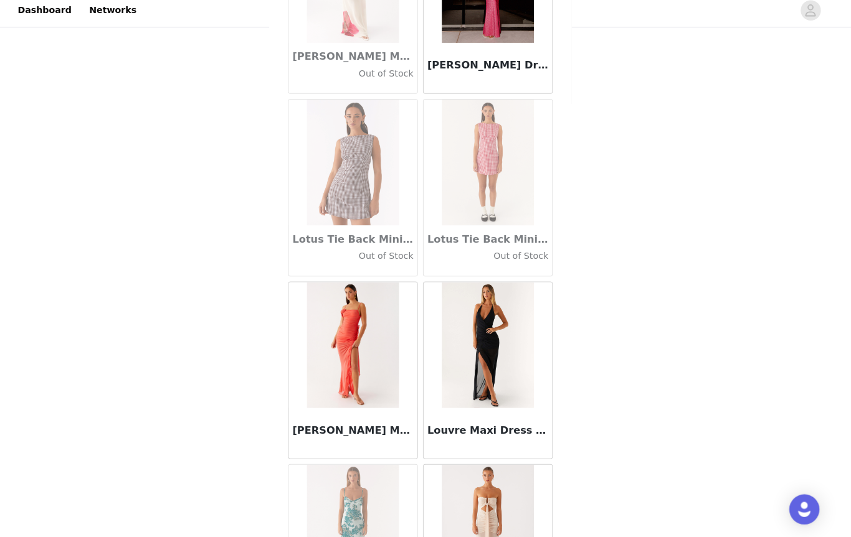
scroll to position [43675, 0]
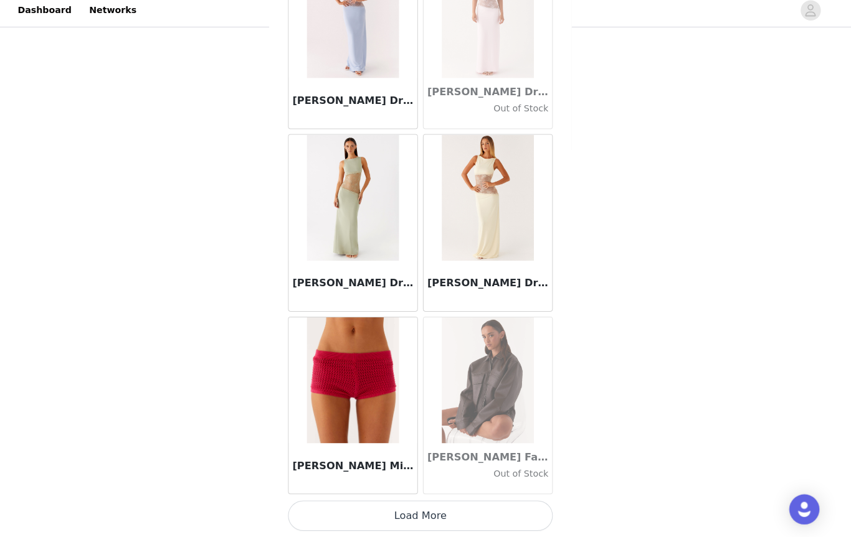
click at [438, 516] on button "Load More" at bounding box center [426, 516] width 262 height 30
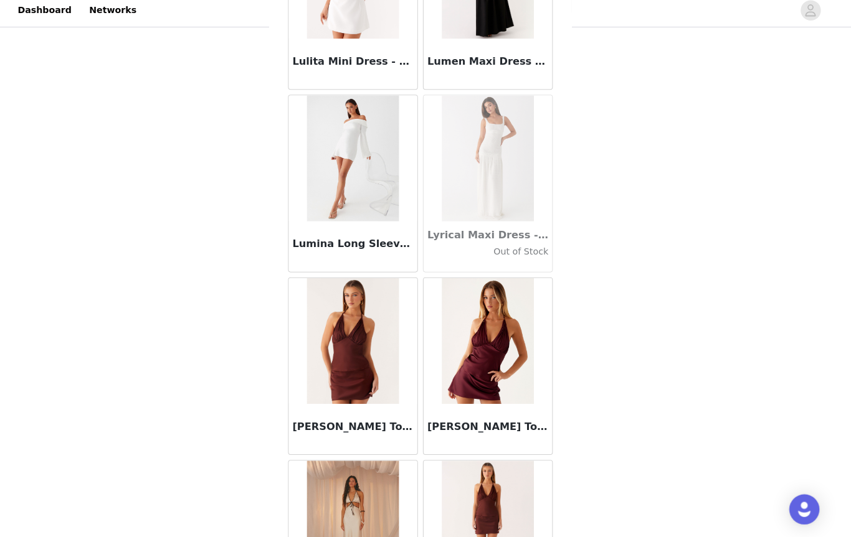
scroll to position [45453, 0]
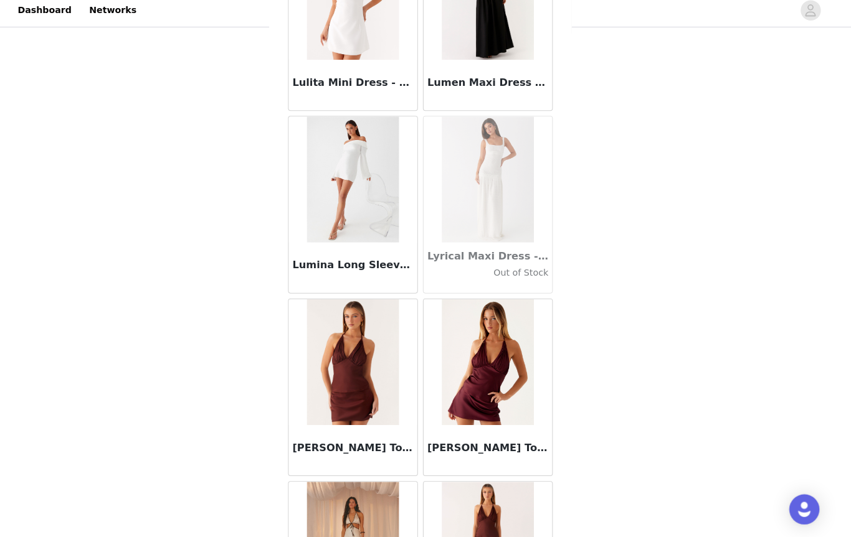
click at [374, 265] on h3 "Lumina Long Sleeve Mini Dress - White" at bounding box center [359, 268] width 120 height 15
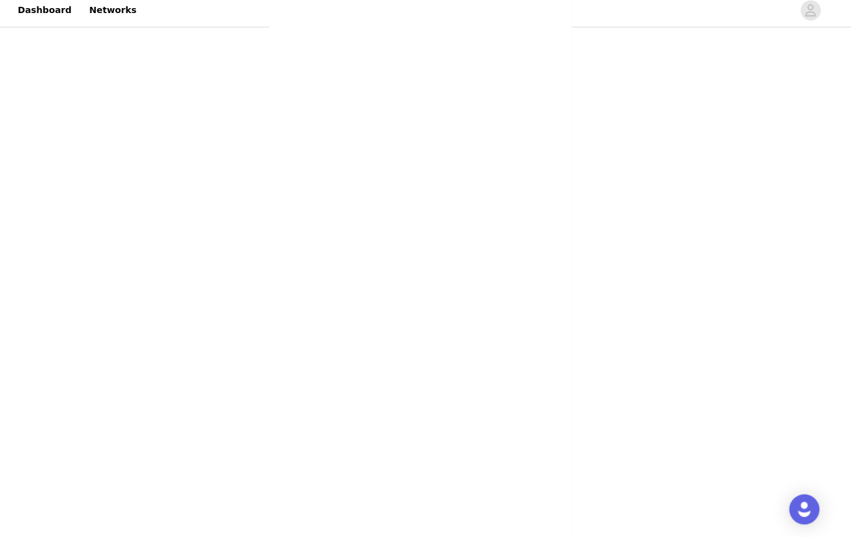
scroll to position [0, 0]
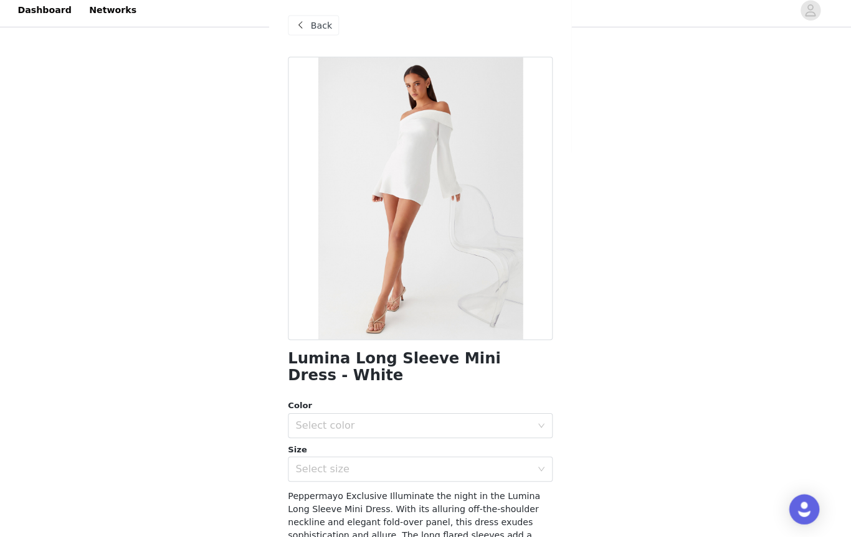
click at [321, 25] on span "Back" at bounding box center [327, 31] width 21 height 13
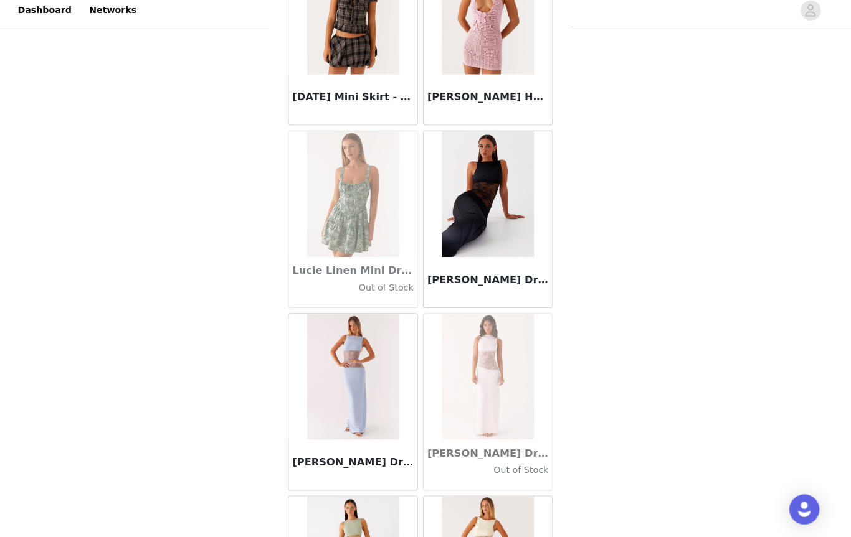
scroll to position [44357, 0]
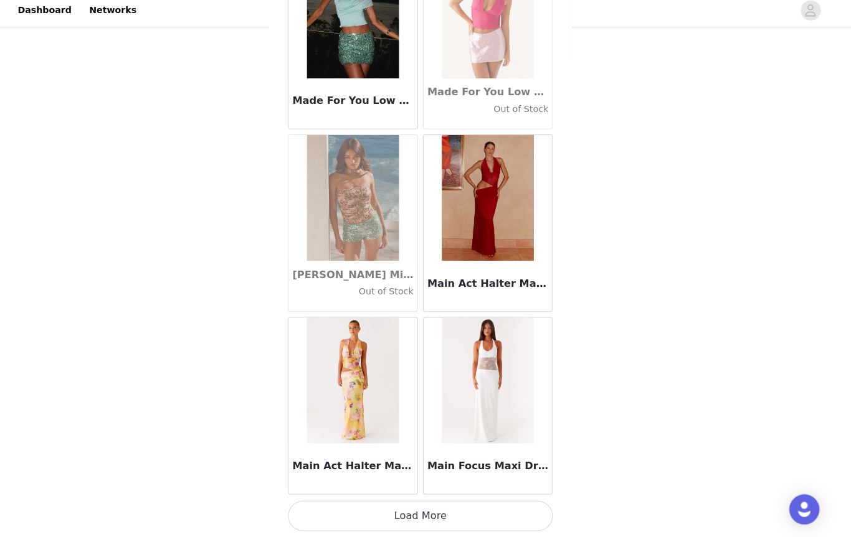
click at [445, 509] on button "Load More" at bounding box center [426, 516] width 262 height 30
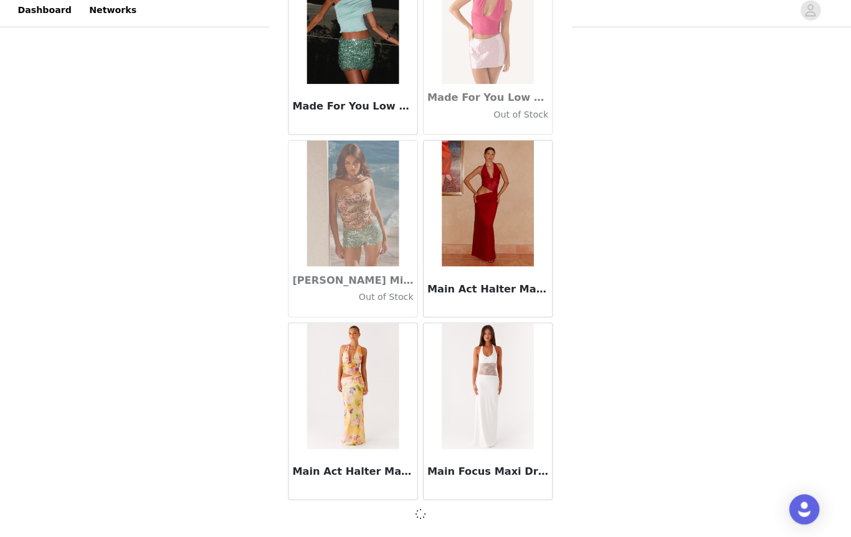
scroll to position [46513, 0]
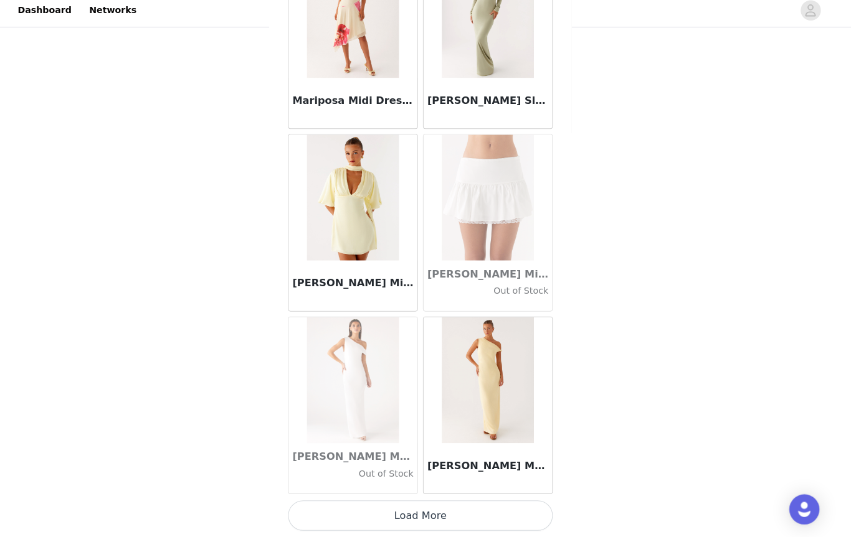
click at [434, 508] on button "Load More" at bounding box center [426, 516] width 262 height 30
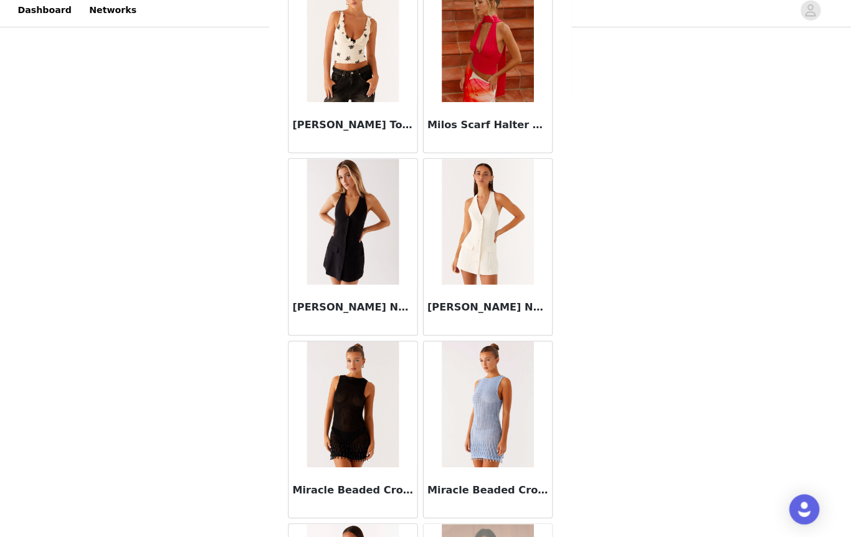
scroll to position [49930, 0]
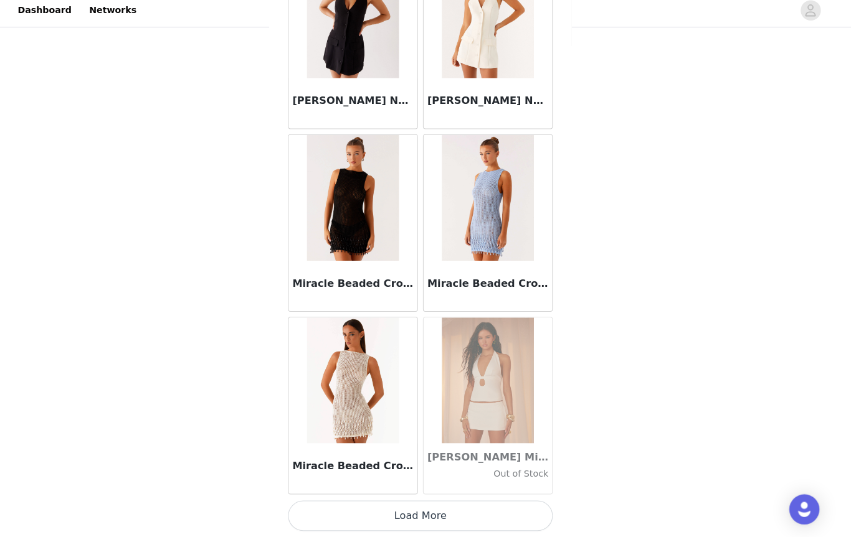
click at [423, 510] on button "Load More" at bounding box center [426, 516] width 262 height 30
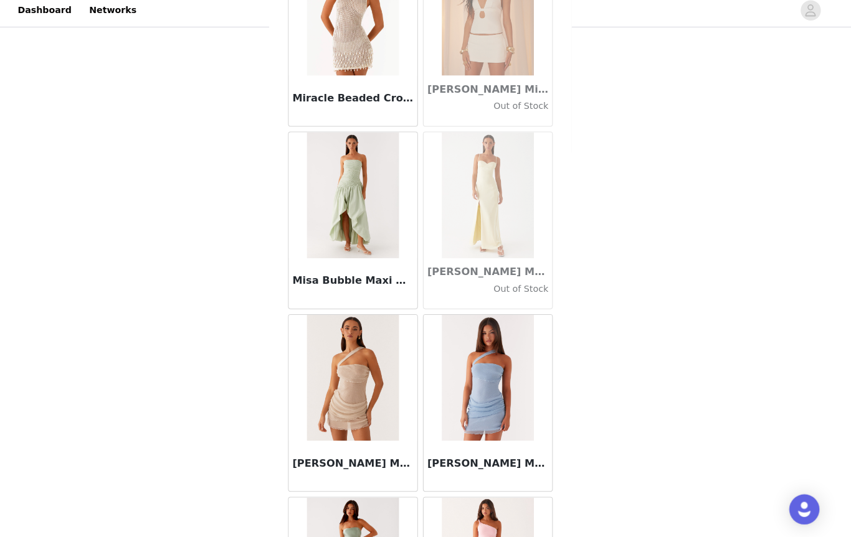
scroll to position [50495, 0]
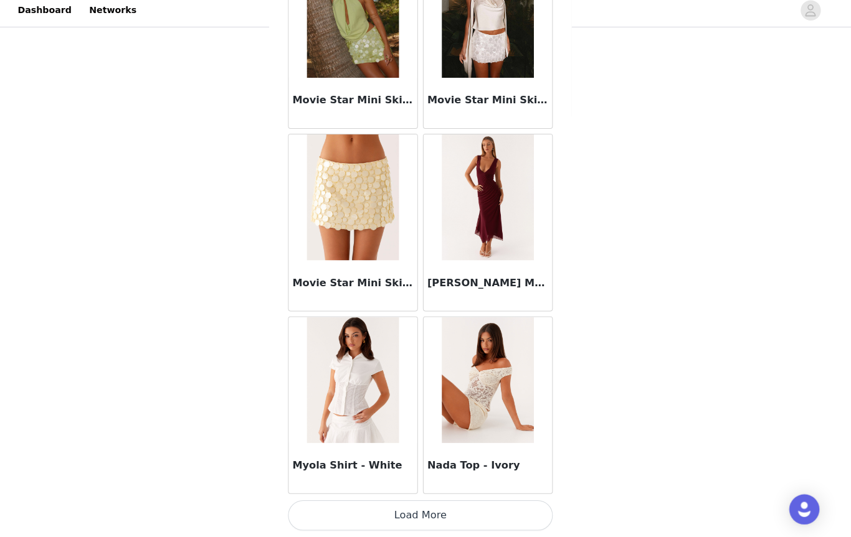
click at [427, 508] on button "Load More" at bounding box center [426, 516] width 262 height 30
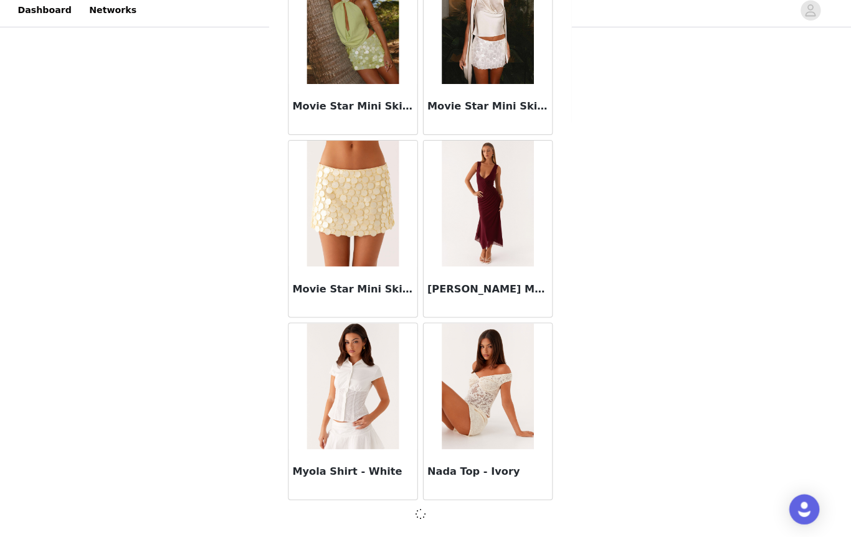
scroll to position [51931, 0]
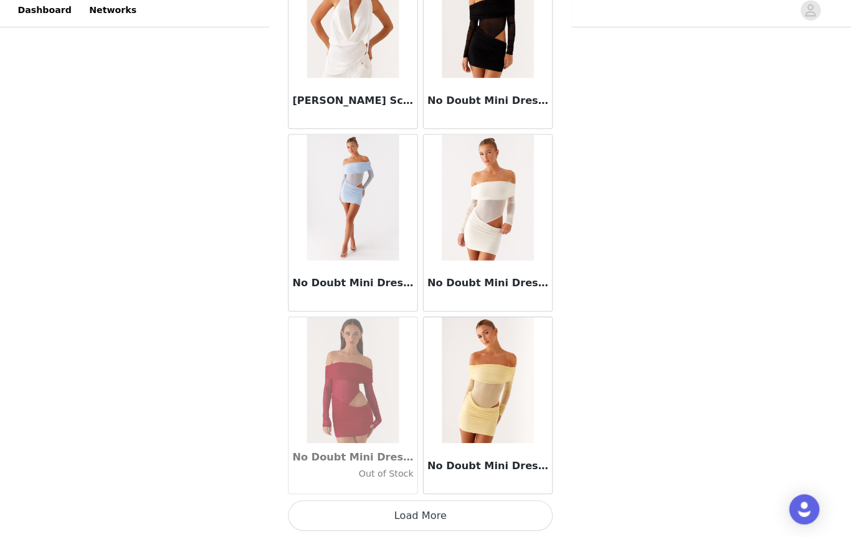
click at [430, 510] on button "Load More" at bounding box center [426, 516] width 262 height 30
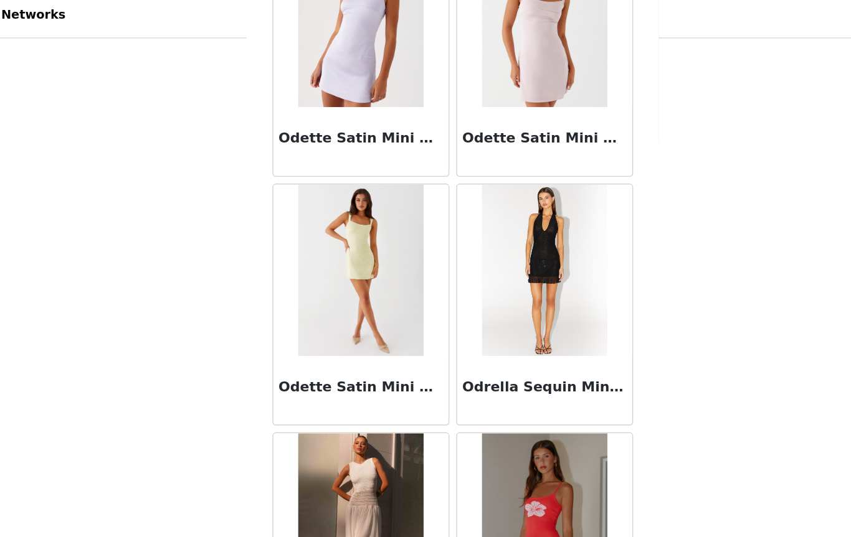
scroll to position [336, 0]
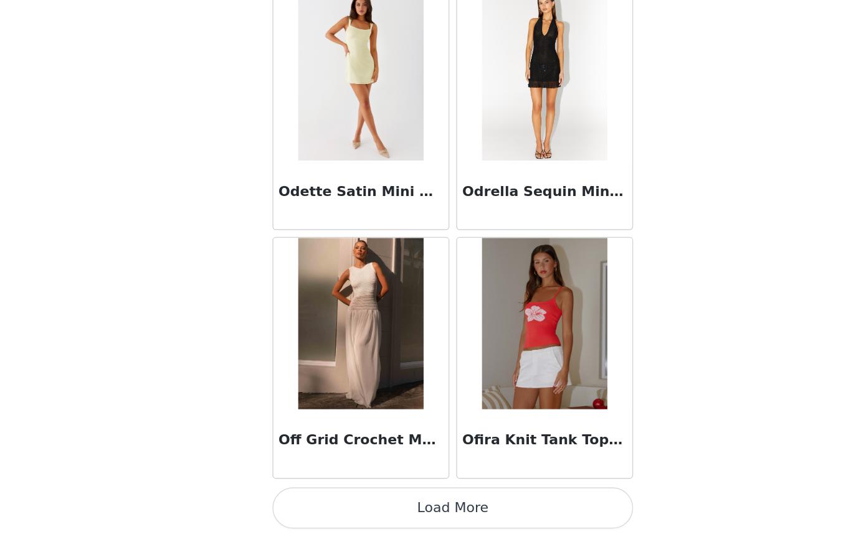
click at [365, 501] on button "Load More" at bounding box center [426, 516] width 262 height 30
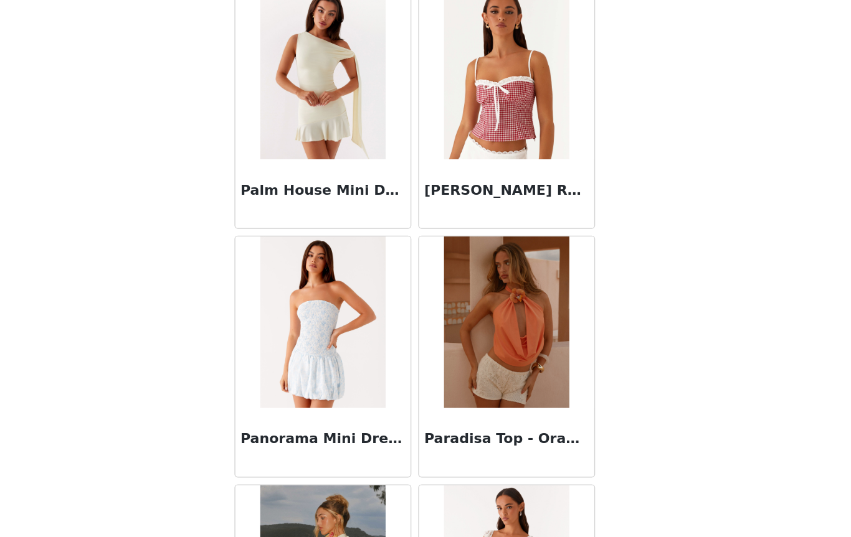
scroll to position [56973, 0]
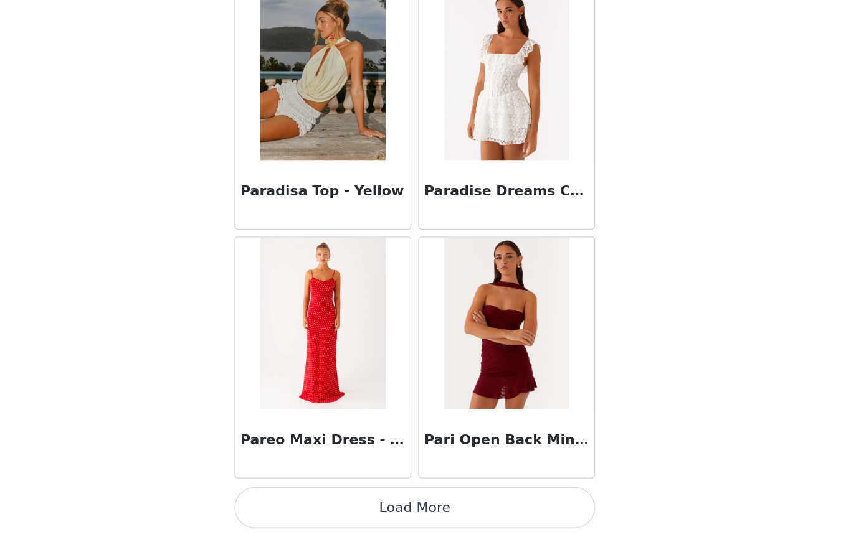
click at [311, 501] on button "Load More" at bounding box center [426, 516] width 262 height 30
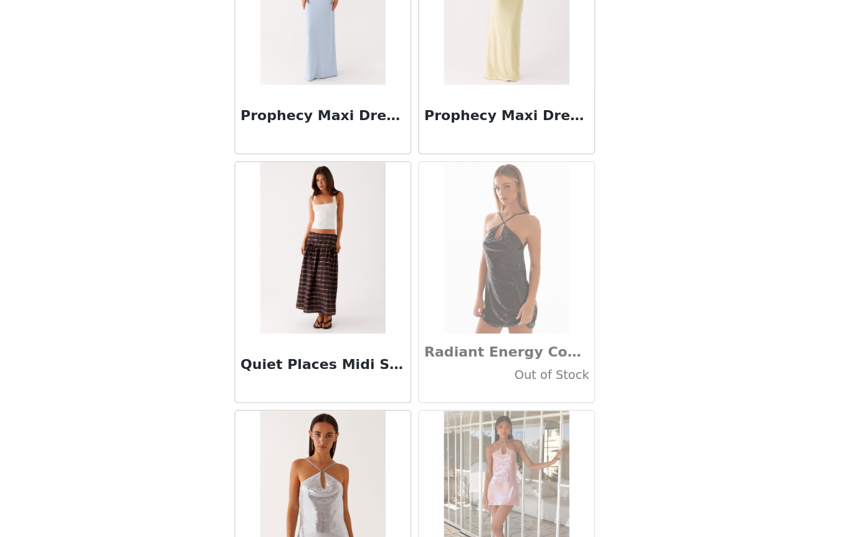
scroll to position [58850, 0]
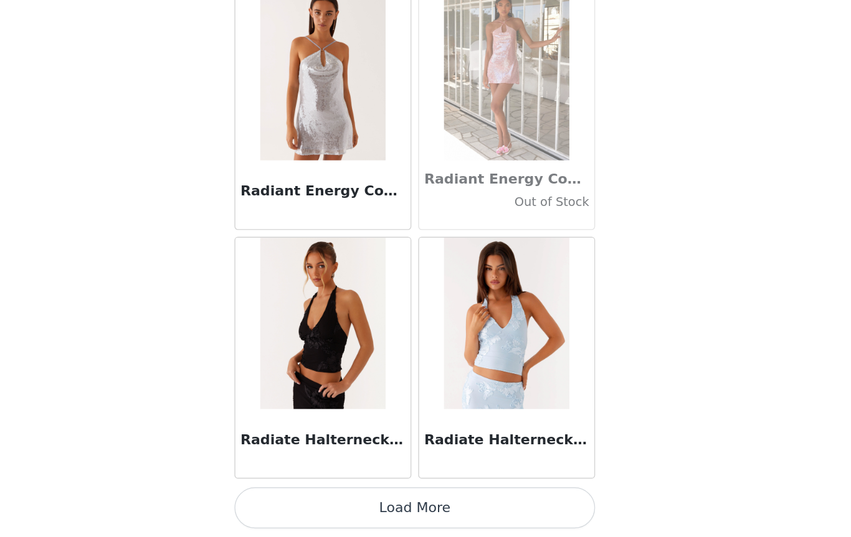
click at [309, 501] on button "Load More" at bounding box center [426, 516] width 262 height 30
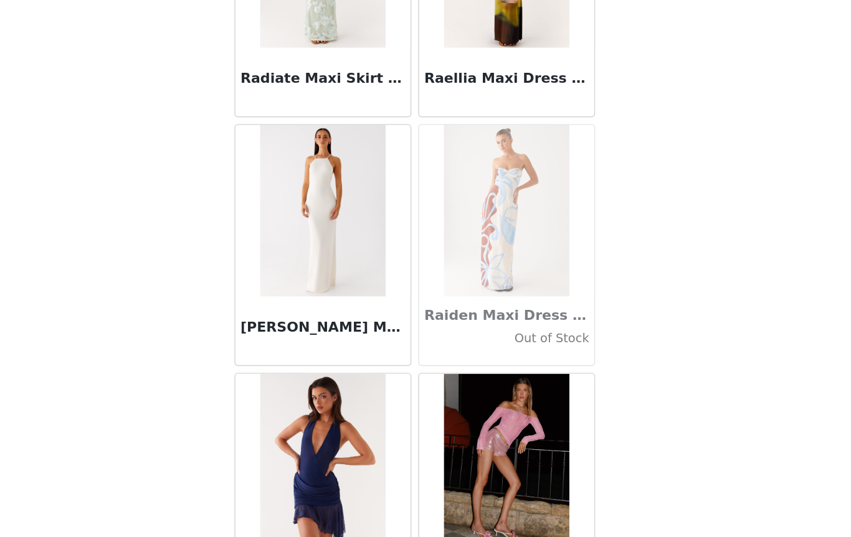
scroll to position [59965, 0]
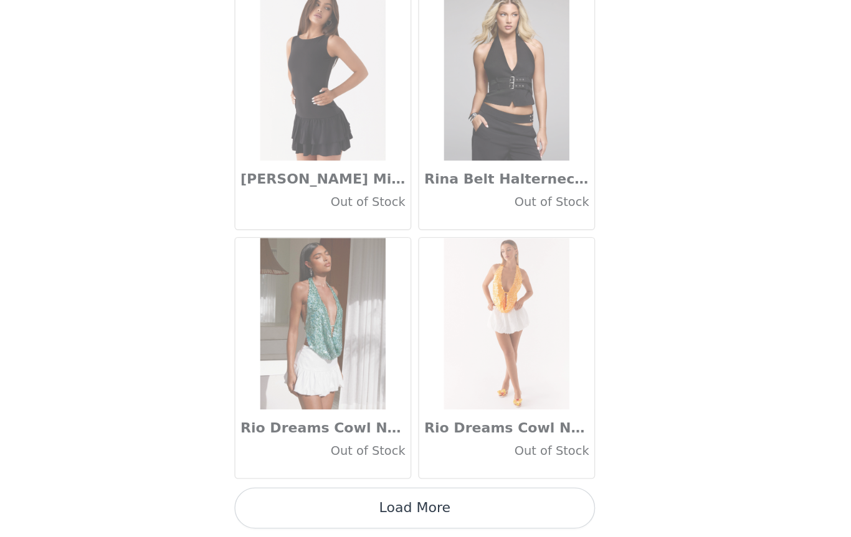
click at [307, 501] on button "Load More" at bounding box center [426, 516] width 262 height 30
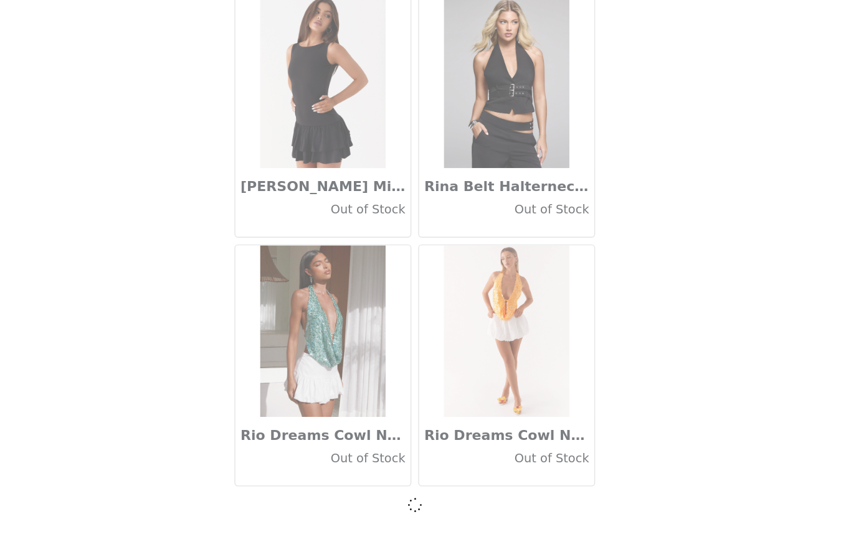
scroll to position [60961, 0]
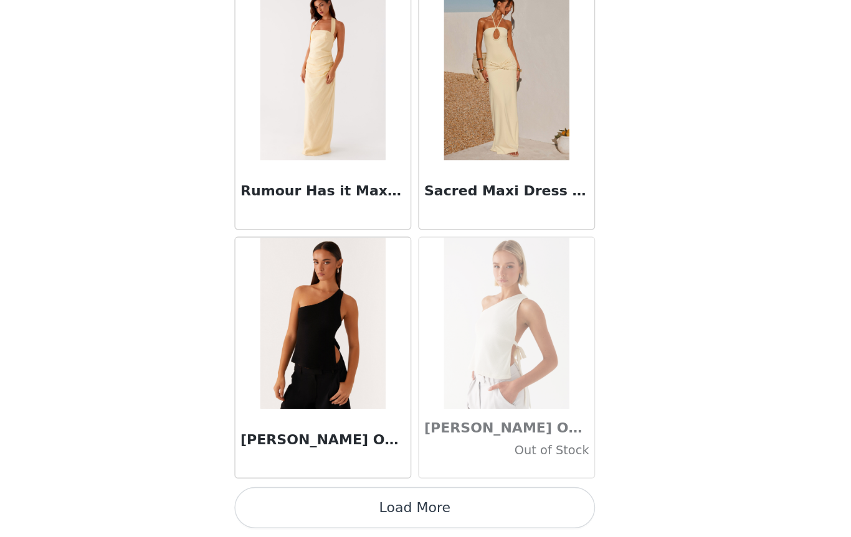
click at [318, 501] on button "Load More" at bounding box center [426, 516] width 262 height 30
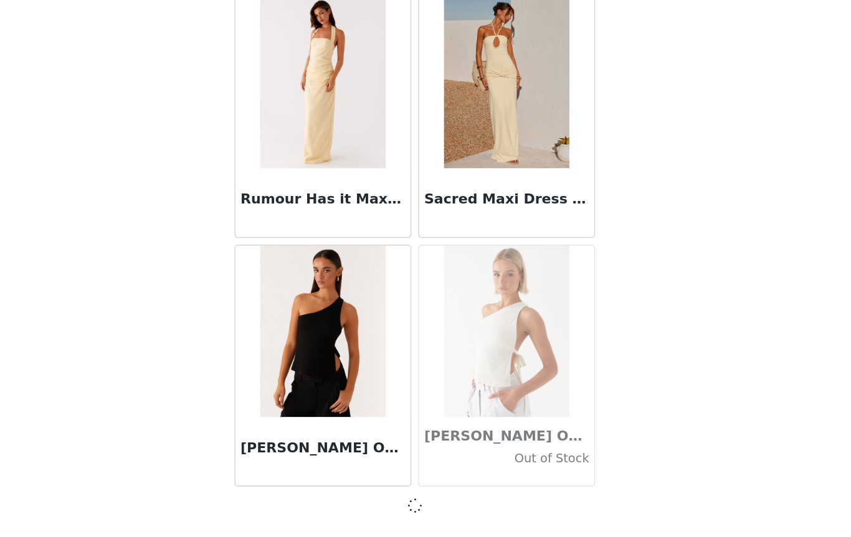
scroll to position [62767, 0]
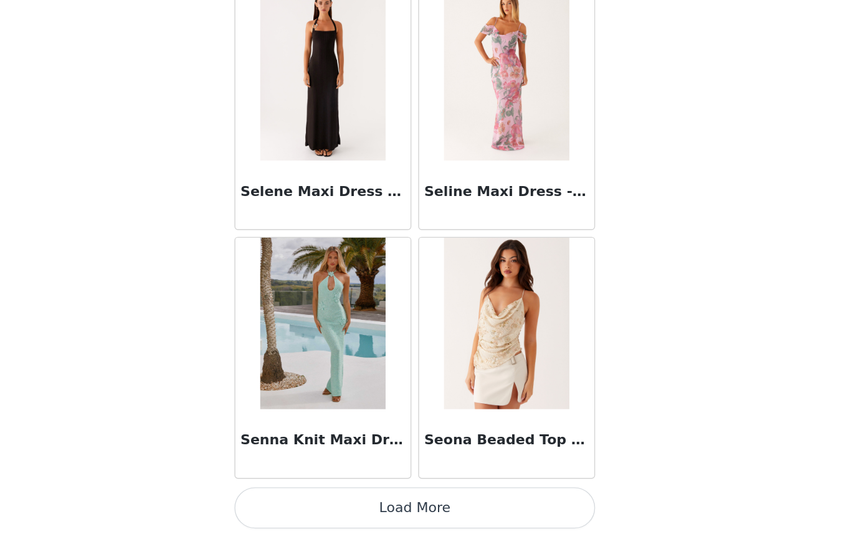
click at [312, 501] on button "Load More" at bounding box center [426, 516] width 262 height 30
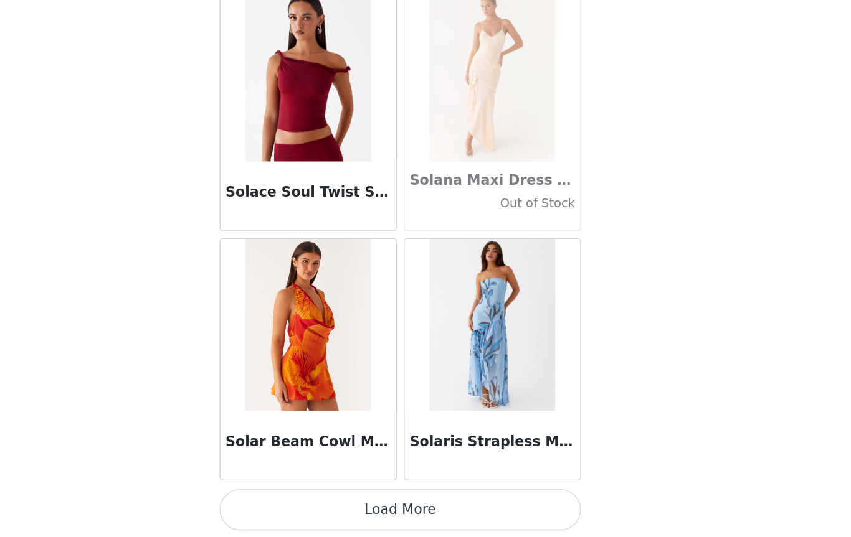
scroll to position [66384, 0]
click at [324, 501] on button "Load More" at bounding box center [426, 516] width 262 height 30
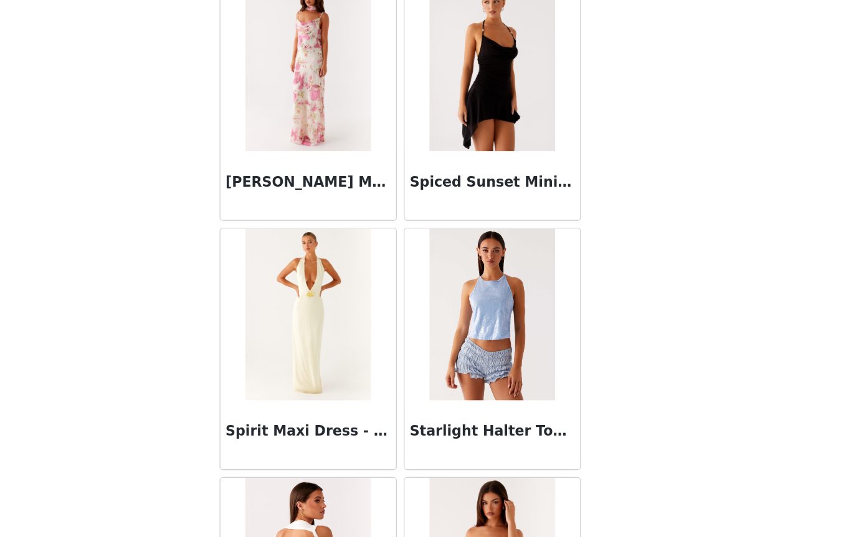
scroll to position [67838, 0]
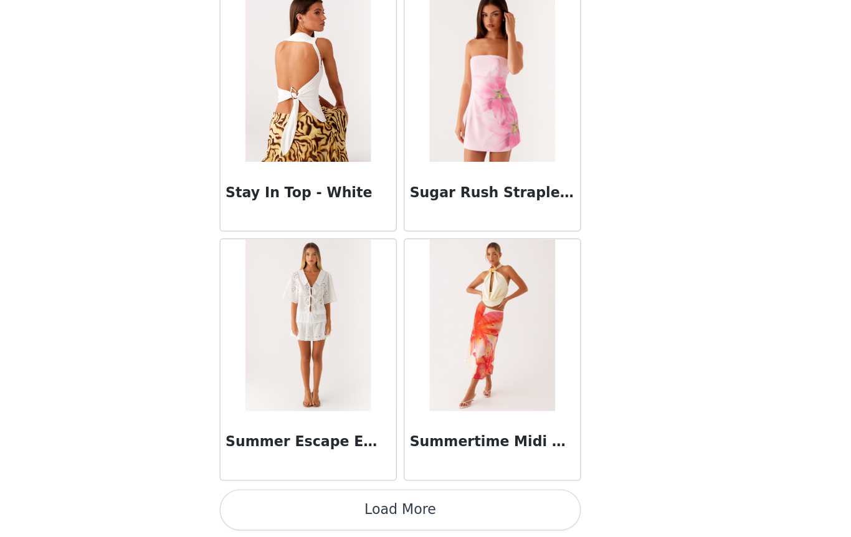
click at [311, 501] on button "Load More" at bounding box center [426, 516] width 262 height 30
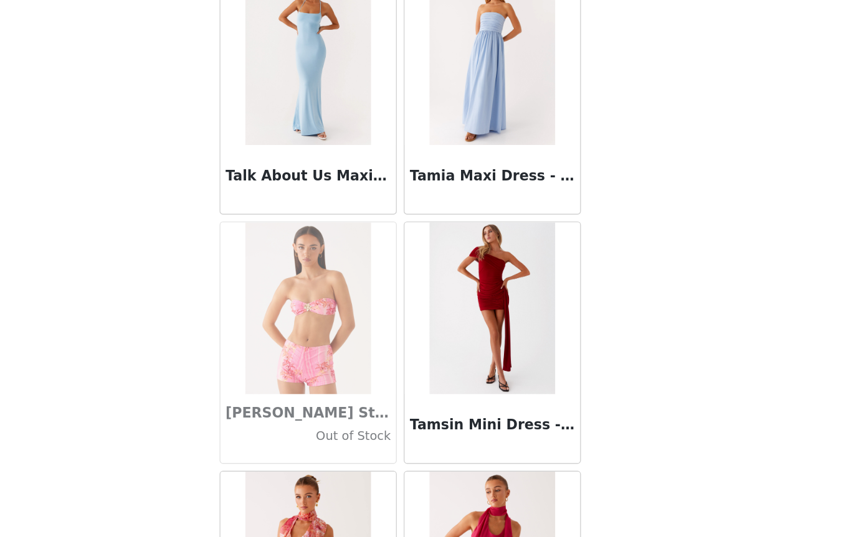
scroll to position [69829, 0]
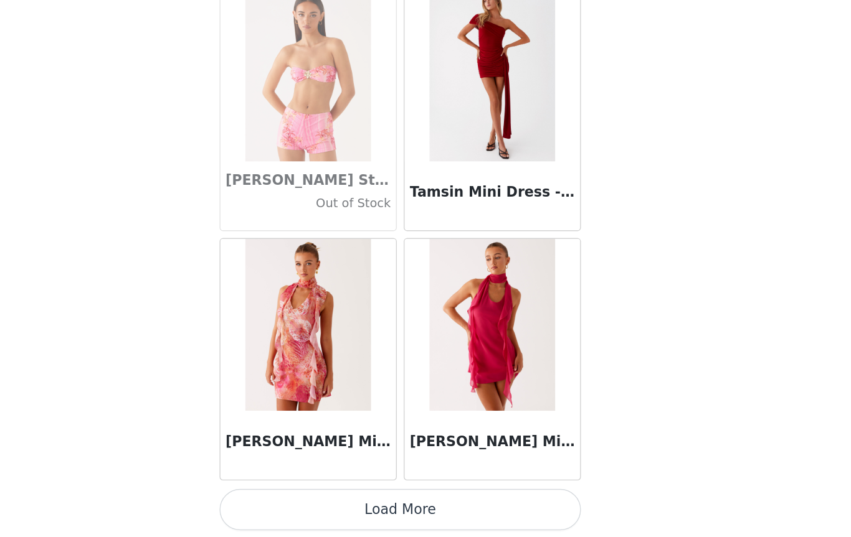
click at [308, 501] on button "Load More" at bounding box center [426, 516] width 262 height 30
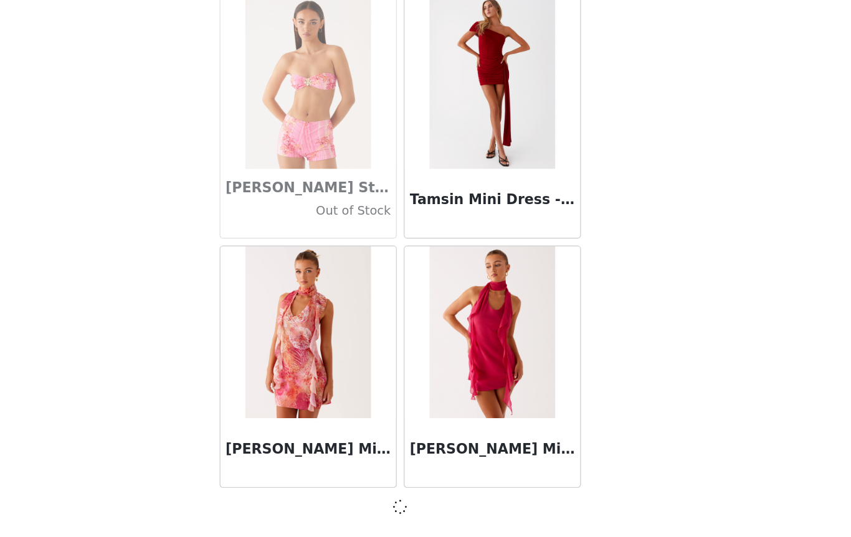
scroll to position [69991, 0]
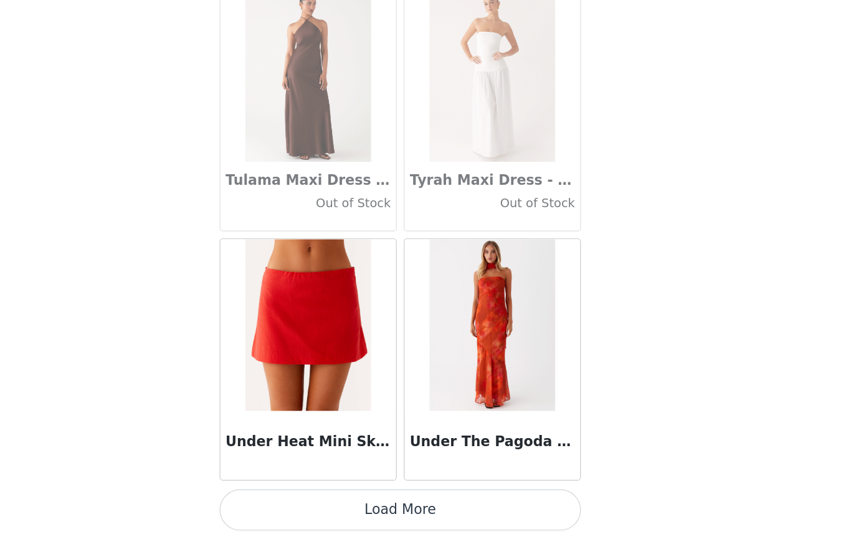
click at [303, 501] on button "Load More" at bounding box center [426, 516] width 262 height 30
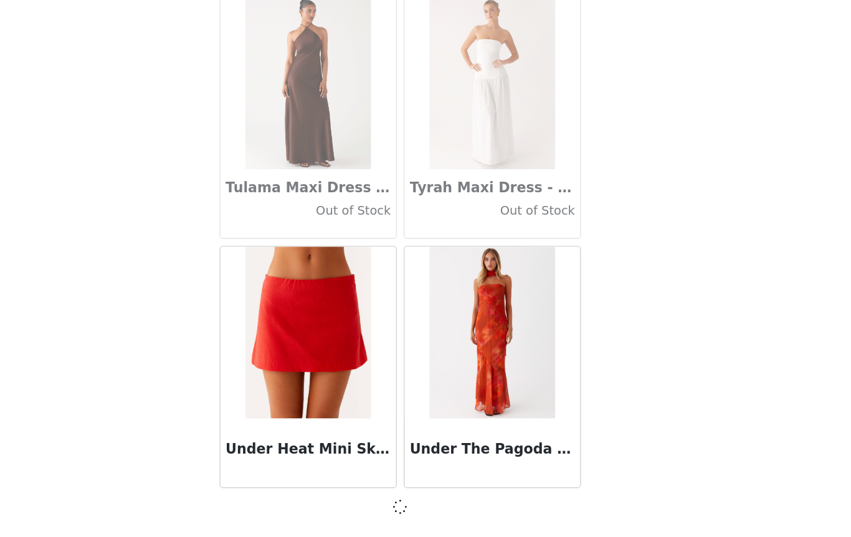
scroll to position [71797, 0]
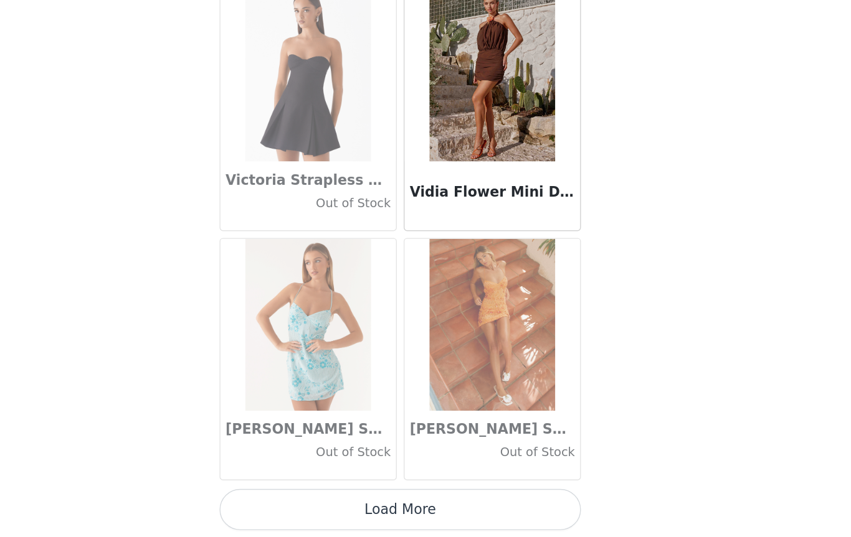
click at [298, 501] on button "Load More" at bounding box center [426, 516] width 262 height 30
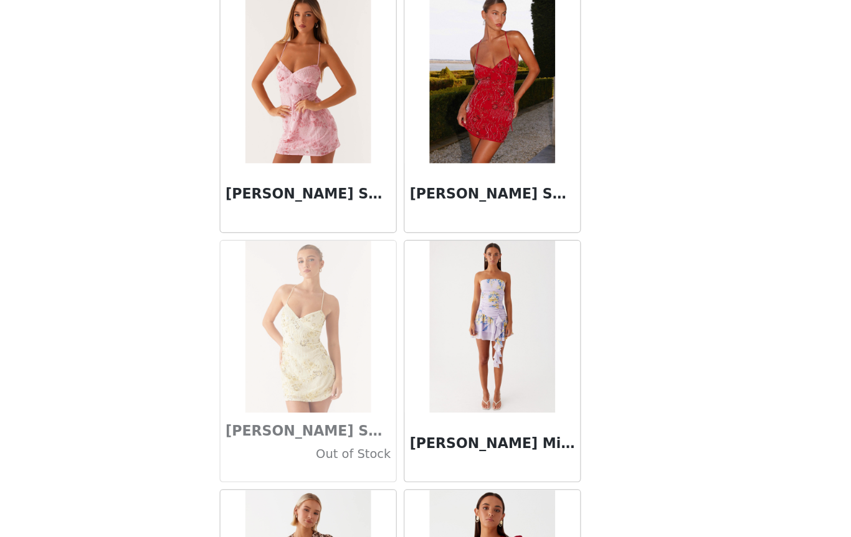
scroll to position [73970, 0]
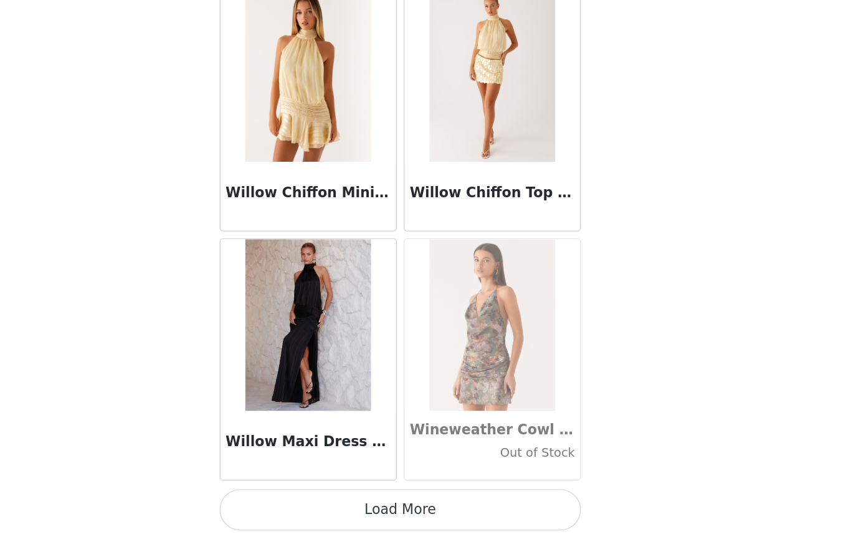
click at [306, 501] on button "Load More" at bounding box center [426, 516] width 262 height 30
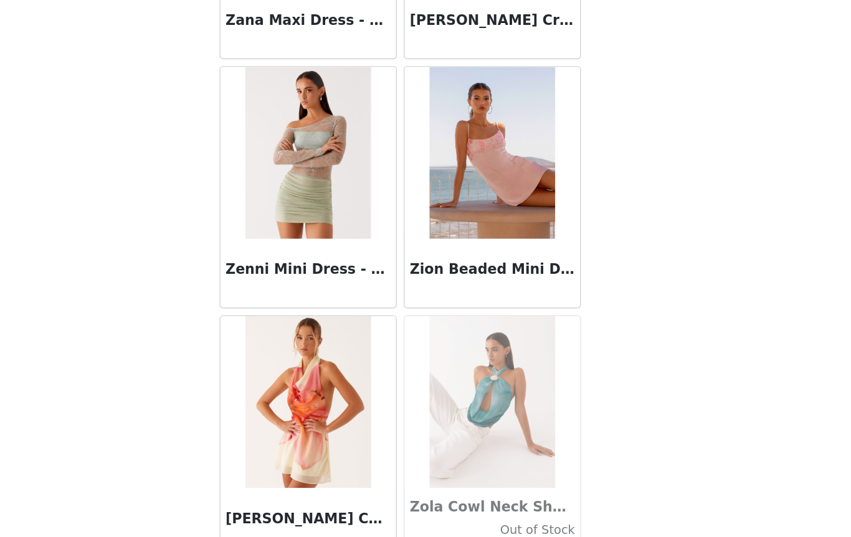
scroll to position [76601, 0]
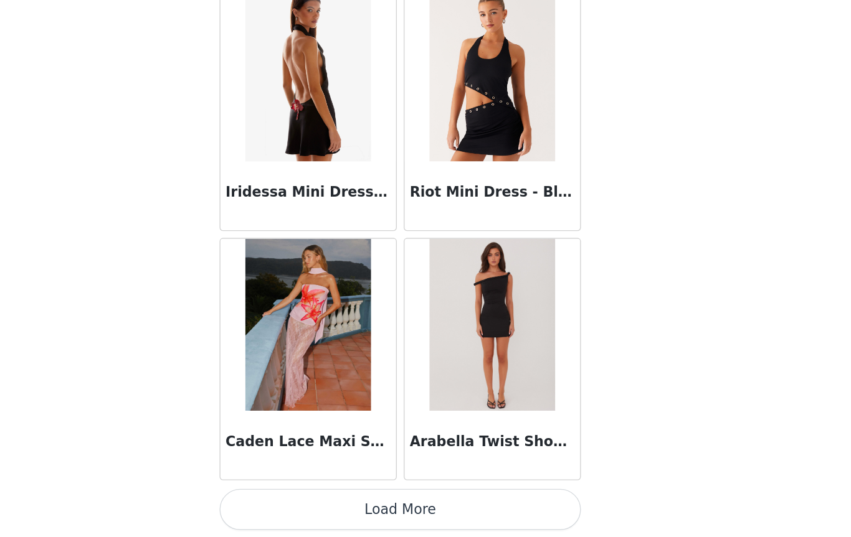
click at [295, 501] on button "Load More" at bounding box center [426, 516] width 262 height 30
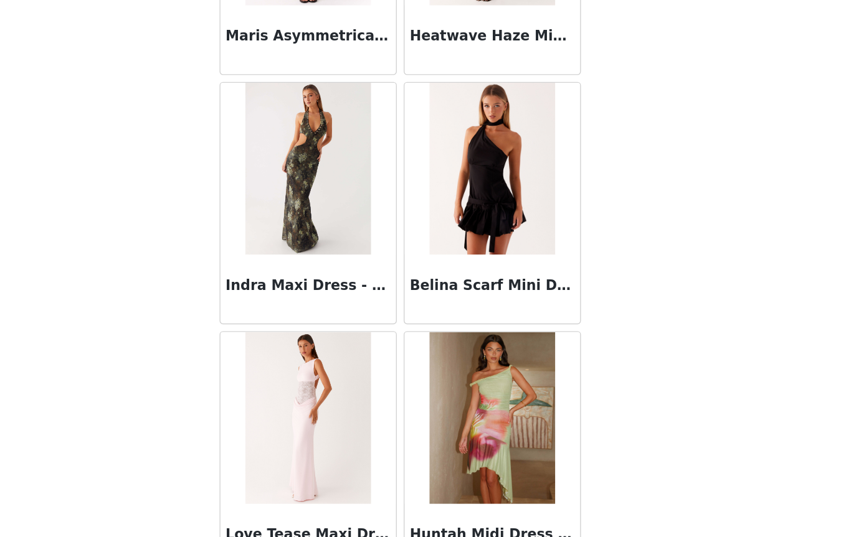
scroll to position [78423, 0]
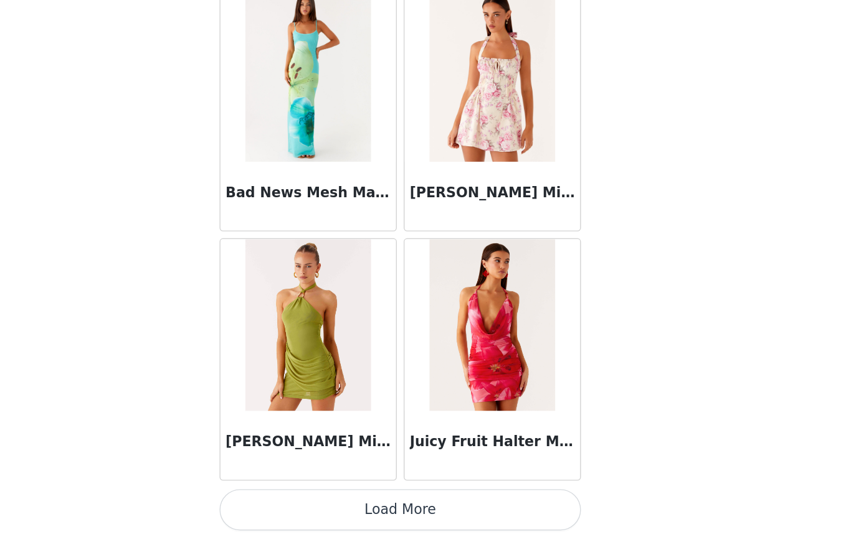
click at [295, 501] on button "Load More" at bounding box center [426, 516] width 262 height 30
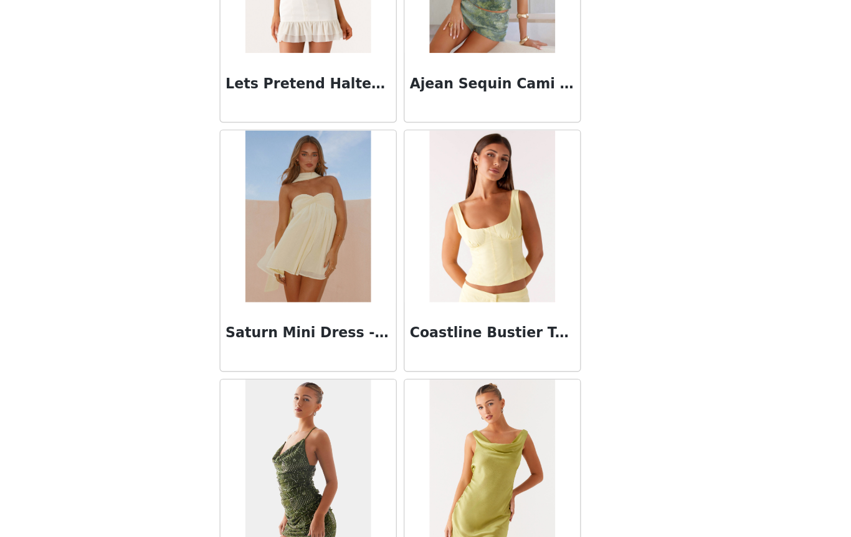
scroll to position [80568, 0]
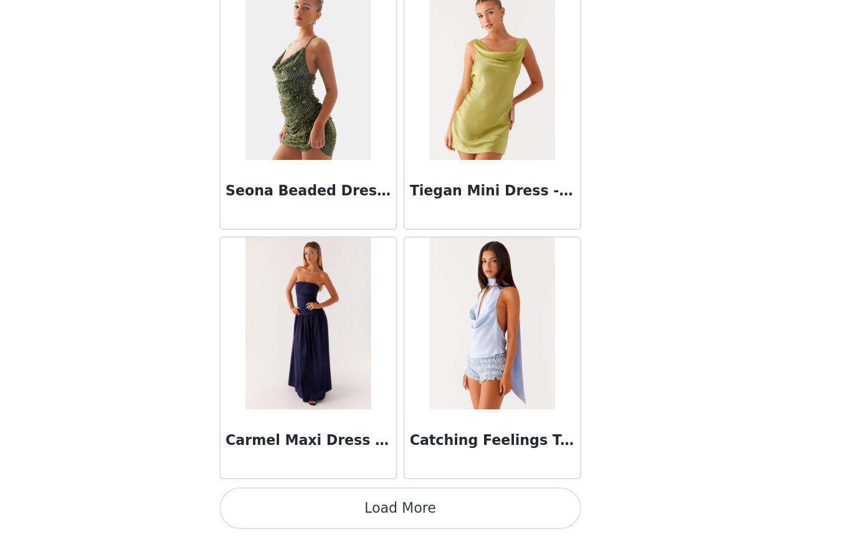
click at [295, 501] on button "Load More" at bounding box center [426, 516] width 262 height 30
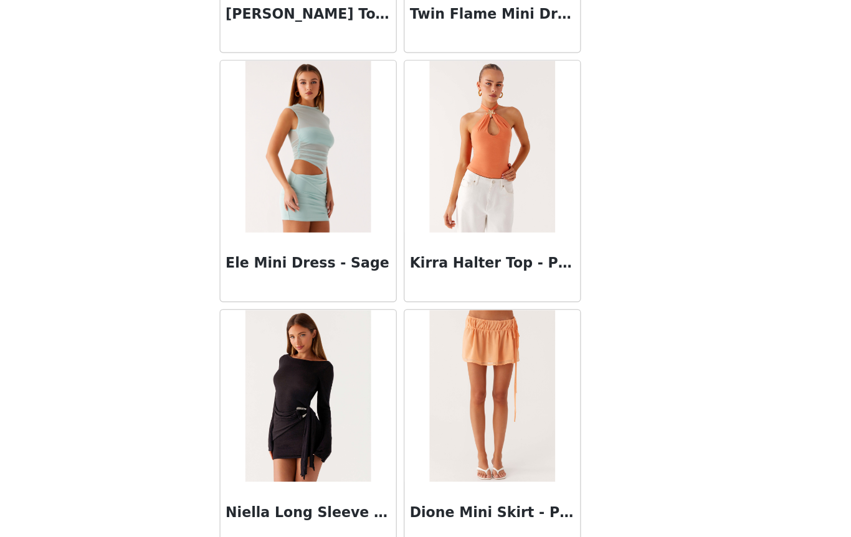
scroll to position [82586, 0]
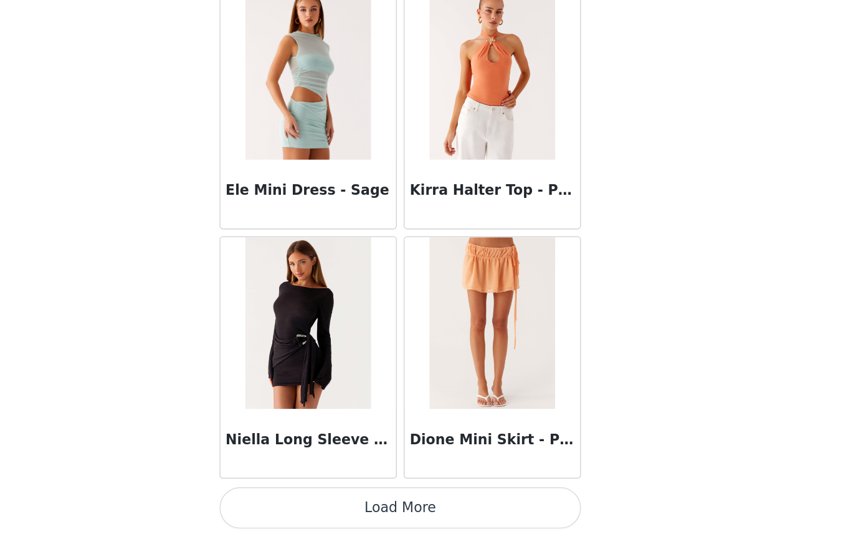
click at [311, 501] on button "Load More" at bounding box center [426, 516] width 262 height 30
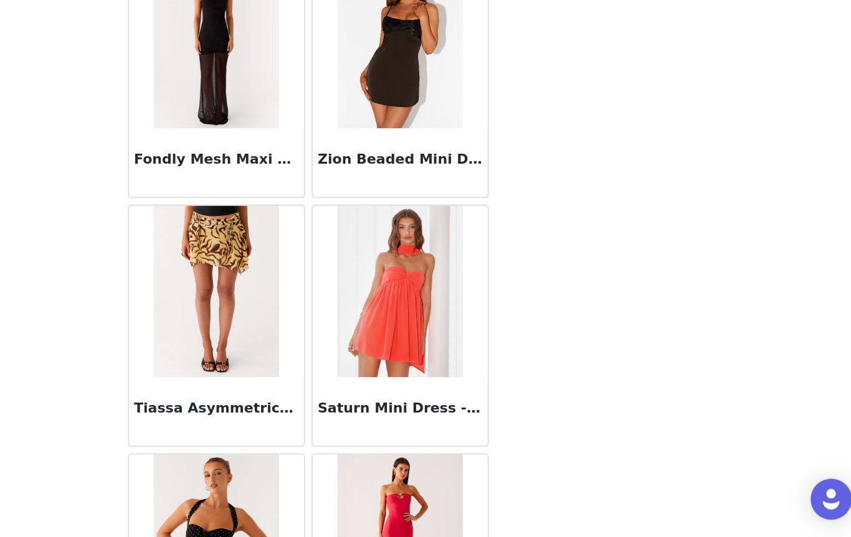
scroll to position [84291, 0]
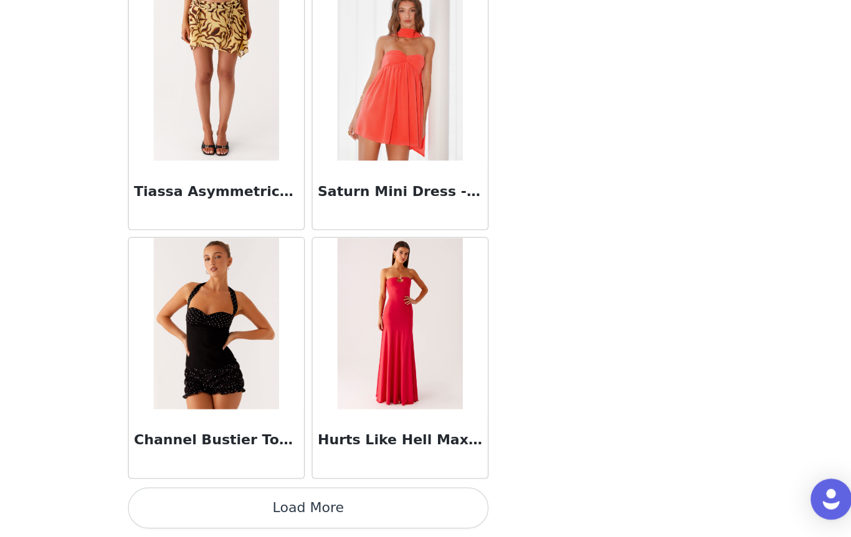
click at [295, 501] on button "Load More" at bounding box center [426, 516] width 262 height 30
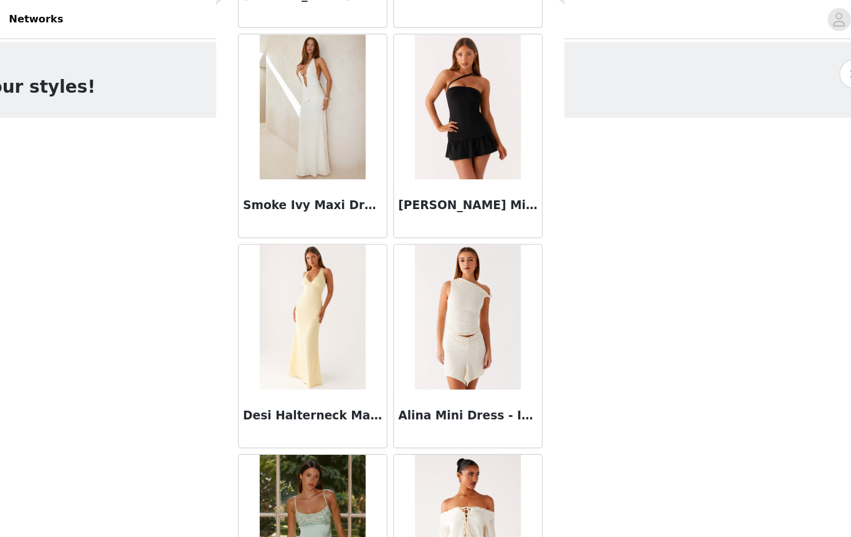
scroll to position [83830, 0]
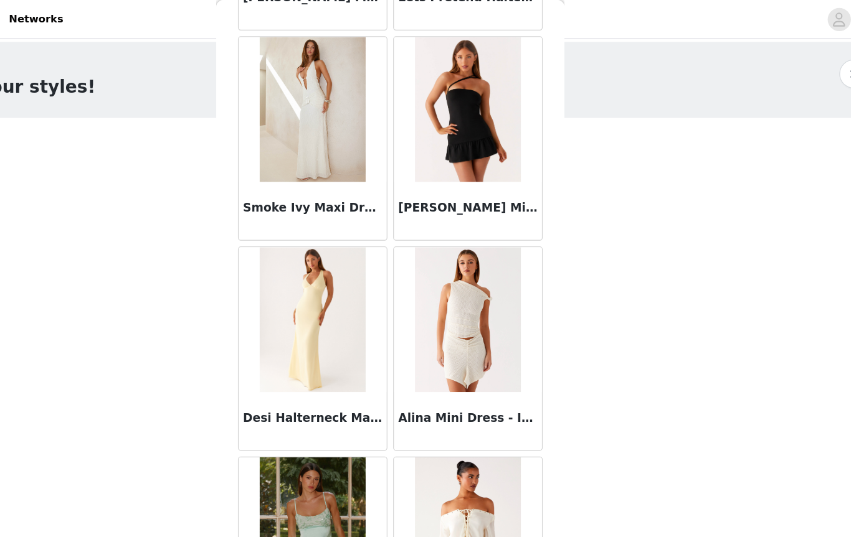
click at [299, 180] on h3 "Smoke Ivy Maxi Dress - White" at bounding box center [359, 178] width 120 height 15
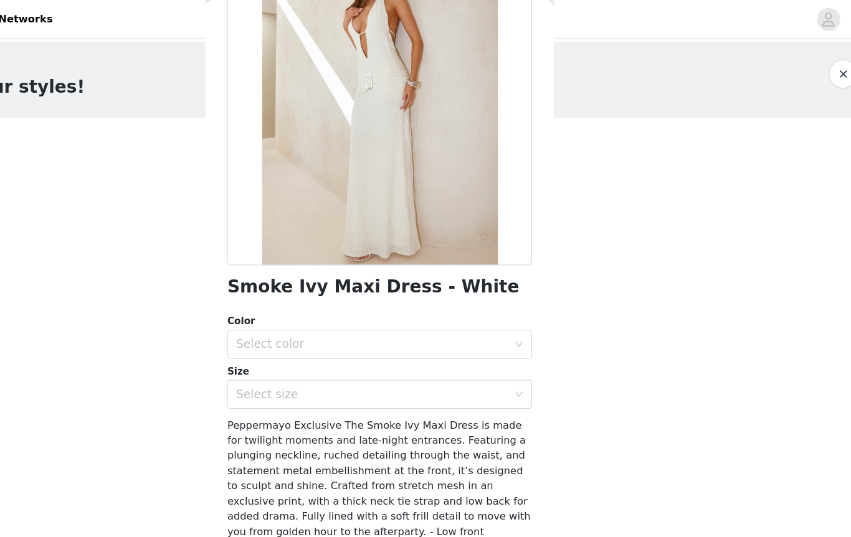
scroll to position [126, 0]
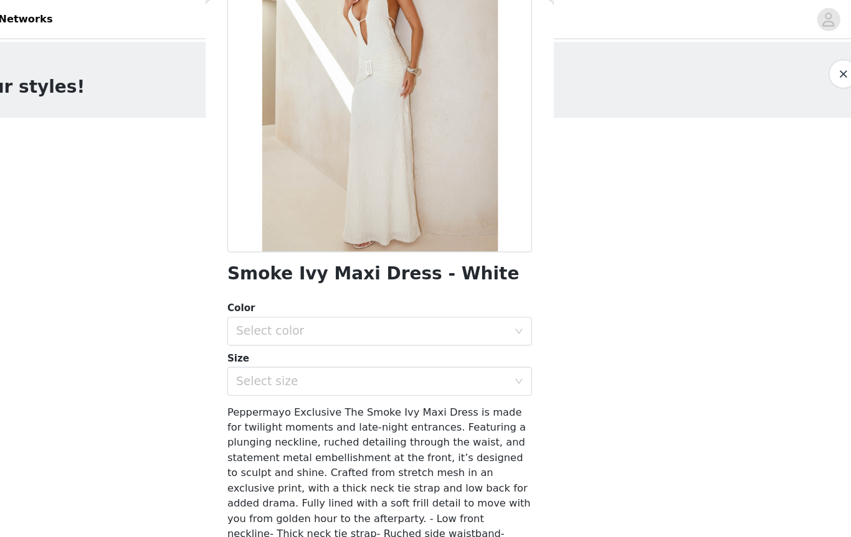
click at [392, 287] on div "Select color" at bounding box center [418, 284] width 233 height 12
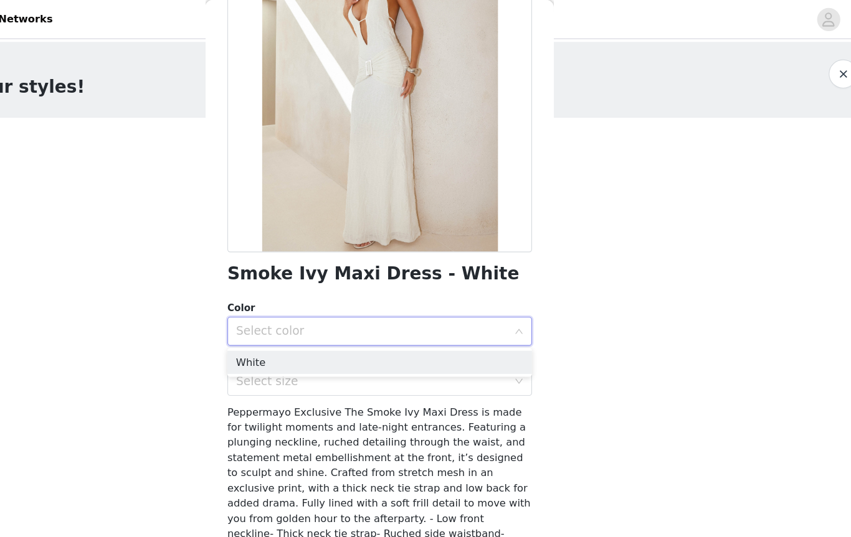
click at [336, 311] on li "White" at bounding box center [426, 311] width 262 height 20
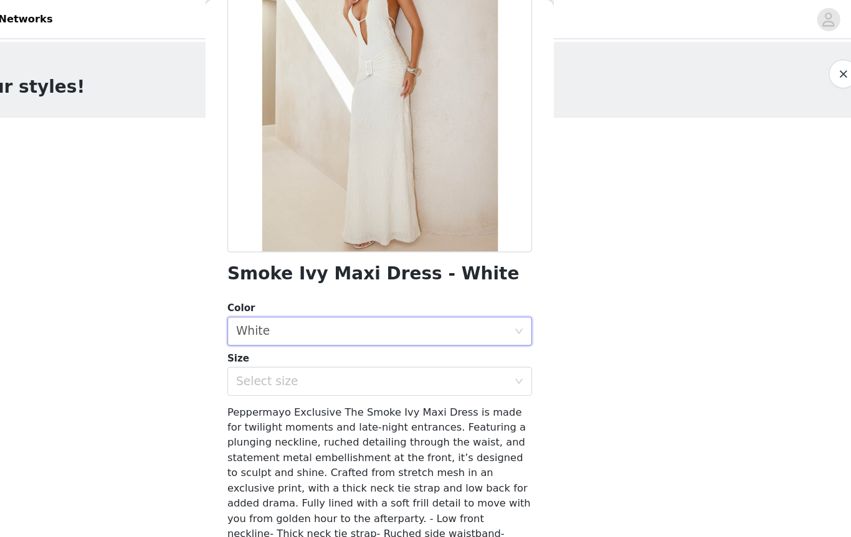
click at [329, 331] on div "Select size" at bounding box center [418, 327] width 233 height 12
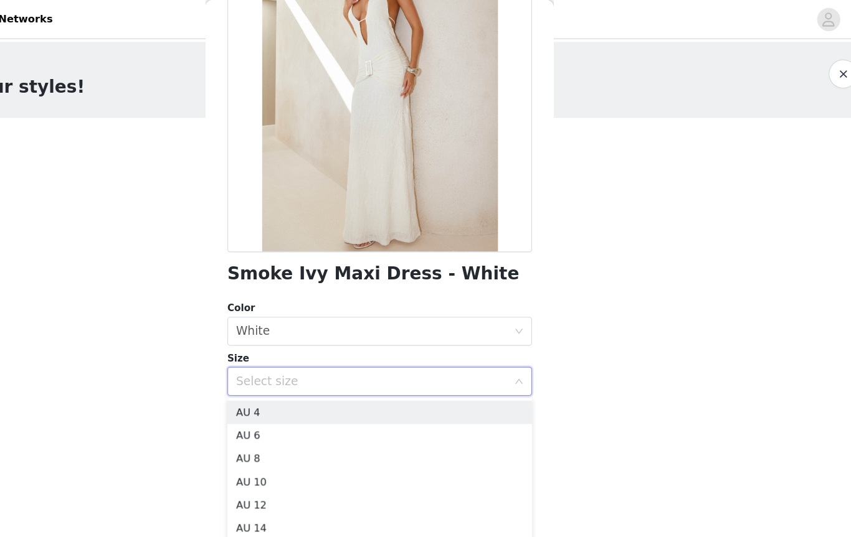
click at [427, 332] on div "Select size" at bounding box center [418, 327] width 233 height 12
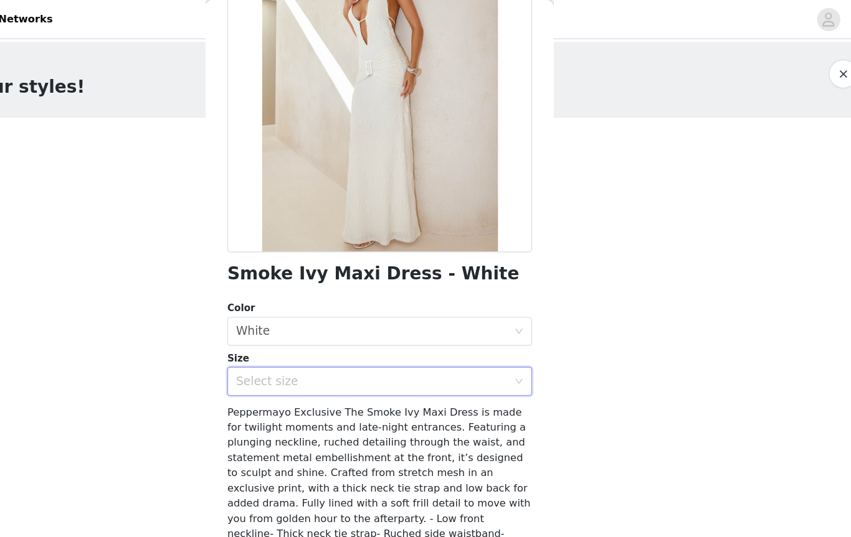
click at [371, 327] on div "Select size" at bounding box center [418, 327] width 233 height 12
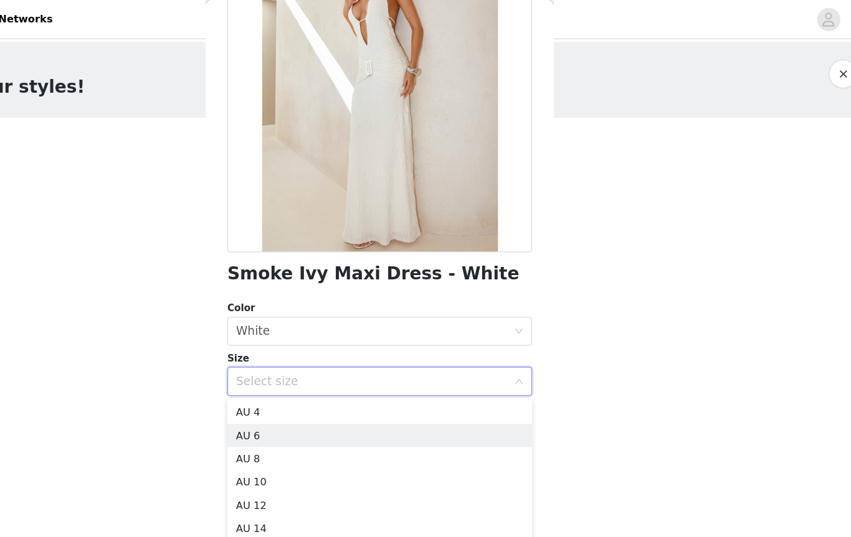
click at [295, 375] on li "AU 6" at bounding box center [426, 374] width 262 height 20
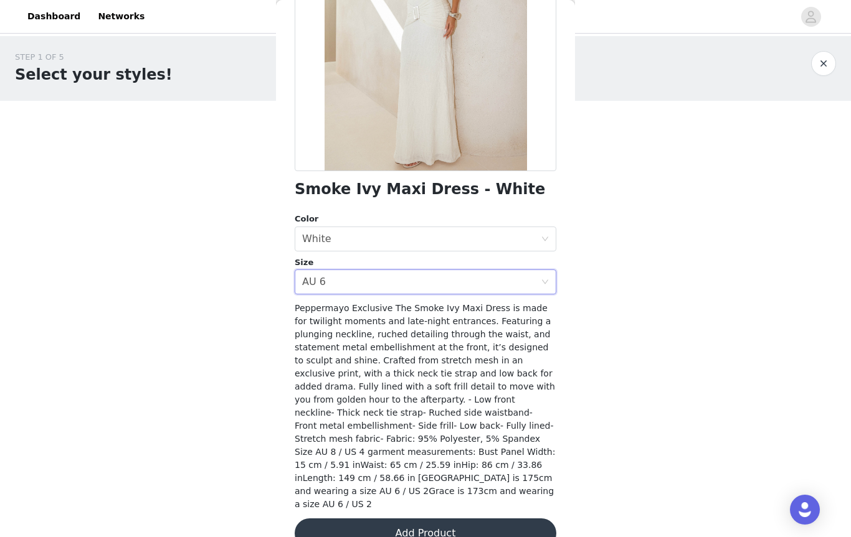
scroll to position [171, 0]
click at [460, 519] on button "Add Product" at bounding box center [426, 534] width 262 height 30
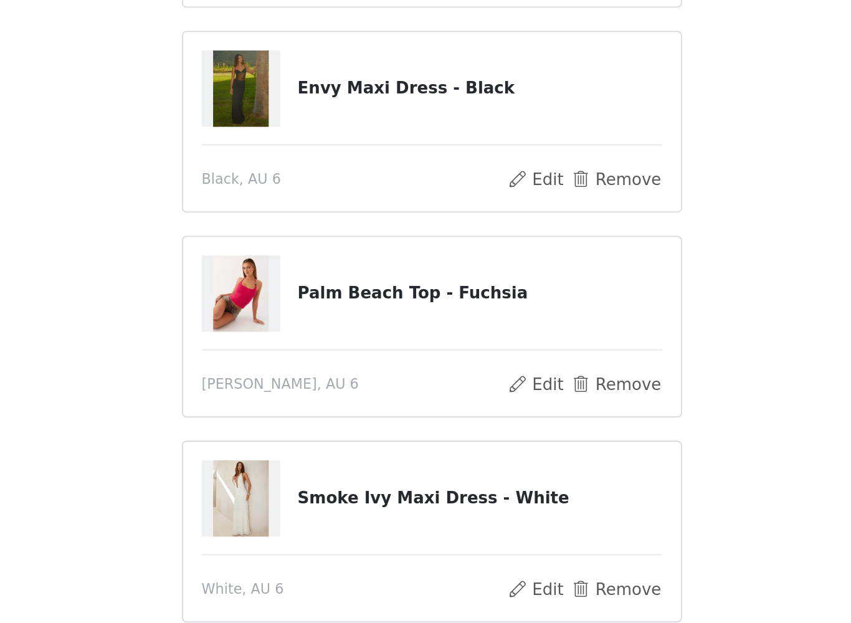
scroll to position [165, 0]
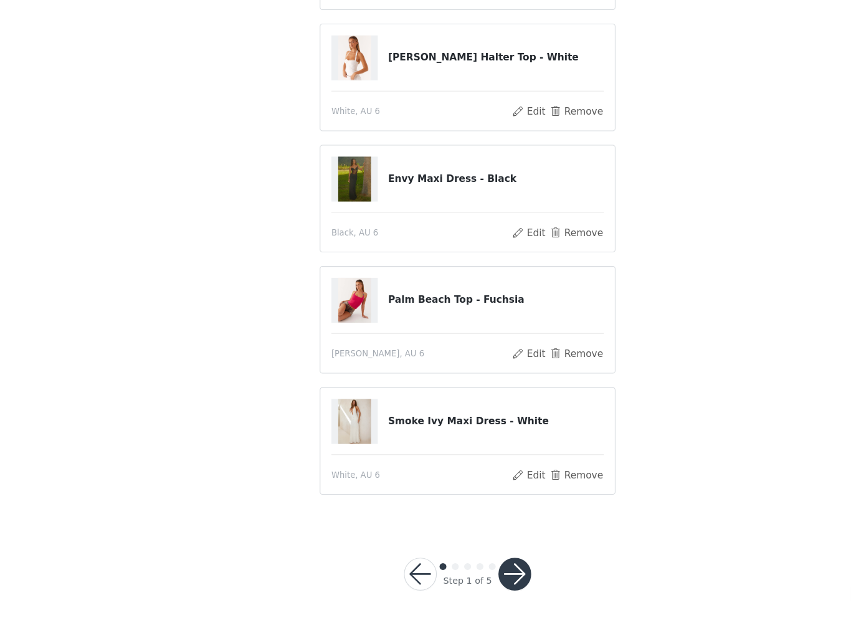
click at [522, 481] on button "Remove" at bounding box center [524, 488] width 50 height 15
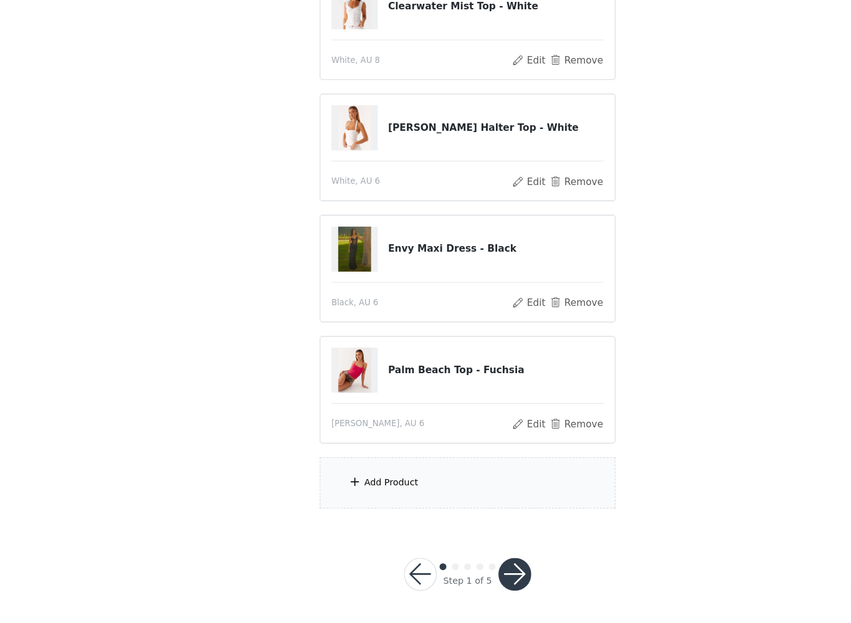
click at [465, 472] on div "Add Product" at bounding box center [425, 495] width 269 height 47
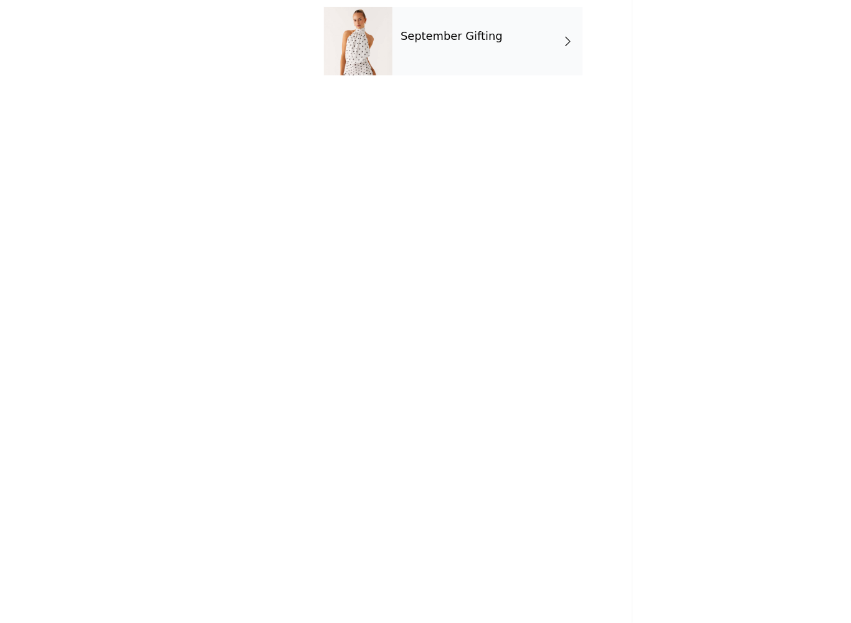
click at [471, 62] on div "September Gifting" at bounding box center [443, 93] width 173 height 62
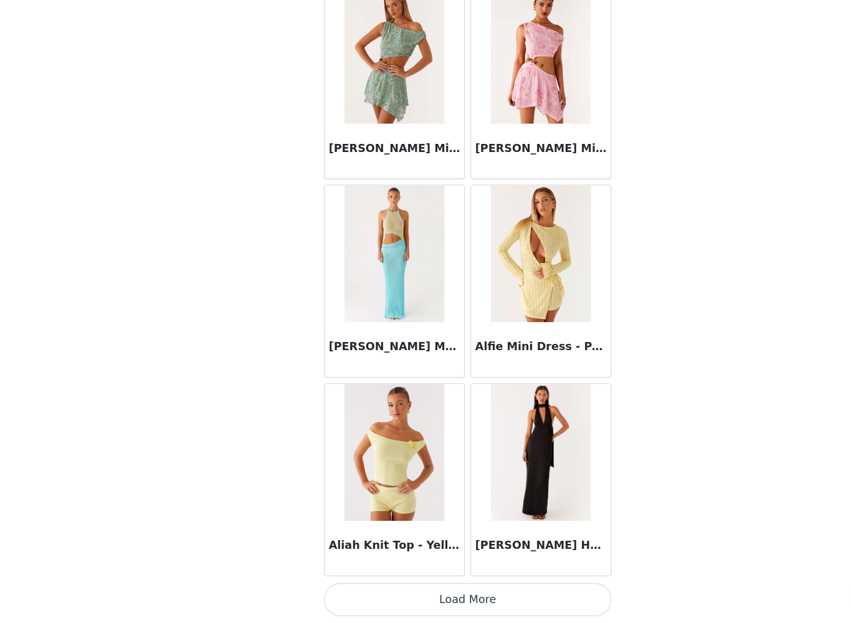
click at [453, 537] on button "Load More" at bounding box center [426, 602] width 262 height 30
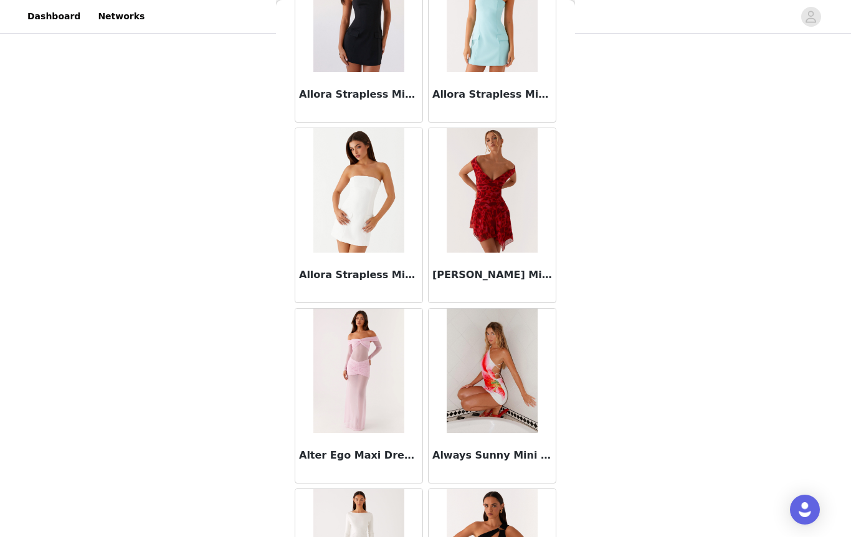
scroll to position [2836, 0]
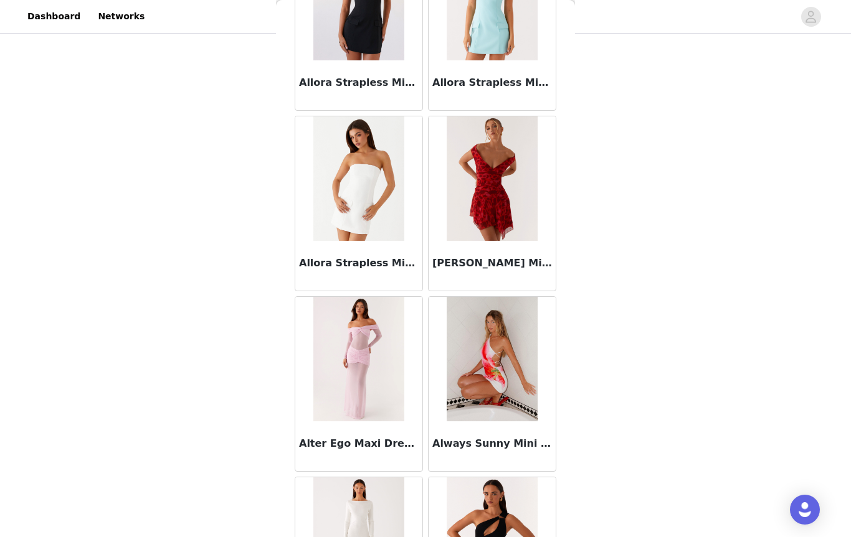
click at [388, 262] on h3 "Allora Strapless Mini Dress - White" at bounding box center [359, 263] width 120 height 15
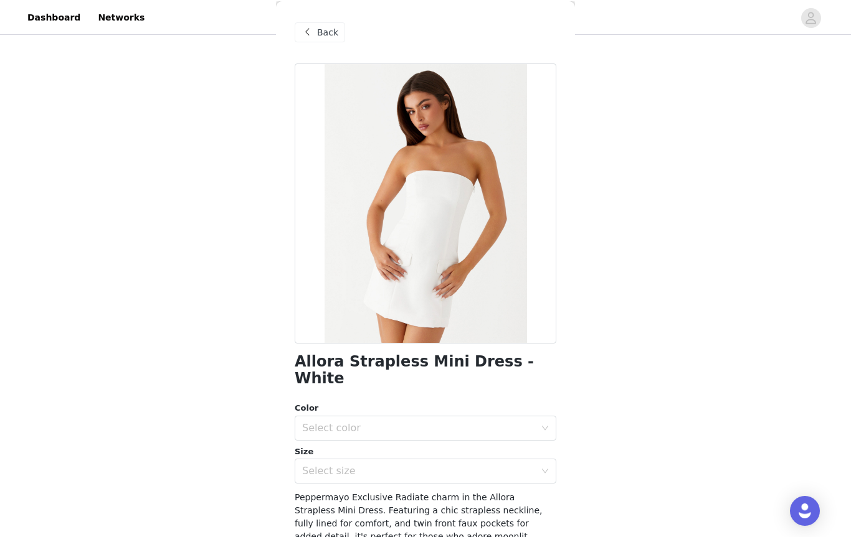
scroll to position [329, 0]
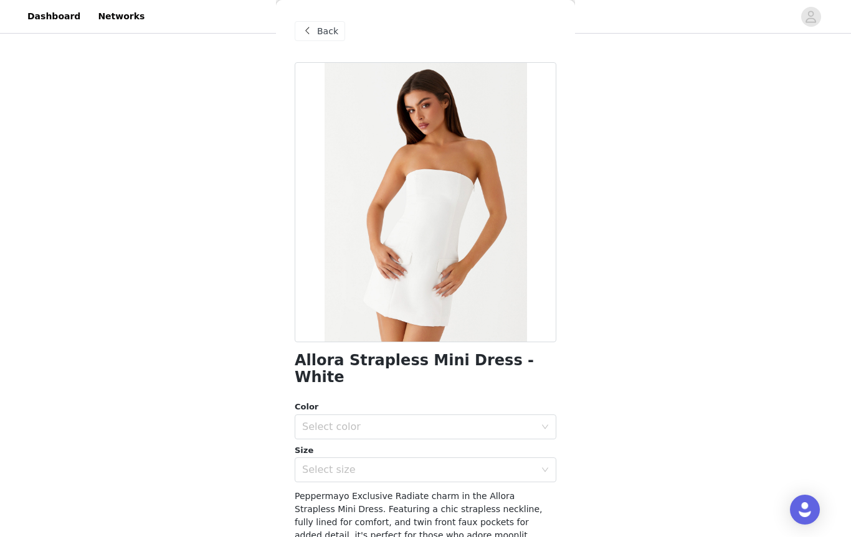
click at [467, 421] on div "Select color" at bounding box center [418, 427] width 233 height 12
click at [428, 439] on li "White" at bounding box center [426, 437] width 262 height 20
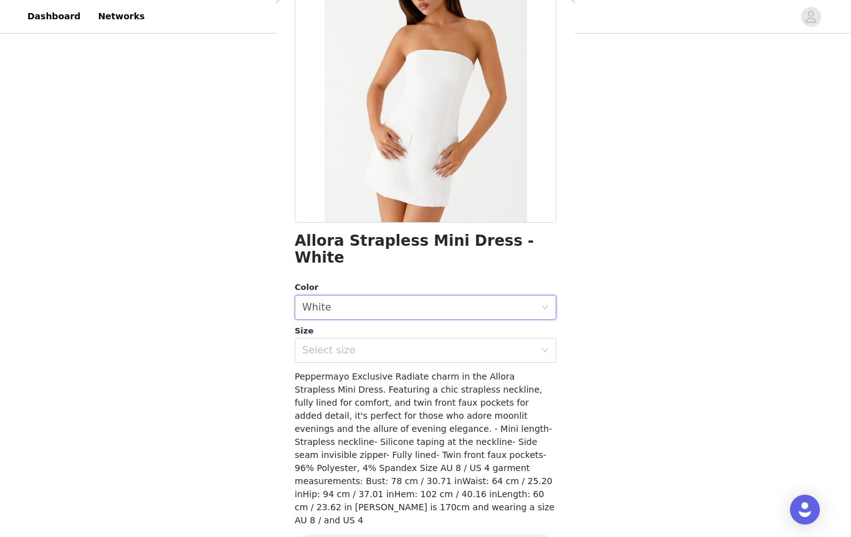
scroll to position [118, 0]
click at [537, 340] on div "Select size" at bounding box center [421, 352] width 239 height 24
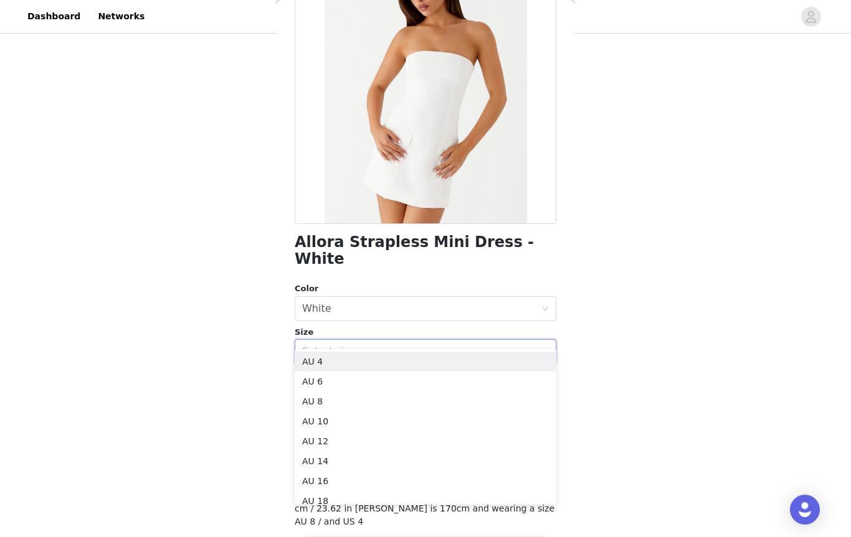
click at [377, 381] on li "AU 6" at bounding box center [426, 382] width 262 height 20
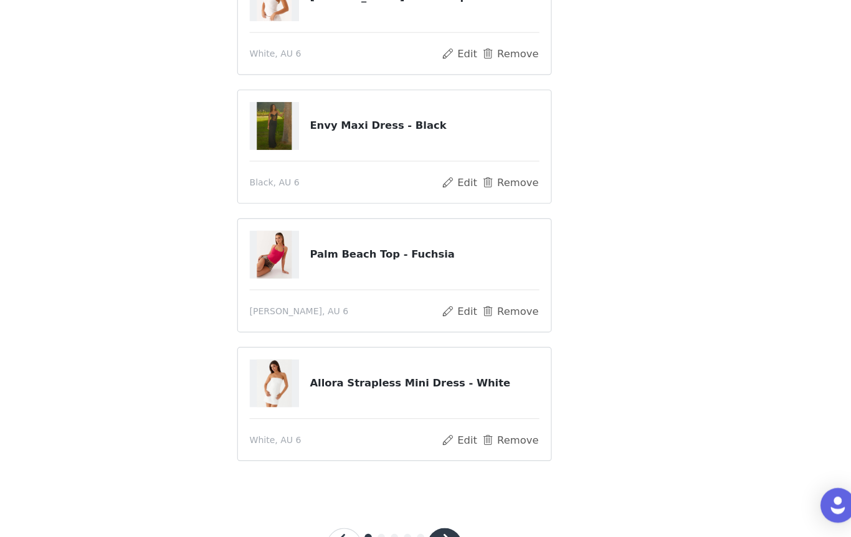
scroll to position [366, 0]
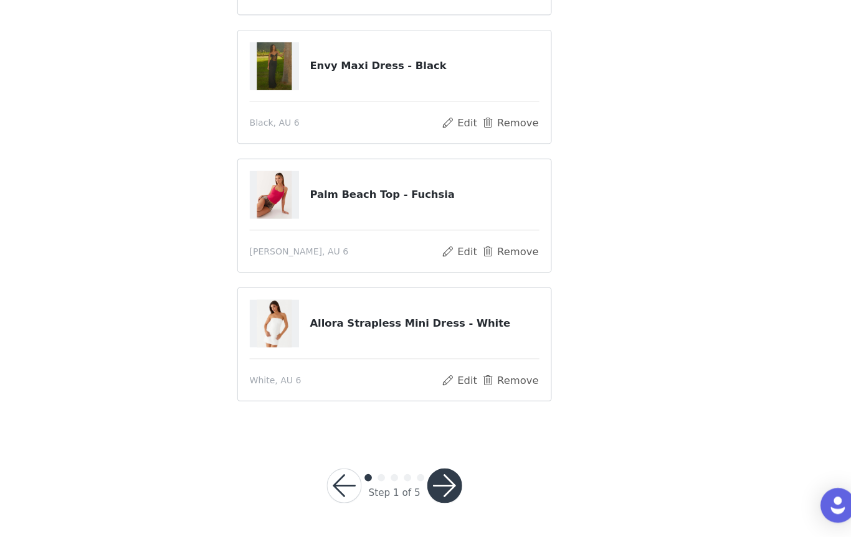
click at [453, 478] on button "button" at bounding box center [468, 493] width 30 height 30
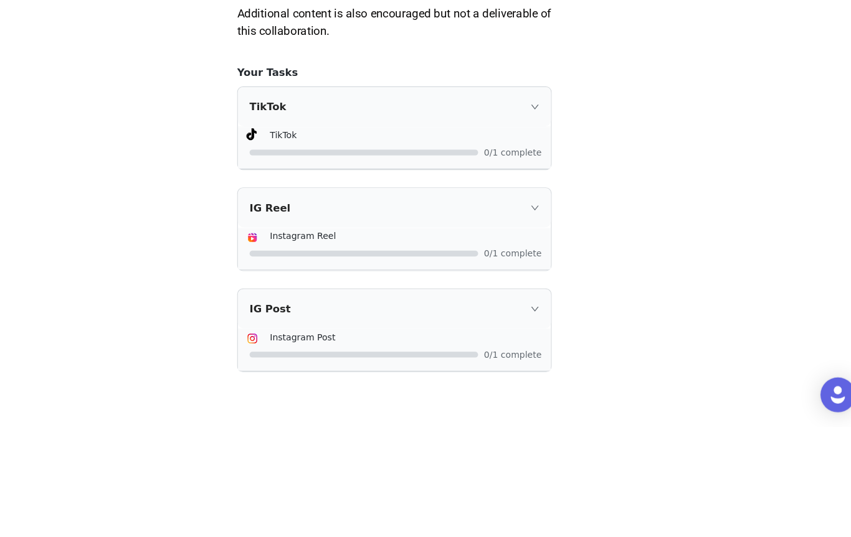
scroll to position [707, 0]
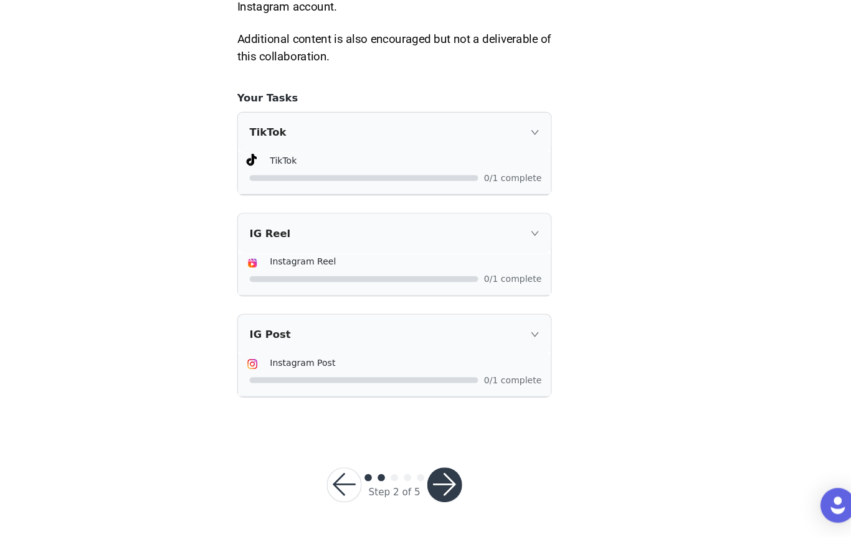
click at [453, 478] on button "button" at bounding box center [468, 493] width 30 height 30
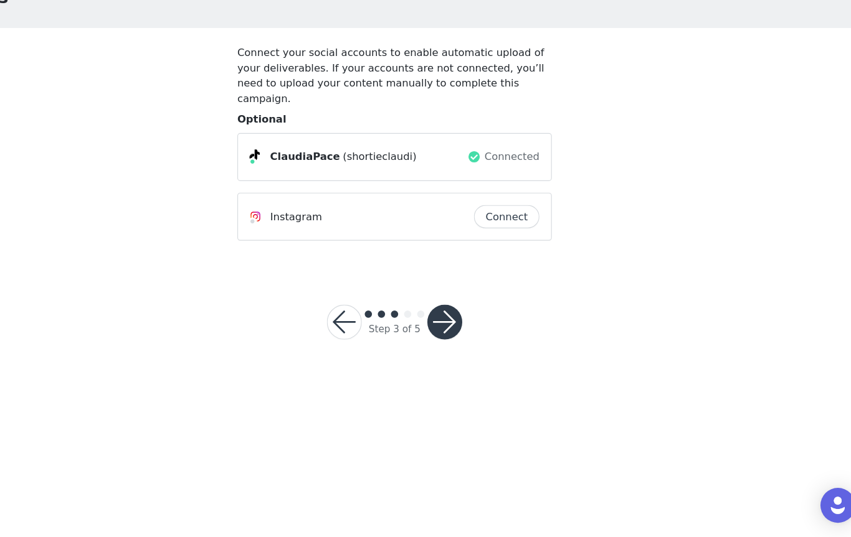
click at [453, 338] on button "button" at bounding box center [468, 353] width 30 height 30
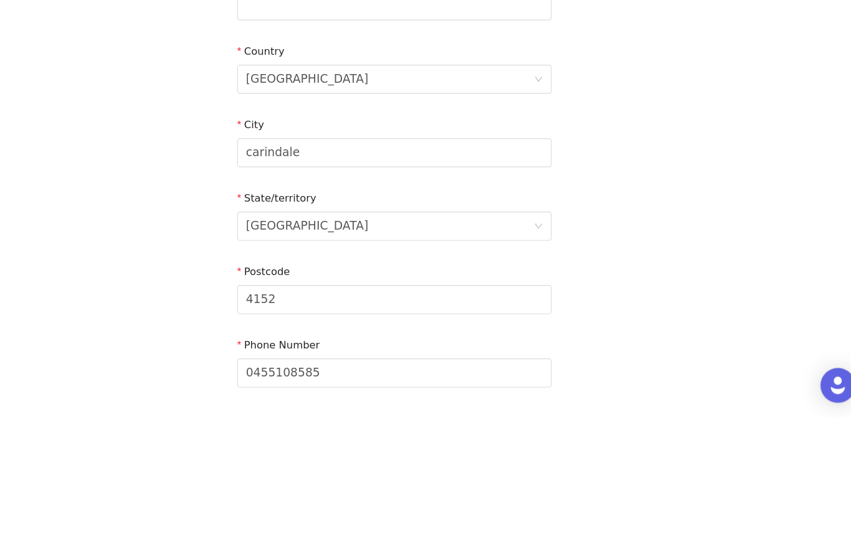
scroll to position [364, 0]
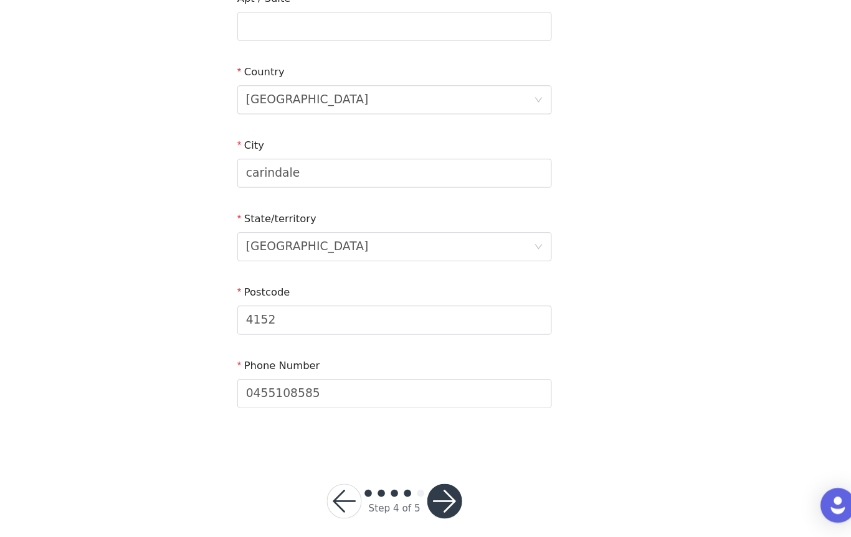
click at [453, 491] on button "button" at bounding box center [468, 506] width 30 height 30
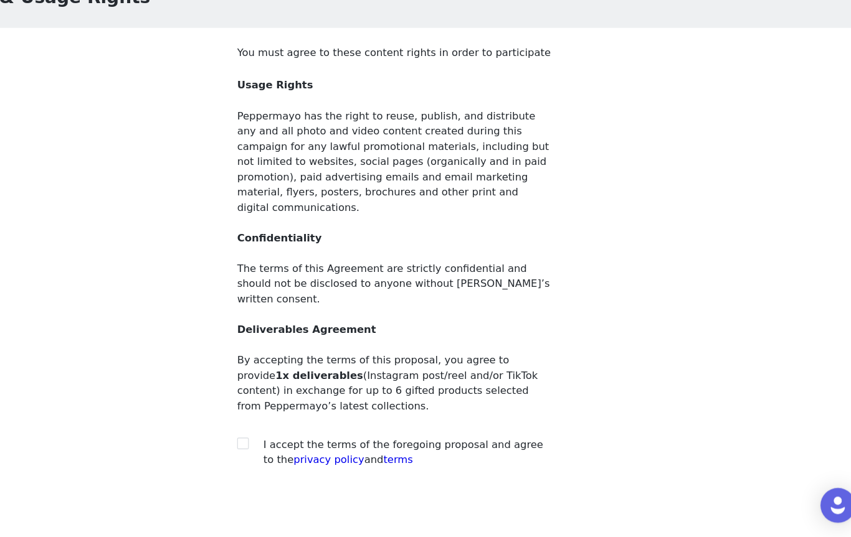
click at [291, 452] on input "checkbox" at bounding box center [295, 456] width 9 height 9
checkbox input "true"
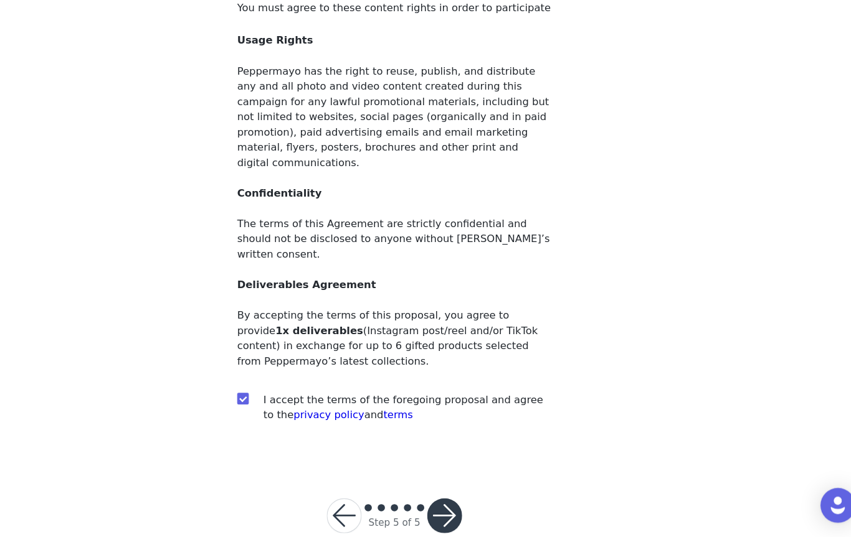
scroll to position [38, 0]
click at [453, 504] on button "button" at bounding box center [468, 519] width 30 height 30
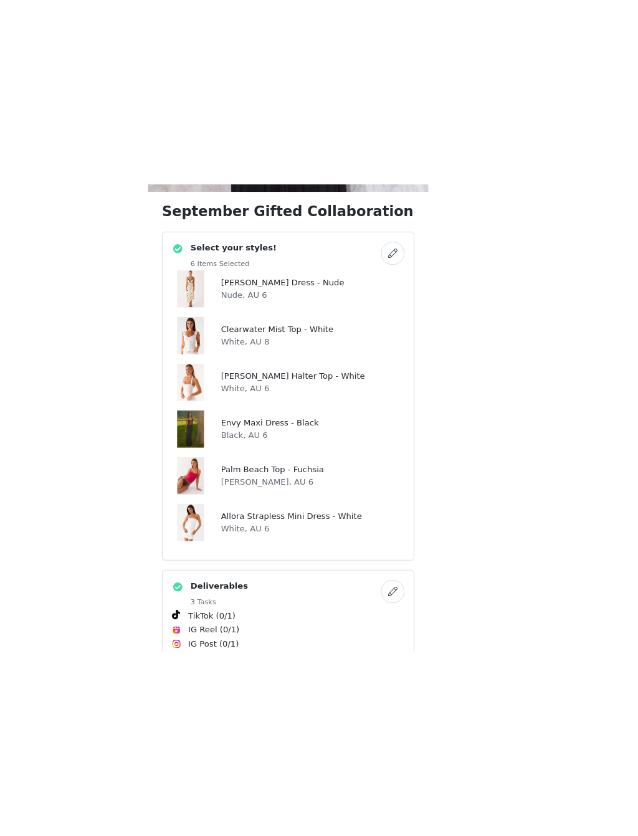
scroll to position [402, 0]
